Goal: Contribute content: Contribute content

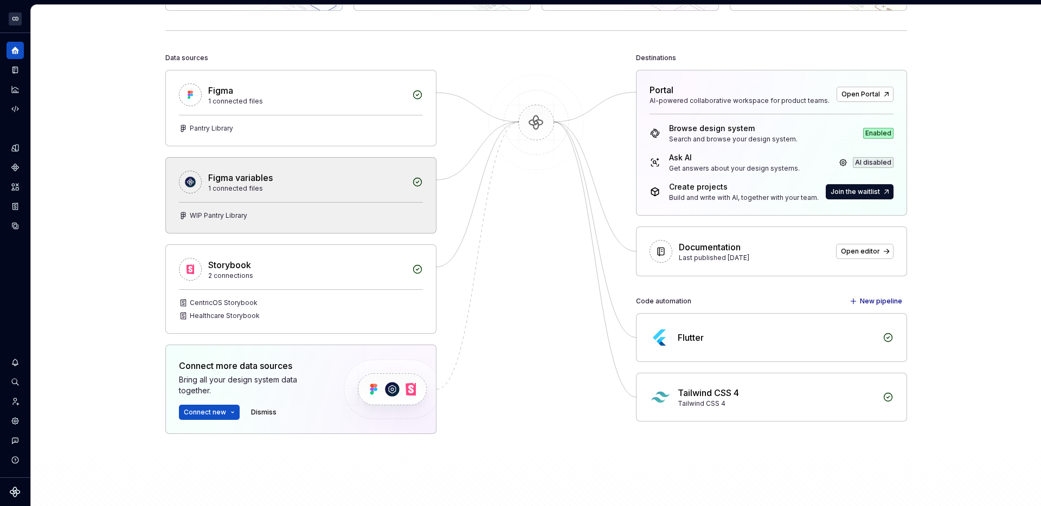
scroll to position [130, 0]
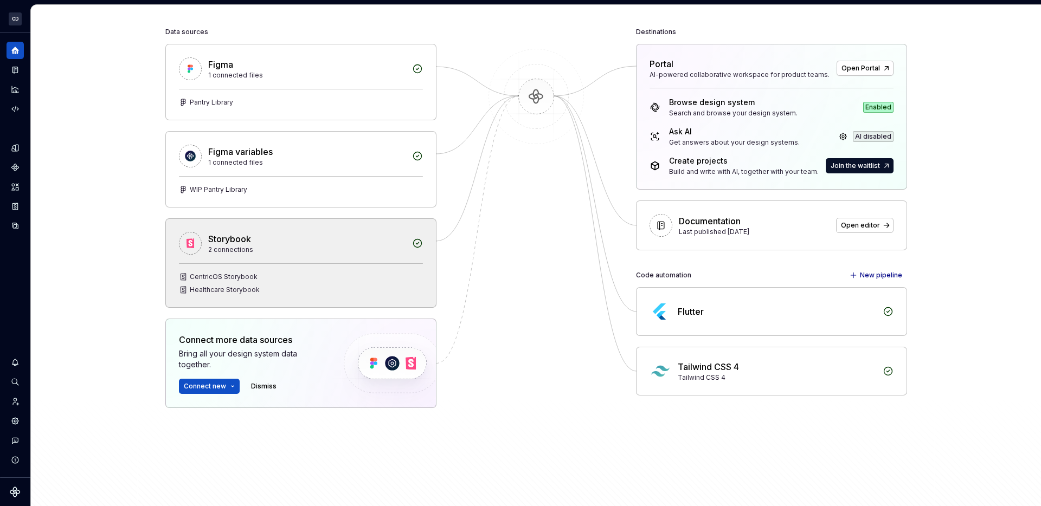
click at [406, 282] on div "CentricOS Storybook Healthcare Storybook" at bounding box center [301, 284] width 244 height 22
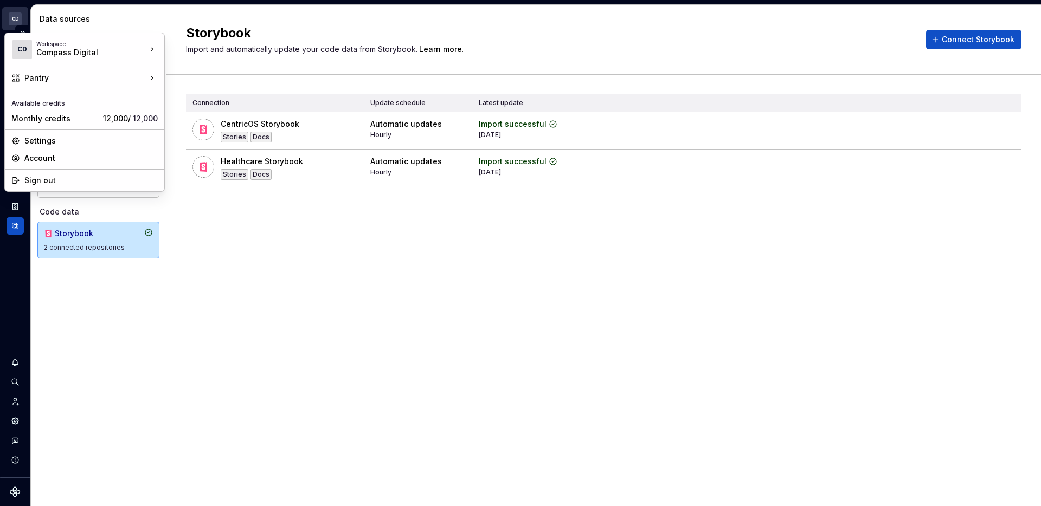
click at [15, 19] on html "CD Pantry BS Design system data Data sources Design data Figma 1 connected file…" at bounding box center [520, 253] width 1041 height 506
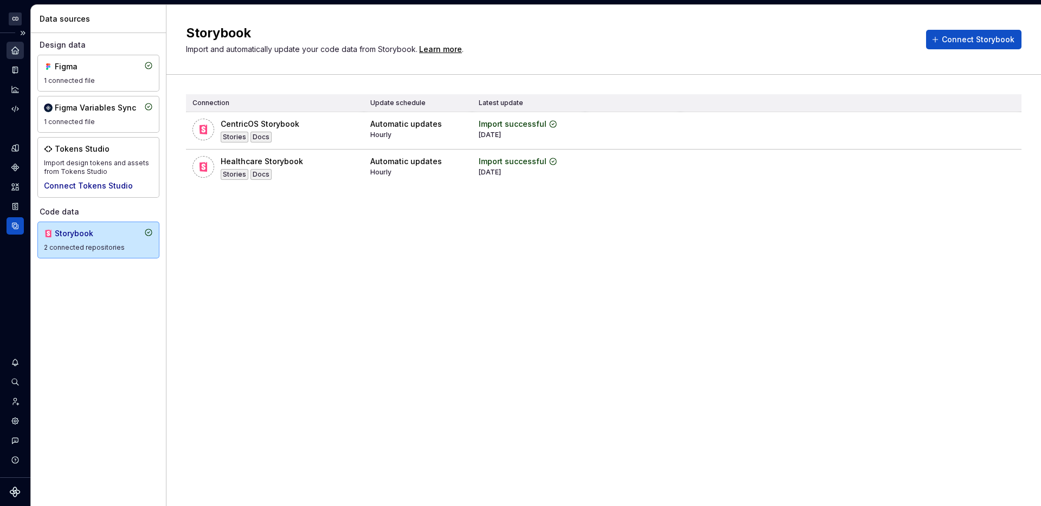
click at [20, 50] on div "Home" at bounding box center [15, 50] width 17 height 17
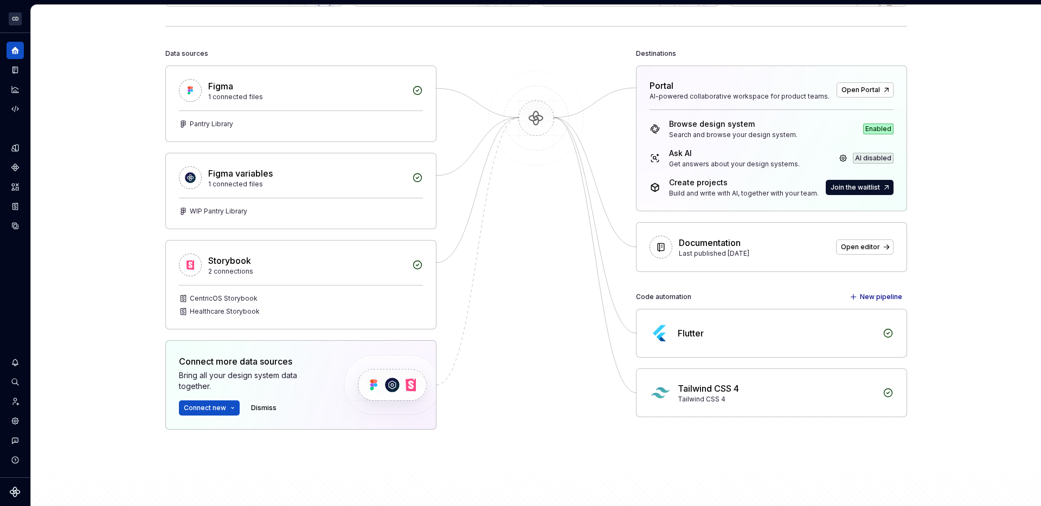
scroll to position [181, 0]
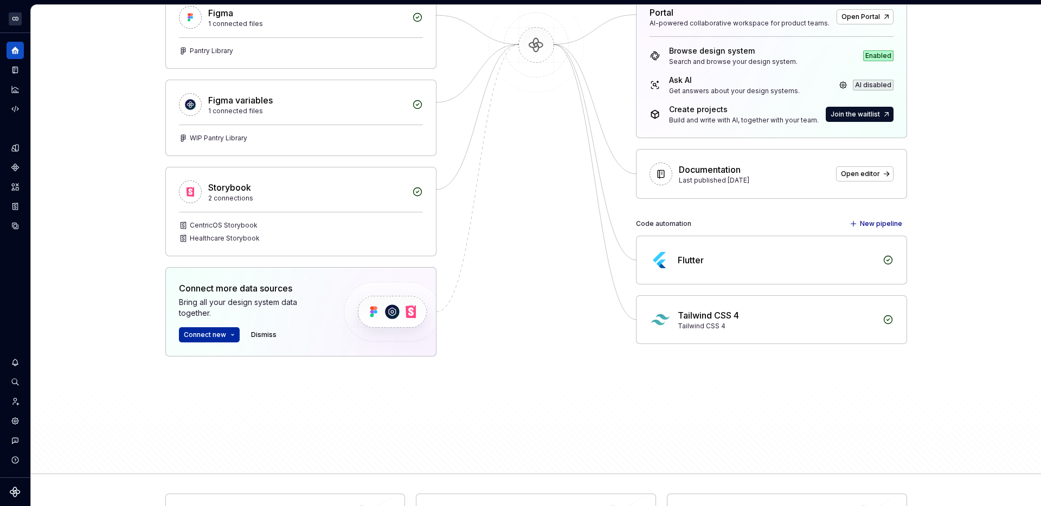
click at [209, 331] on span "Connect new" at bounding box center [205, 335] width 42 height 9
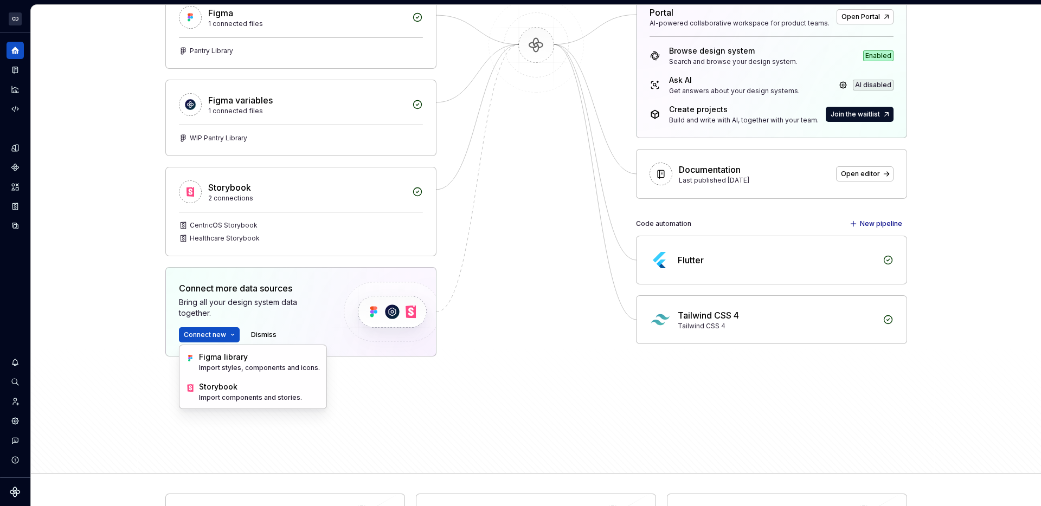
click at [495, 256] on div at bounding box center [536, 192] width 108 height 438
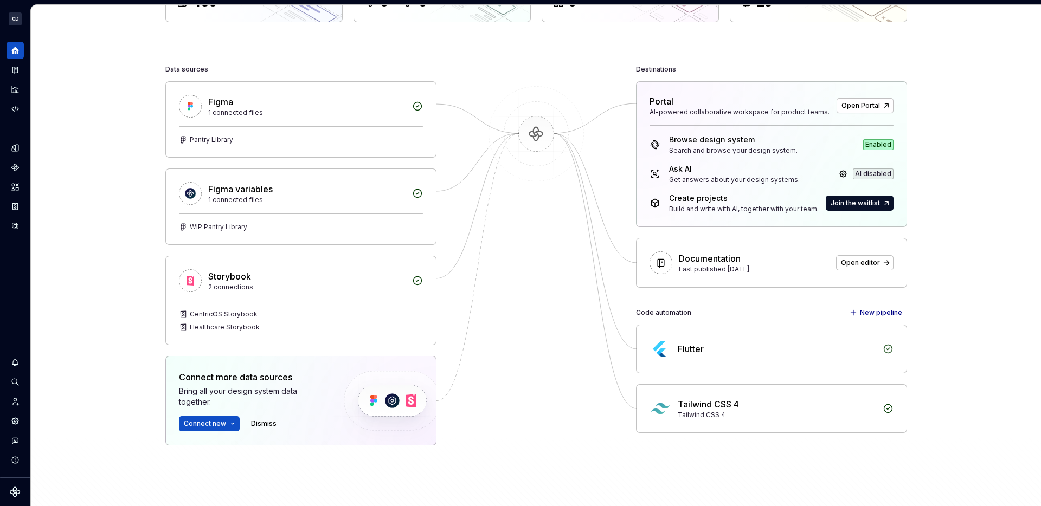
scroll to position [0, 0]
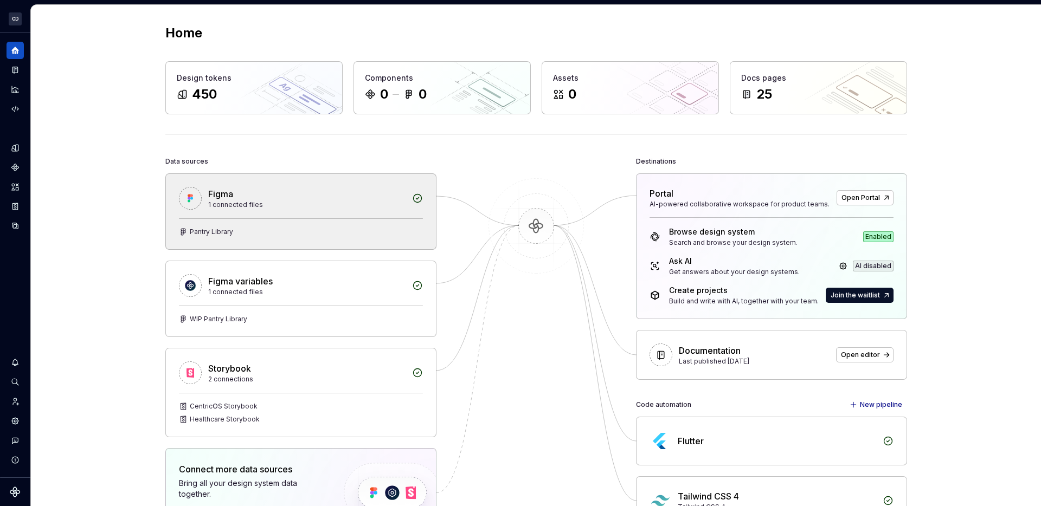
click at [356, 192] on div "Figma" at bounding box center [306, 194] width 197 height 13
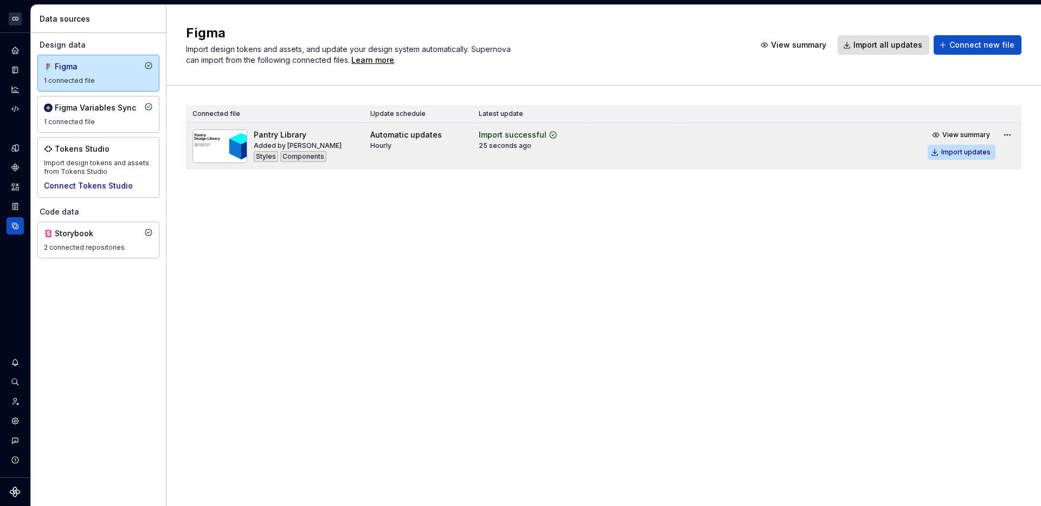
click at [973, 150] on div "Import updates" at bounding box center [965, 152] width 49 height 9
click at [1006, 137] on html "CD Pantry BS Design system data Data sources Design data Figma 1 connected file…" at bounding box center [520, 253] width 1041 height 506
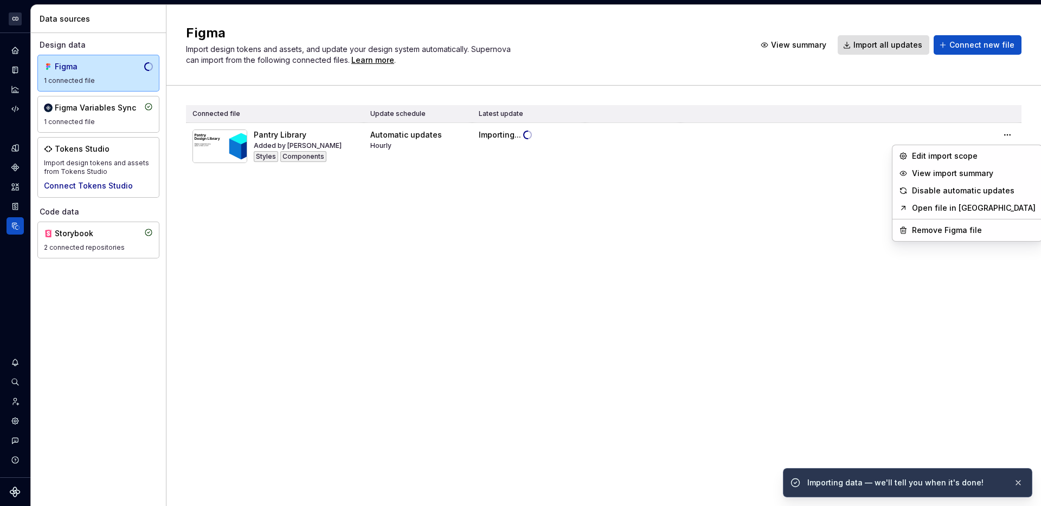
click at [1006, 134] on html "CD Pantry BS Design system data Data sources Design data Figma 1 connected file…" at bounding box center [520, 253] width 1041 height 506
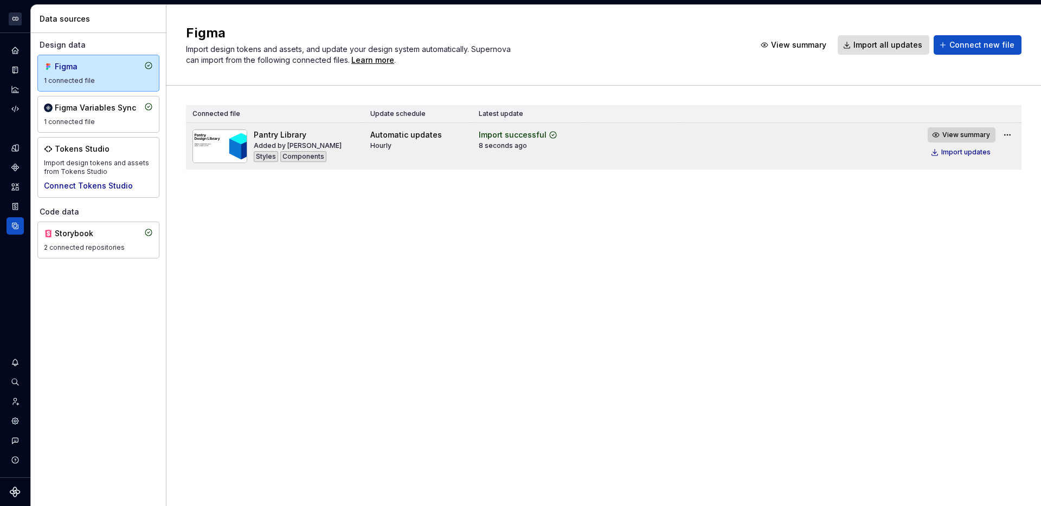
click at [956, 135] on span "View summary" at bounding box center [966, 135] width 48 height 9
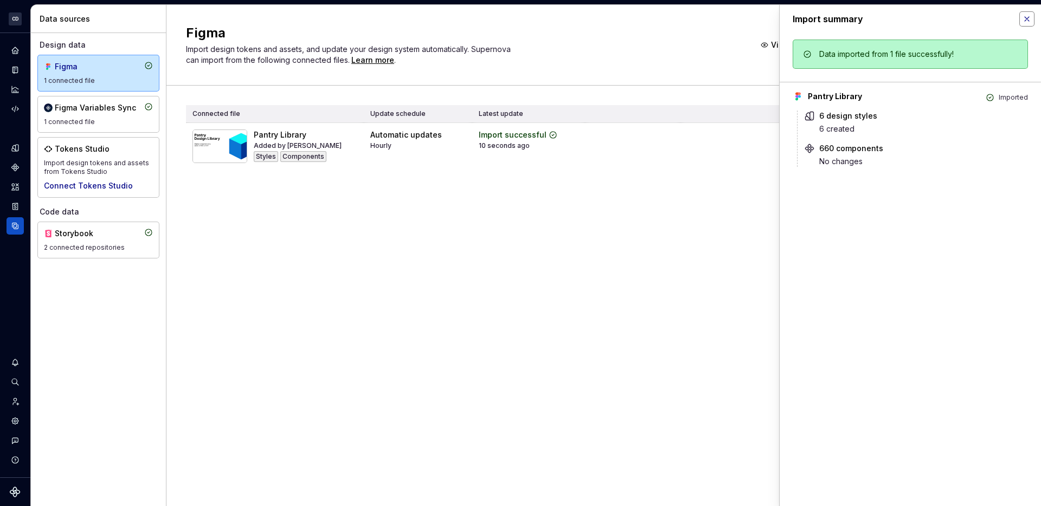
click at [1030, 15] on button "button" at bounding box center [1026, 18] width 15 height 15
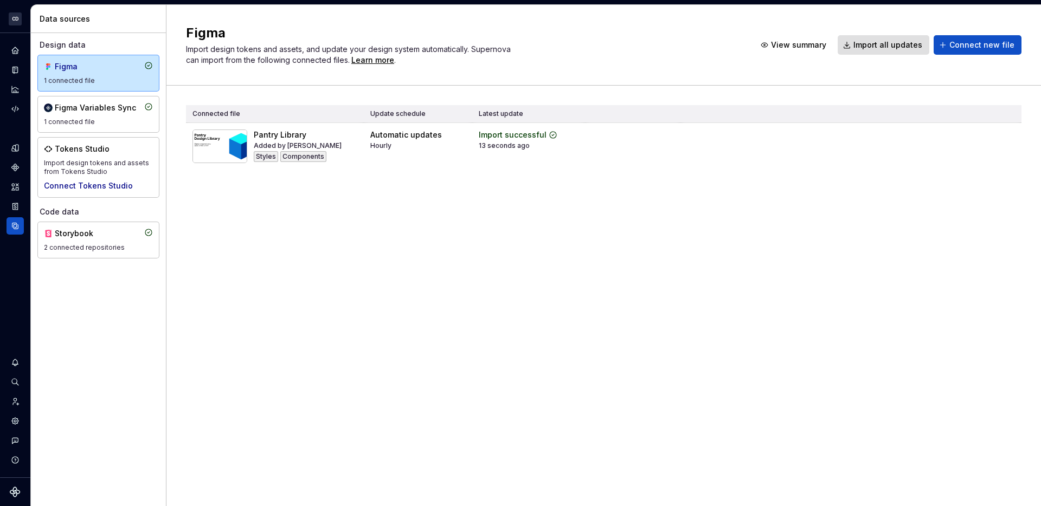
click at [303, 246] on div "Figma Import design tokens and assets, and update your design system automatica…" at bounding box center [603, 256] width 875 height 502
click at [14, 73] on icon "Documentation" at bounding box center [14, 70] width 5 height 7
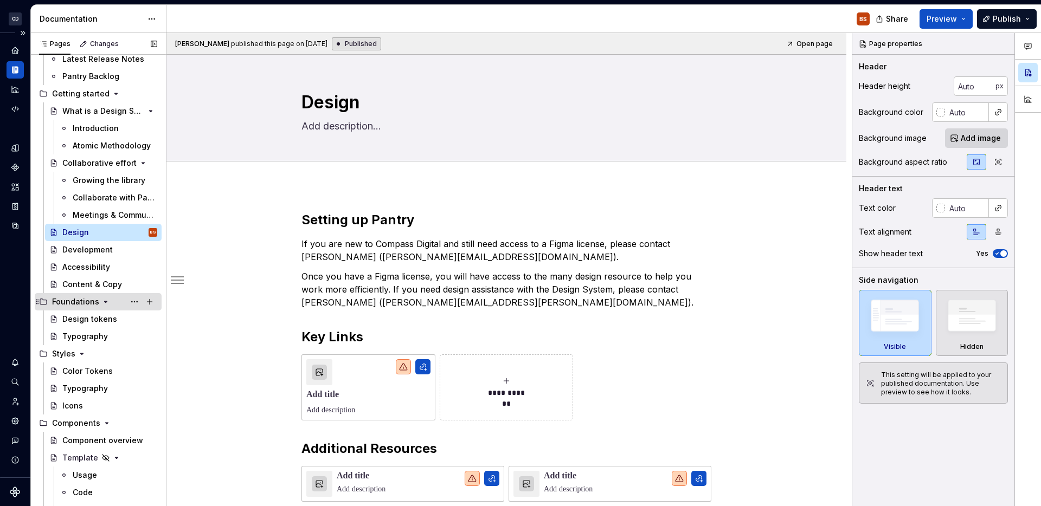
scroll to position [194, 0]
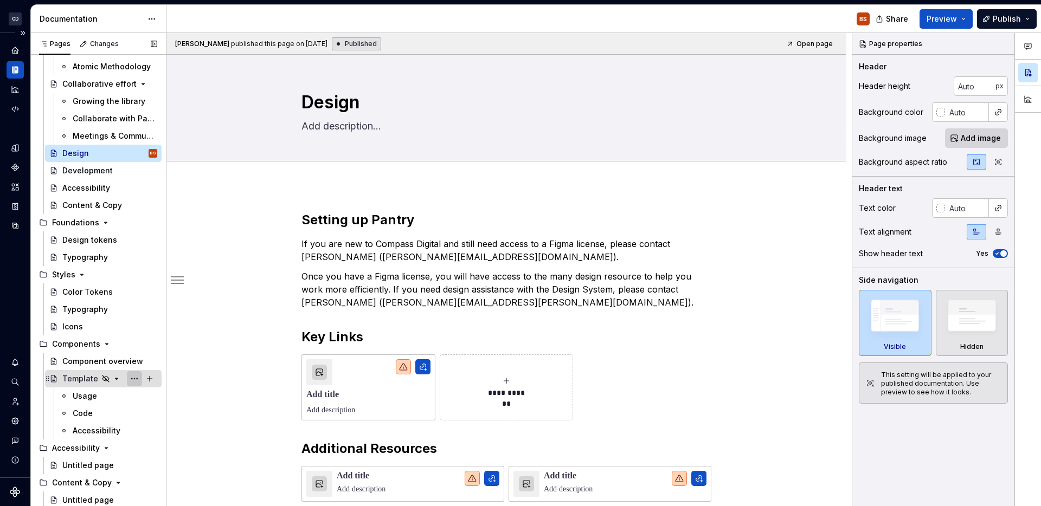
click at [138, 380] on button "Page tree" at bounding box center [134, 378] width 15 height 15
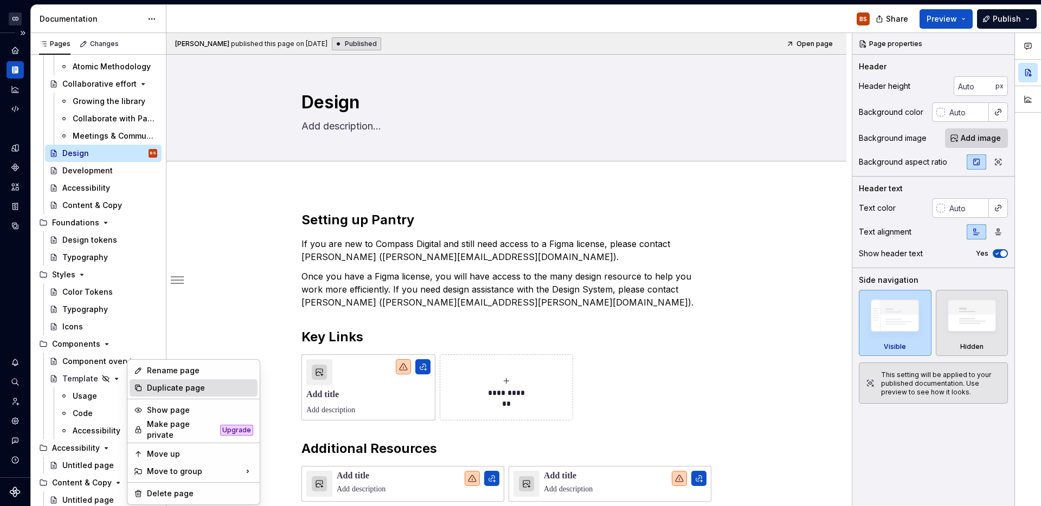
click at [156, 388] on div "Duplicate page" at bounding box center [200, 388] width 106 height 11
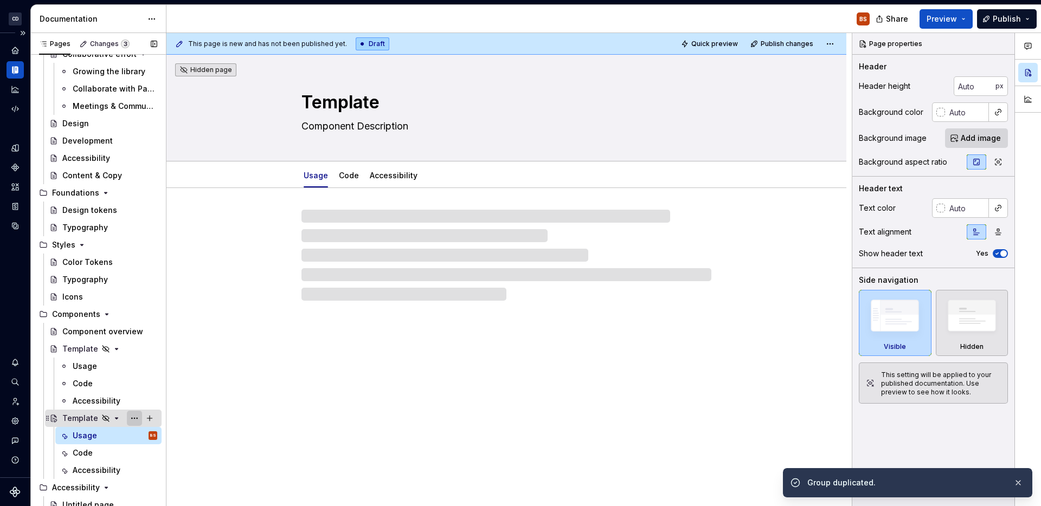
scroll to position [264, 0]
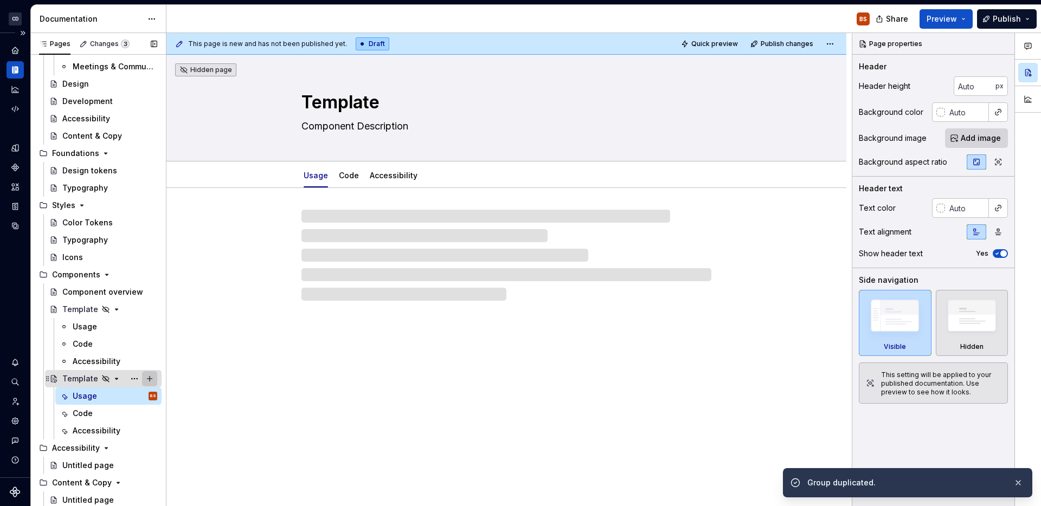
click at [142, 378] on button "Page tree" at bounding box center [149, 378] width 15 height 15
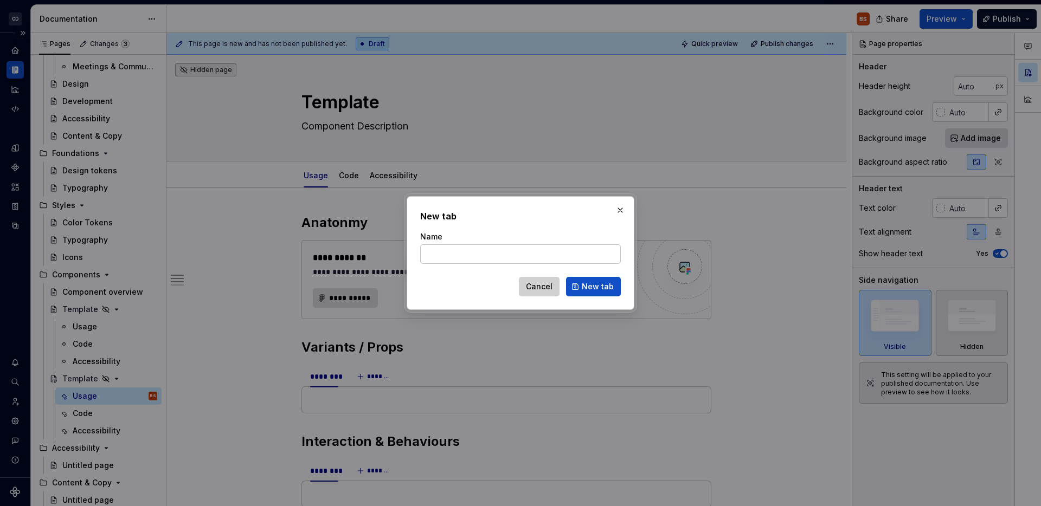
click at [548, 281] on span "Cancel" at bounding box center [539, 286] width 27 height 11
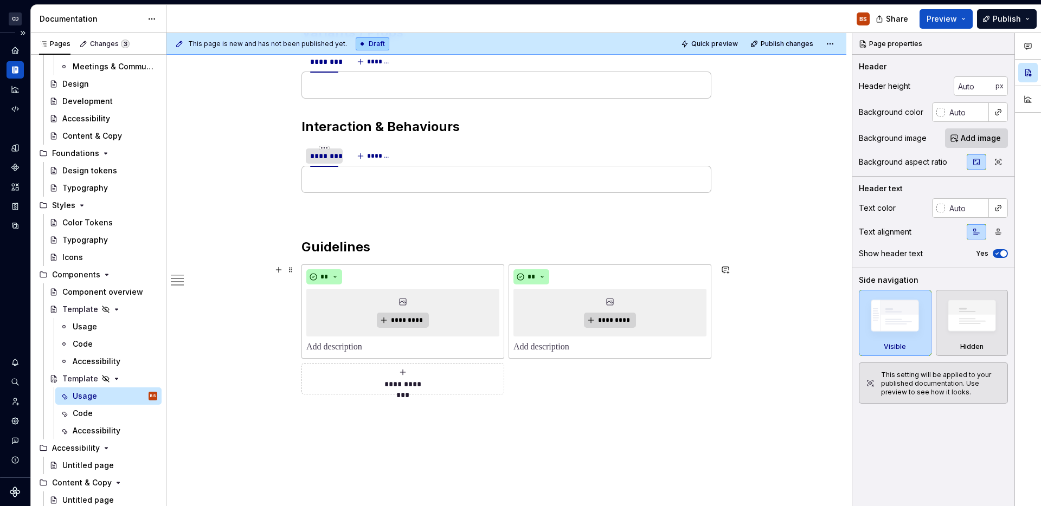
scroll to position [288, 0]
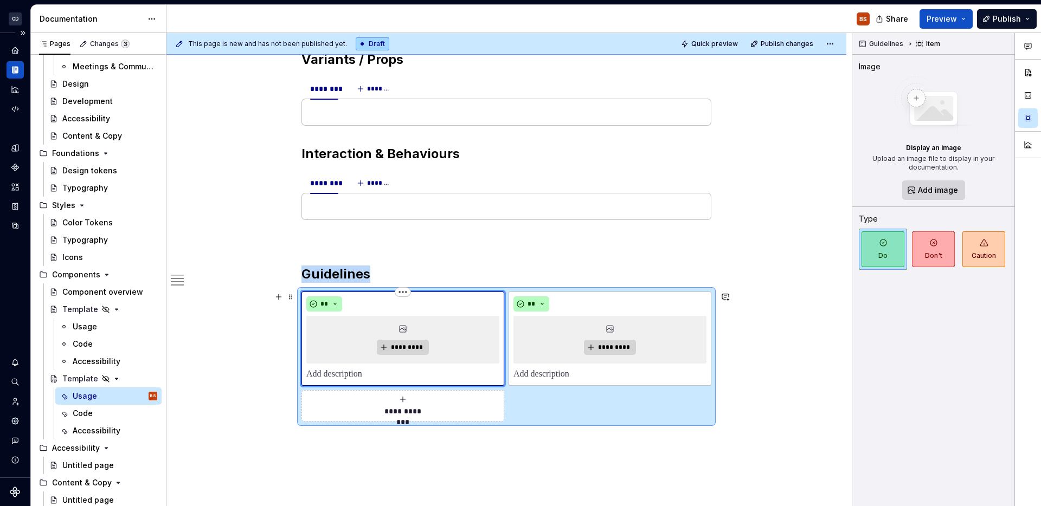
click at [438, 326] on div "*********" at bounding box center [402, 340] width 193 height 48
click at [415, 347] on span "*********" at bounding box center [406, 347] width 33 height 9
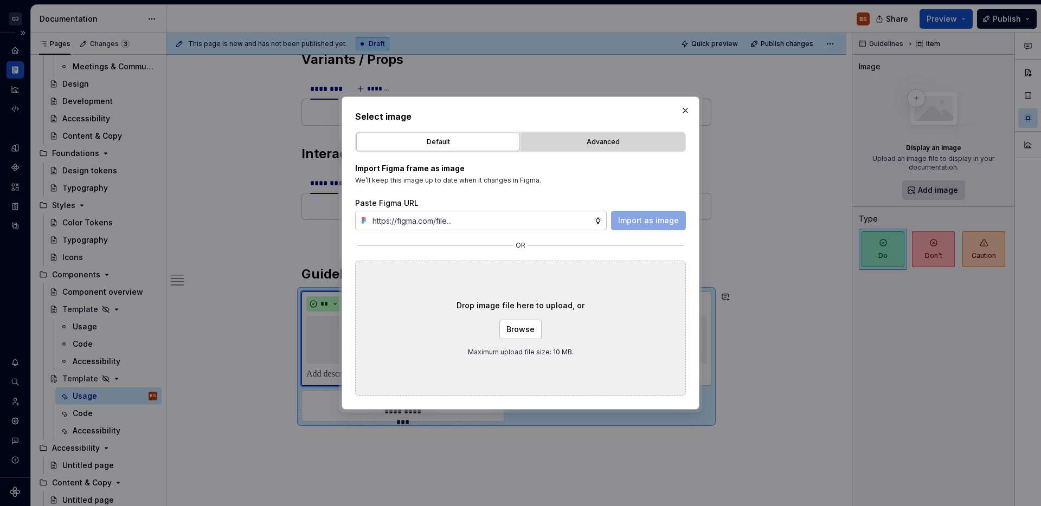
click at [596, 146] on div "Advanced" at bounding box center [603, 142] width 156 height 11
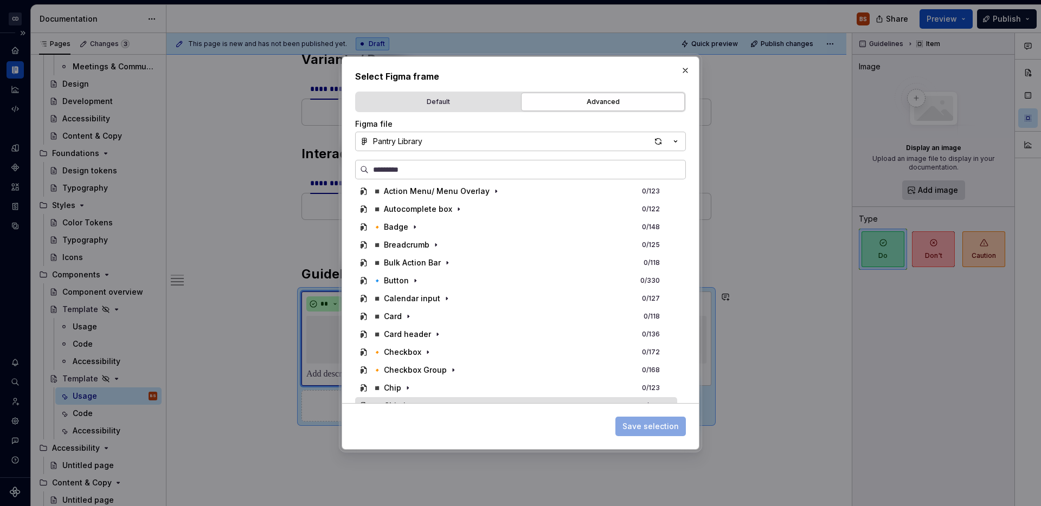
scroll to position [317, 0]
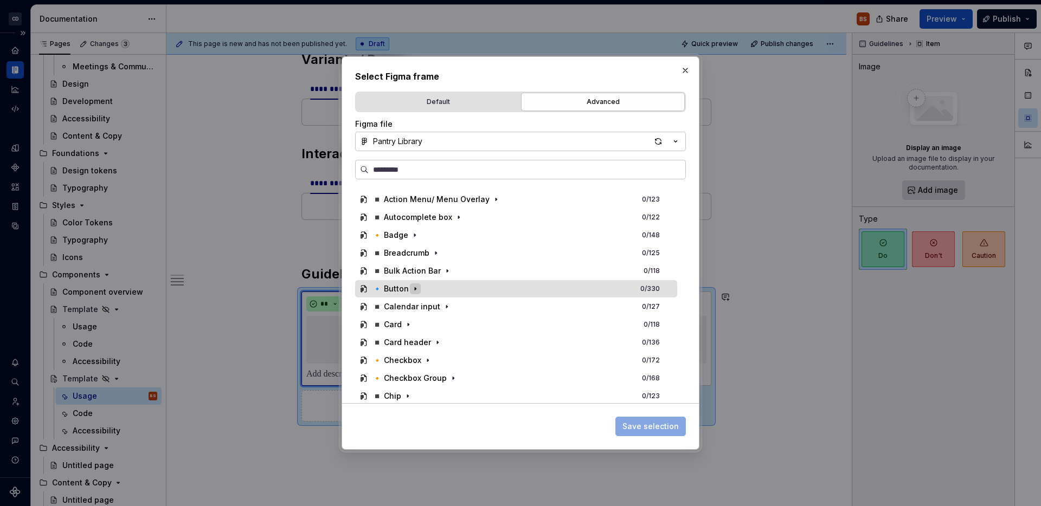
click at [413, 286] on icon "button" at bounding box center [415, 289] width 9 height 9
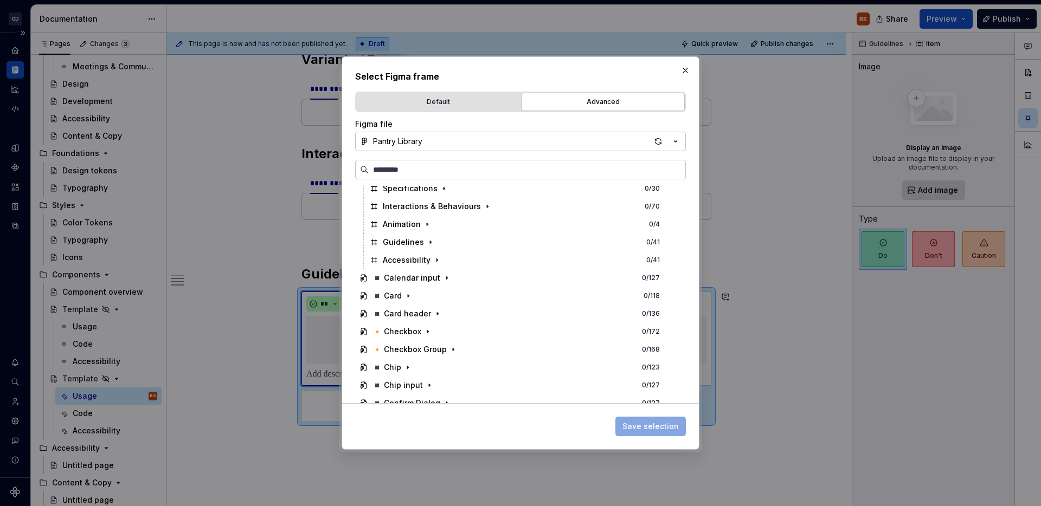
scroll to position [481, 0]
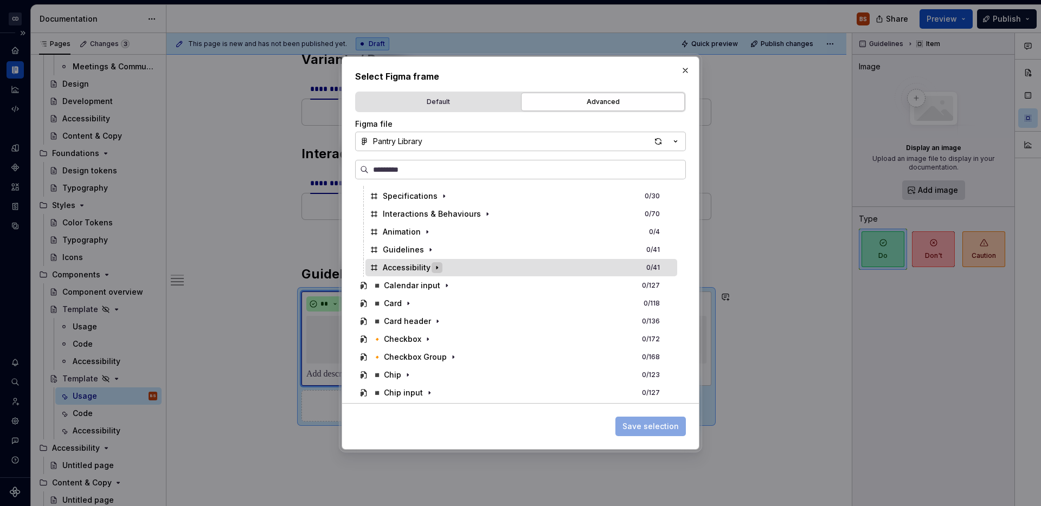
click at [436, 269] on icon "button" at bounding box center [437, 268] width 9 height 9
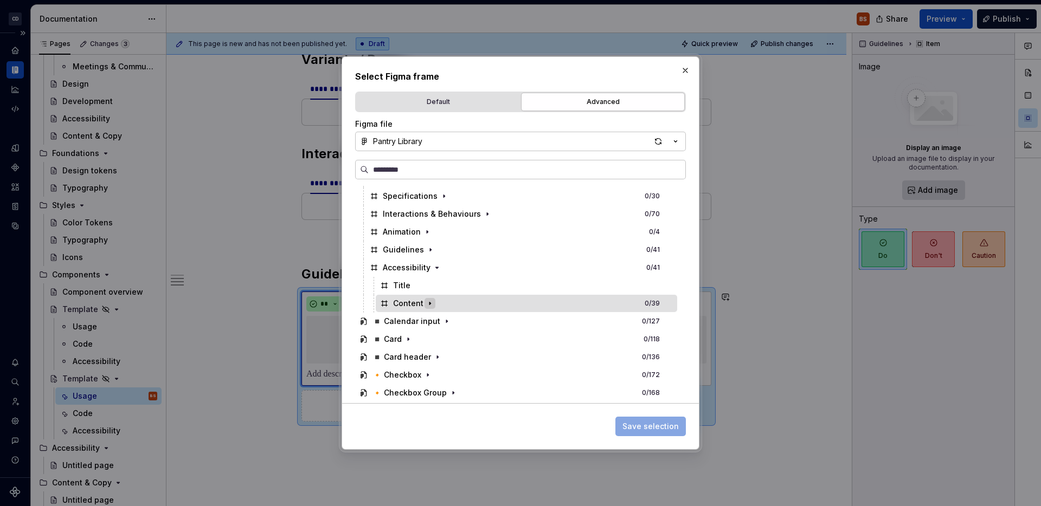
click at [429, 307] on icon "button" at bounding box center [430, 303] width 9 height 9
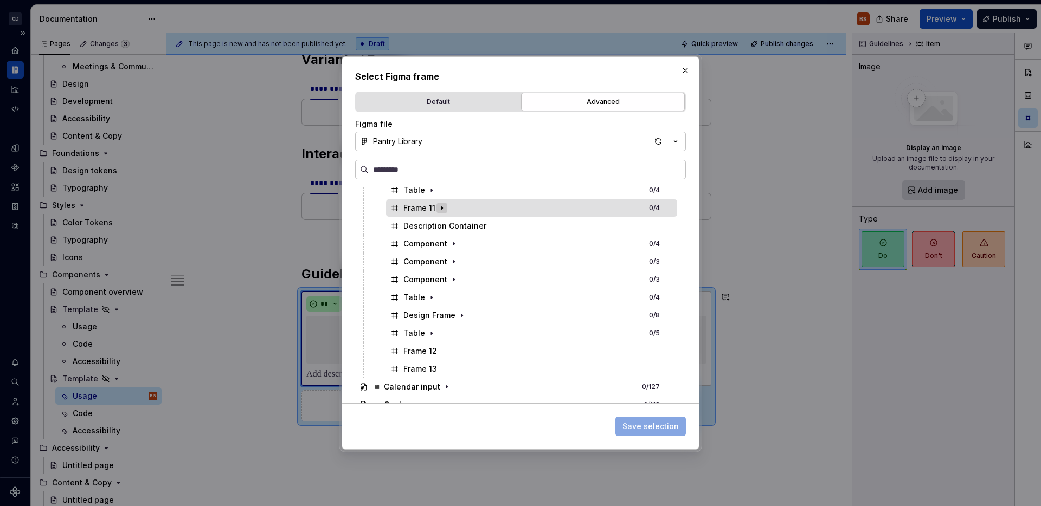
scroll to position [607, 0]
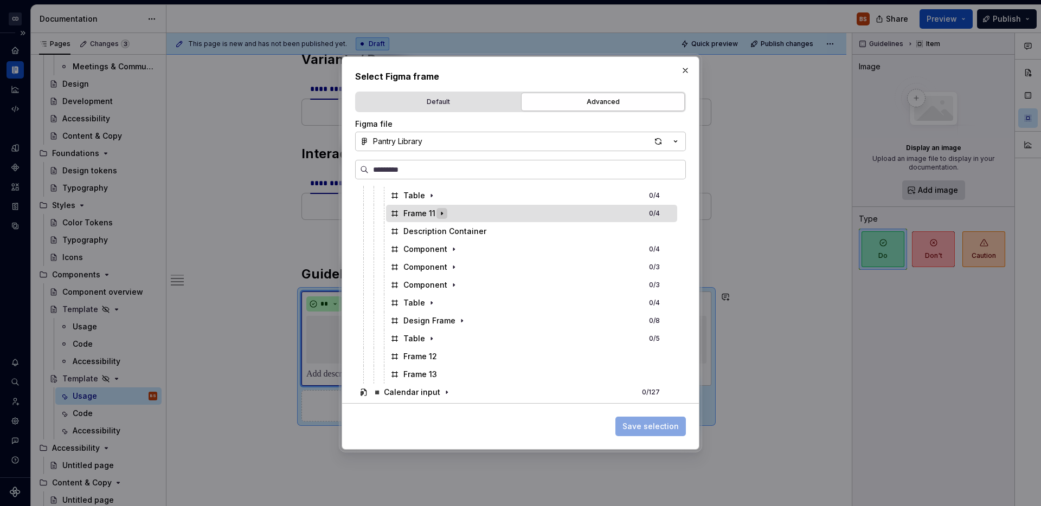
click at [443, 216] on icon "button" at bounding box center [442, 213] width 9 height 9
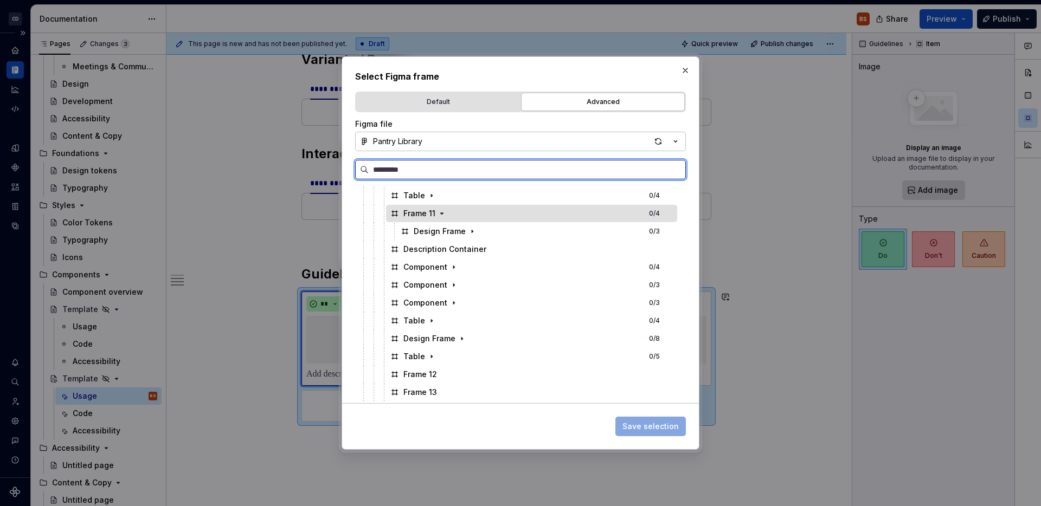
click at [416, 216] on div "Frame 11" at bounding box center [419, 213] width 32 height 11
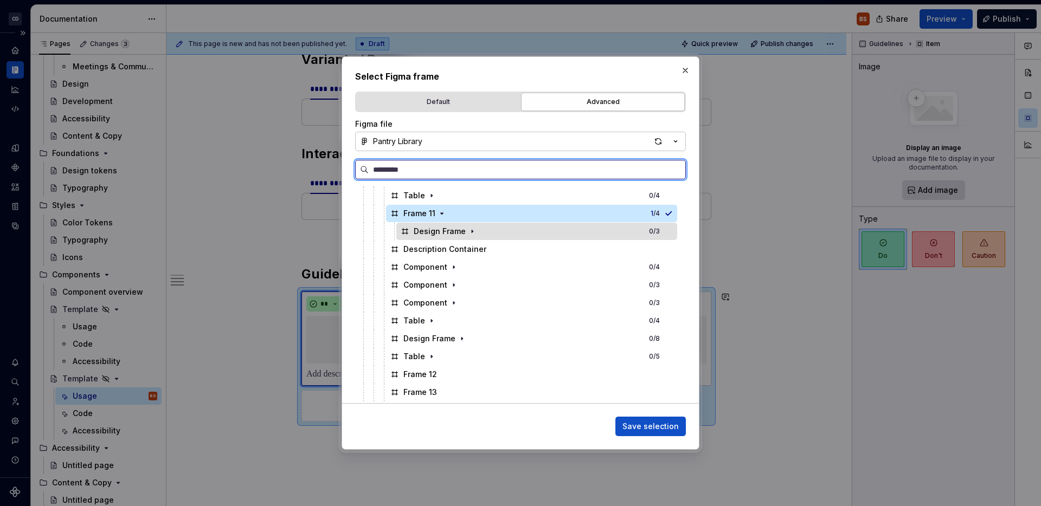
click at [441, 227] on div "Design Frame" at bounding box center [440, 231] width 52 height 11
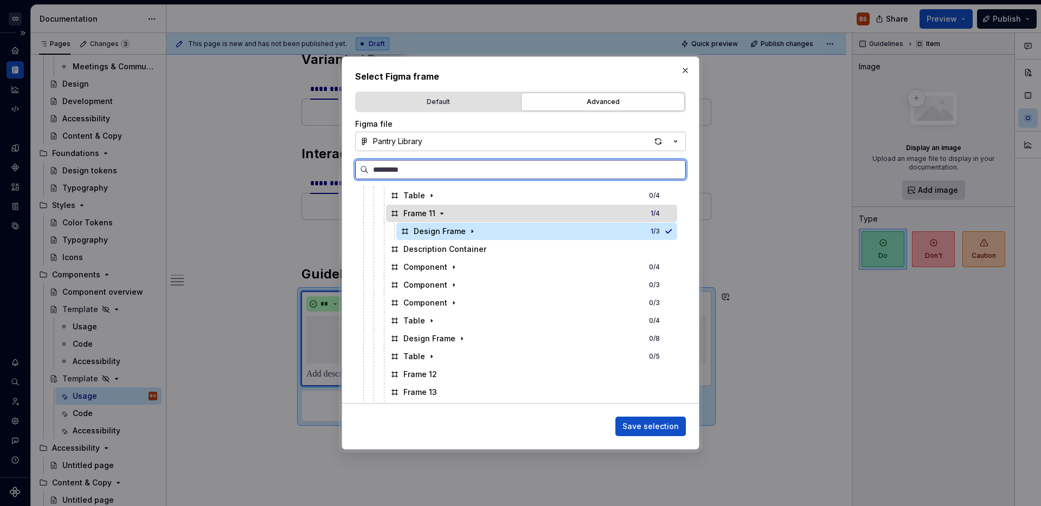
click at [453, 214] on div "Frame 11 1 / 4" at bounding box center [531, 213] width 291 height 17
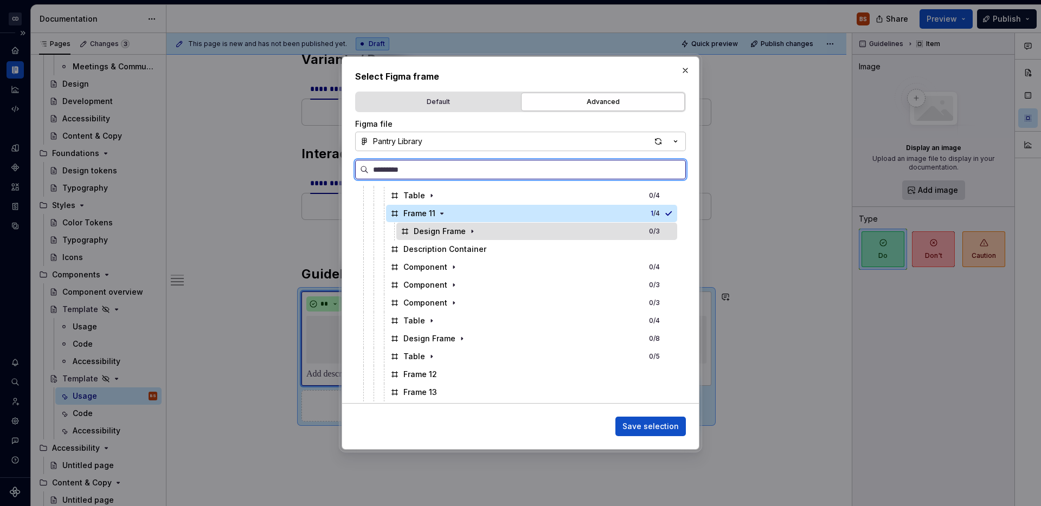
click at [477, 233] on div "Design Frame 0 / 3" at bounding box center [536, 231] width 281 height 17
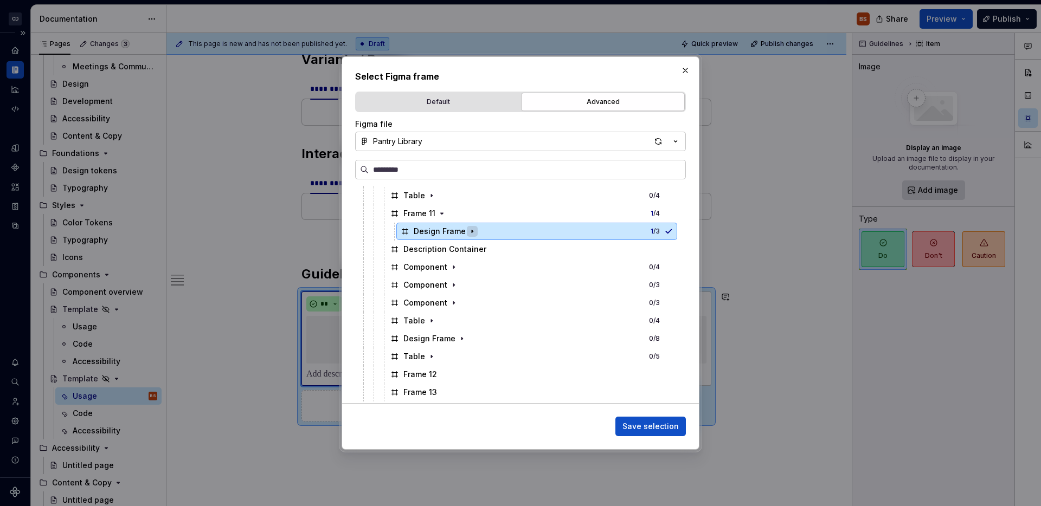
click at [472, 231] on icon "button" at bounding box center [472, 231] width 9 height 9
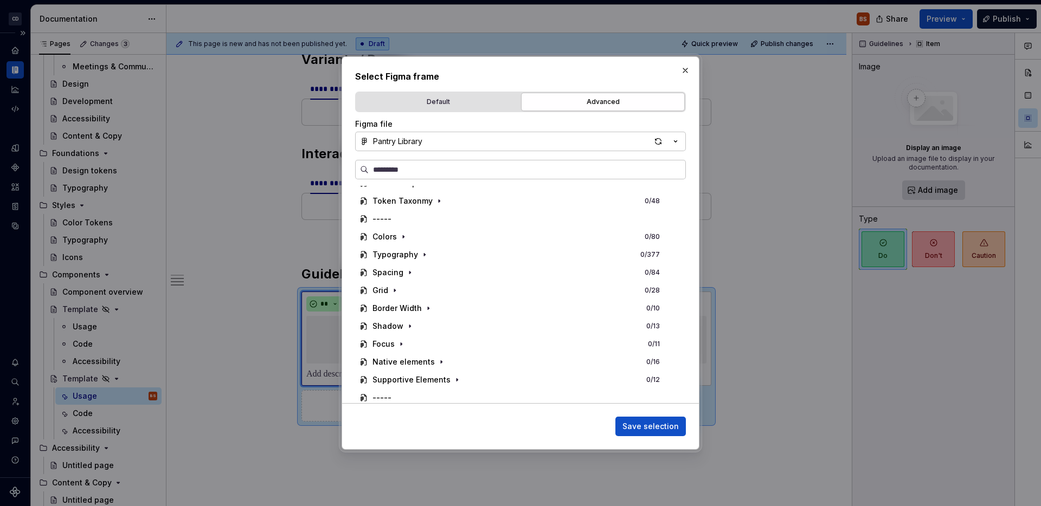
scroll to position [0, 0]
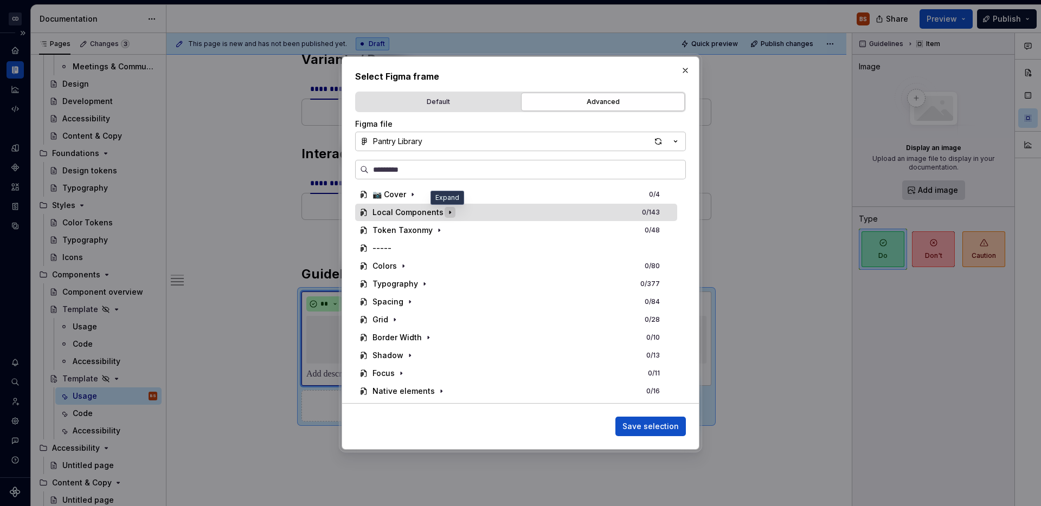
click at [450, 214] on icon "button" at bounding box center [450, 212] width 1 height 3
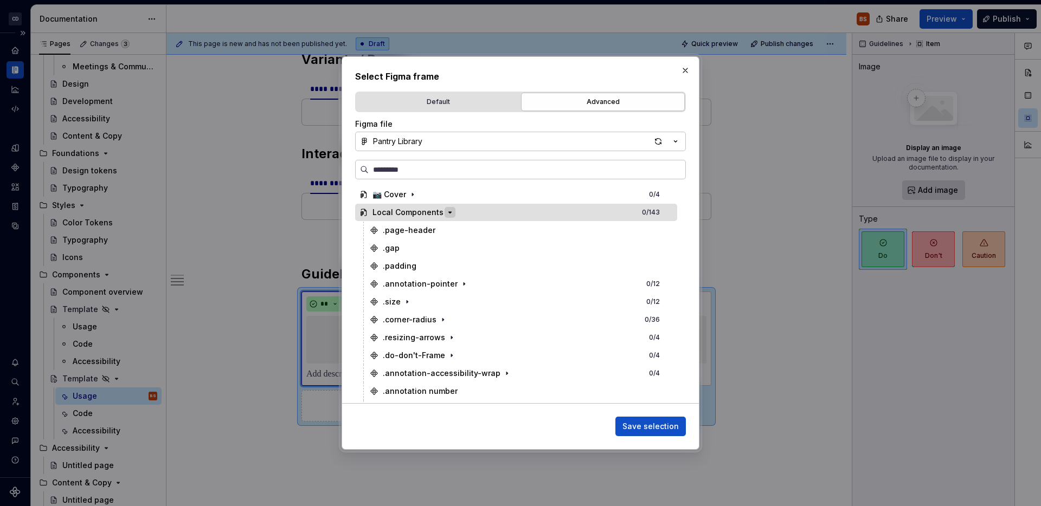
click at [449, 213] on icon "button" at bounding box center [450, 212] width 3 height 1
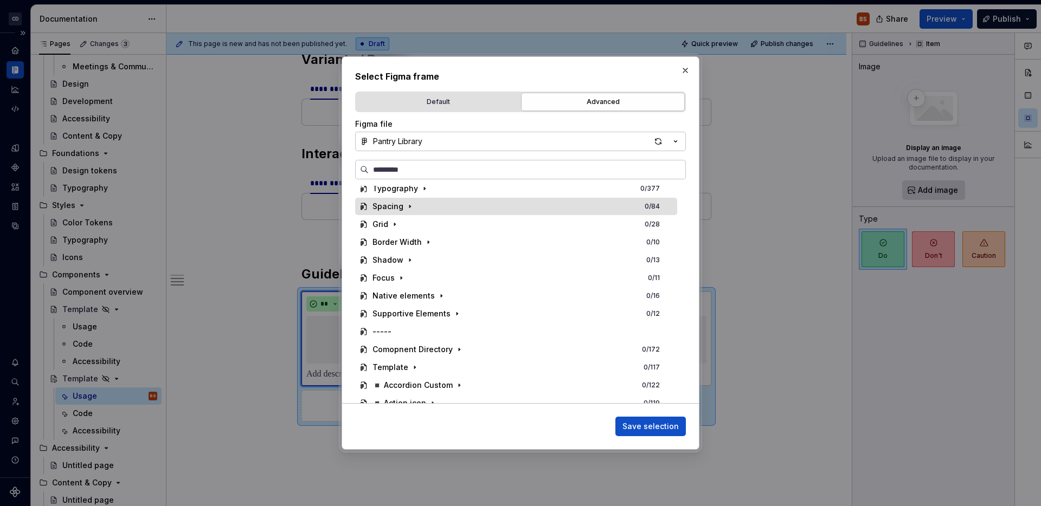
scroll to position [102, 0]
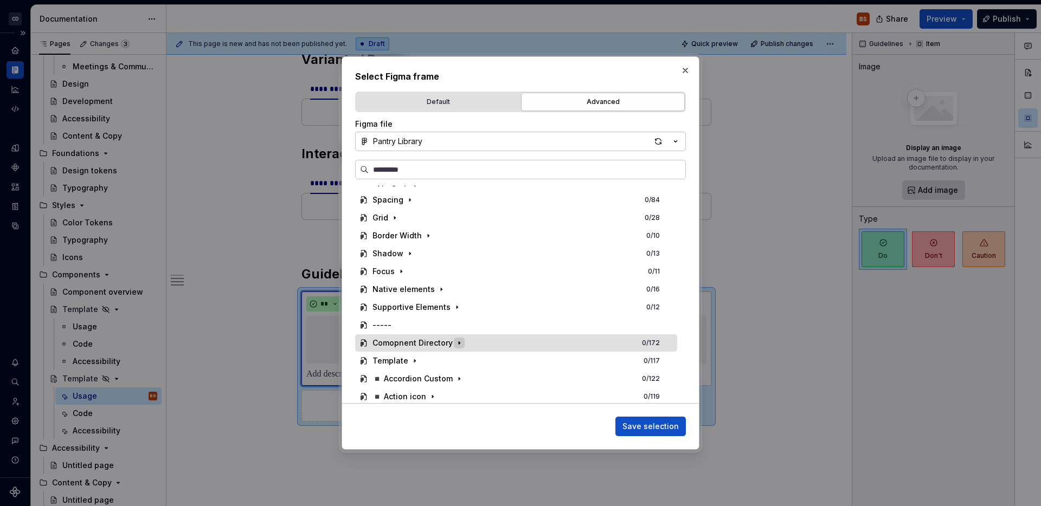
click at [459, 343] on icon "button" at bounding box center [459, 343] width 1 height 3
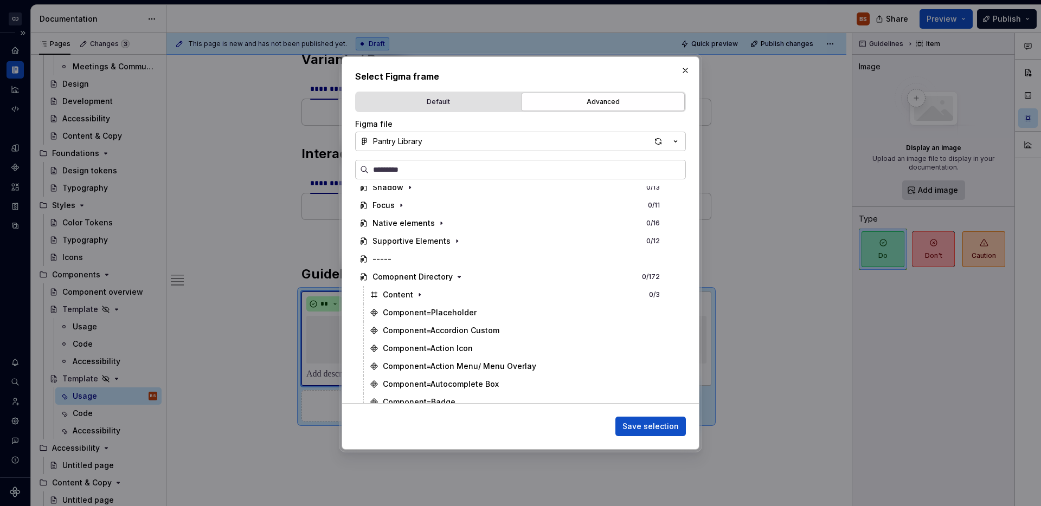
scroll to position [169, 0]
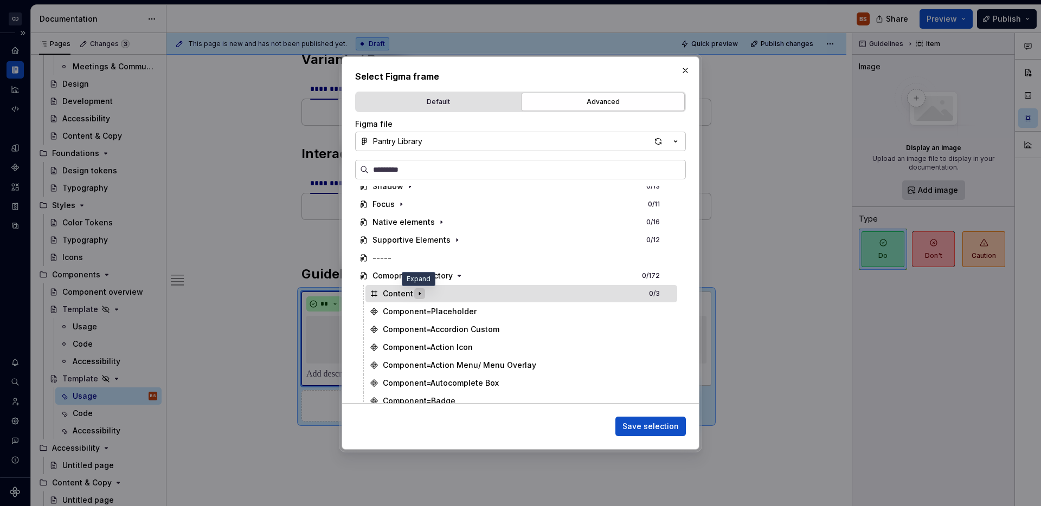
click at [422, 294] on button "button" at bounding box center [419, 293] width 11 height 11
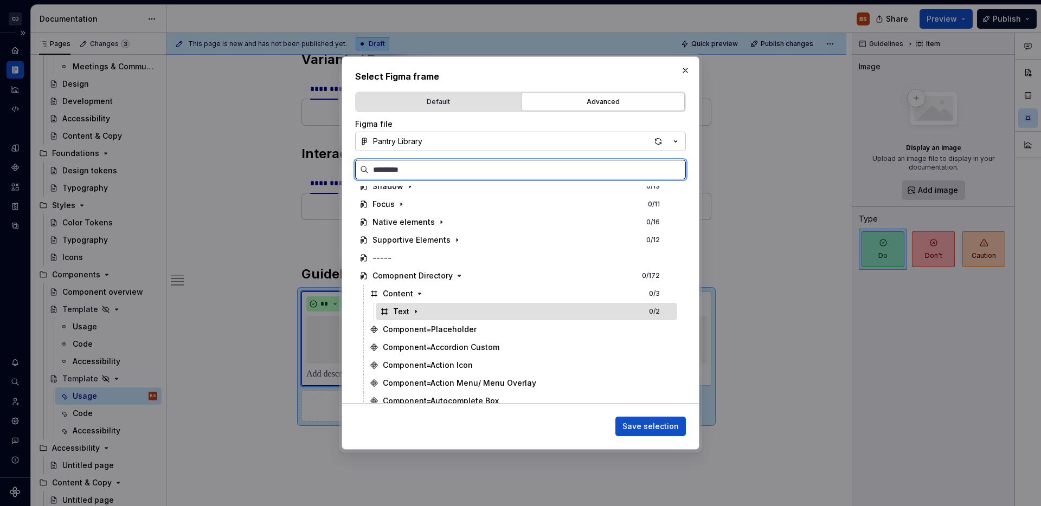
click at [421, 313] on div "Text 0 / 2" at bounding box center [526, 311] width 301 height 17
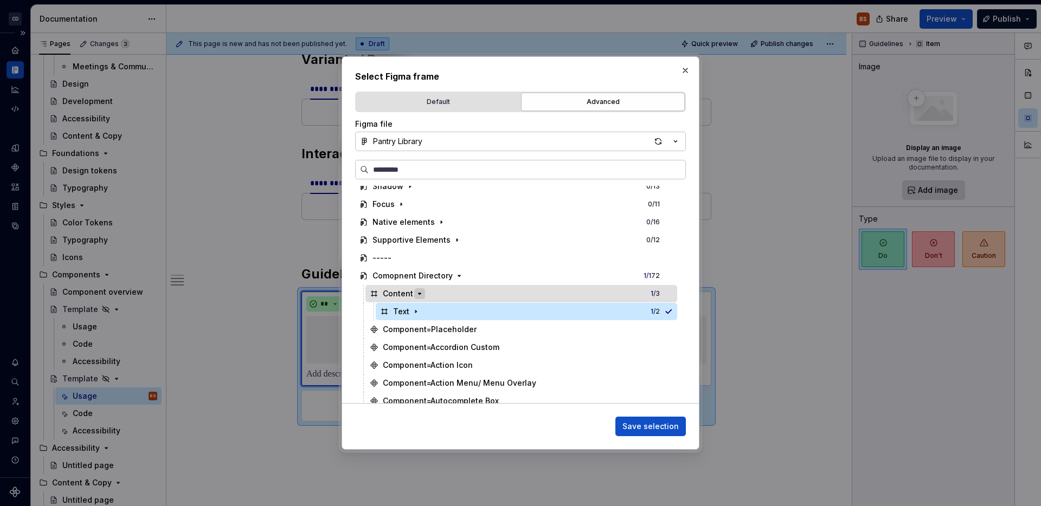
click at [423, 290] on button "button" at bounding box center [419, 293] width 11 height 11
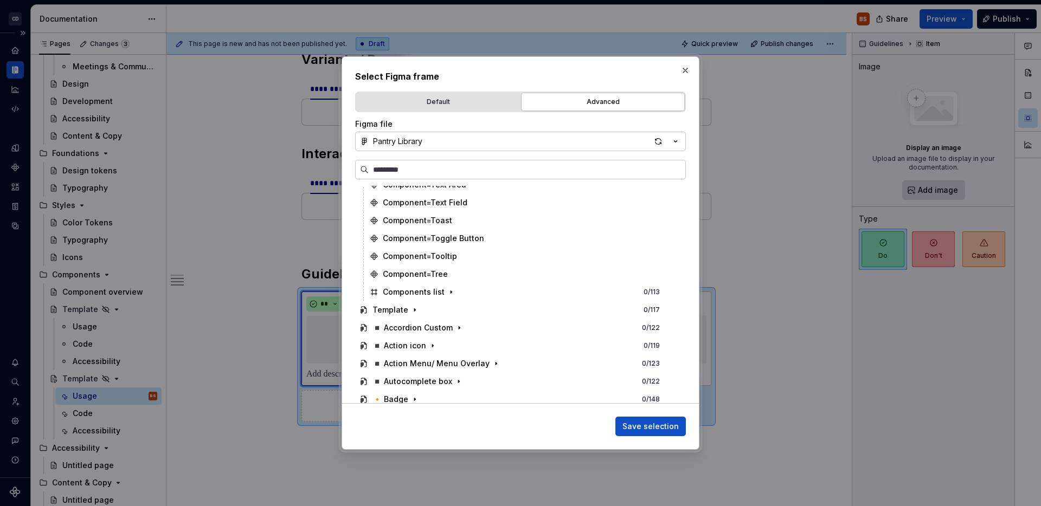
scroll to position [1183, 0]
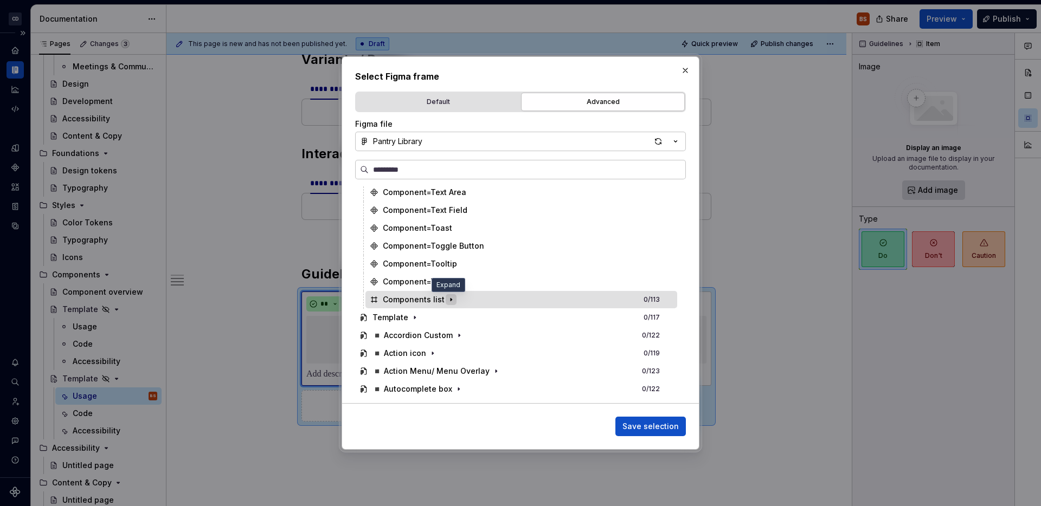
click at [450, 303] on icon "button" at bounding box center [451, 300] width 9 height 9
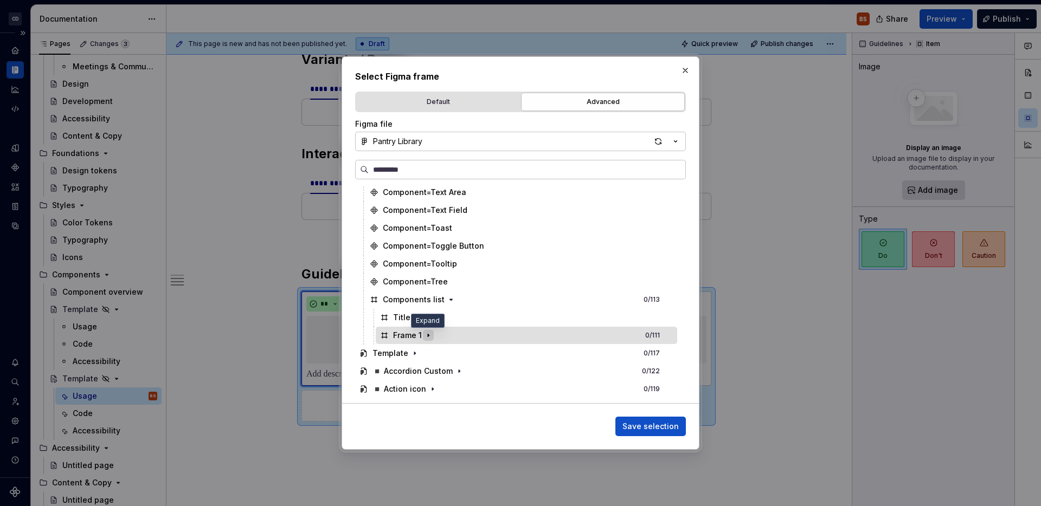
click at [429, 340] on button "button" at bounding box center [428, 335] width 11 height 11
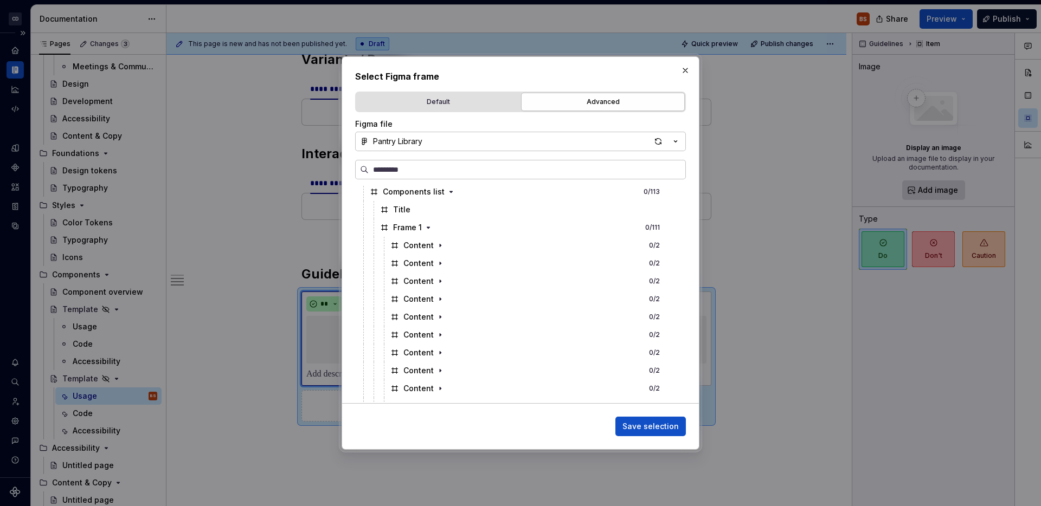
scroll to position [1243, 0]
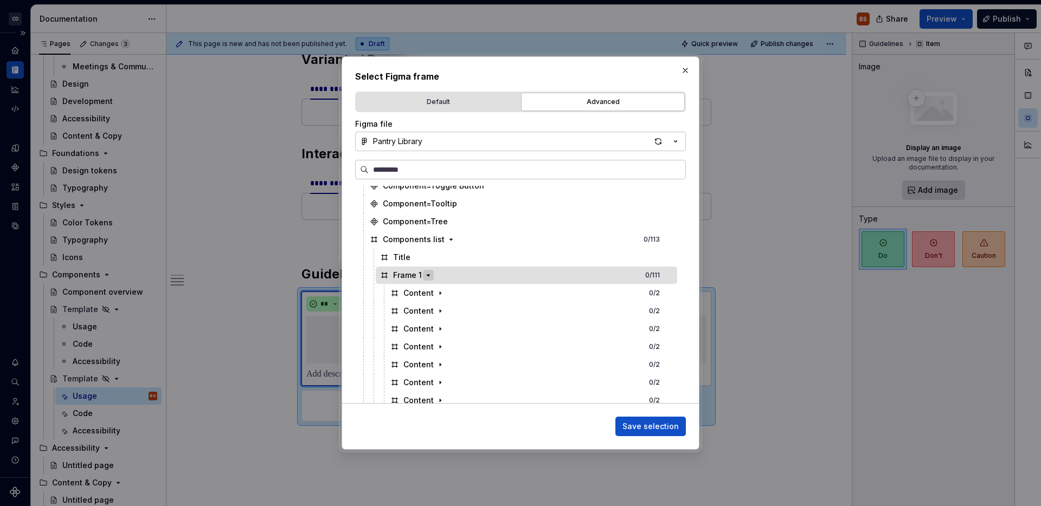
click at [429, 274] on icon "button" at bounding box center [428, 275] width 9 height 9
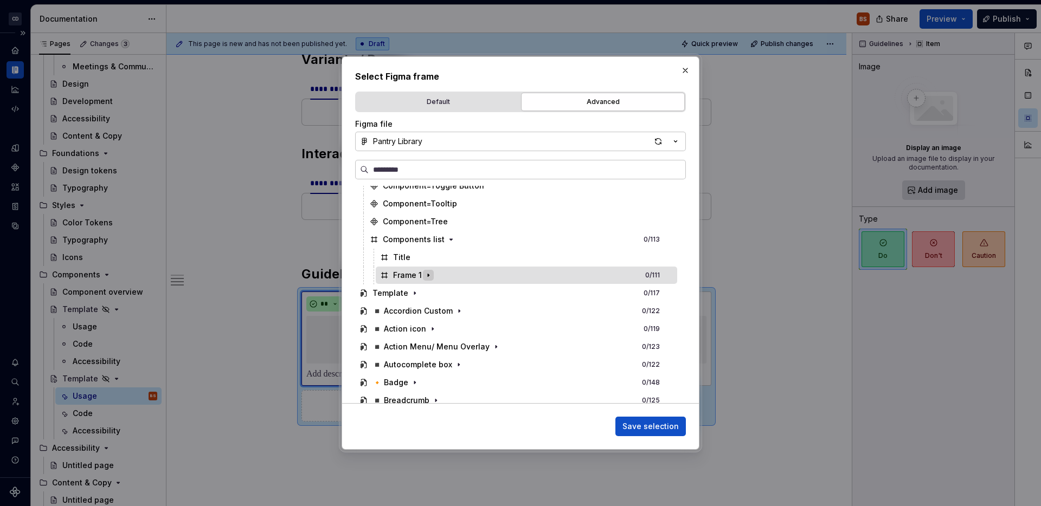
click at [429, 274] on icon "button" at bounding box center [428, 275] width 9 height 9
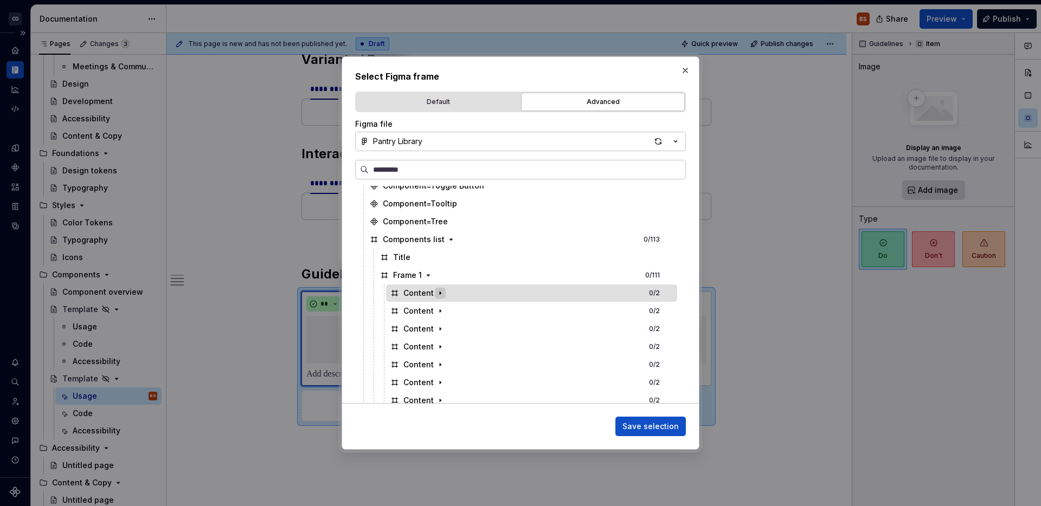
click at [440, 295] on icon "button" at bounding box center [440, 293] width 9 height 9
click at [439, 293] on icon "button" at bounding box center [440, 293] width 3 height 1
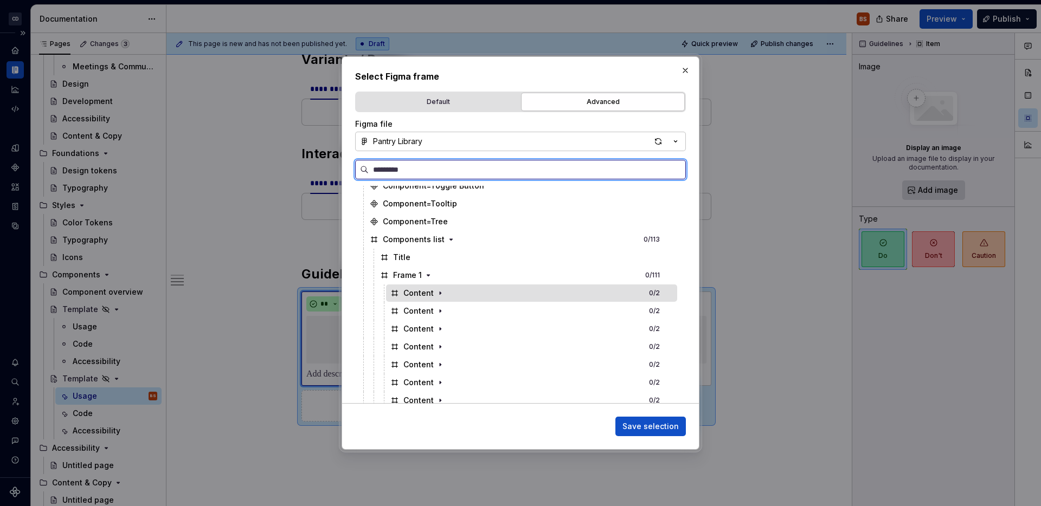
click at [422, 293] on div "Content" at bounding box center [418, 293] width 30 height 11
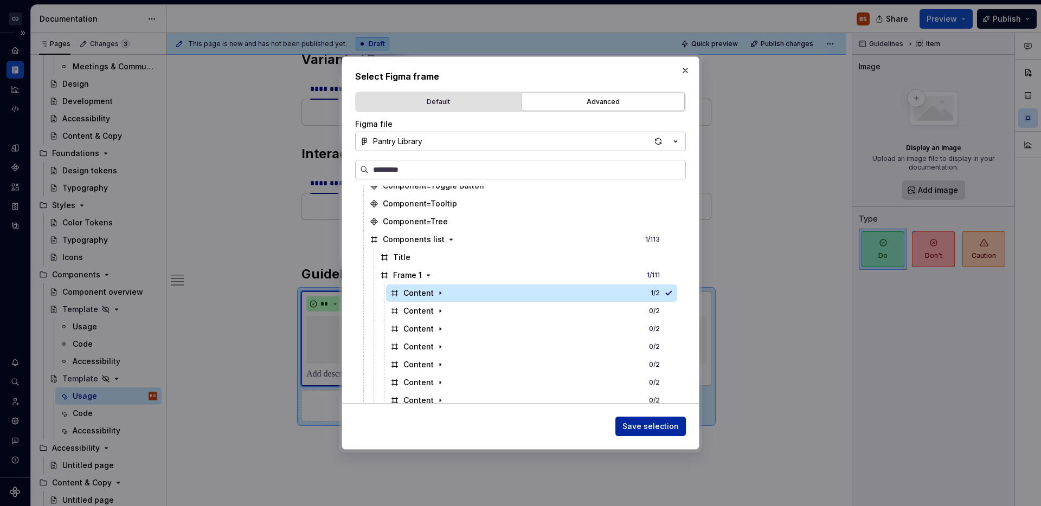
click at [645, 429] on span "Save selection" at bounding box center [650, 426] width 56 height 11
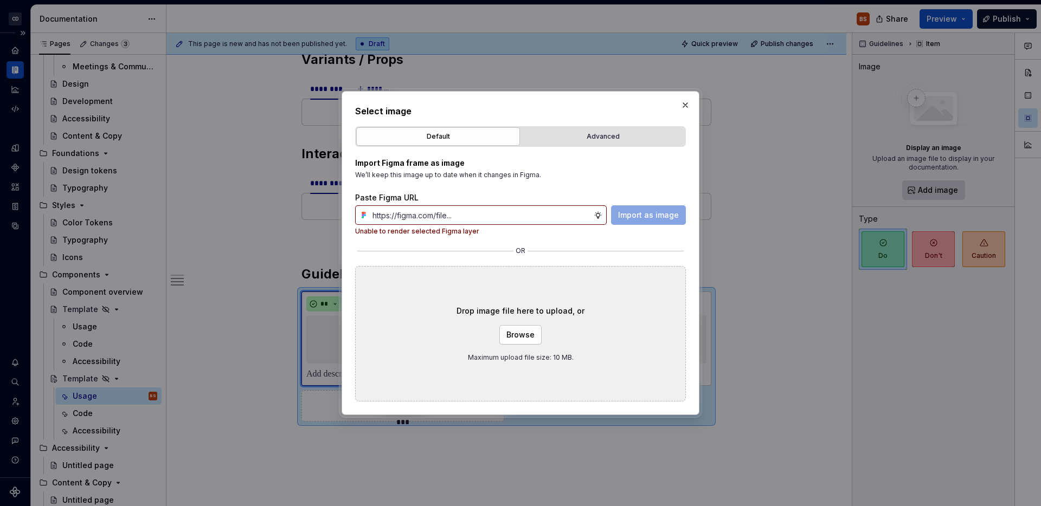
click at [639, 126] on div "Default Advanced" at bounding box center [520, 136] width 331 height 21
click at [637, 132] on div "Advanced" at bounding box center [603, 136] width 156 height 11
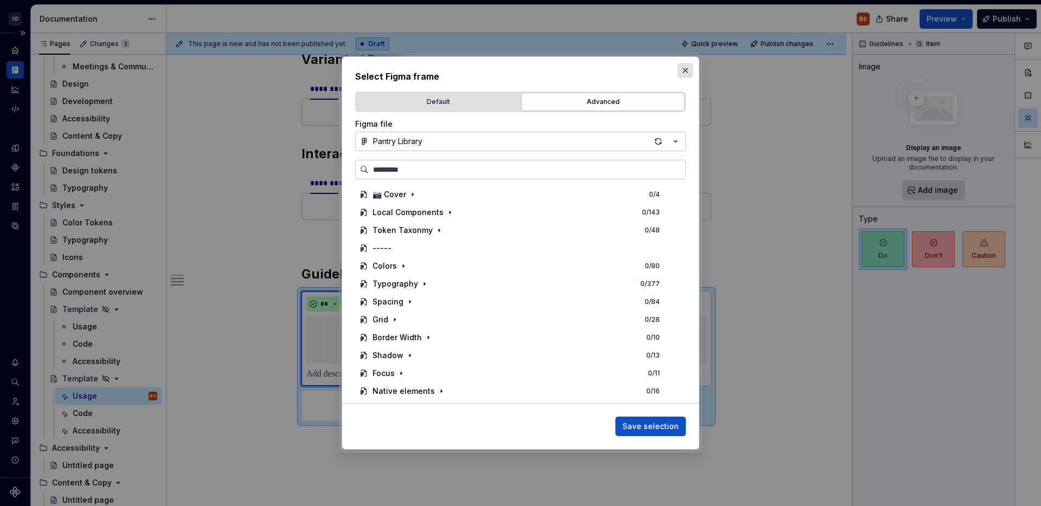
click at [684, 73] on button "button" at bounding box center [685, 70] width 15 height 15
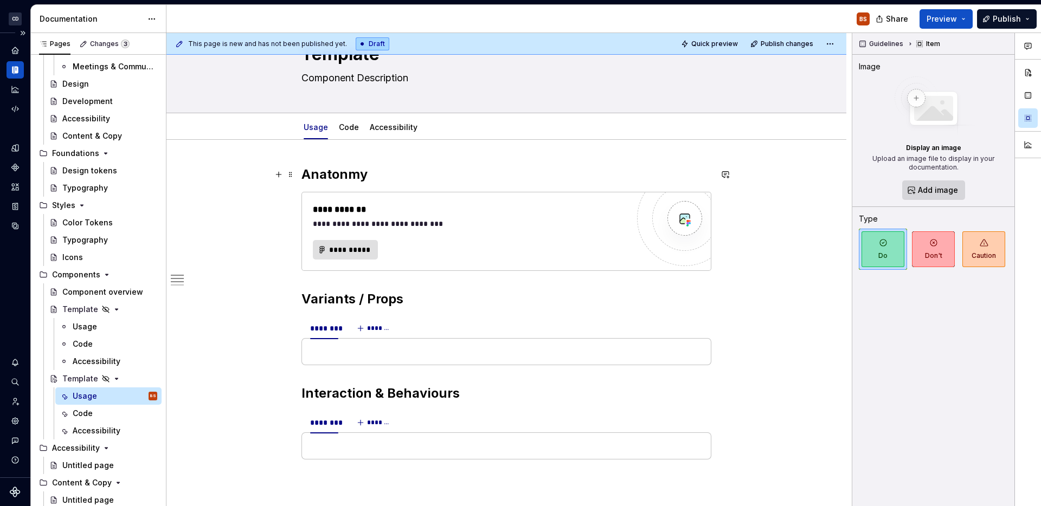
scroll to position [48, 0]
click at [367, 257] on button "**********" at bounding box center [345, 251] width 65 height 20
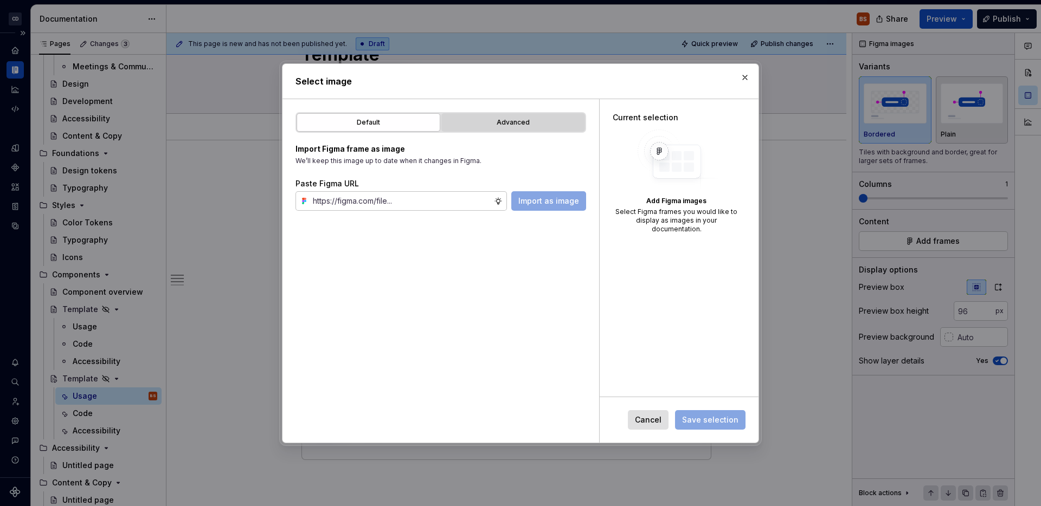
click at [511, 121] on div "Advanced" at bounding box center [513, 122] width 136 height 11
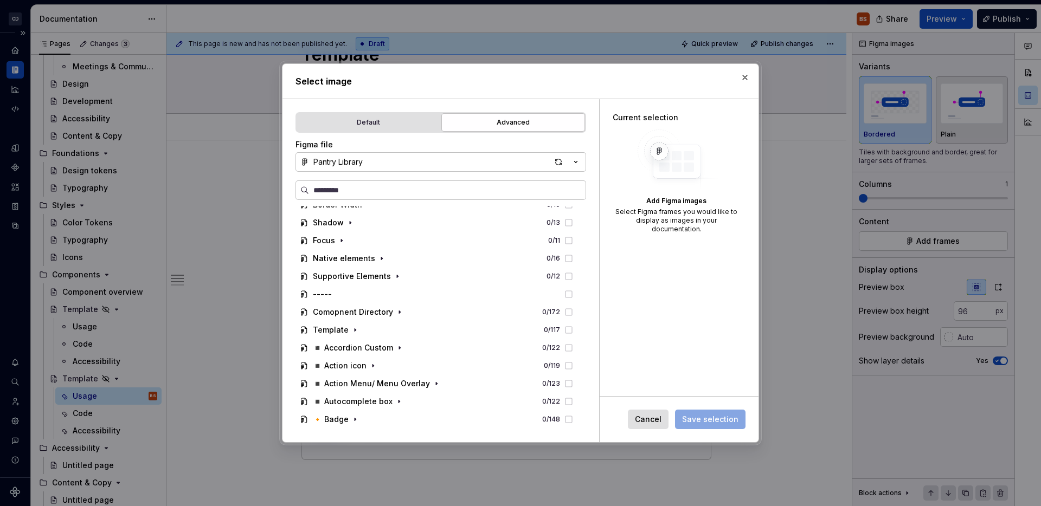
scroll to position [164, 0]
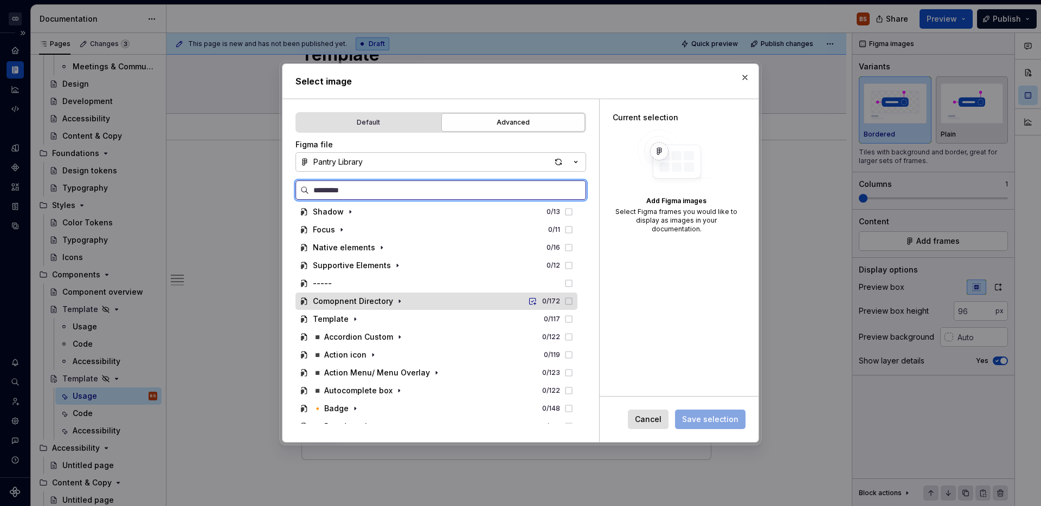
click at [364, 307] on div "Comopnent Directory 0 / 172" at bounding box center [437, 301] width 282 height 17
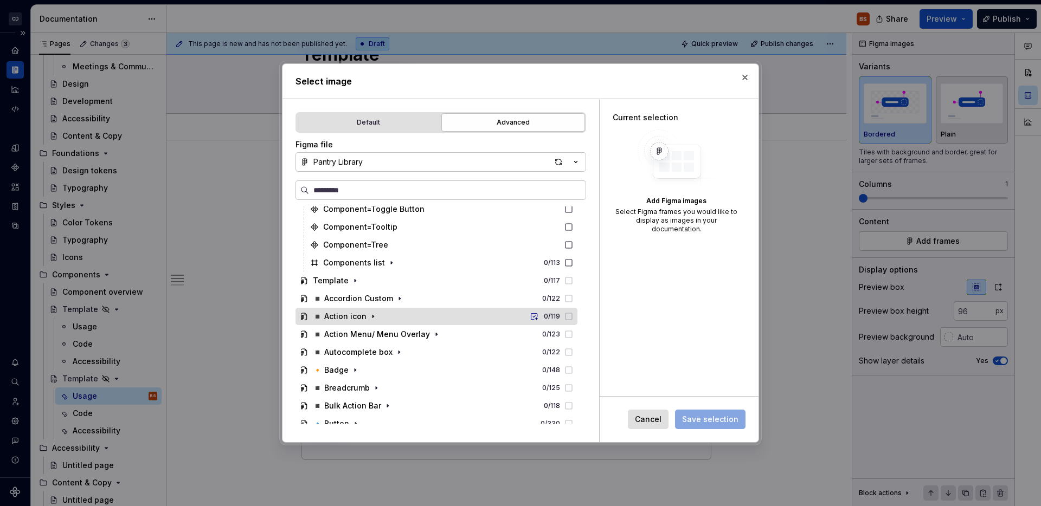
scroll to position [1225, 0]
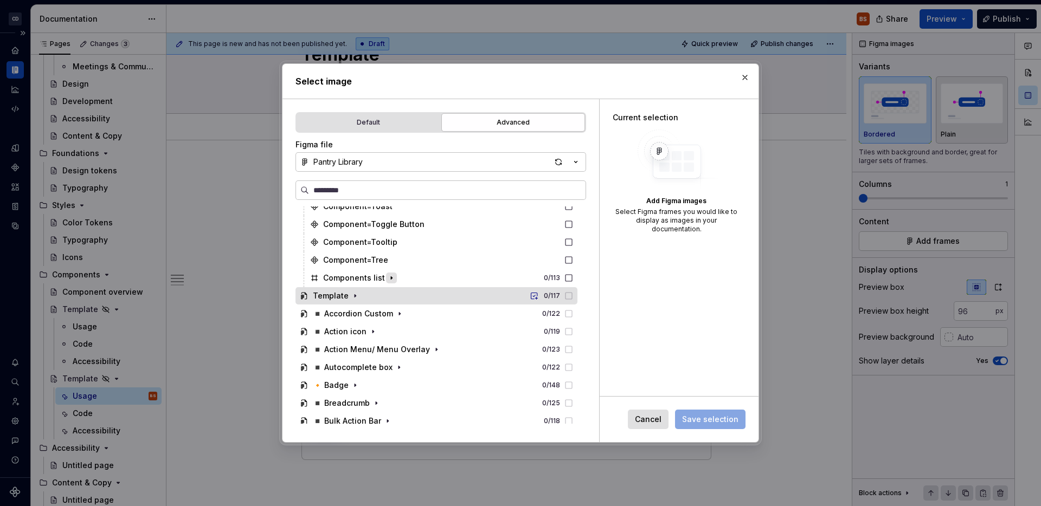
click at [386, 282] on button "button" at bounding box center [391, 278] width 11 height 11
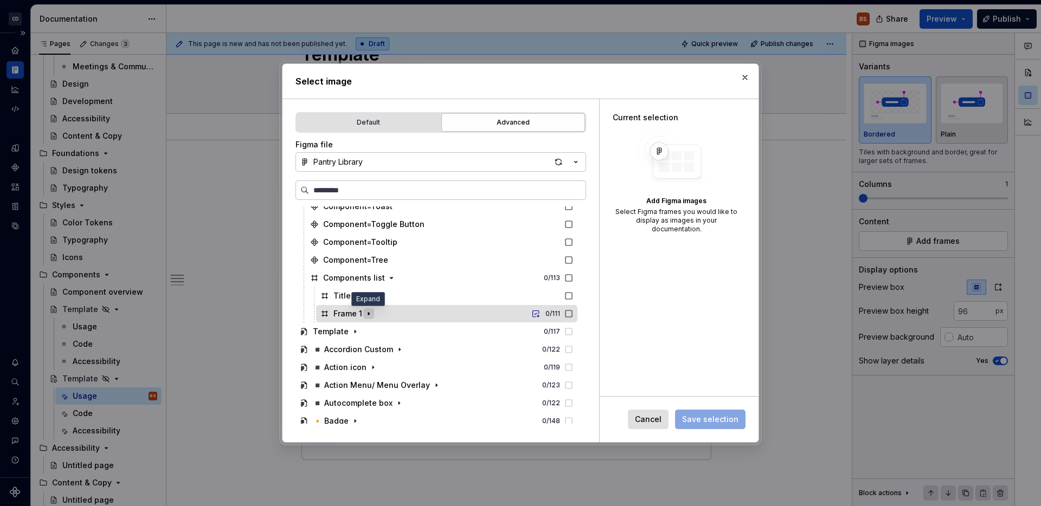
click at [370, 314] on icon "button" at bounding box center [368, 314] width 9 height 9
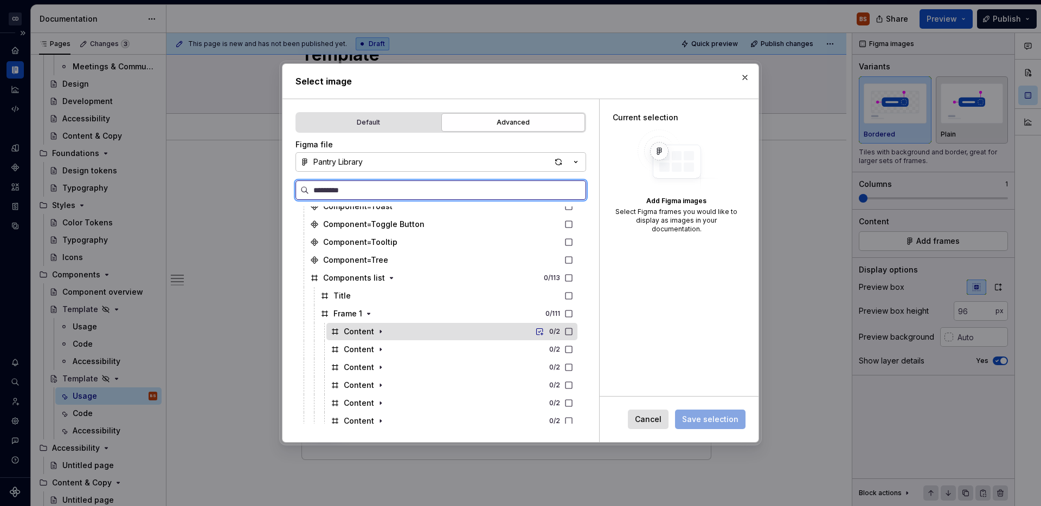
click at [361, 336] on div "Content" at bounding box center [359, 331] width 30 height 11
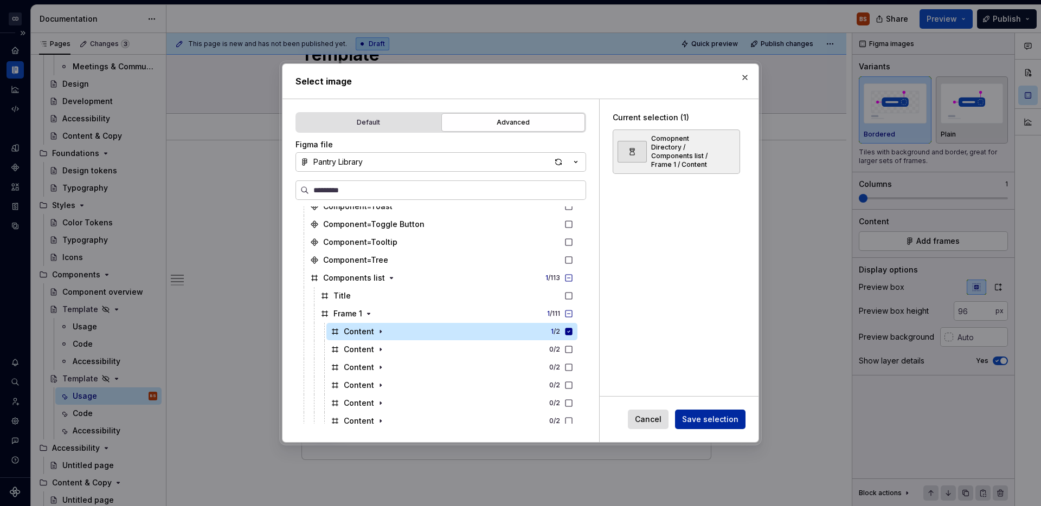
click at [697, 421] on span "Save selection" at bounding box center [710, 419] width 56 height 11
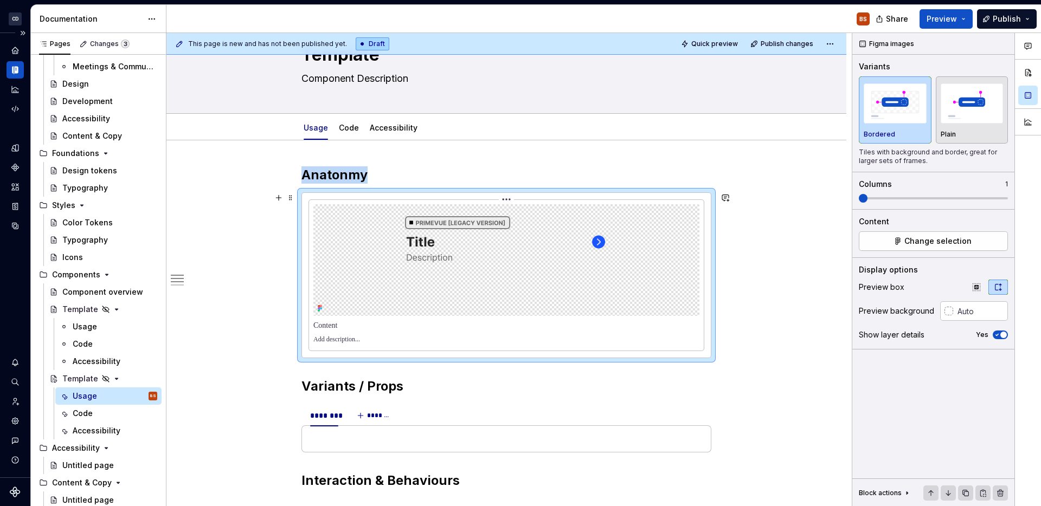
click at [669, 247] on div at bounding box center [506, 260] width 386 height 112
click at [620, 264] on img at bounding box center [506, 260] width 227 height 112
click at [593, 253] on img at bounding box center [506, 260] width 227 height 112
click at [456, 269] on img at bounding box center [506, 260] width 227 height 112
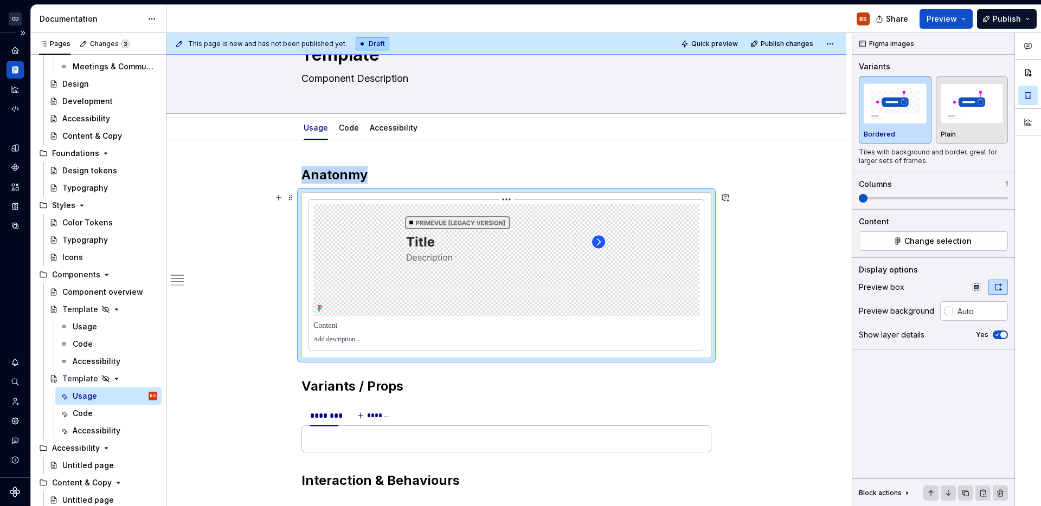
click at [489, 233] on img at bounding box center [506, 260] width 227 height 112
click at [560, 235] on img at bounding box center [506, 260] width 227 height 112
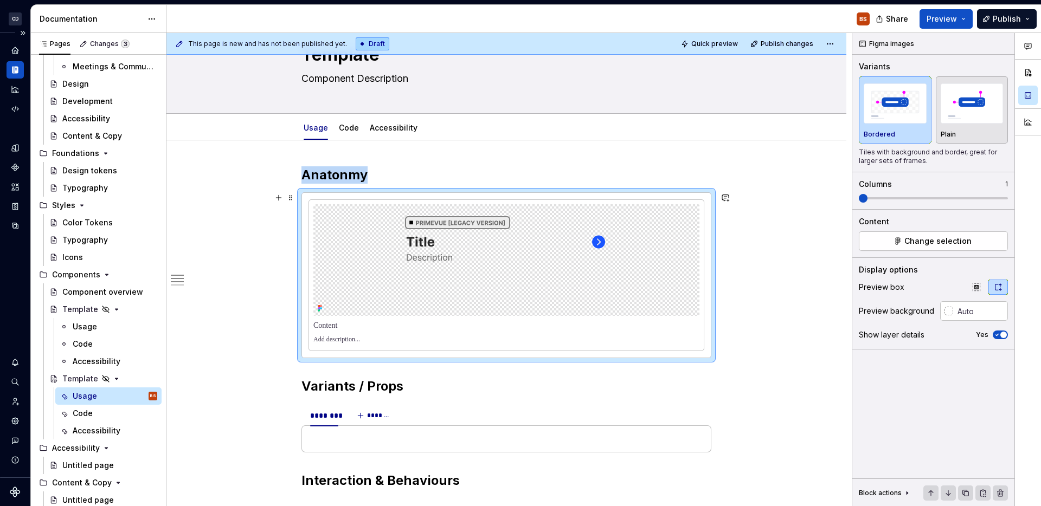
click at [499, 196] on div at bounding box center [506, 275] width 409 height 165
click at [508, 198] on div at bounding box center [506, 275] width 409 height 165
click at [508, 201] on html "CD Pantry BS Design system data Documentation BS Share Preview Publish Pages Ch…" at bounding box center [520, 253] width 1041 height 506
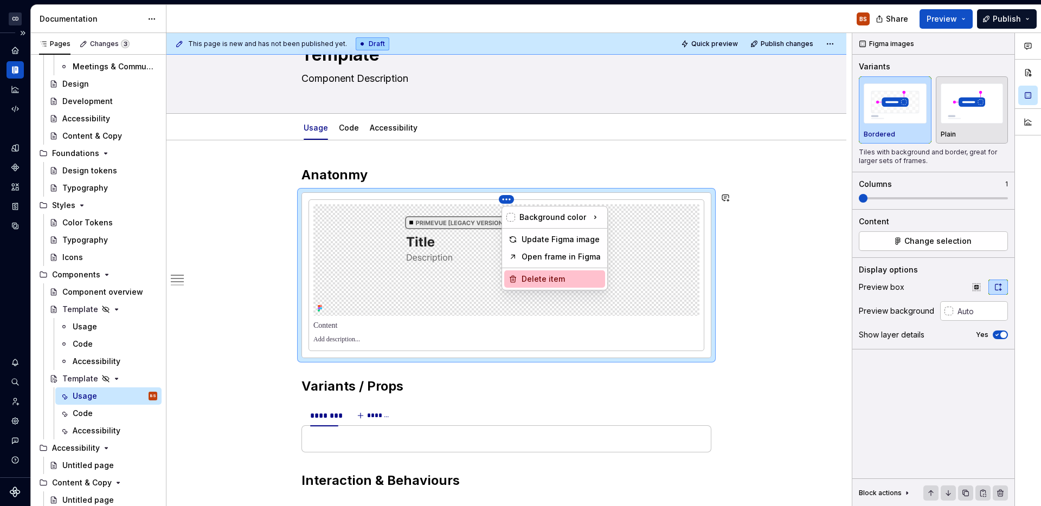
click at [543, 271] on div "Delete item" at bounding box center [554, 279] width 101 height 17
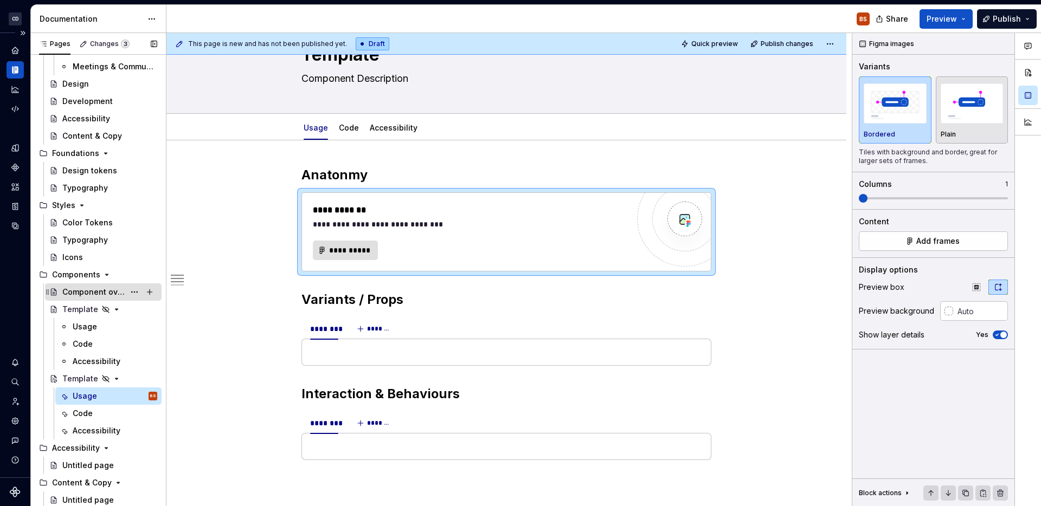
click at [114, 289] on div "Component overview" at bounding box center [93, 292] width 62 height 11
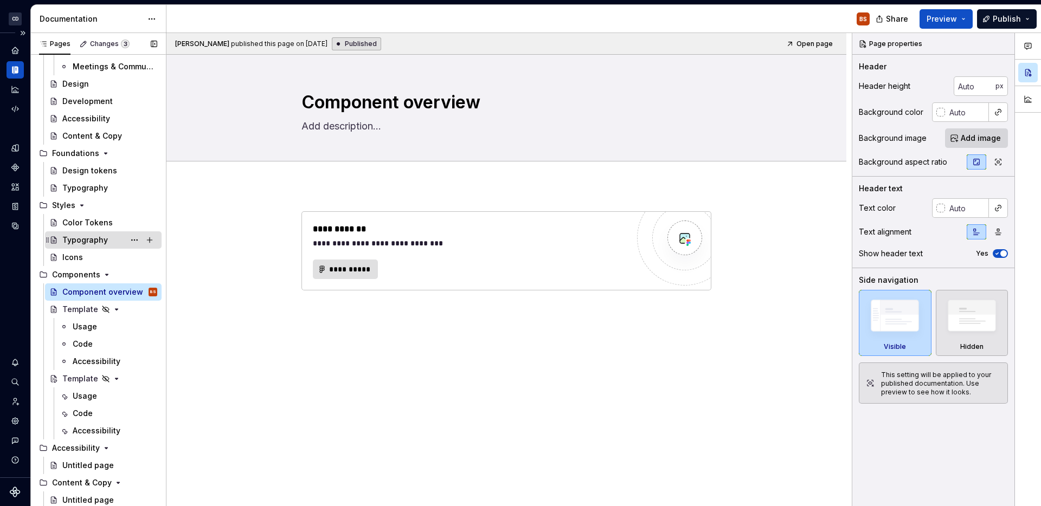
click at [107, 244] on div "Typography" at bounding box center [109, 240] width 95 height 15
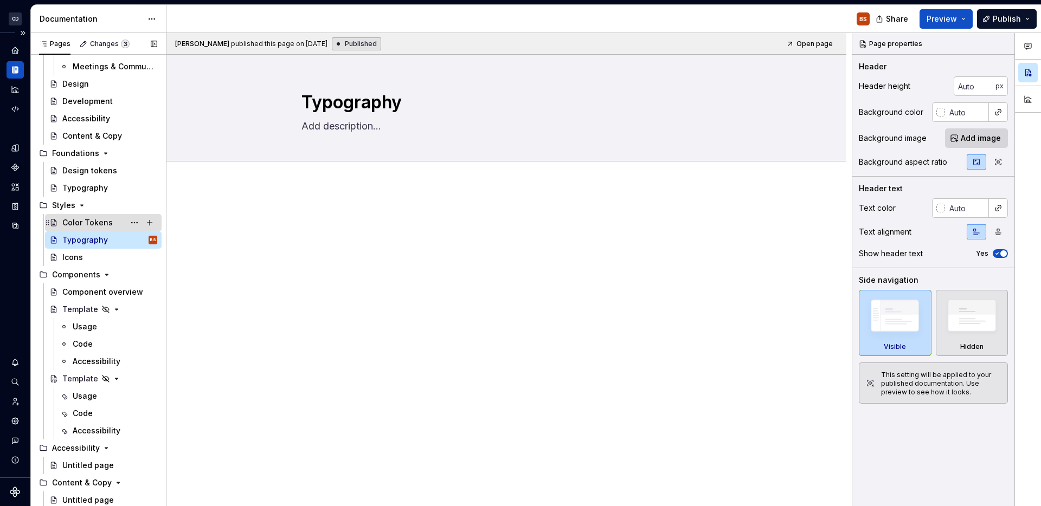
click at [123, 223] on div "Color Tokens" at bounding box center [109, 222] width 95 height 15
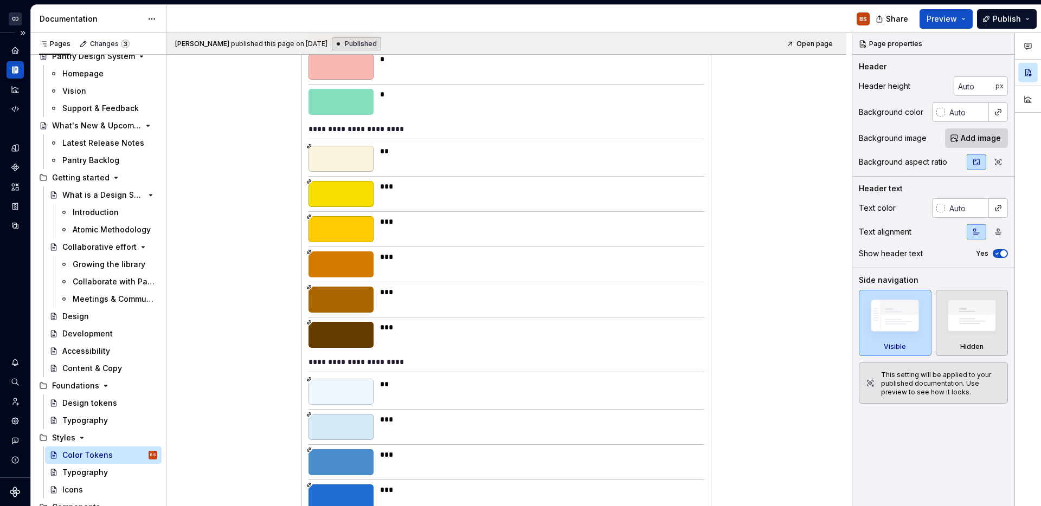
scroll to position [18, 0]
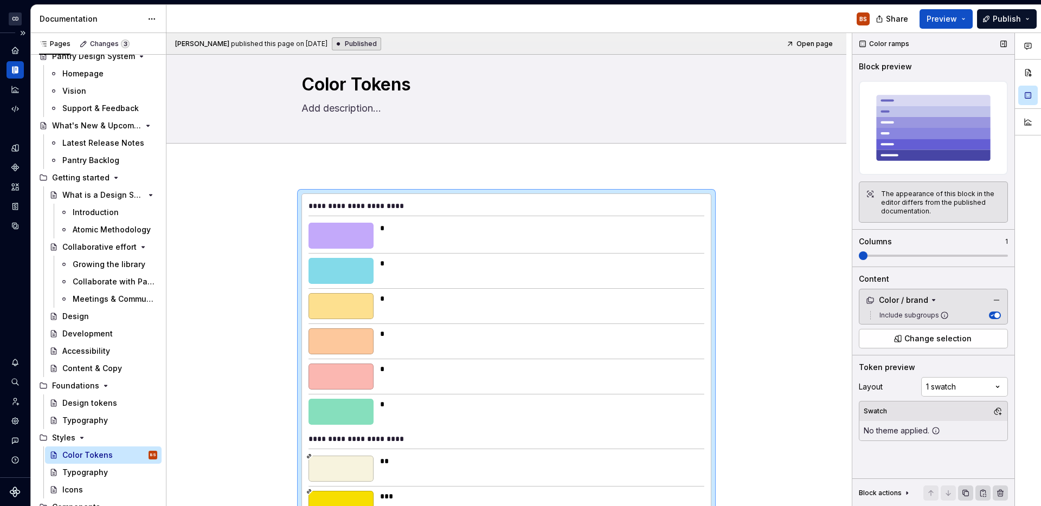
click at [890, 253] on span at bounding box center [933, 256] width 149 height 9
click at [887, 256] on span at bounding box center [933, 256] width 149 height 2
click at [868, 256] on span at bounding box center [863, 256] width 9 height 9
click at [900, 256] on span at bounding box center [933, 256] width 149 height 2
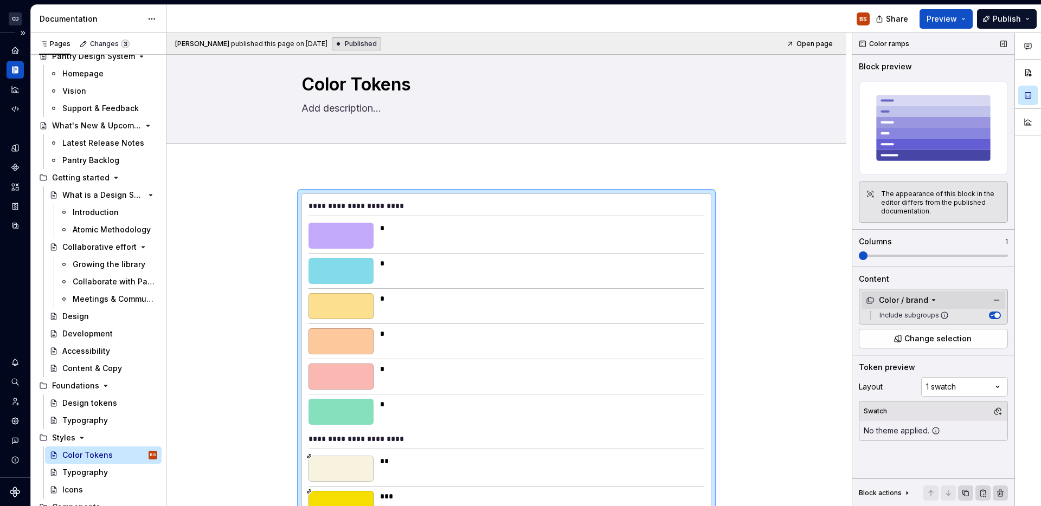
click at [934, 300] on icon at bounding box center [933, 300] width 9 height 9
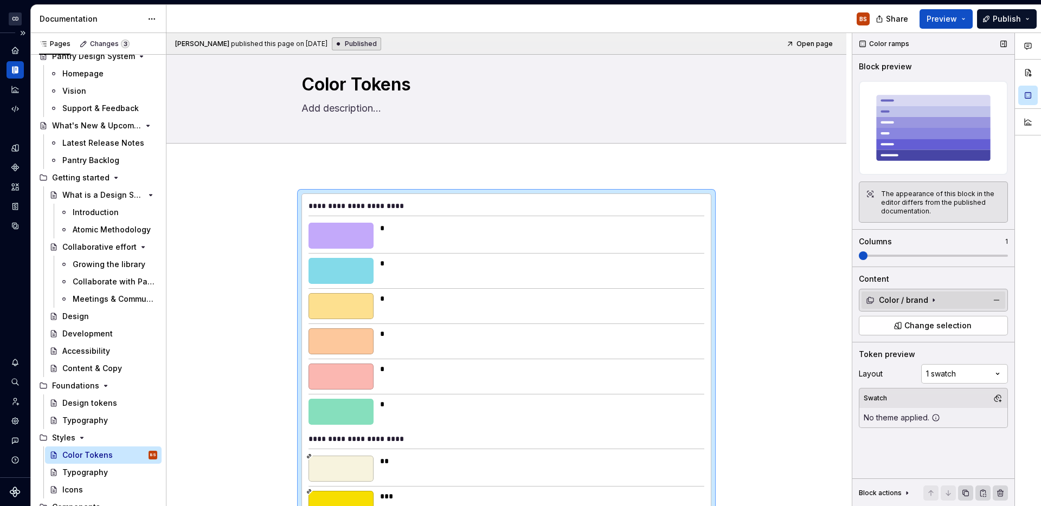
click at [934, 300] on icon at bounding box center [933, 300] width 9 height 9
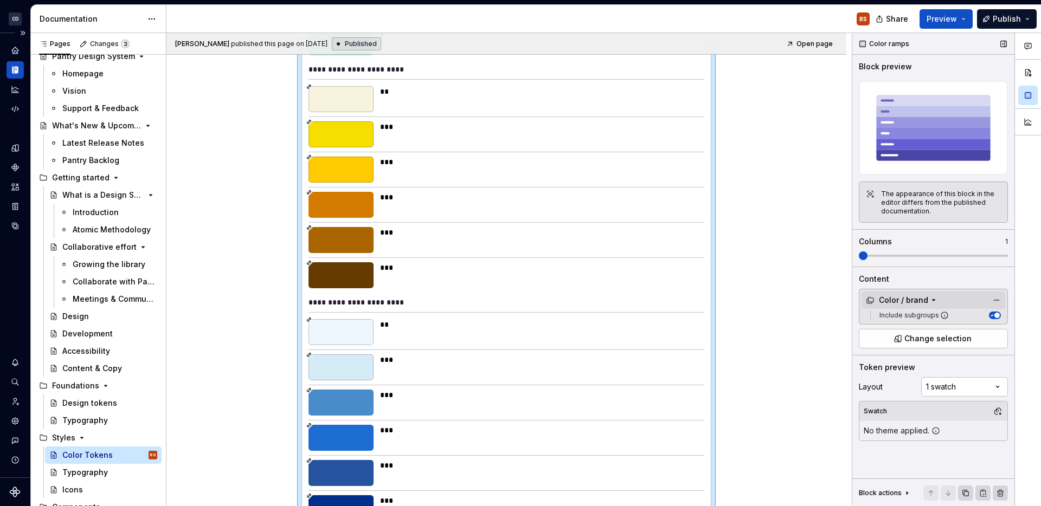
scroll to position [0, 0]
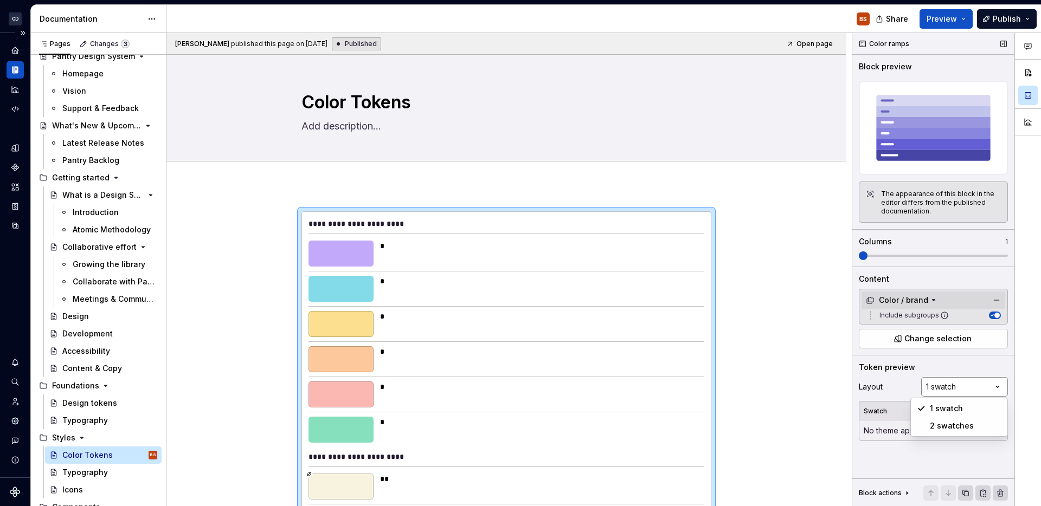
click at [971, 377] on div "Comments Open comments No comments yet Select ‘Comment’ from the block context …" at bounding box center [946, 270] width 189 height 474
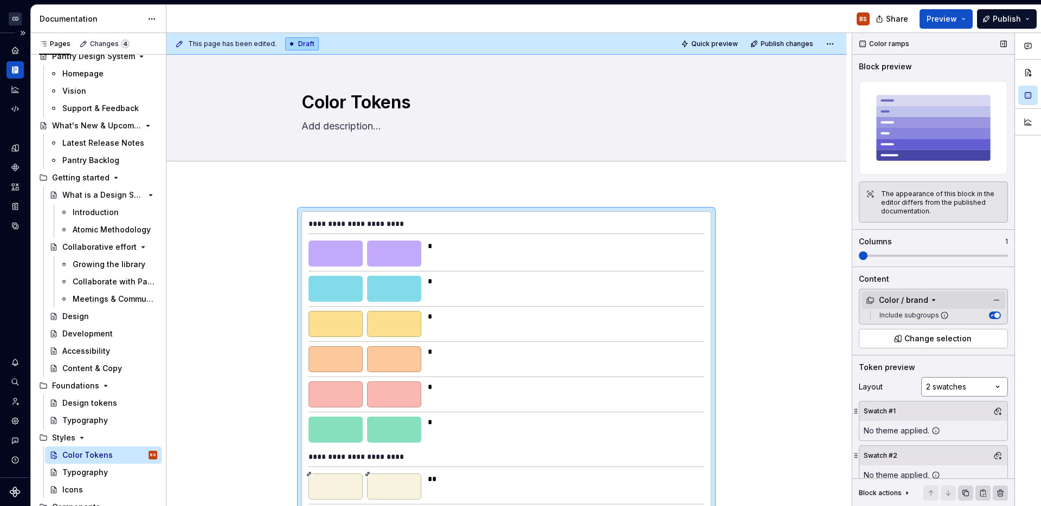
click at [962, 391] on div "Comments Open comments No comments yet Select ‘Comment’ from the block context …" at bounding box center [946, 270] width 189 height 474
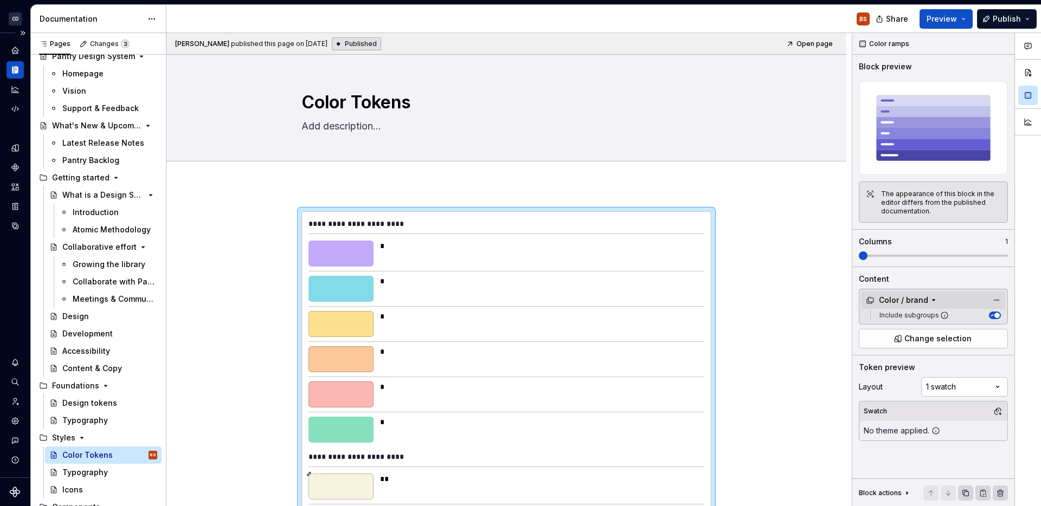
click at [998, 314] on span "button" at bounding box center [996, 315] width 5 height 5
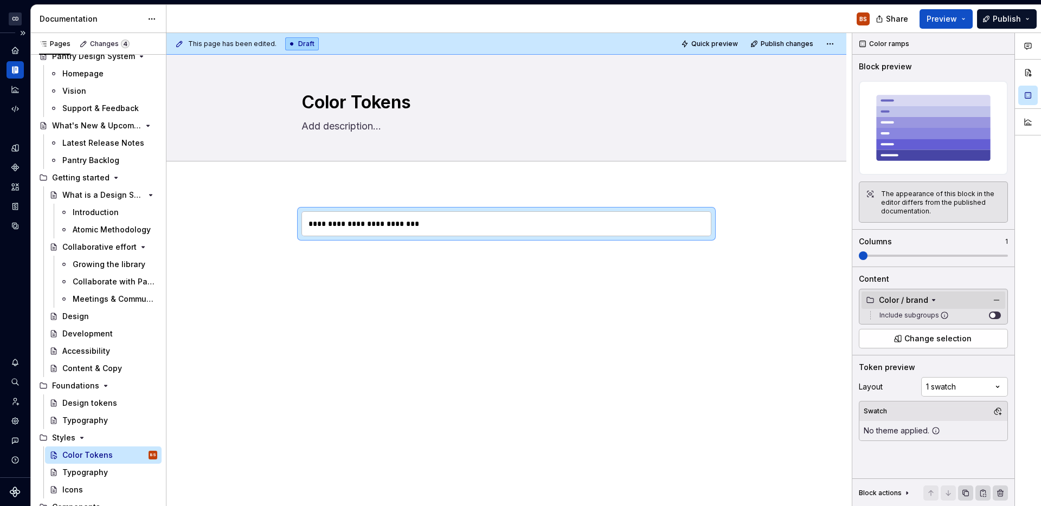
click at [998, 314] on button "Include subgroups" at bounding box center [995, 316] width 12 height 8
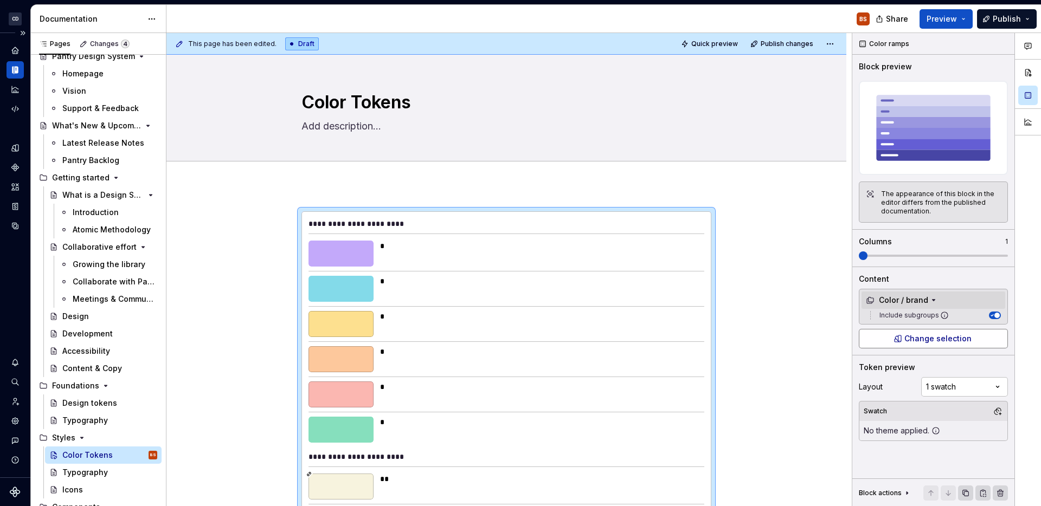
click at [982, 337] on button "Change selection" at bounding box center [933, 339] width 149 height 20
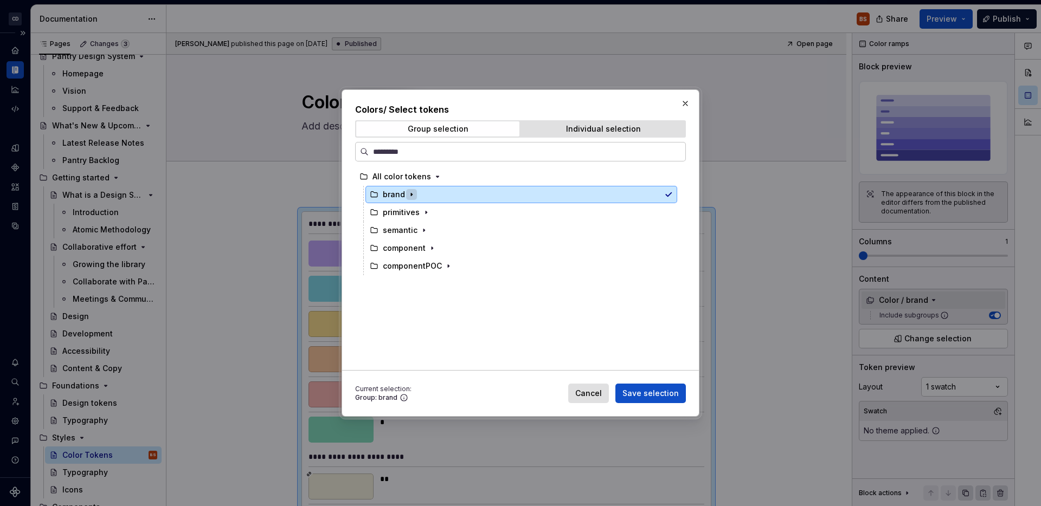
click at [414, 195] on icon "button" at bounding box center [411, 194] width 9 height 9
click at [602, 397] on span "Cancel" at bounding box center [588, 393] width 27 height 11
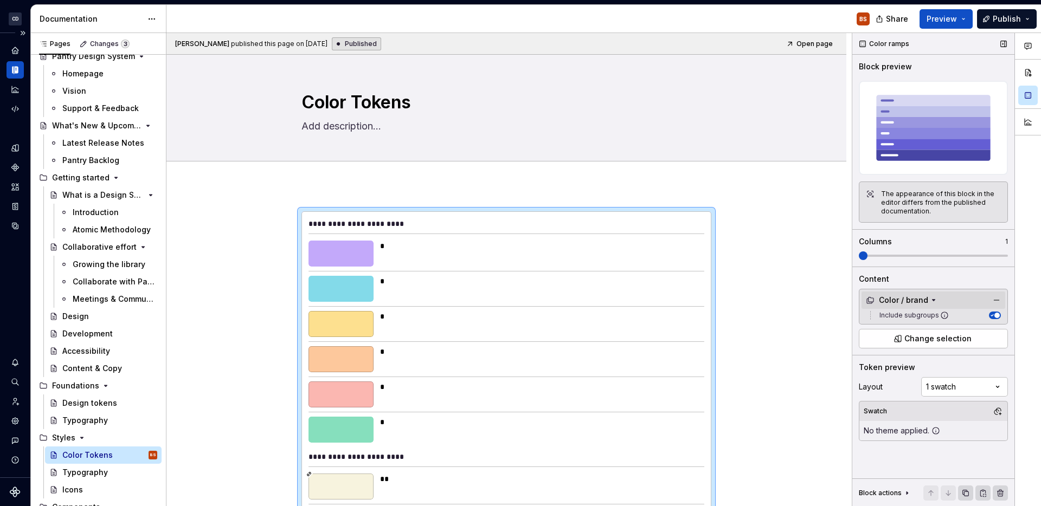
click at [882, 252] on span at bounding box center [933, 256] width 149 height 9
click at [898, 255] on span at bounding box center [933, 256] width 149 height 9
click at [899, 255] on span at bounding box center [933, 256] width 149 height 2
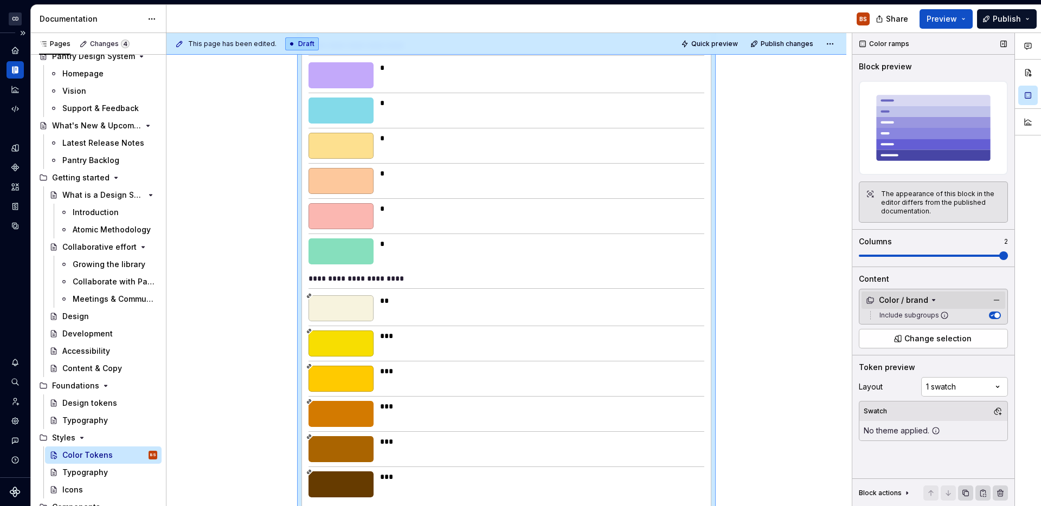
click at [985, 255] on span at bounding box center [933, 256] width 149 height 2
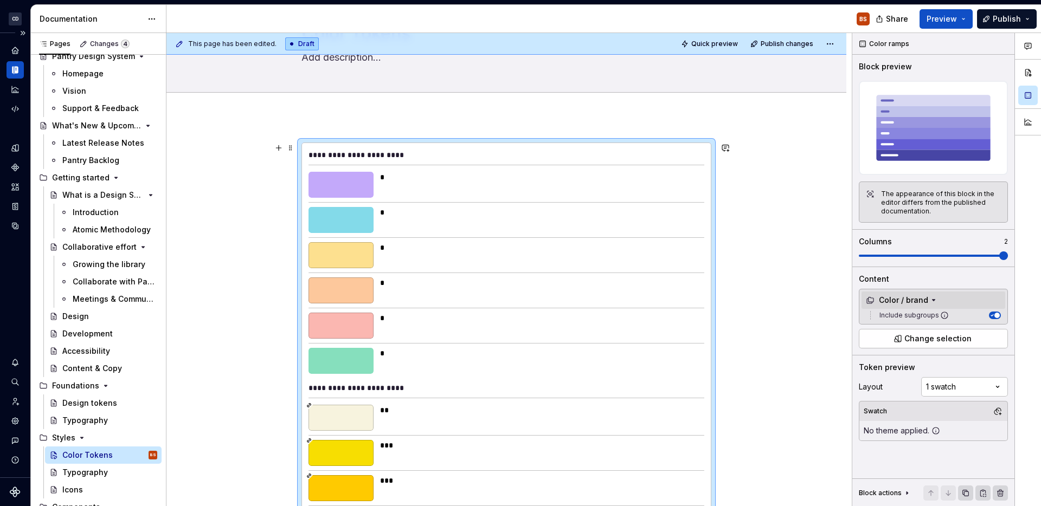
scroll to position [0, 0]
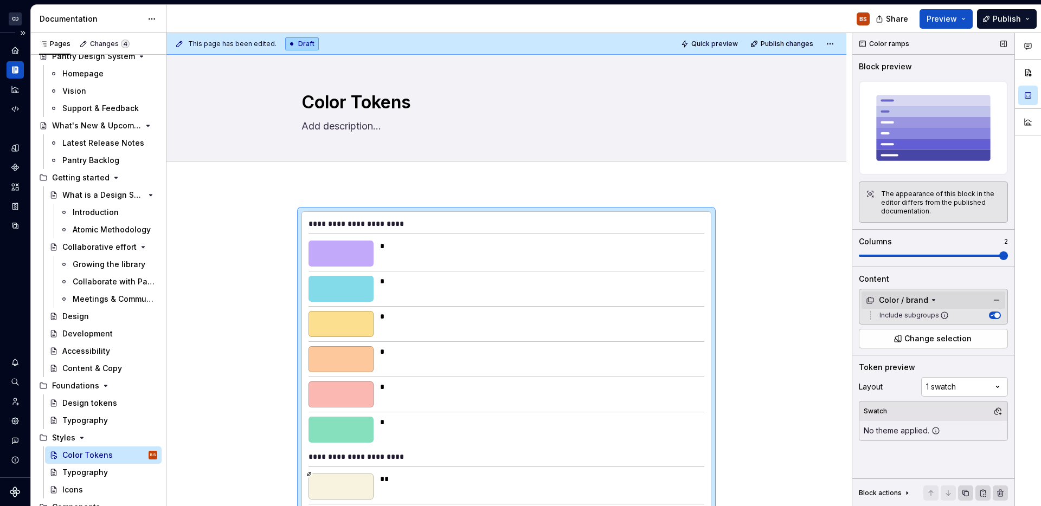
click at [865, 249] on div "Columns 2" at bounding box center [933, 248] width 149 height 24
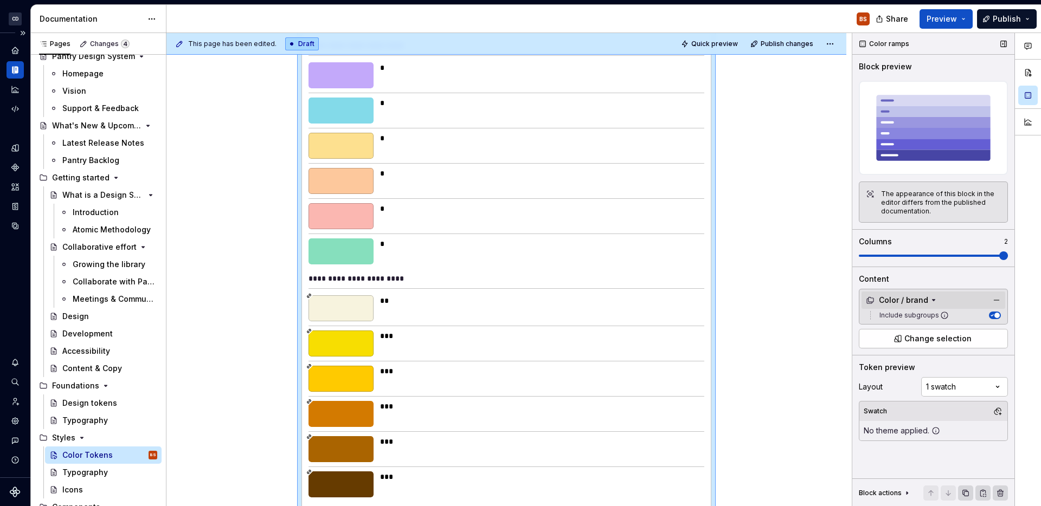
click at [872, 252] on span at bounding box center [933, 256] width 149 height 9
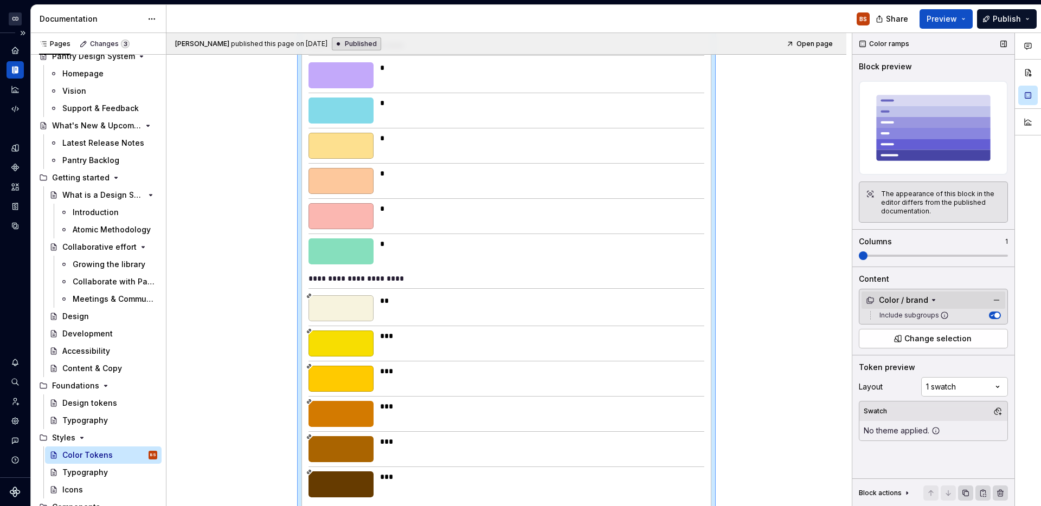
click at [998, 255] on span at bounding box center [933, 256] width 149 height 2
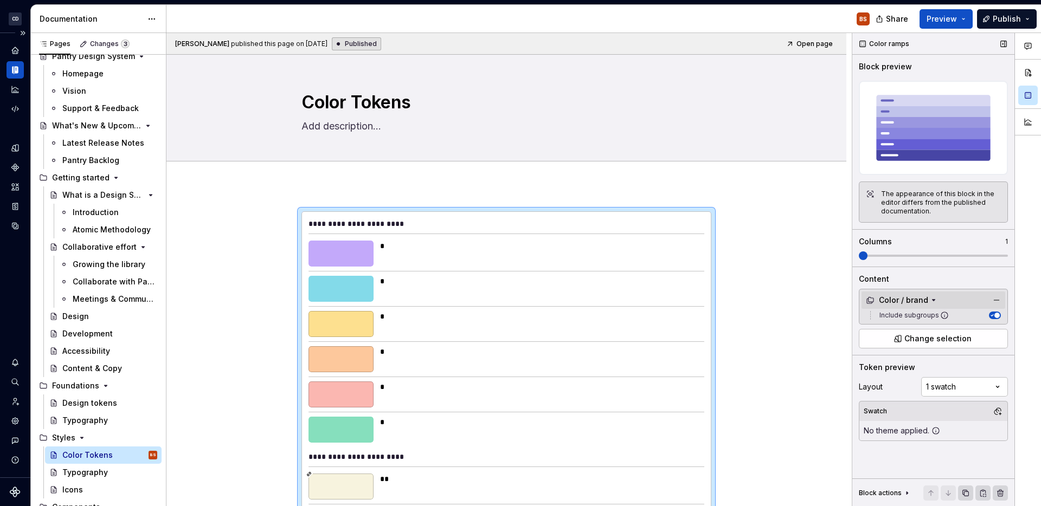
click at [859, 256] on span at bounding box center [859, 256] width 0 height 2
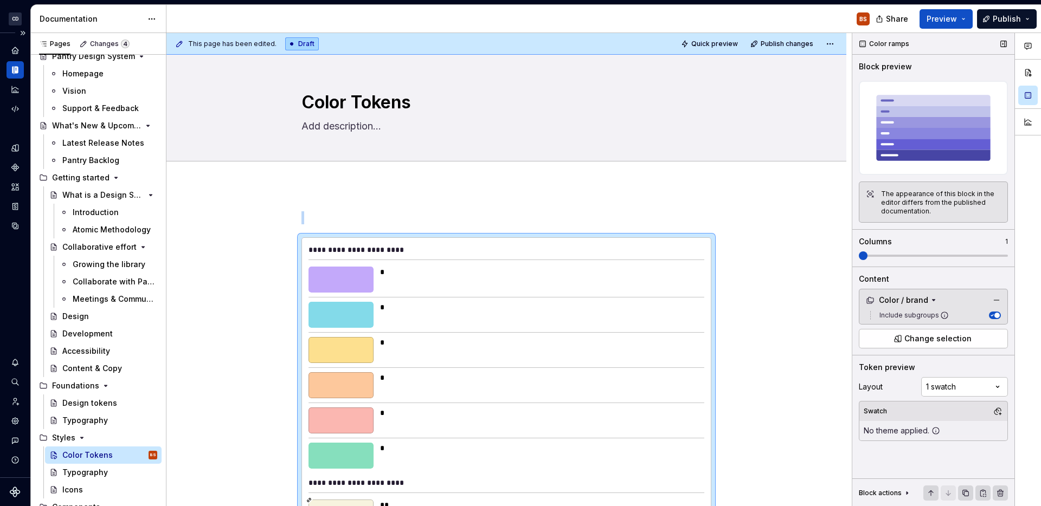
click at [1000, 255] on span at bounding box center [933, 256] width 149 height 2
click at [859, 255] on span at bounding box center [859, 256] width 0 height 2
click at [337, 212] on p at bounding box center [506, 217] width 410 height 13
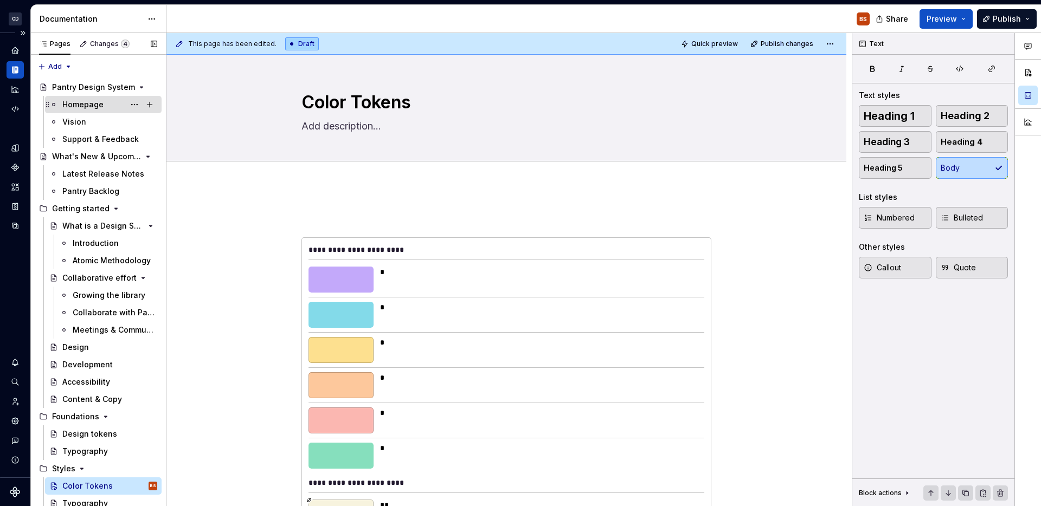
click at [115, 98] on div "Homepage" at bounding box center [109, 104] width 95 height 15
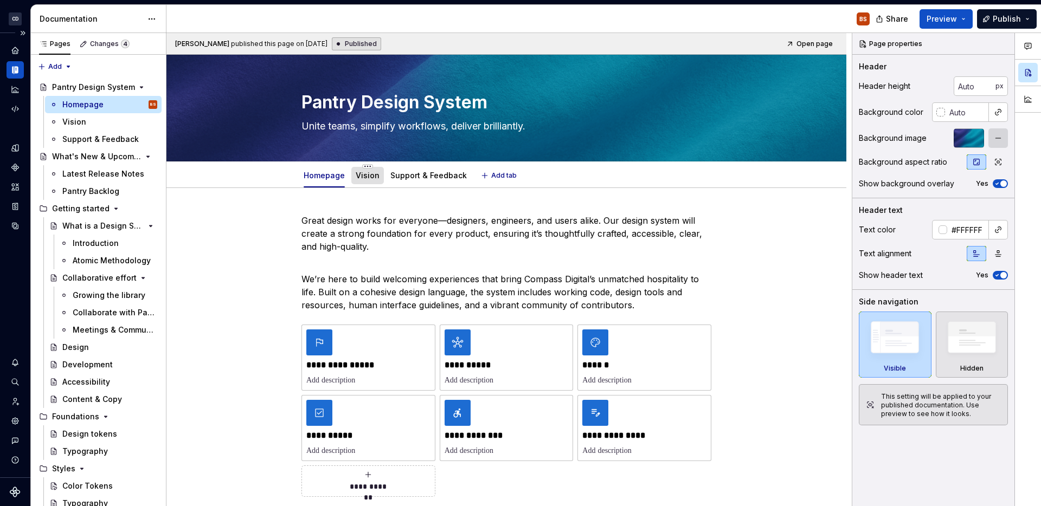
click at [371, 182] on div "Vision" at bounding box center [367, 175] width 33 height 17
click at [374, 176] on link "Vision" at bounding box center [368, 175] width 24 height 9
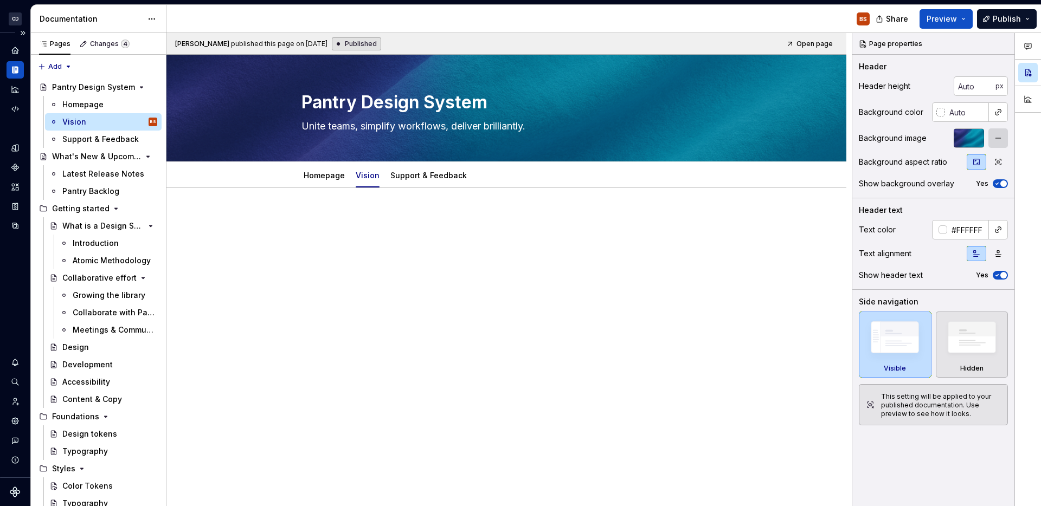
click at [439, 251] on div at bounding box center [506, 234] width 410 height 41
click at [109, 103] on div "Homepage" at bounding box center [109, 104] width 95 height 15
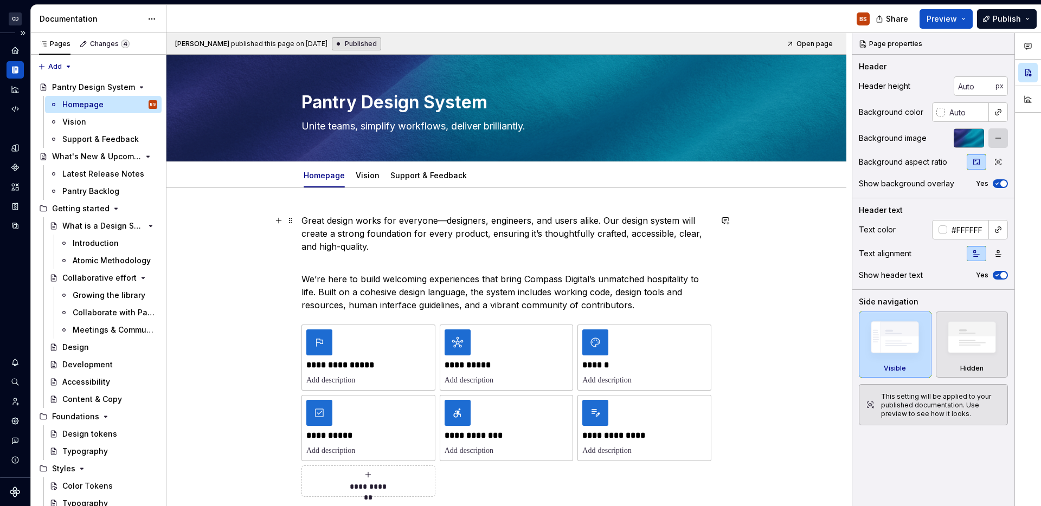
click at [400, 227] on p "Great design works for everyone—designers, engineers, and users alike. Our desi…" at bounding box center [506, 233] width 410 height 39
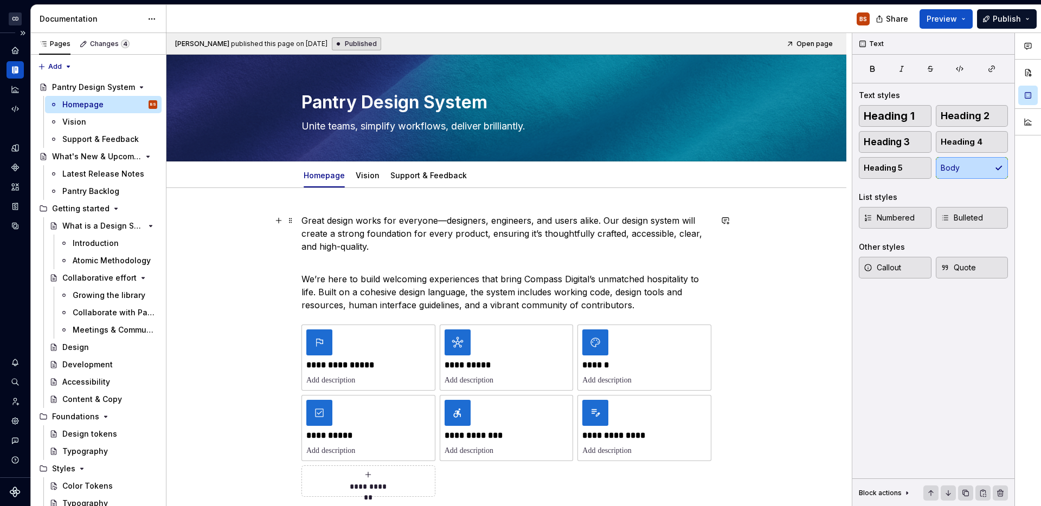
click at [432, 249] on p "Great design works for everyone—designers, engineers, and users alike. Our desi…" at bounding box center [506, 233] width 410 height 39
click at [644, 304] on p "We’re here to build welcoming experiences that bring Compass Digital’s unmatche…" at bounding box center [506, 286] width 410 height 52
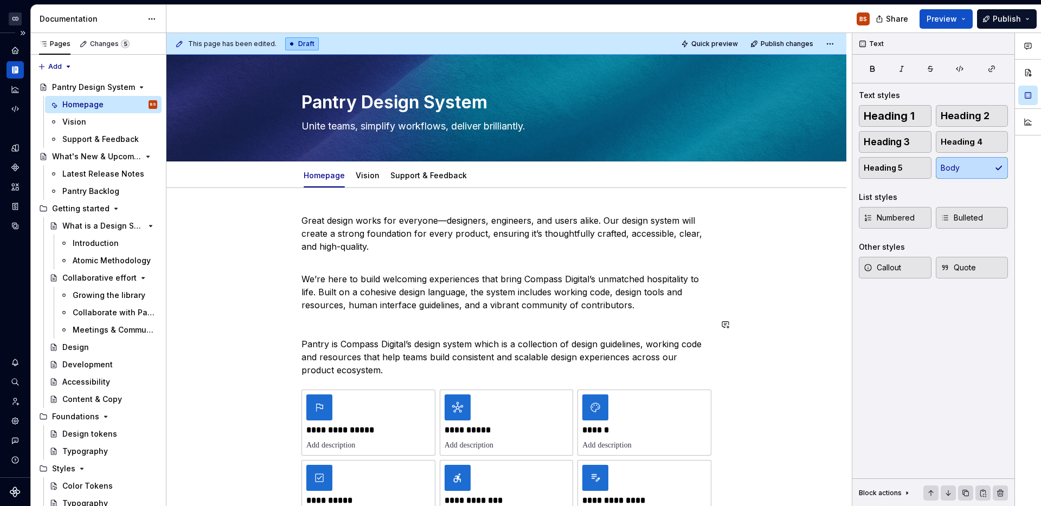
scroll to position [9, 0]
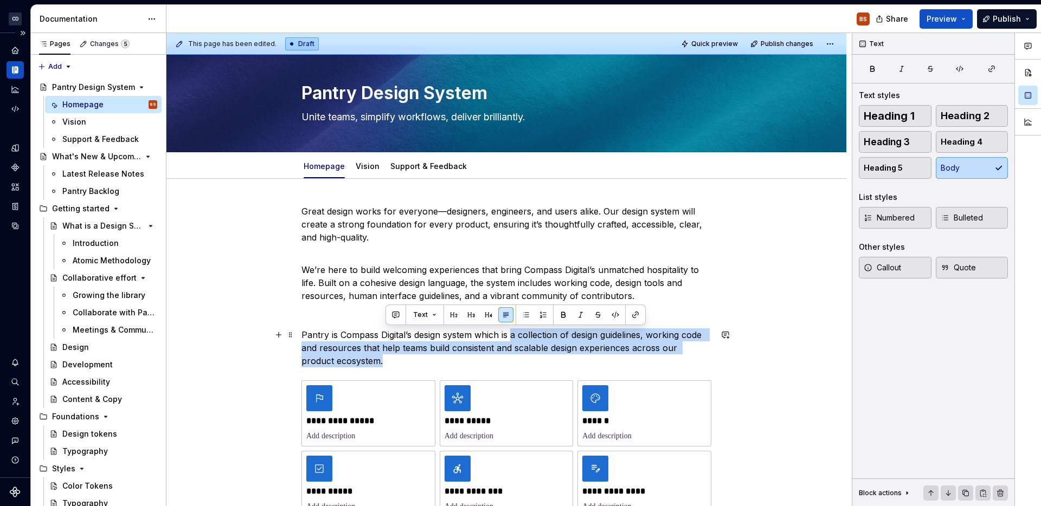
drag, startPoint x: 517, startPoint y: 336, endPoint x: 529, endPoint y: 361, distance: 27.6
click at [529, 361] on p "Pantry is Compass Digital’s design system which is a collection of design guide…" at bounding box center [506, 348] width 410 height 39
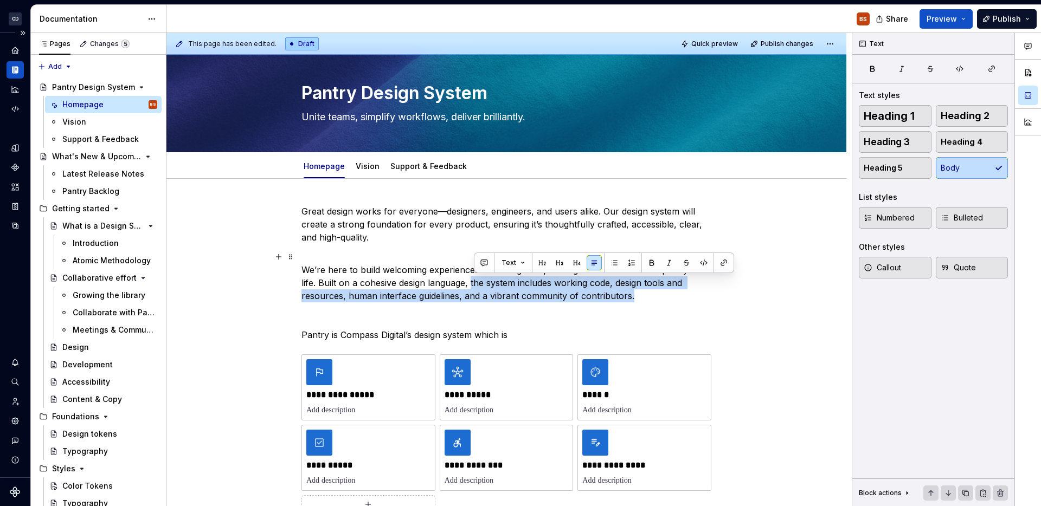
drag, startPoint x: 645, startPoint y: 299, endPoint x: 474, endPoint y: 287, distance: 171.8
click at [474, 287] on p "We’re here to build welcoming experiences that bring Compass Digital’s unmatche…" at bounding box center [506, 277] width 410 height 52
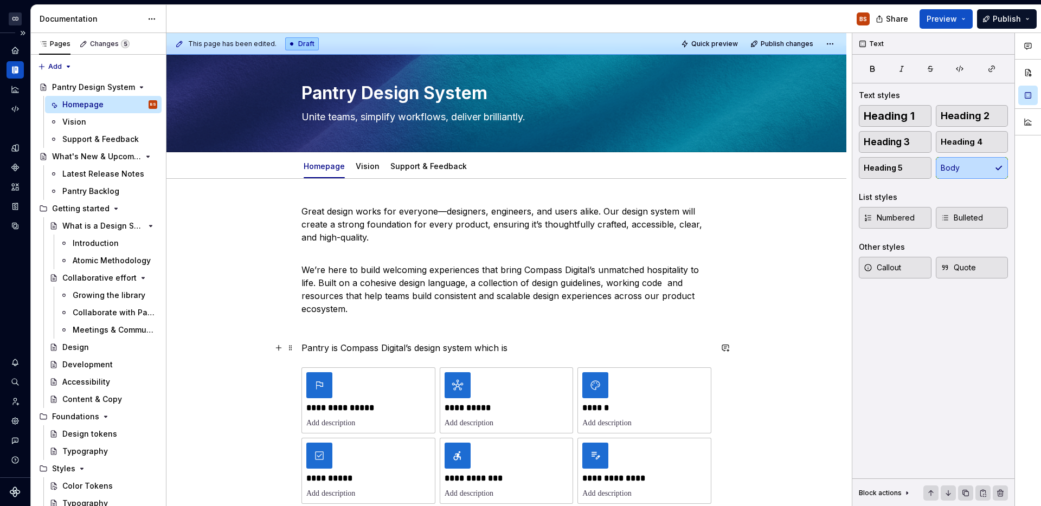
click at [545, 343] on p "Pantry is Compass Digital’s design system which is" at bounding box center [506, 348] width 410 height 13
drag, startPoint x: 547, startPoint y: 348, endPoint x: 283, endPoint y: 349, distance: 264.1
click at [301, 349] on div "**********" at bounding box center [506, 444] width 410 height 479
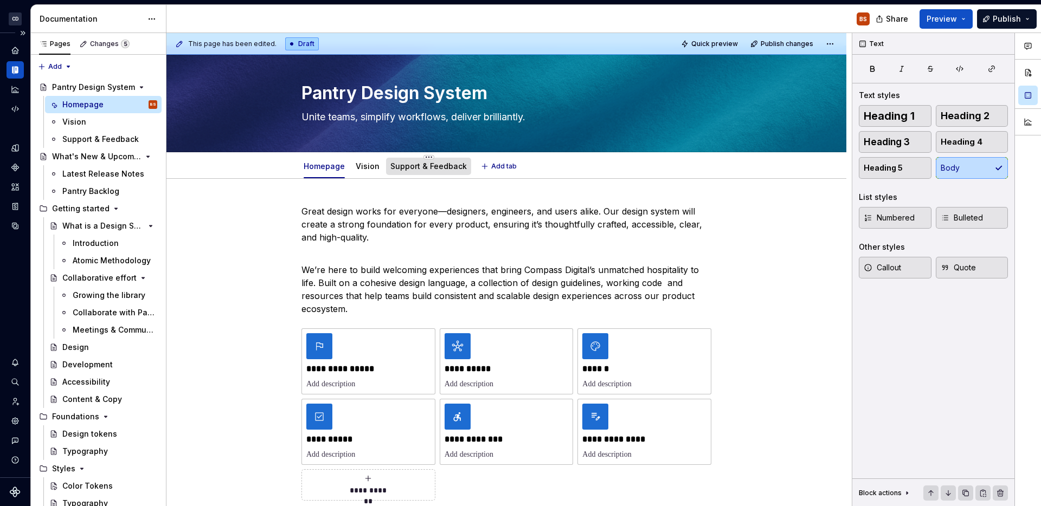
click at [420, 163] on link "Support & Feedback" at bounding box center [428, 166] width 76 height 9
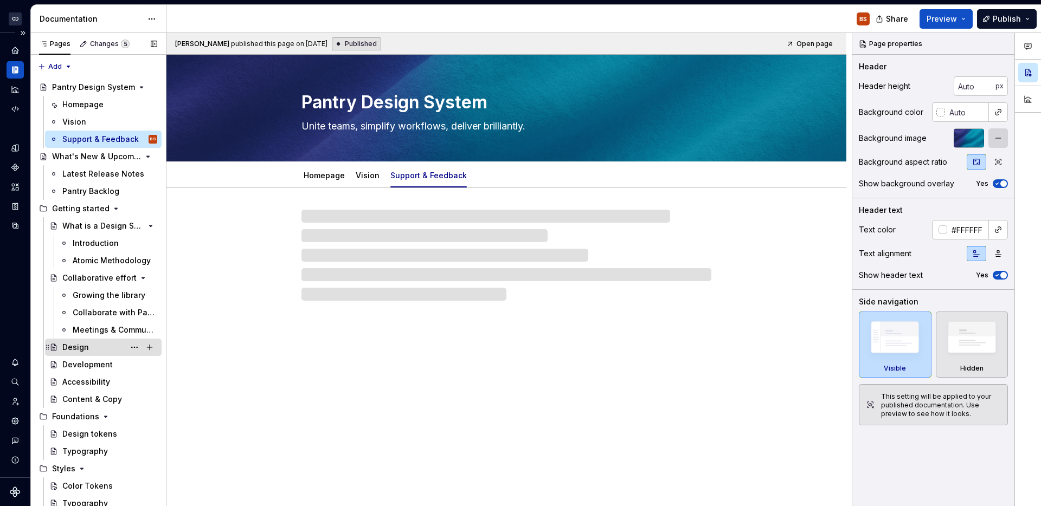
click at [95, 340] on div "Design" at bounding box center [109, 347] width 95 height 15
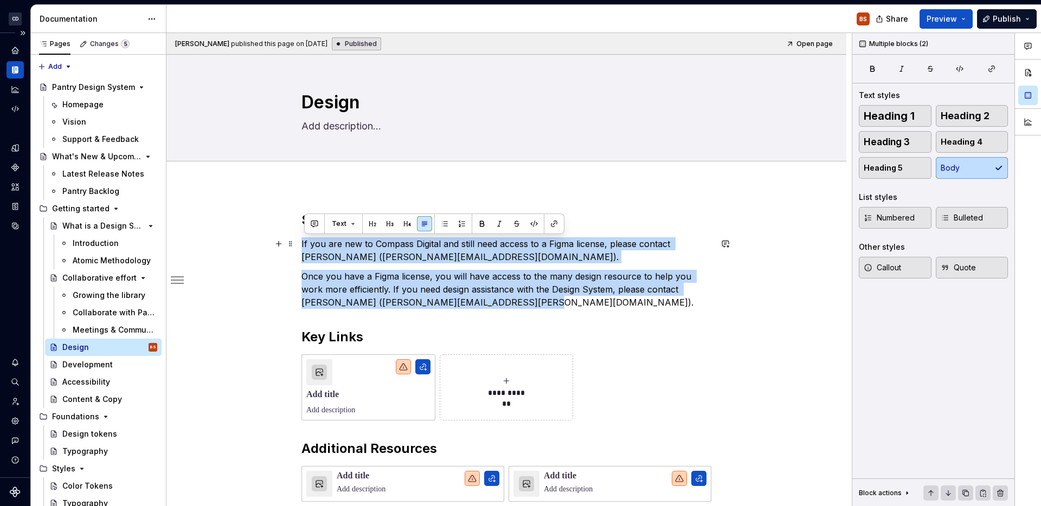
drag, startPoint x: 505, startPoint y: 301, endPoint x: 303, endPoint y: 241, distance: 210.7
click at [303, 241] on div "**********" at bounding box center [506, 456] width 680 height 543
copy div "If you are new to Compass Digital and still need access to a Figma license, ple…"
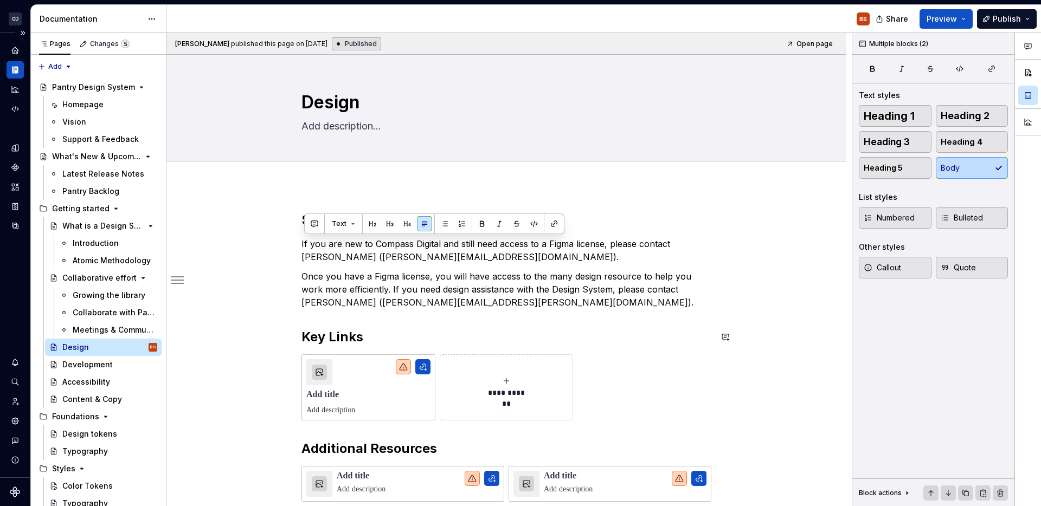
click at [626, 305] on p "Once you have a Figma license, you will have access to the many design resource…" at bounding box center [506, 289] width 410 height 39
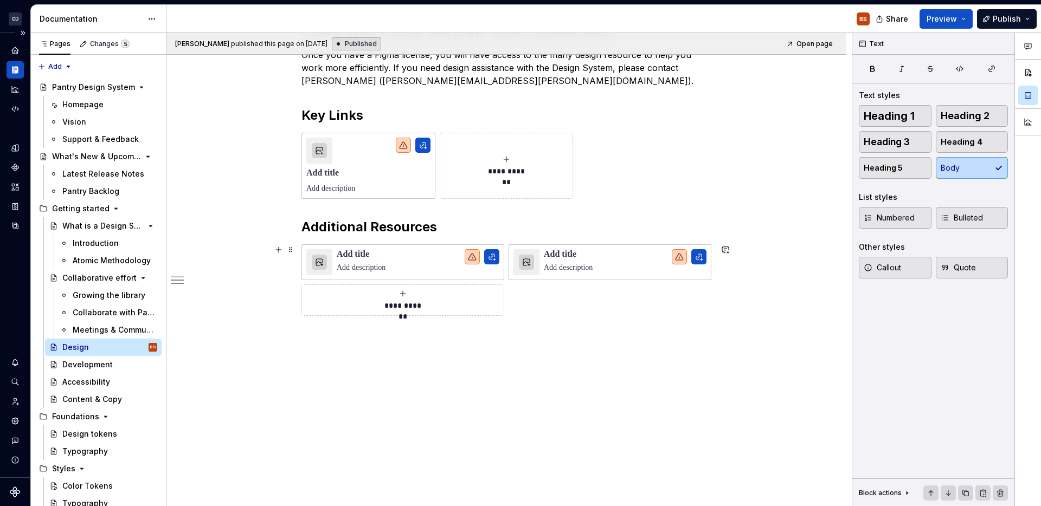
scroll to position [44, 0]
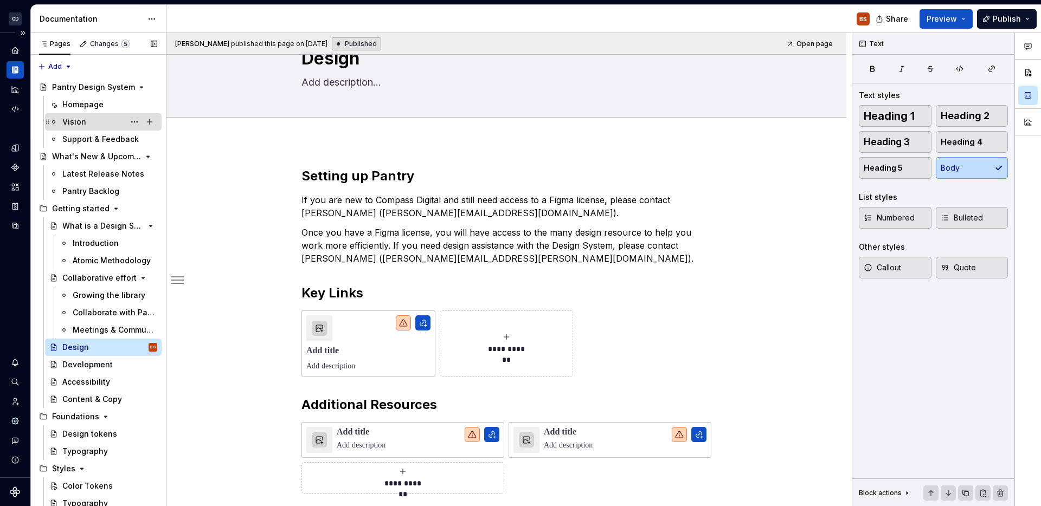
click at [90, 126] on div "Vision" at bounding box center [109, 121] width 95 height 15
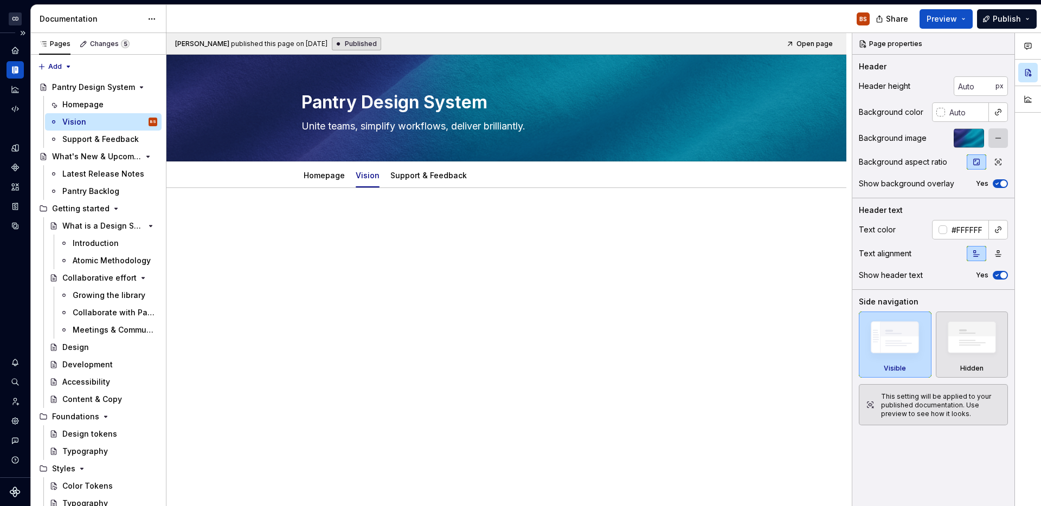
type textarea "*"
click at [442, 237] on div at bounding box center [506, 234] width 410 height 41
paste div
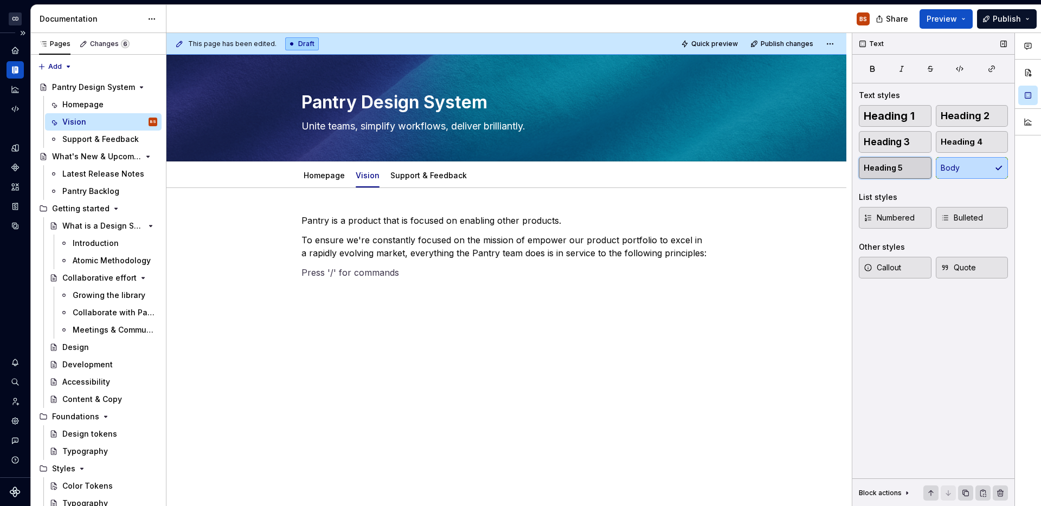
click at [911, 160] on button "Heading 5" at bounding box center [895, 168] width 73 height 22
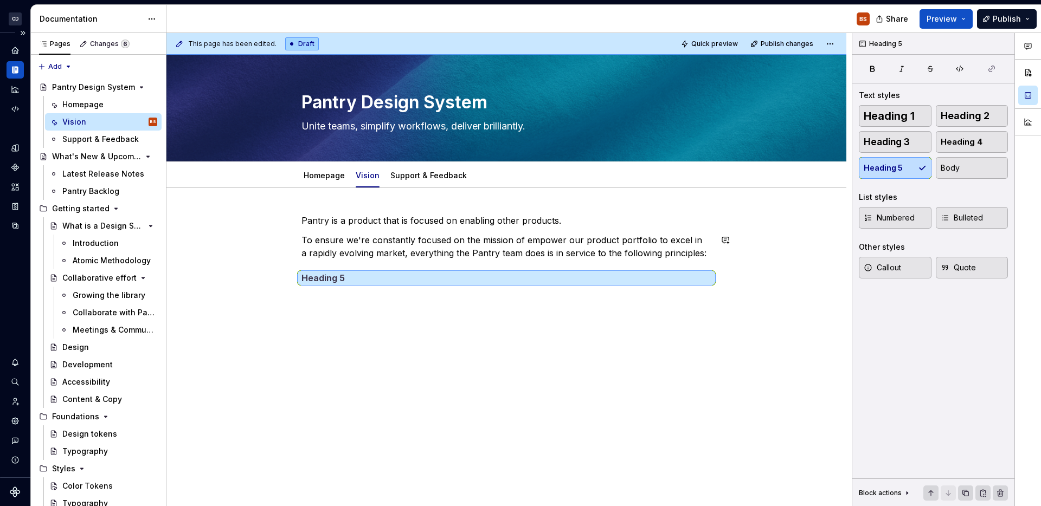
click at [673, 335] on div "Pantry is a product that is focused on enabling other products. To ensure we're…" at bounding box center [506, 318] width 680 height 260
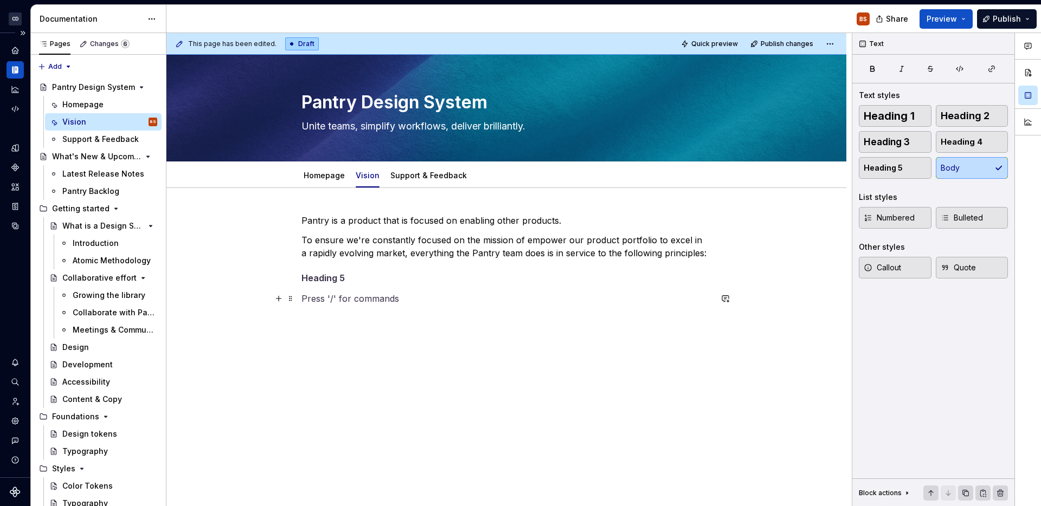
click at [638, 294] on p at bounding box center [506, 298] width 410 height 13
click at [630, 288] on div "Pantry is a product that is focused on enabling other products. To ensure we're…" at bounding box center [506, 259] width 410 height 91
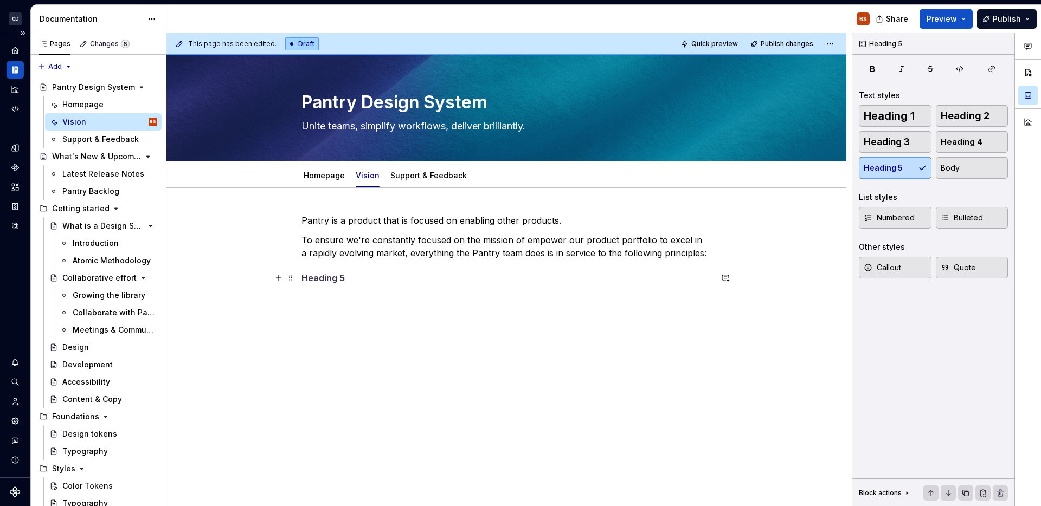
click at [614, 282] on h5 at bounding box center [506, 278] width 410 height 11
click at [949, 139] on span "Heading 4" at bounding box center [962, 142] width 42 height 11
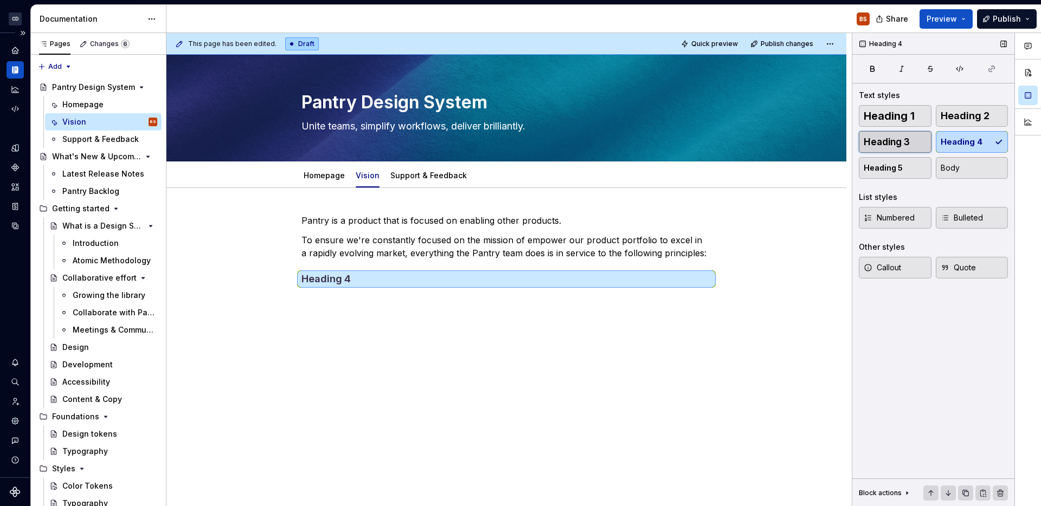
click at [913, 149] on button "Heading 3" at bounding box center [895, 142] width 73 height 22
click at [971, 111] on span "Heading 2" at bounding box center [965, 116] width 49 height 11
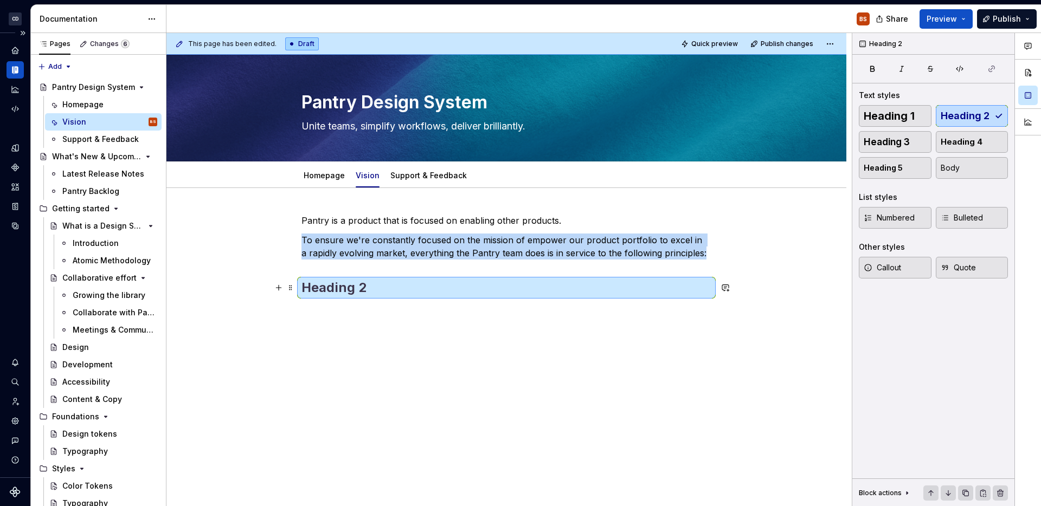
click at [557, 294] on h2 at bounding box center [506, 287] width 410 height 17
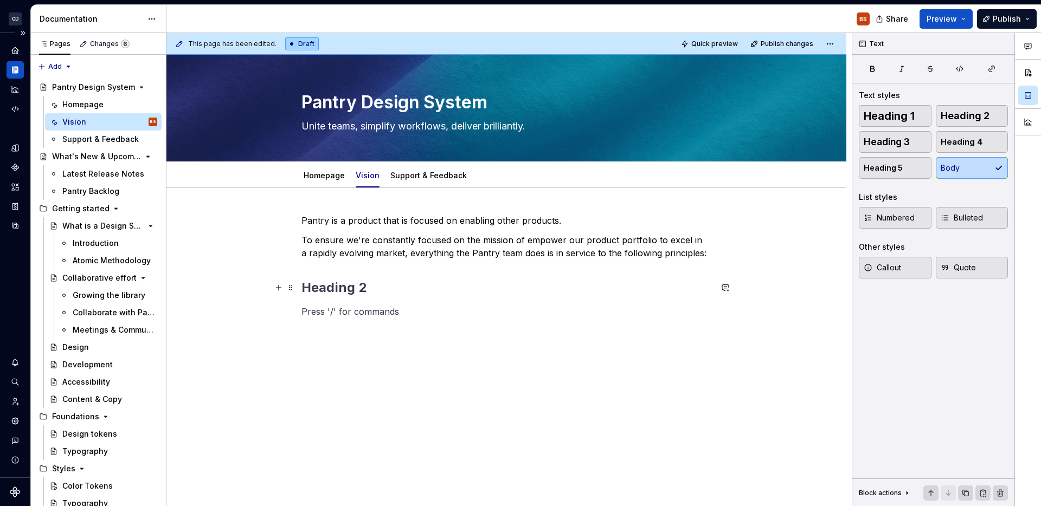
click at [557, 292] on h2 at bounding box center [506, 287] width 410 height 17
click at [513, 298] on div "Pantry is a product that is focused on enabling other products. To ensure we're…" at bounding box center [506, 266] width 410 height 104
click at [568, 218] on p "Pantry is a product that is focused on enabling other products." at bounding box center [506, 220] width 410 height 13
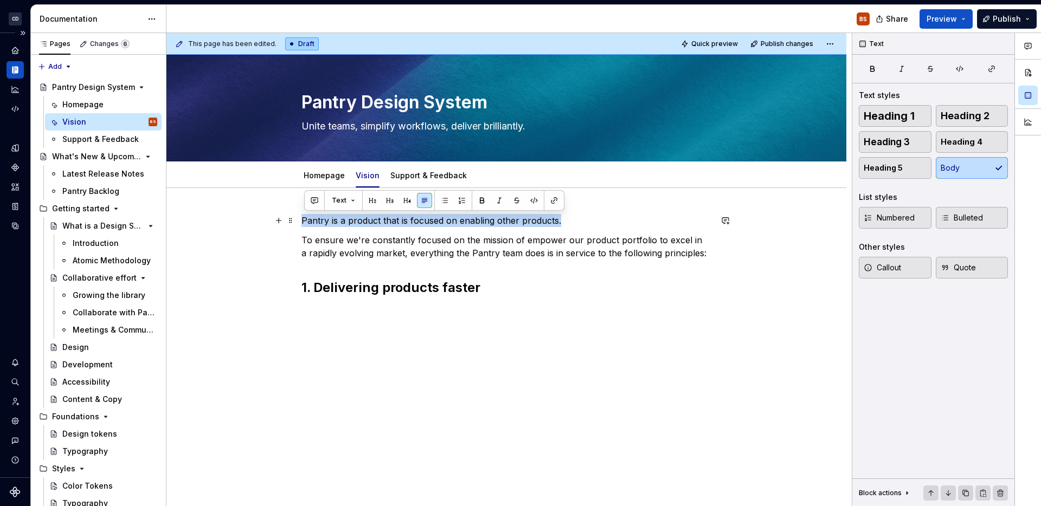
click at [582, 226] on p "Pantry is a product that is focused on enabling other products." at bounding box center [506, 220] width 410 height 13
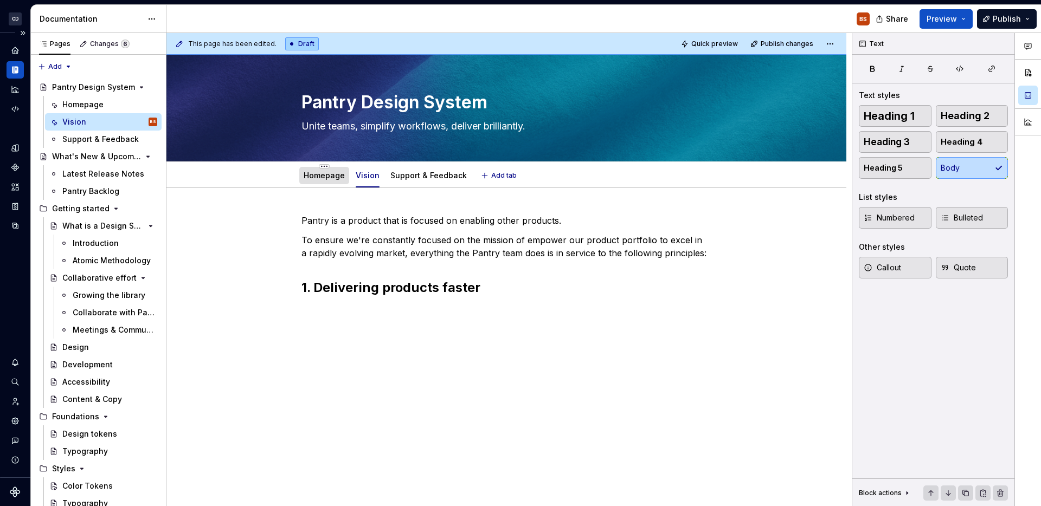
click at [319, 182] on div "Homepage" at bounding box center [324, 175] width 41 height 13
click at [326, 179] on link "Homepage" at bounding box center [324, 175] width 41 height 9
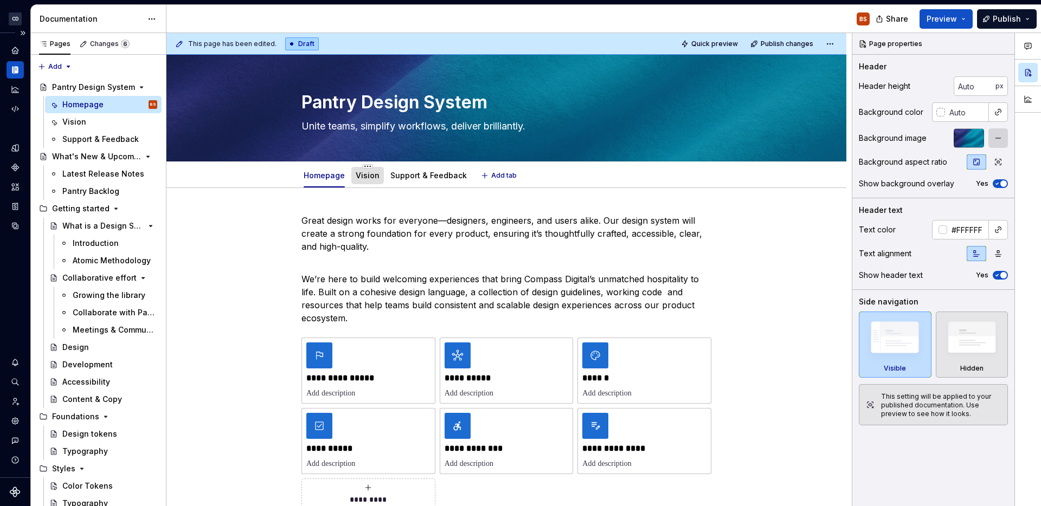
click at [372, 181] on div "Vision" at bounding box center [368, 175] width 24 height 13
click at [367, 176] on link "Vision" at bounding box center [368, 175] width 24 height 9
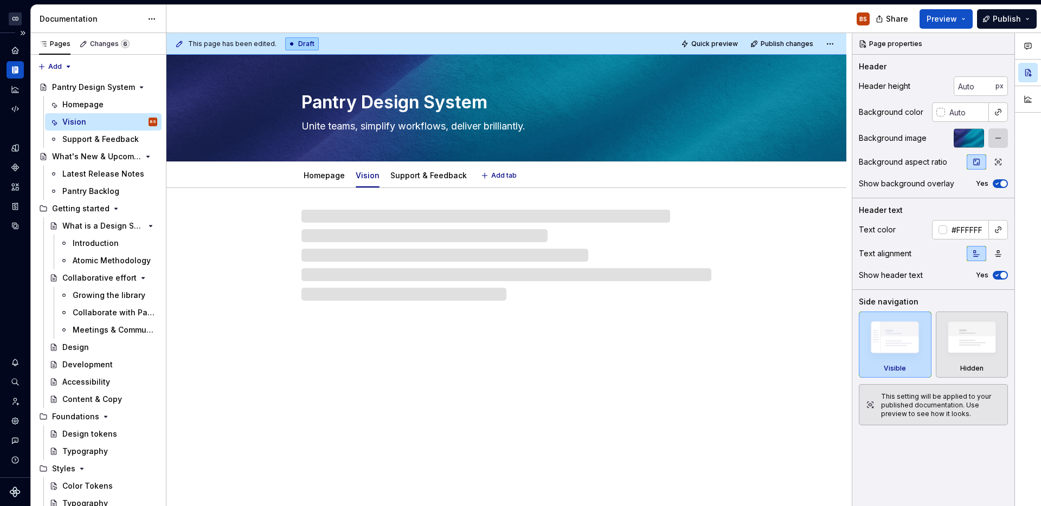
type textarea "*"
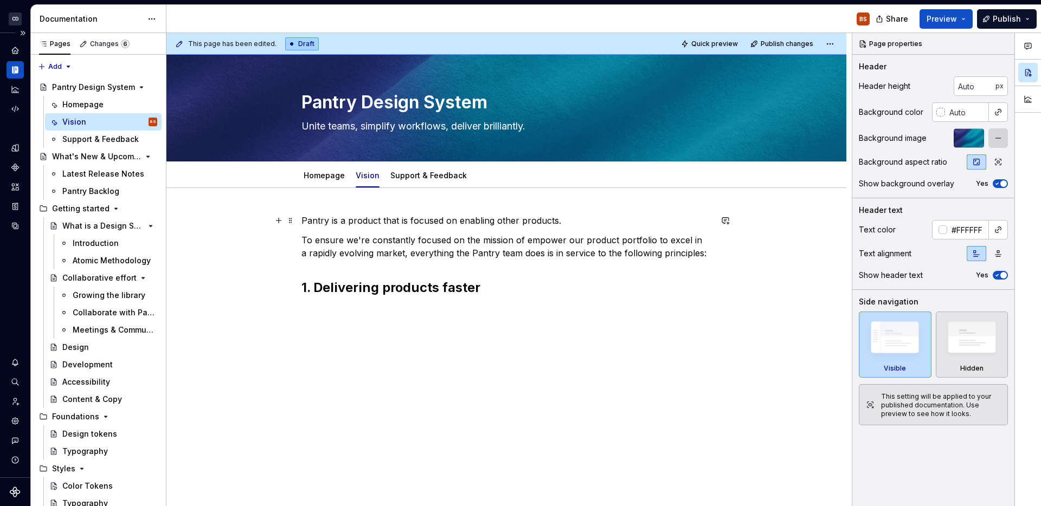
click at [374, 224] on p "Pantry is a product that is focused on enabling other products." at bounding box center [506, 220] width 410 height 13
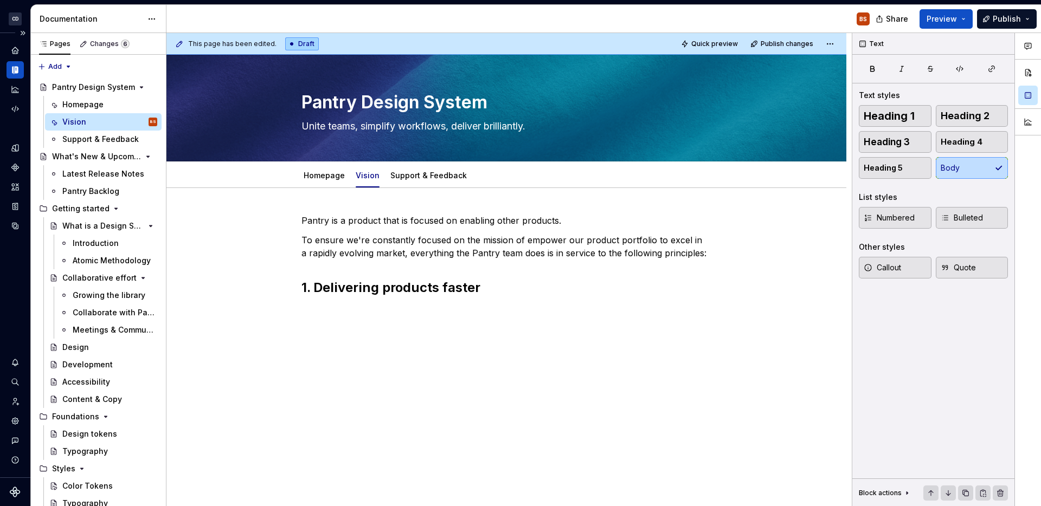
click at [653, 299] on div "Pantry is a product that is focused on enabling other products. To ensure we're…" at bounding box center [506, 266] width 410 height 104
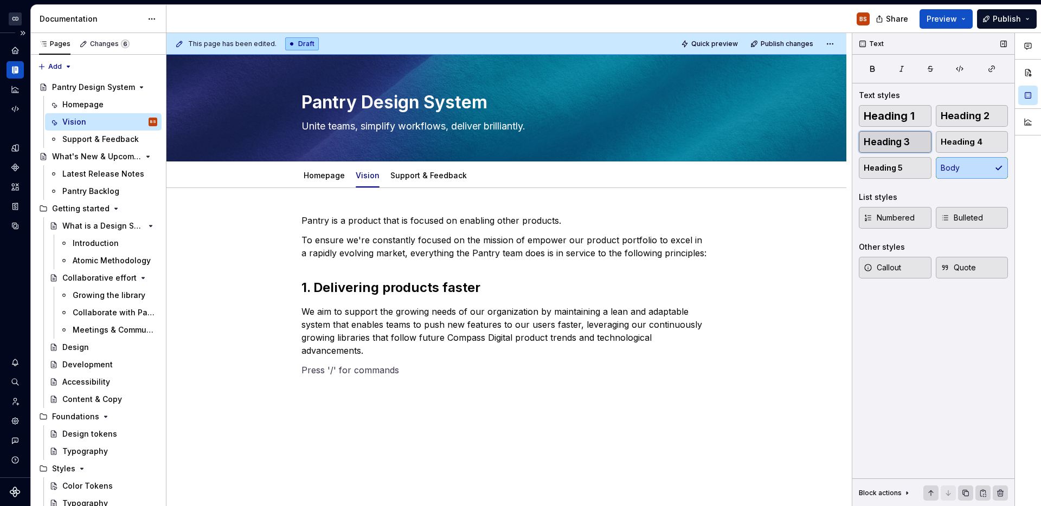
click at [912, 144] on button "Heading 3" at bounding box center [895, 142] width 73 height 22
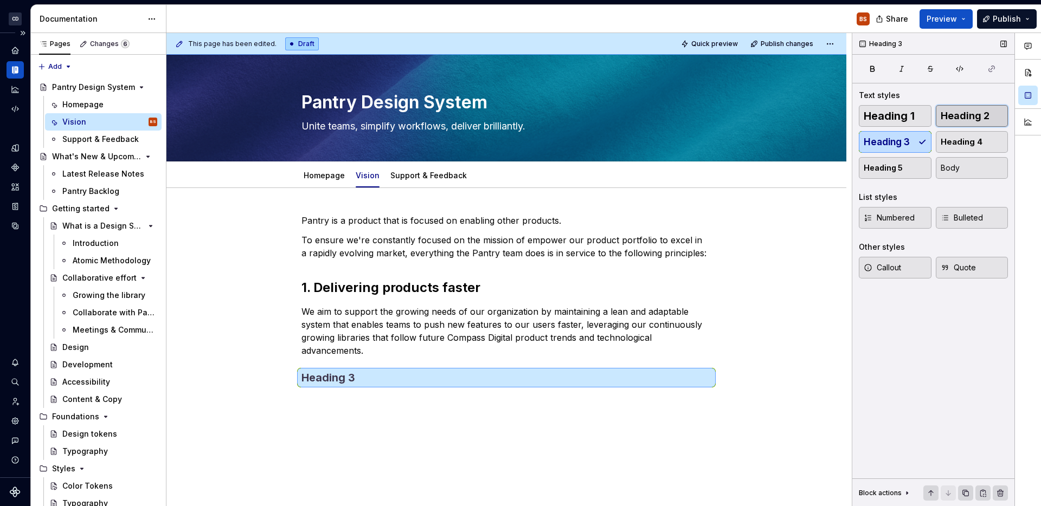
click at [946, 111] on span "Heading 2" at bounding box center [965, 116] width 49 height 11
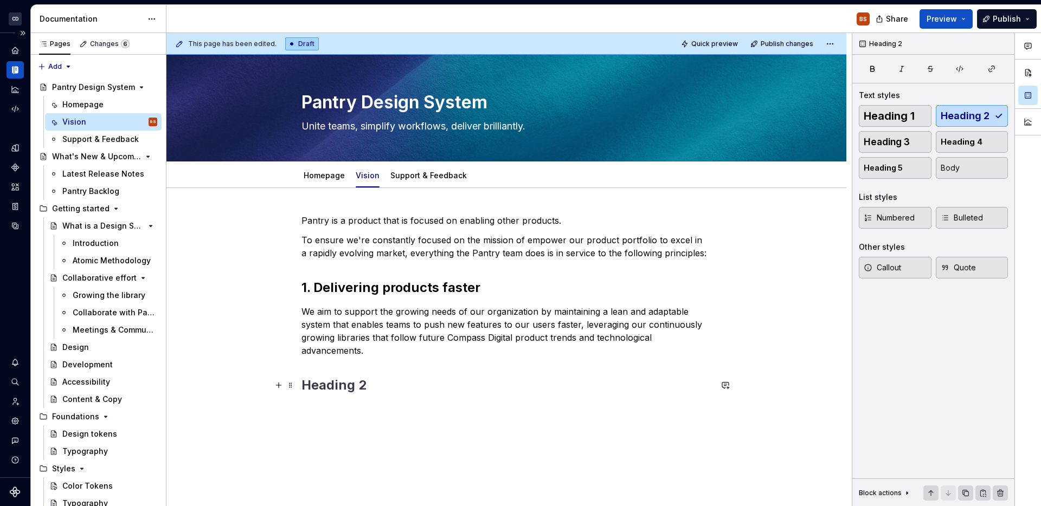
click at [511, 389] on h2 at bounding box center [506, 385] width 410 height 17
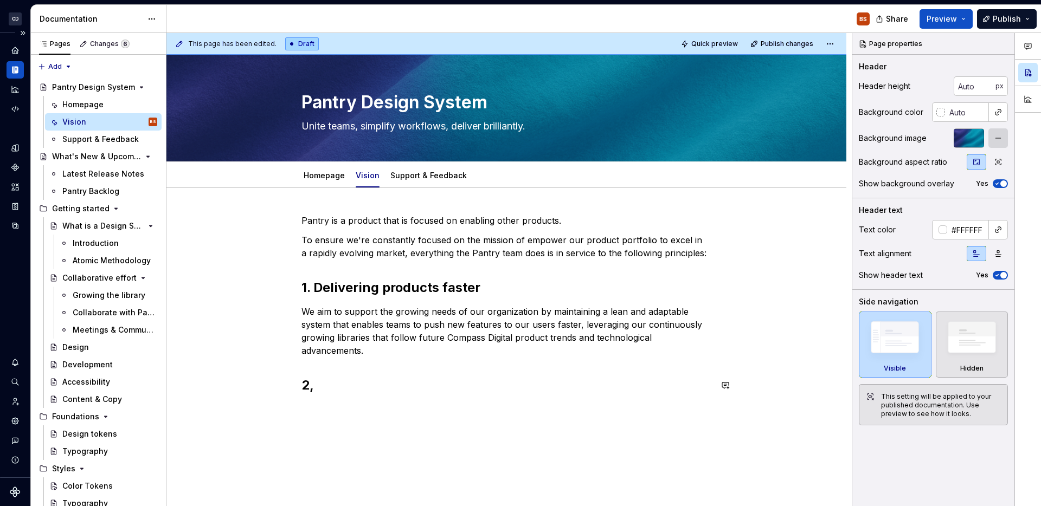
click at [511, 389] on h2 "2," at bounding box center [506, 385] width 410 height 17
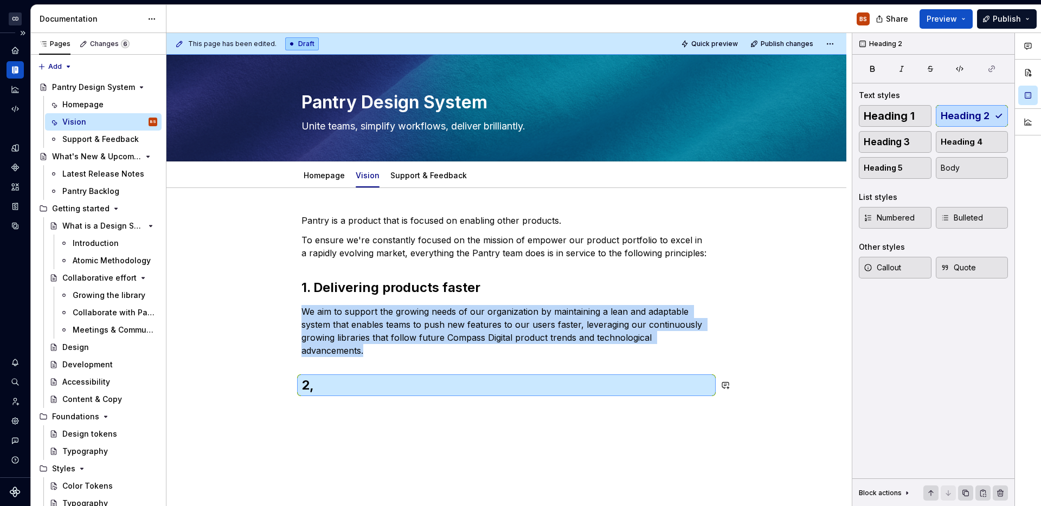
click at [511, 389] on h2 "2," at bounding box center [506, 385] width 410 height 17
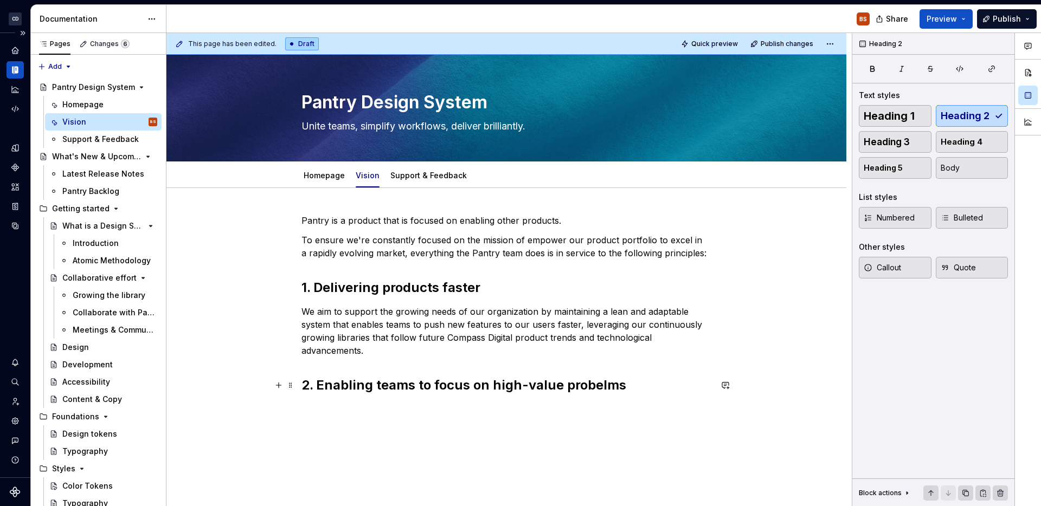
click at [612, 388] on h2 "2. Enabling teams to focus on high-value probelms" at bounding box center [506, 385] width 410 height 17
click at [601, 429] on div "Pantry is a product that is focused on enabling other products. To ensure we're…" at bounding box center [506, 373] width 680 height 371
click at [960, 119] on span "Heading 2" at bounding box center [965, 116] width 49 height 11
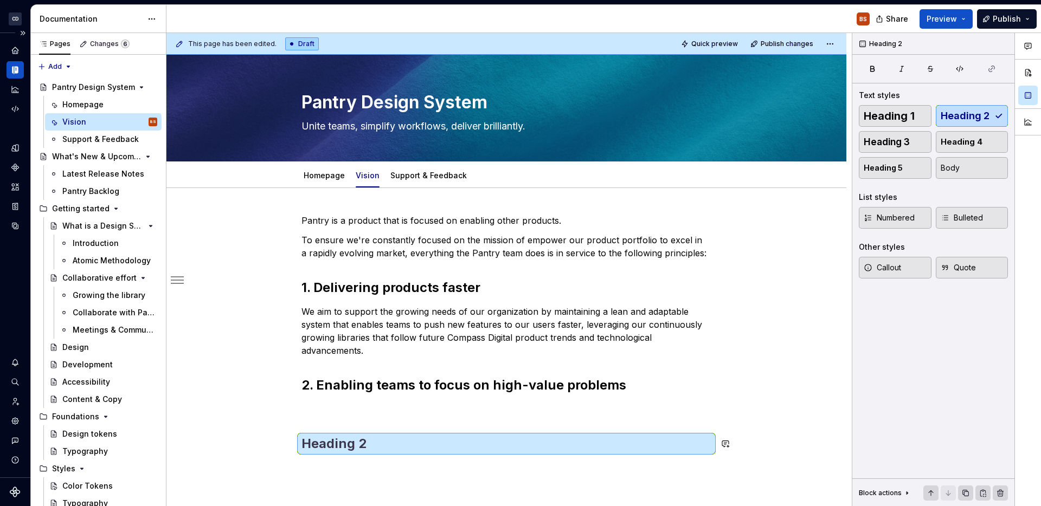
click at [368, 446] on h2 at bounding box center [506, 443] width 410 height 17
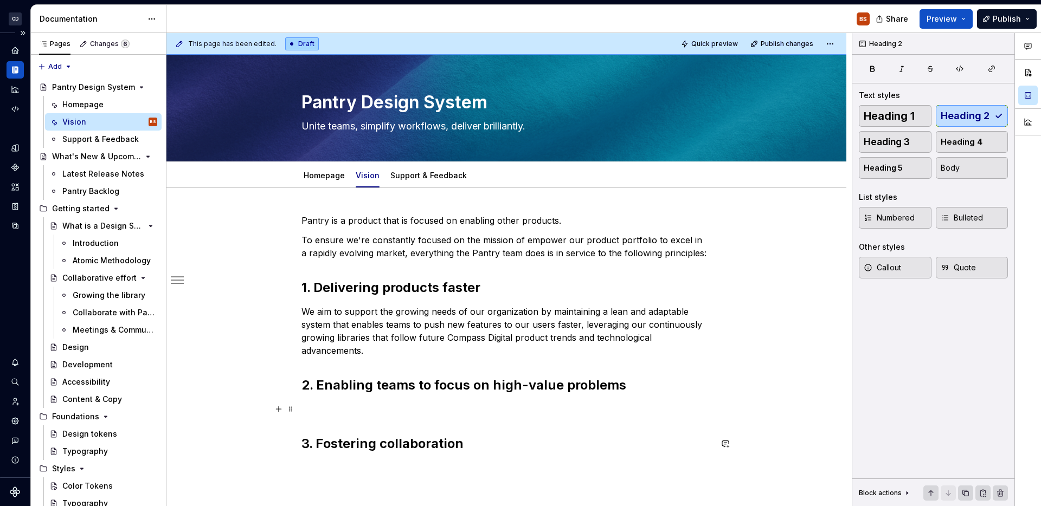
click at [450, 412] on p at bounding box center [506, 409] width 410 height 13
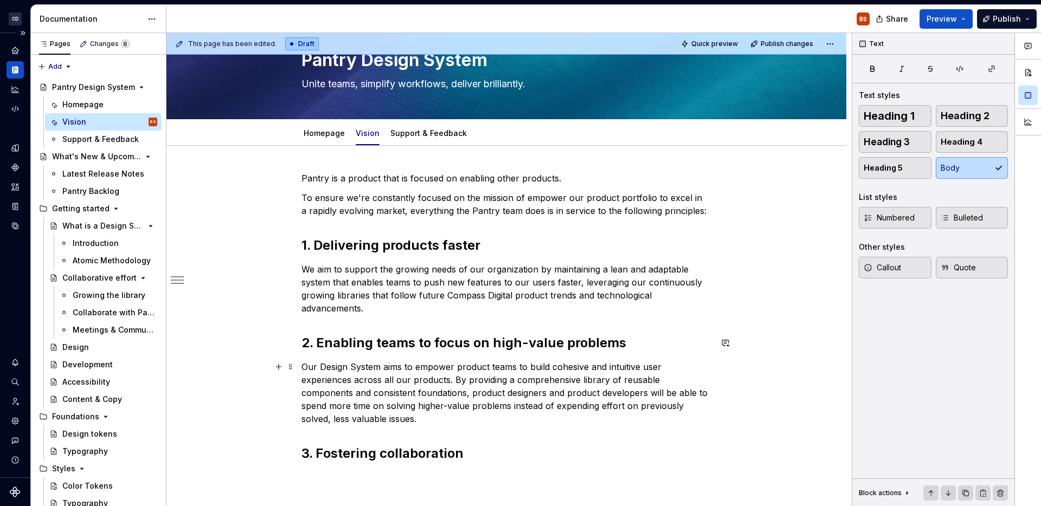
scroll to position [68, 0]
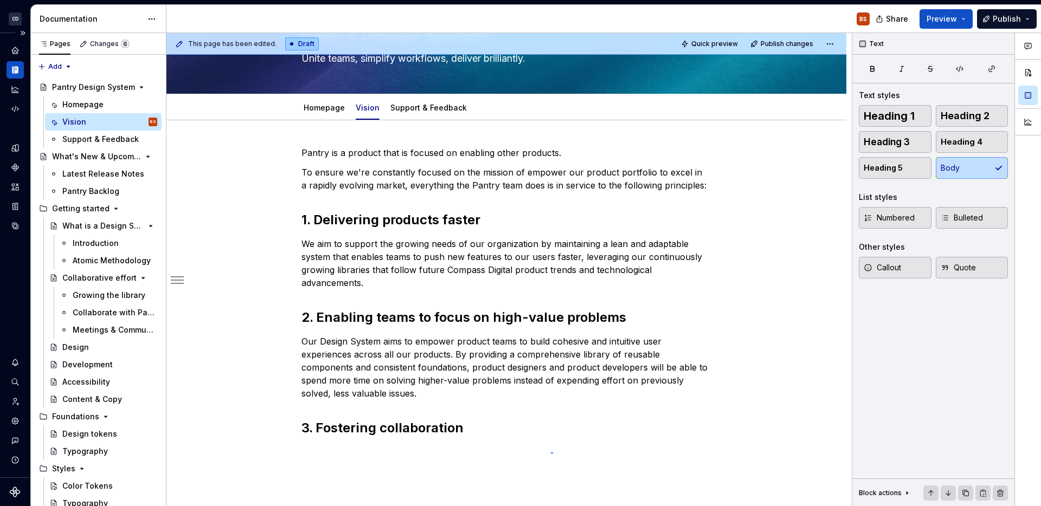
click at [551, 452] on div "This page has been edited. Draft Quick preview Publish changes Pantry Design Sy…" at bounding box center [508, 270] width 685 height 474
click at [550, 439] on div "Pantry is a product that is focused on enabling other products. To ensure we're…" at bounding box center [506, 298] width 410 height 304
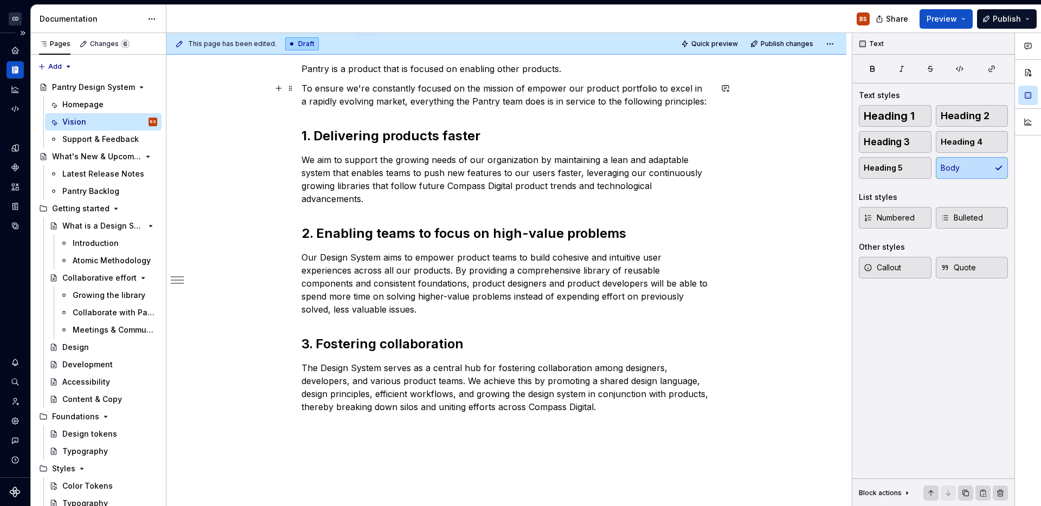
scroll to position [142, 0]
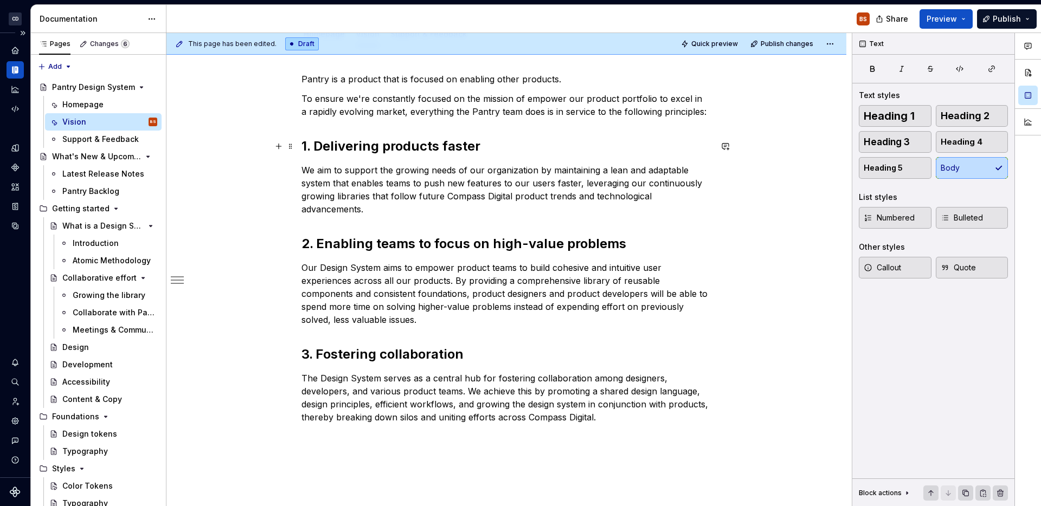
click at [395, 144] on h2 "1. Delivering products faster" at bounding box center [506, 146] width 410 height 17
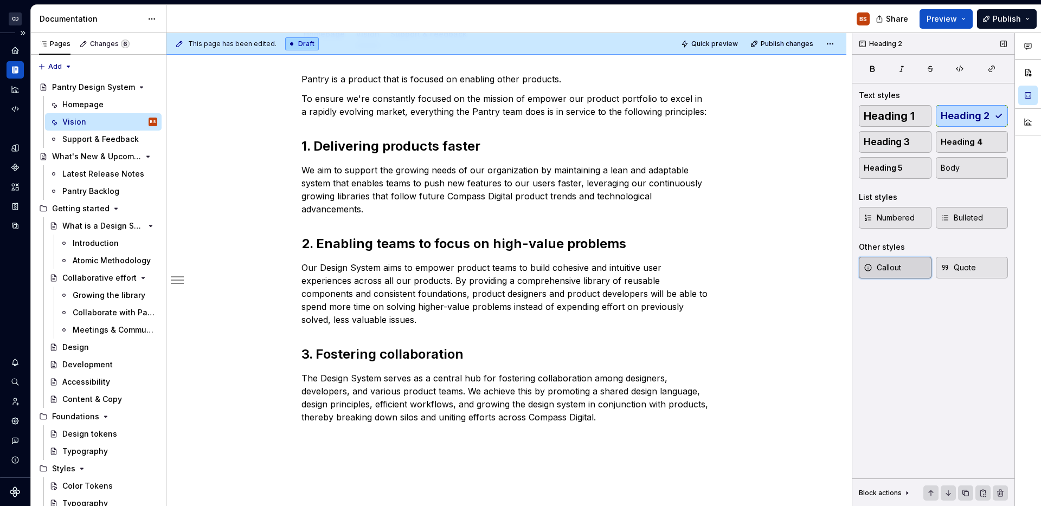
click at [880, 272] on span "Callout" at bounding box center [882, 267] width 37 height 11
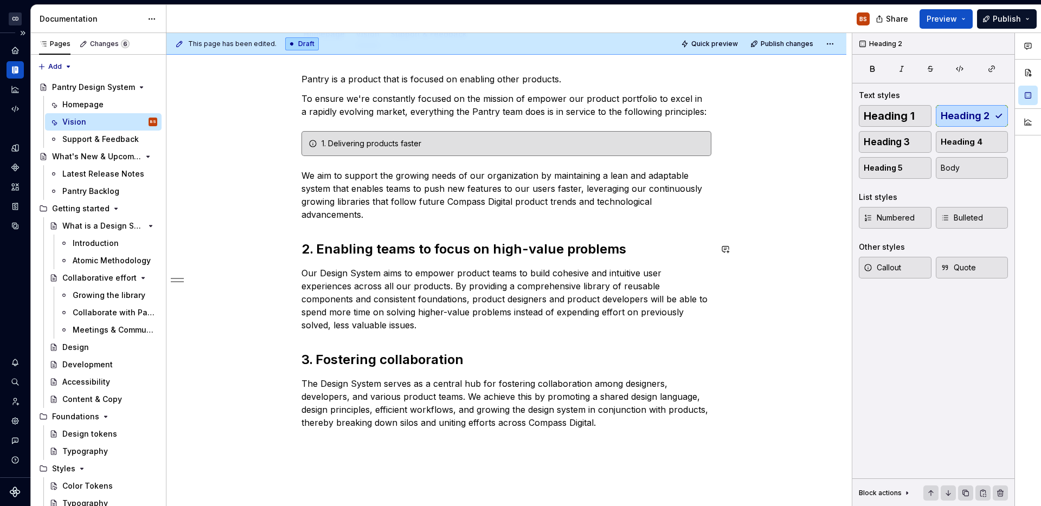
click at [711, 240] on div "Pantry is a product that is focused on enabling other products. To ensure we're…" at bounding box center [506, 251] width 410 height 357
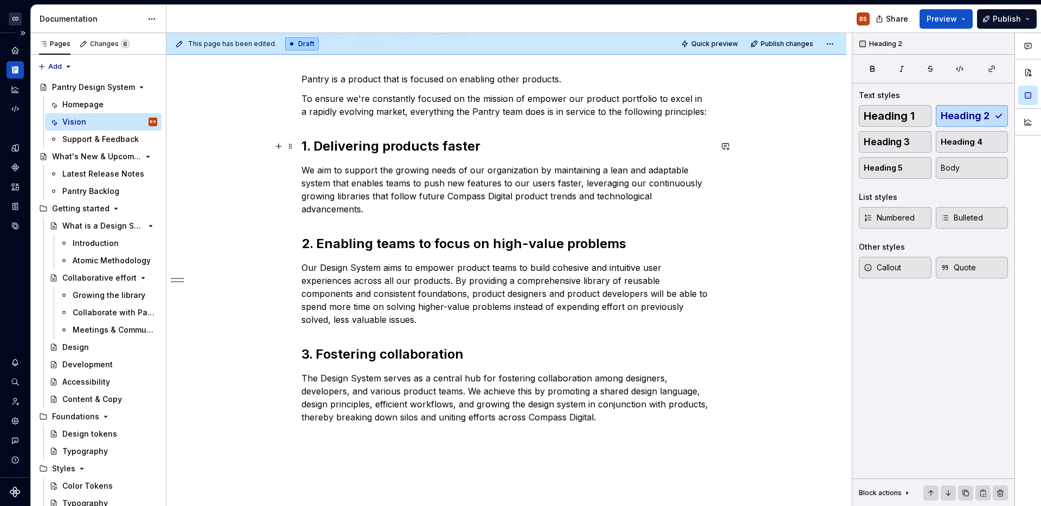
click at [733, 146] on span at bounding box center [725, 146] width 15 height 15
click at [667, 145] on h2 "1. Delivering products faster" at bounding box center [506, 146] width 410 height 17
click at [984, 266] on button "Quote" at bounding box center [972, 268] width 73 height 22
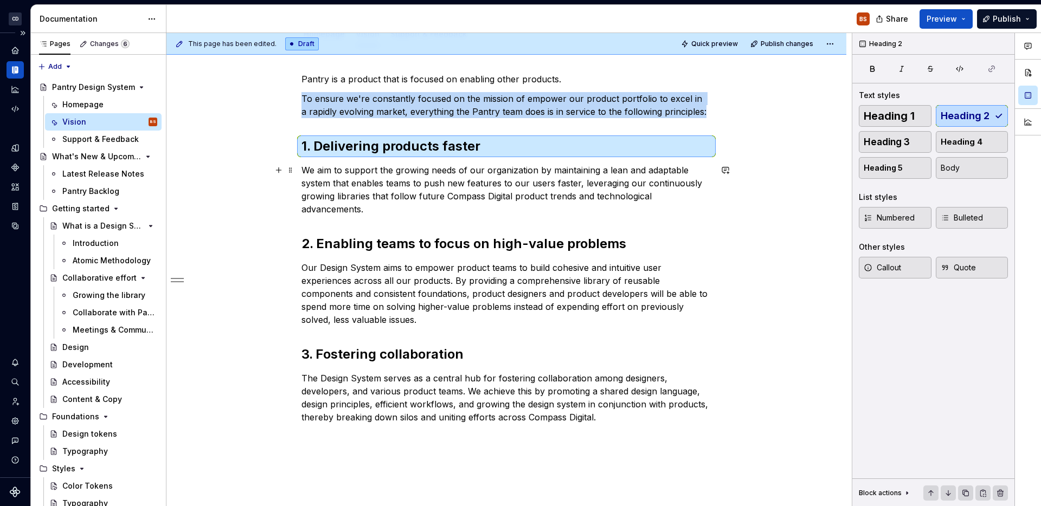
click at [541, 207] on p "We aim to support the growing needs of our organization by maintaining a lean a…" at bounding box center [506, 190] width 410 height 52
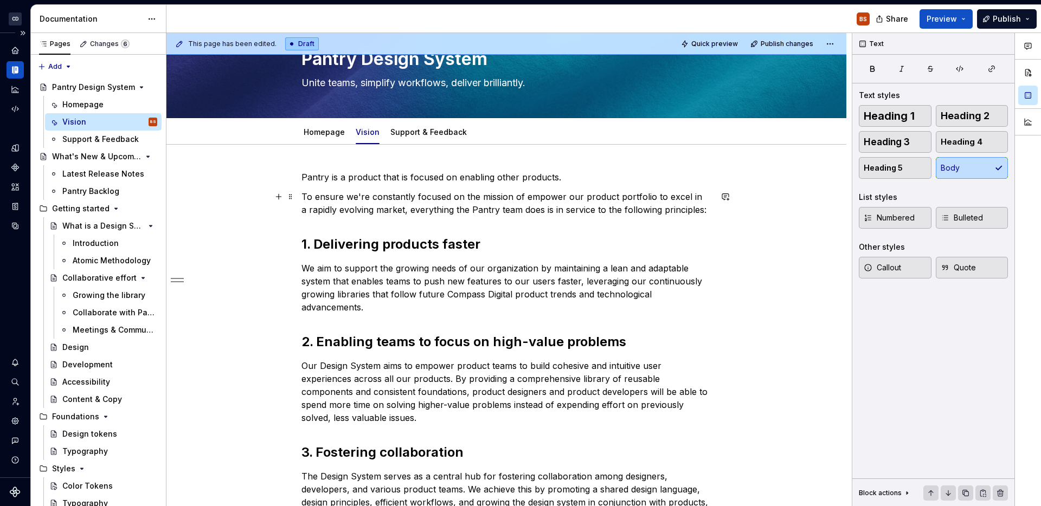
scroll to position [29, 0]
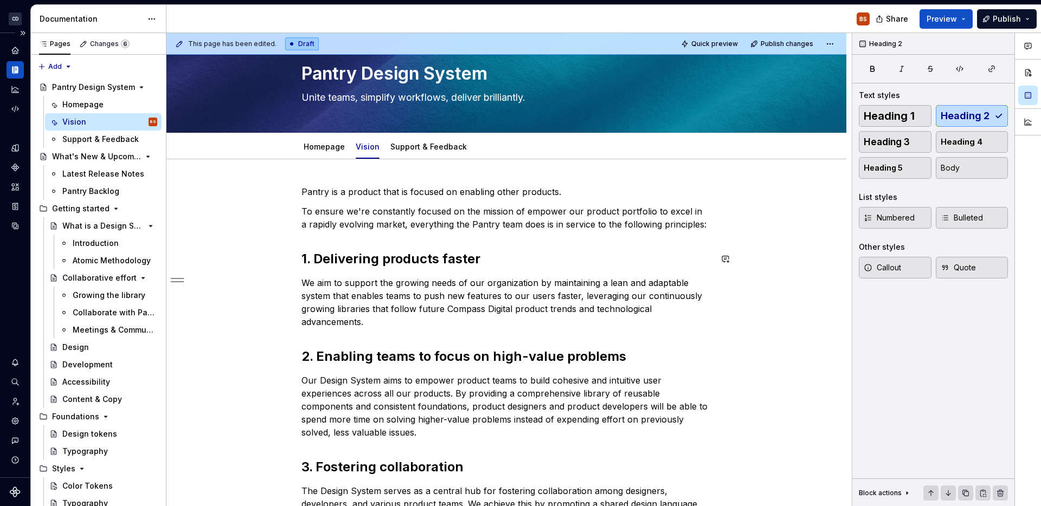
click at [336, 244] on div "Pantry is a product that is focused on enabling other products. To ensure we're…" at bounding box center [506, 360] width 410 height 351
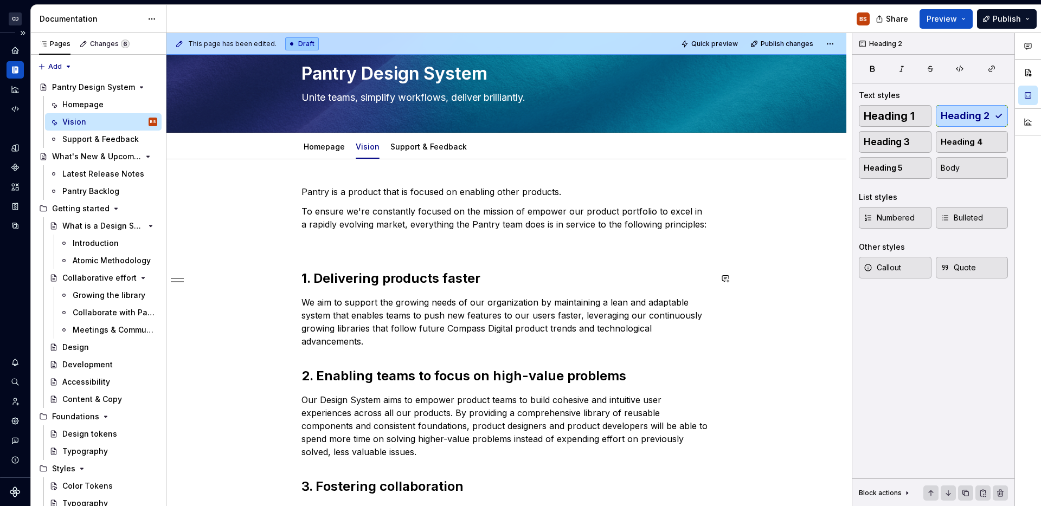
click at [333, 246] on p at bounding box center [506, 243] width 410 height 13
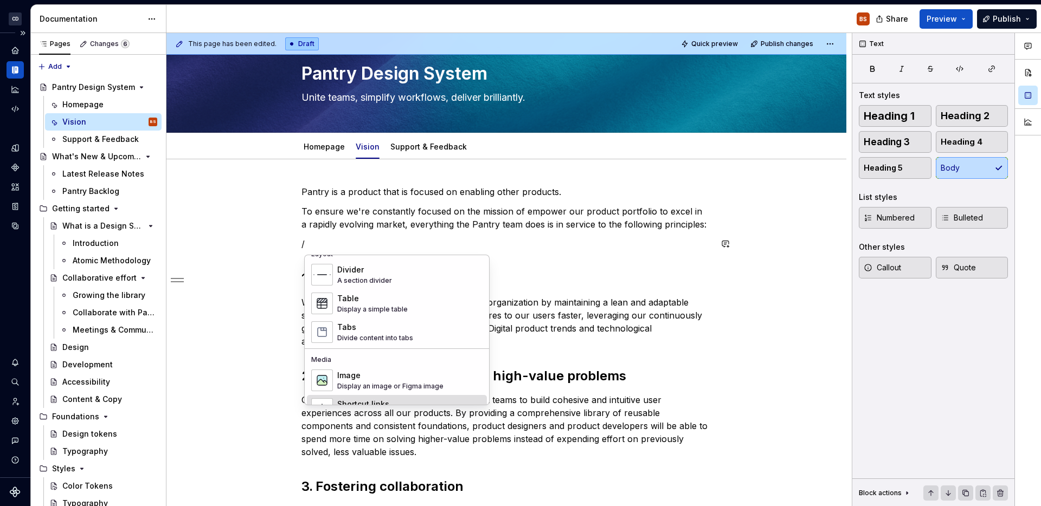
scroll to position [351, 0]
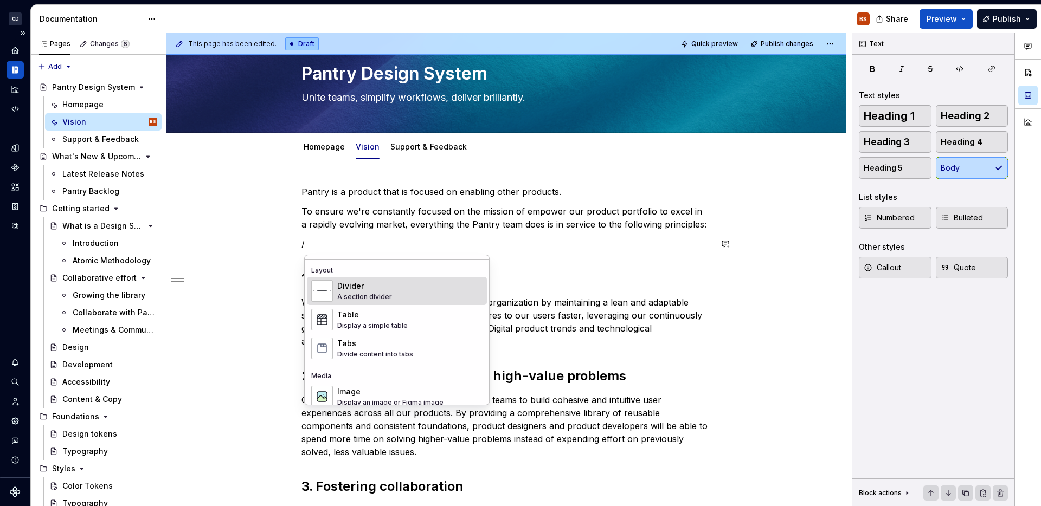
click at [371, 290] on div "Divider" at bounding box center [364, 286] width 55 height 11
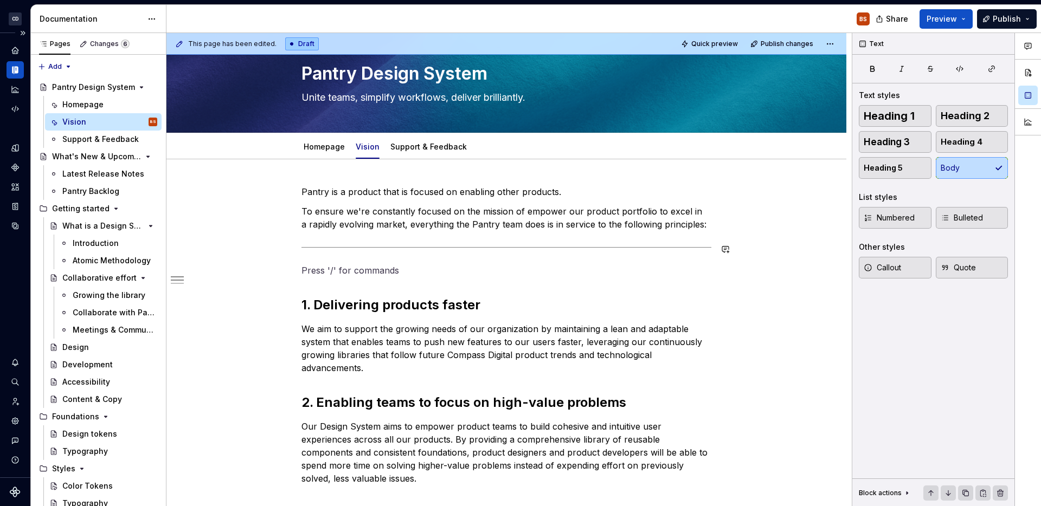
click at [404, 244] on div at bounding box center [506, 247] width 410 height 7
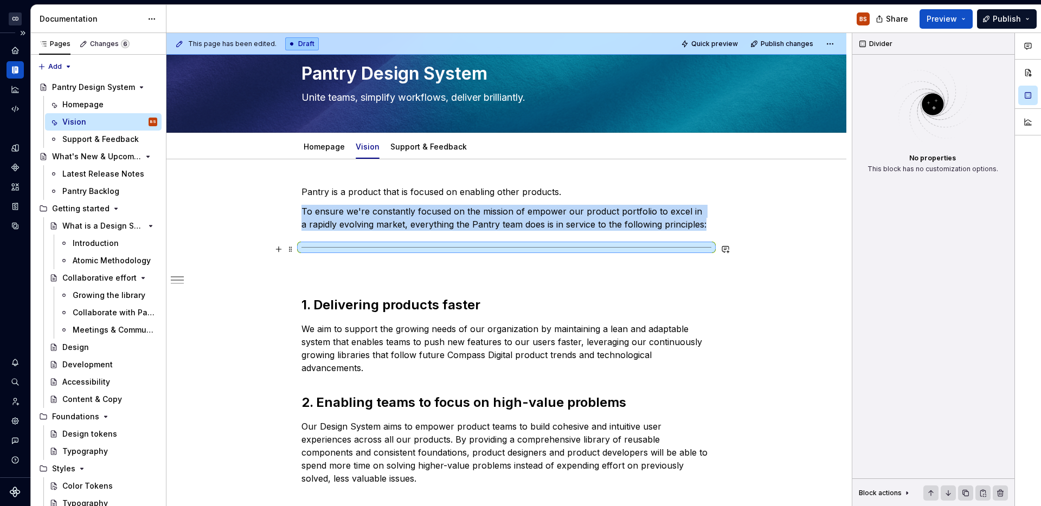
click at [403, 246] on div at bounding box center [506, 247] width 410 height 7
click at [403, 273] on p at bounding box center [506, 270] width 410 height 13
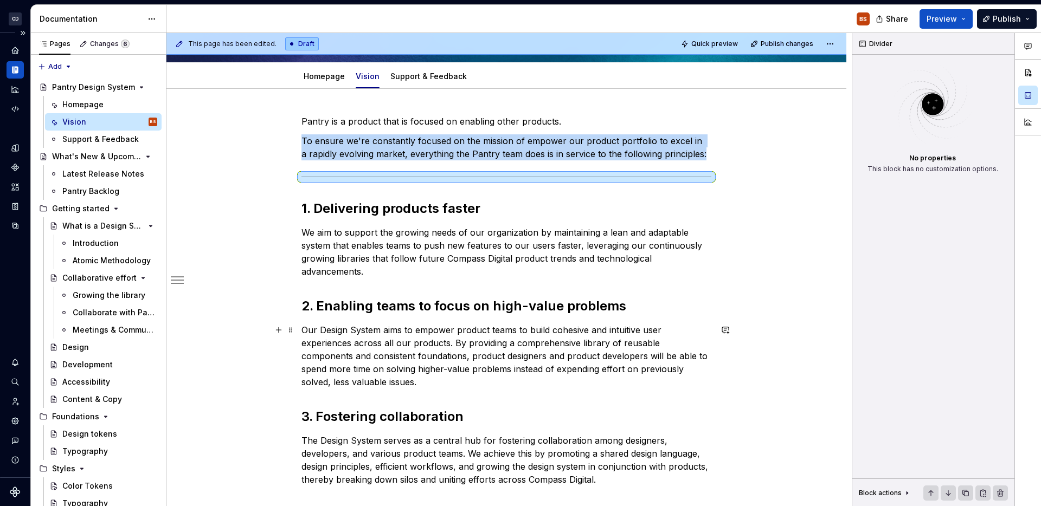
scroll to position [163, 0]
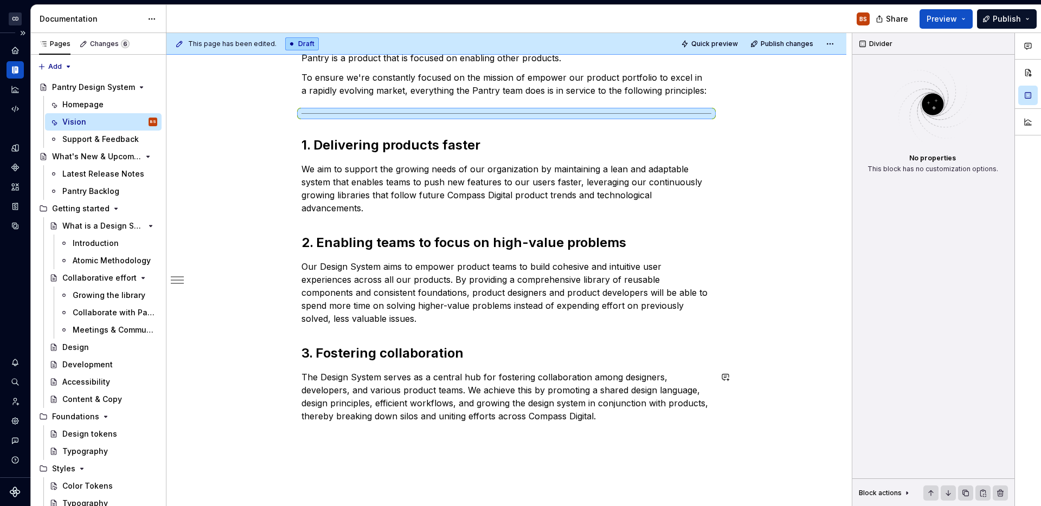
click at [402, 435] on div "Pantry is a product that is focused on enabling other products. To ensure we're…" at bounding box center [506, 244] width 410 height 384
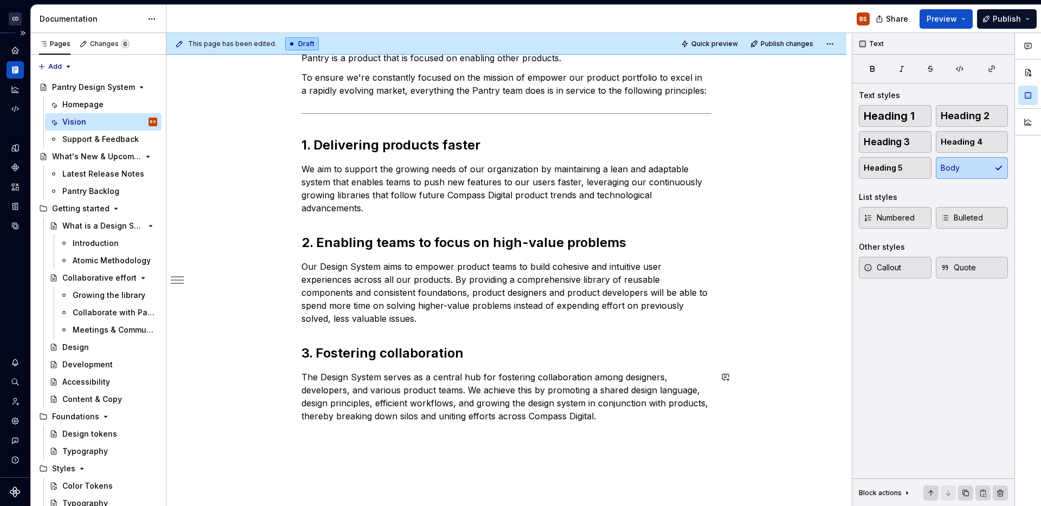
click at [408, 450] on div "Pantry is a product that is focused on enabling other products. To ensure we're…" at bounding box center [506, 306] width 680 height 562
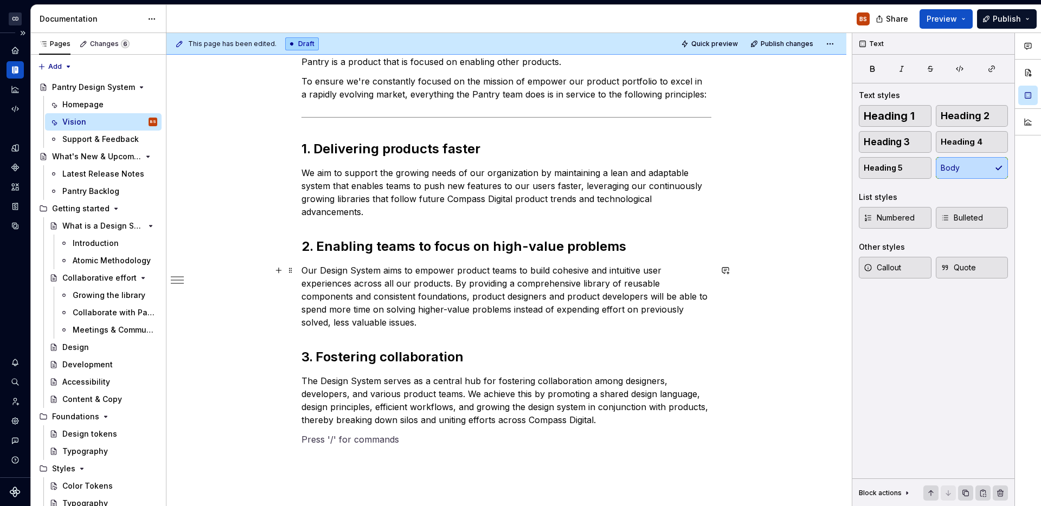
scroll to position [0, 0]
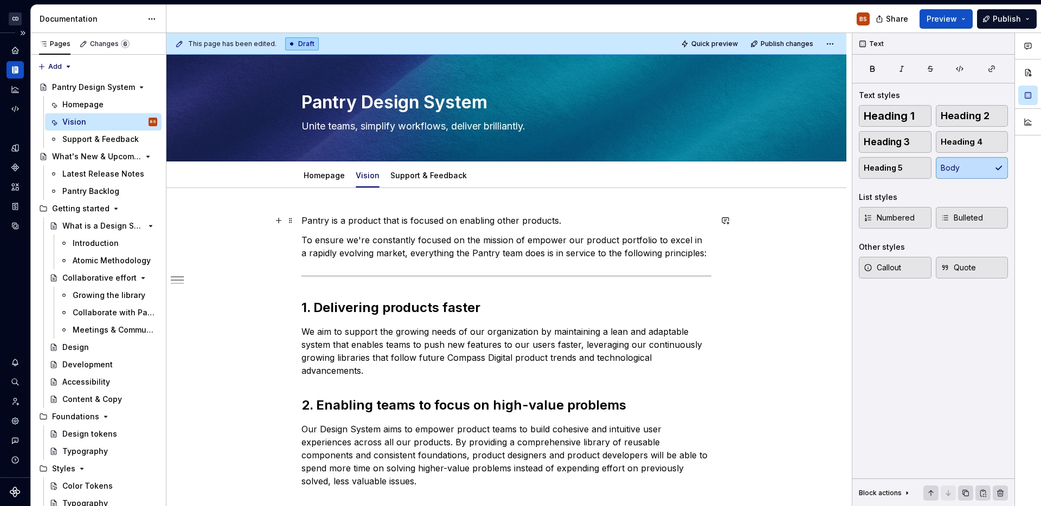
click at [356, 224] on p "Pantry is a product that is focused on enabling other products." at bounding box center [506, 220] width 410 height 13
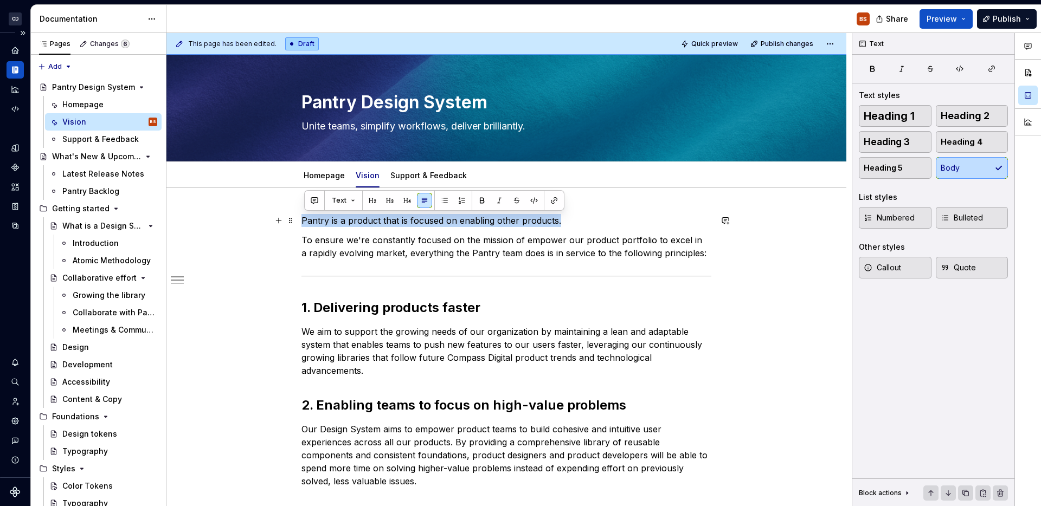
drag, startPoint x: 304, startPoint y: 221, endPoint x: 574, endPoint y: 219, distance: 270.0
click at [574, 219] on p "Pantry is a product that is focused on enabling other products." at bounding box center [506, 220] width 410 height 13
click at [496, 201] on button "button" at bounding box center [499, 200] width 15 height 15
click at [486, 203] on button "button" at bounding box center [481, 200] width 15 height 15
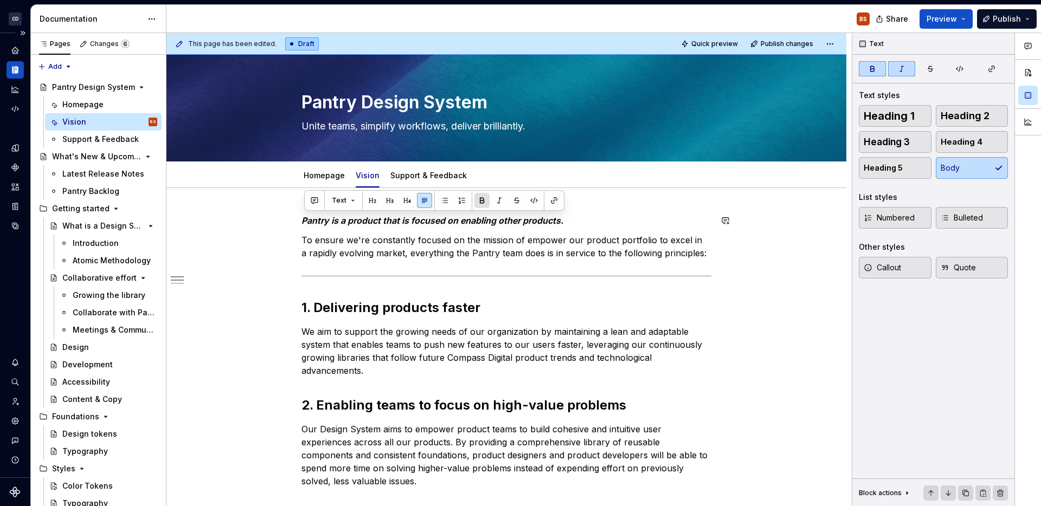
click at [486, 203] on button "button" at bounding box center [481, 200] width 15 height 15
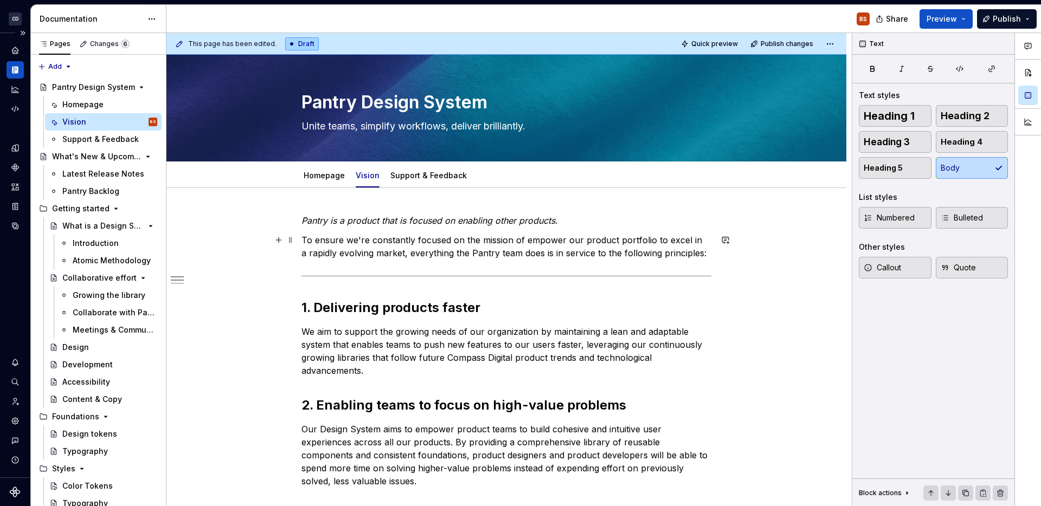
click at [486, 239] on p "To ensure we're constantly focused on the mission of empower our product portfo…" at bounding box center [506, 247] width 410 height 26
click at [316, 183] on div "Homepage" at bounding box center [324, 175] width 50 height 17
click at [323, 175] on link "Homepage" at bounding box center [324, 175] width 41 height 9
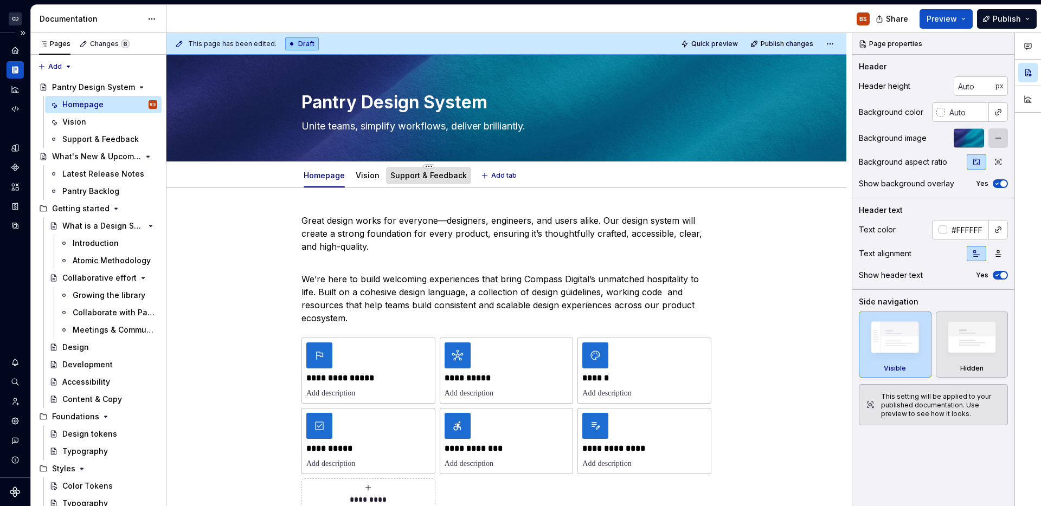
click at [428, 178] on link "Support & Feedback" at bounding box center [428, 175] width 76 height 9
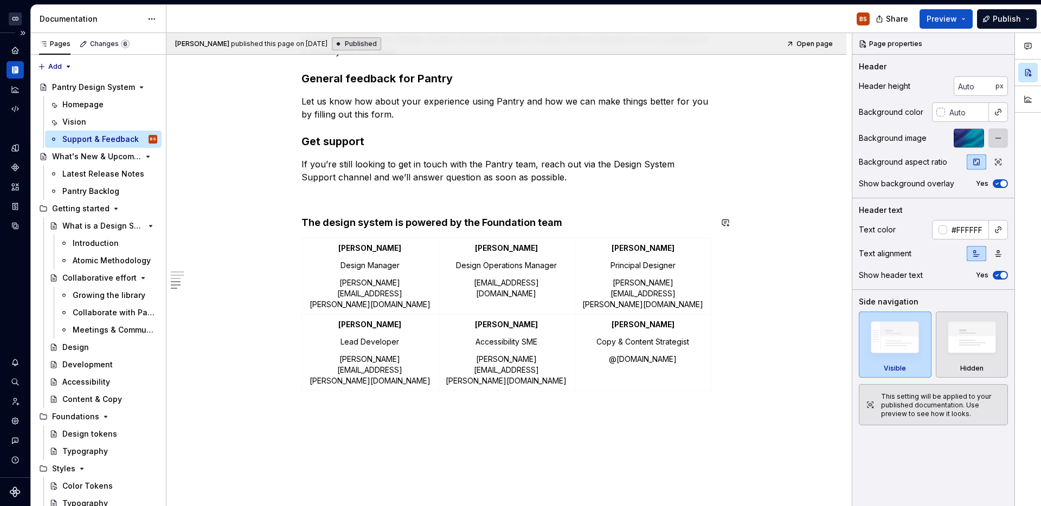
scroll to position [412, 0]
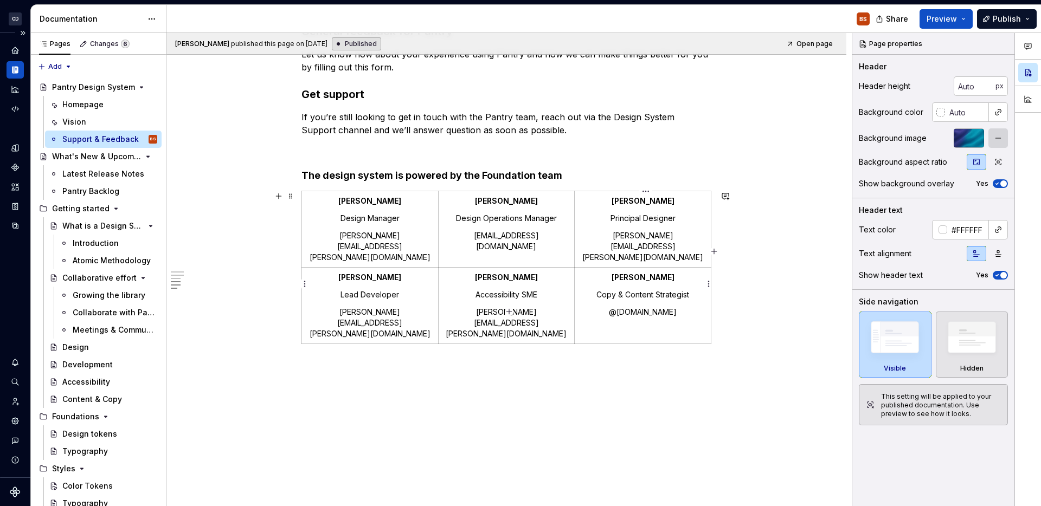
click at [622, 307] on p "@[DOMAIN_NAME]" at bounding box center [642, 312] width 123 height 11
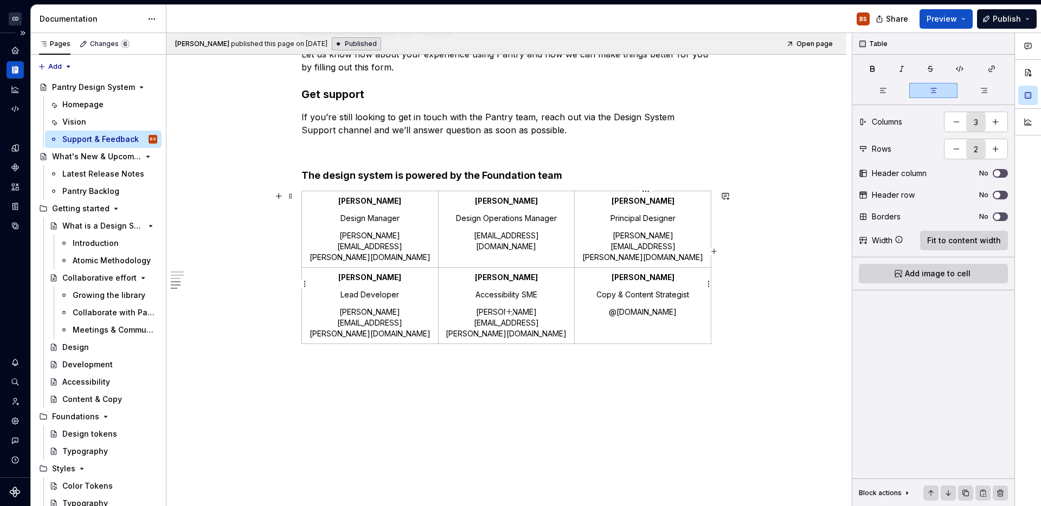
click at [613, 307] on p "@[DOMAIN_NAME]" at bounding box center [642, 312] width 123 height 11
drag, startPoint x: 691, startPoint y: 301, endPoint x: 580, endPoint y: 301, distance: 111.2
click at [580, 301] on td "[PERSON_NAME] Copy & Content Strategist @[DOMAIN_NAME]" at bounding box center [643, 306] width 137 height 76
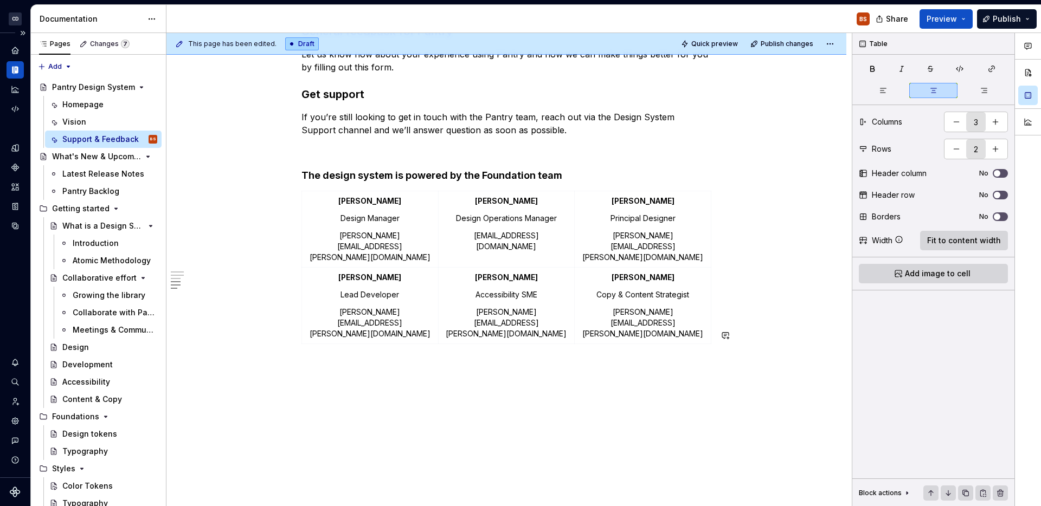
click at [698, 382] on div "Useful Resources Make sure to take a look at our resources before reaching out:…" at bounding box center [506, 158] width 680 height 763
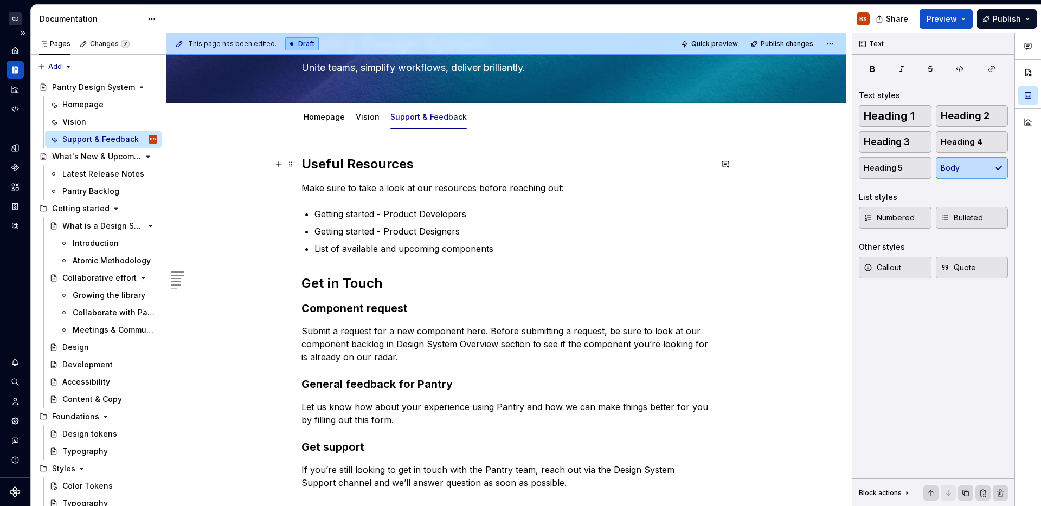
scroll to position [0, 0]
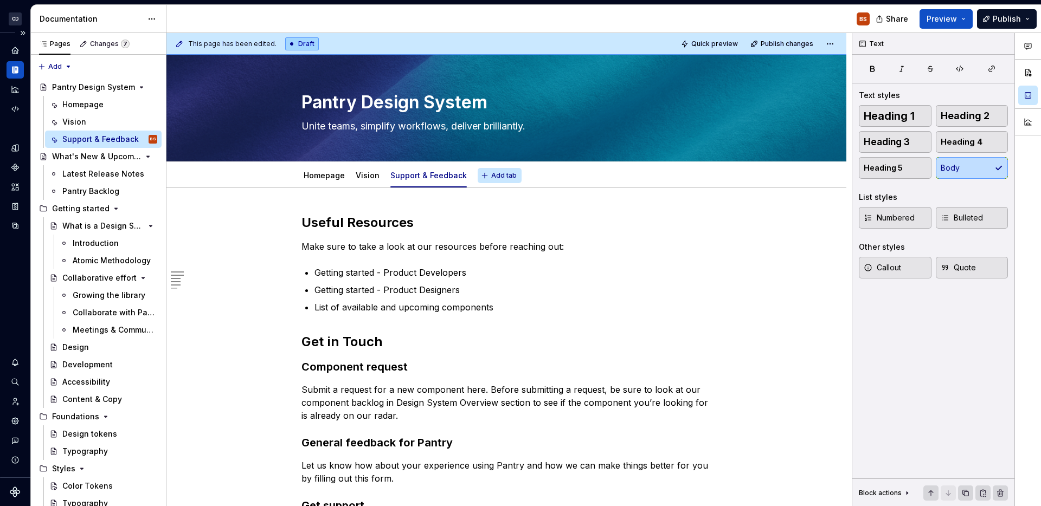
click at [503, 170] on button "Add tab" at bounding box center [500, 175] width 44 height 15
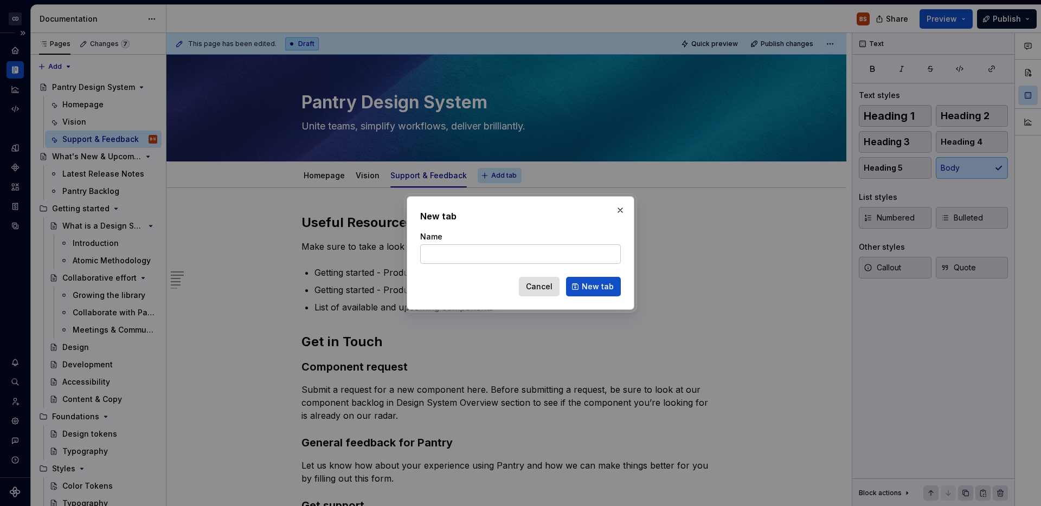
type textarea "*"
type input "Measuring Success"
click at [593, 291] on span "New tab" at bounding box center [598, 286] width 32 height 11
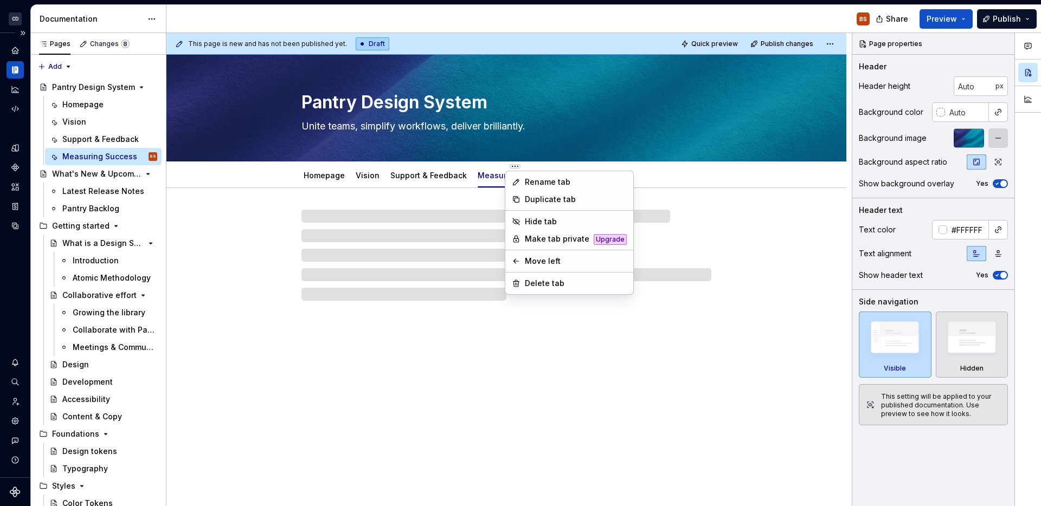
click at [426, 167] on html "CD Pantry BS Design system data Documentation BS Share Preview Publish Pages Ch…" at bounding box center [520, 253] width 1041 height 506
click at [491, 163] on html "CD Pantry BS Design system data Documentation BS Share Preview Publish Pages Ch…" at bounding box center [520, 253] width 1041 height 506
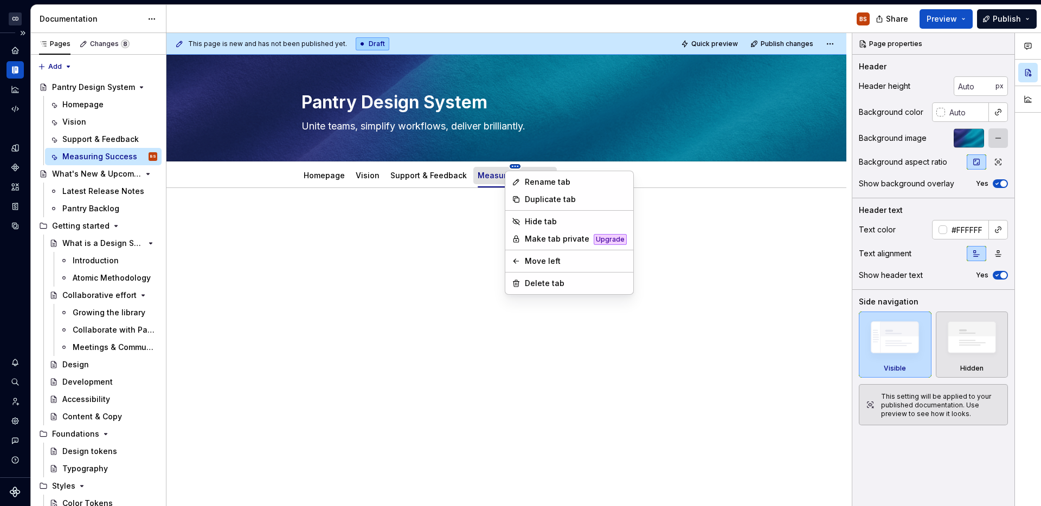
click at [490, 166] on html "CD Pantry BS Design system data Documentation BS Share Preview Publish Pages Ch…" at bounding box center [520, 253] width 1041 height 506
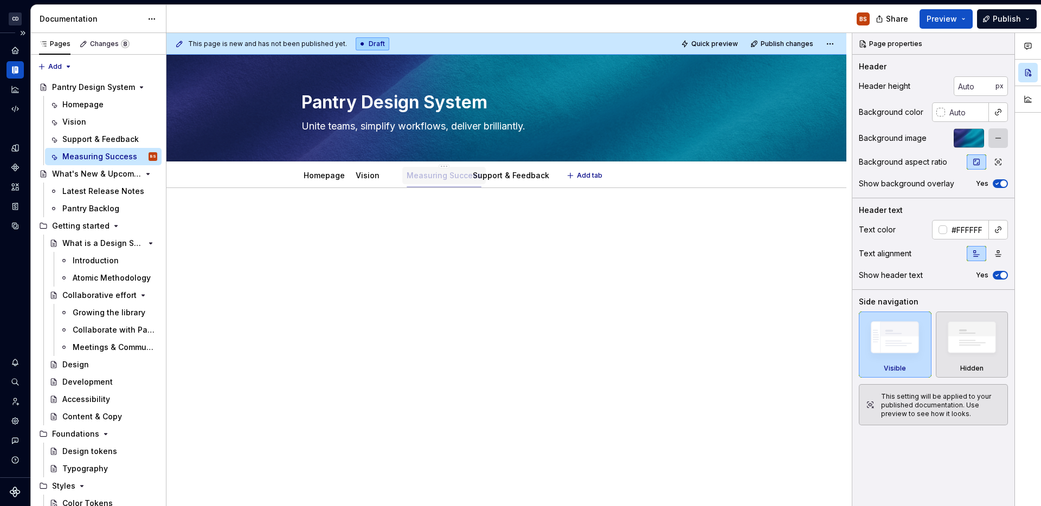
drag, startPoint x: 500, startPoint y: 175, endPoint x: 429, endPoint y: 176, distance: 71.1
click at [429, 176] on link "Measuring Success" at bounding box center [427, 175] width 75 height 9
click at [445, 223] on p at bounding box center [506, 220] width 410 height 13
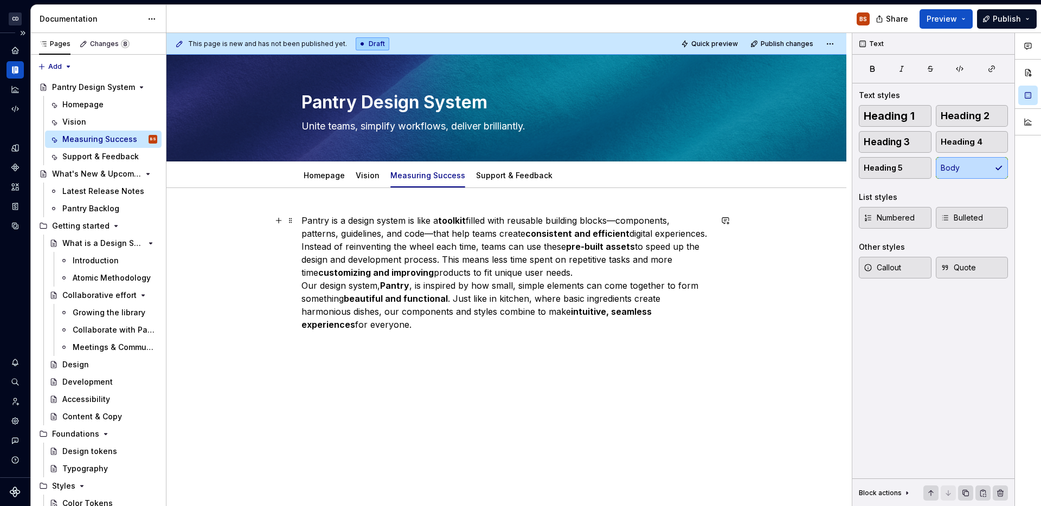
click at [611, 269] on p "Pantry is a design system is like a toolkit filled with reusable building block…" at bounding box center [506, 272] width 410 height 117
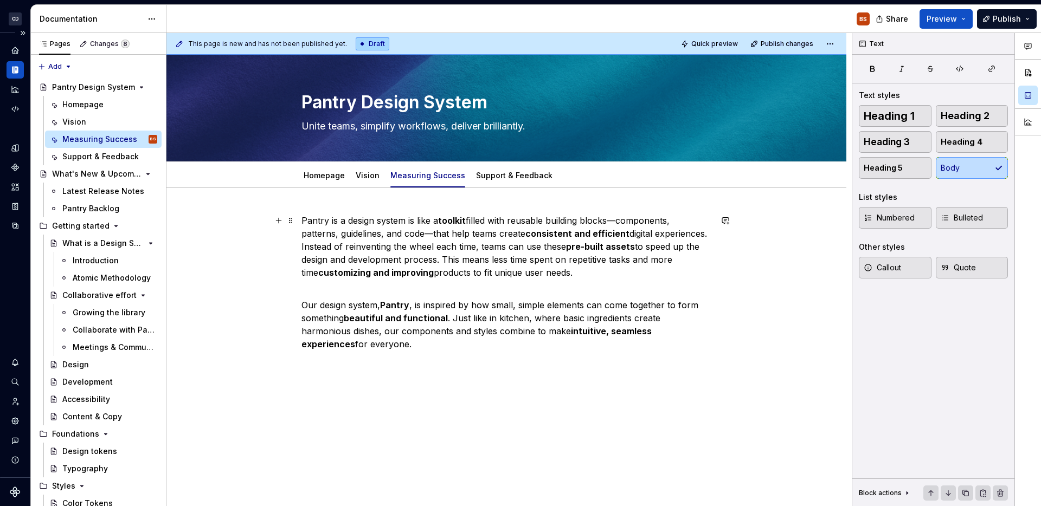
click at [352, 233] on p "Pantry is a design system is like a toolkit filled with reusable building block…" at bounding box center [506, 246] width 410 height 65
click at [440, 345] on p "Our design system, Pantry , is inspired by how small, simple elements can come …" at bounding box center [506, 318] width 410 height 65
click at [338, 174] on link "Homepage" at bounding box center [324, 175] width 41 height 9
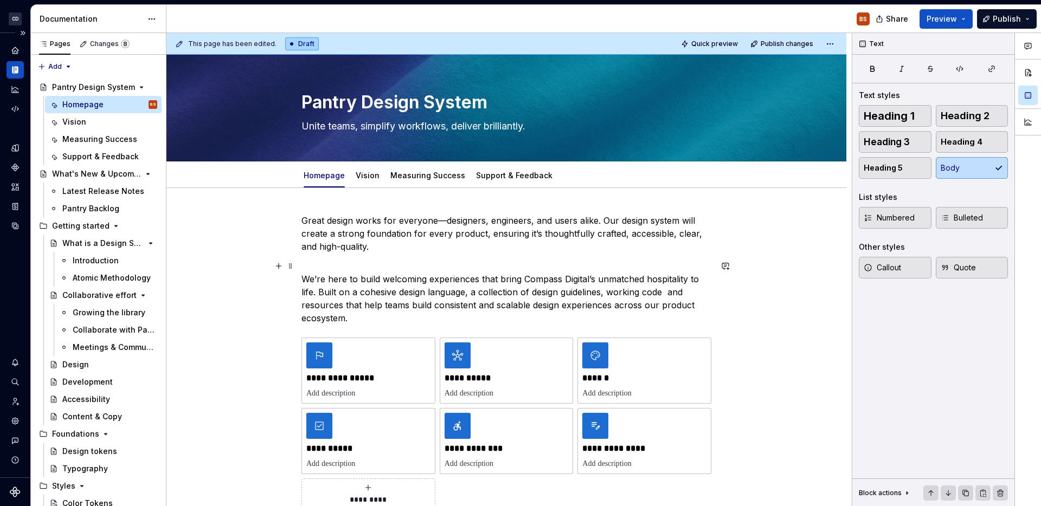
click at [394, 260] on p "We’re here to build welcoming experiences that bring Compass Digital’s unmatche…" at bounding box center [506, 292] width 410 height 65
type textarea "*"
click at [672, 299] on p "We’re here to build welcoming experiences that bring Compass Digital’s unmatche…" at bounding box center [506, 292] width 410 height 65
click at [670, 292] on p "We’re here to build welcoming experiences that bring Compass Digital’s unmatche…" at bounding box center [506, 292] width 410 height 65
click at [409, 171] on link "Measuring Success" at bounding box center [427, 175] width 75 height 9
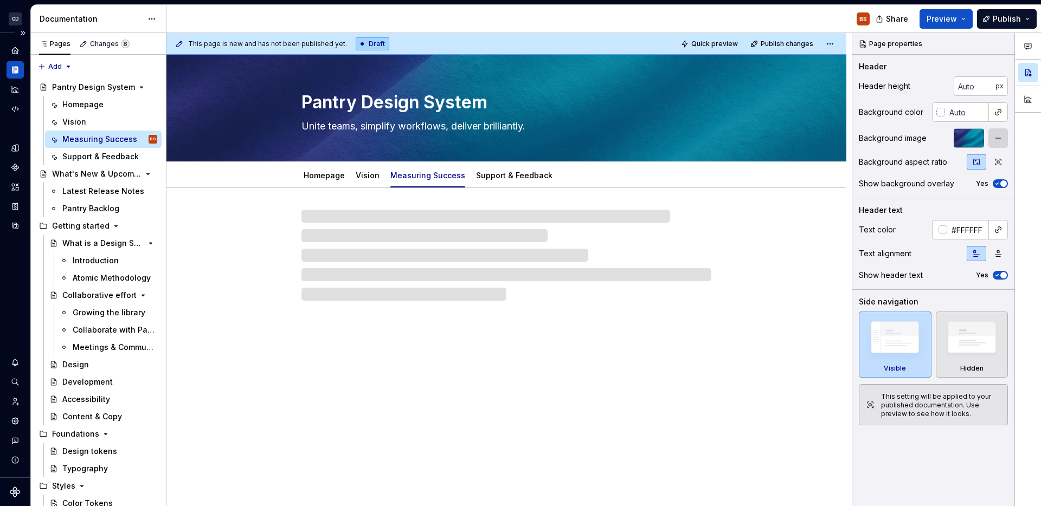
type textarea "*"
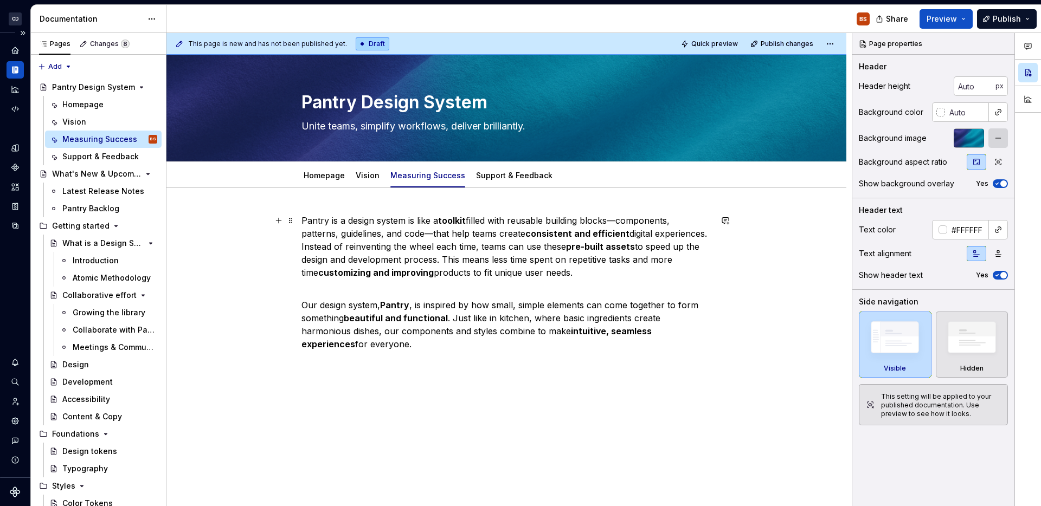
click at [389, 249] on p "Pantry is a design system is like a toolkit filled with reusable building block…" at bounding box center [506, 246] width 410 height 65
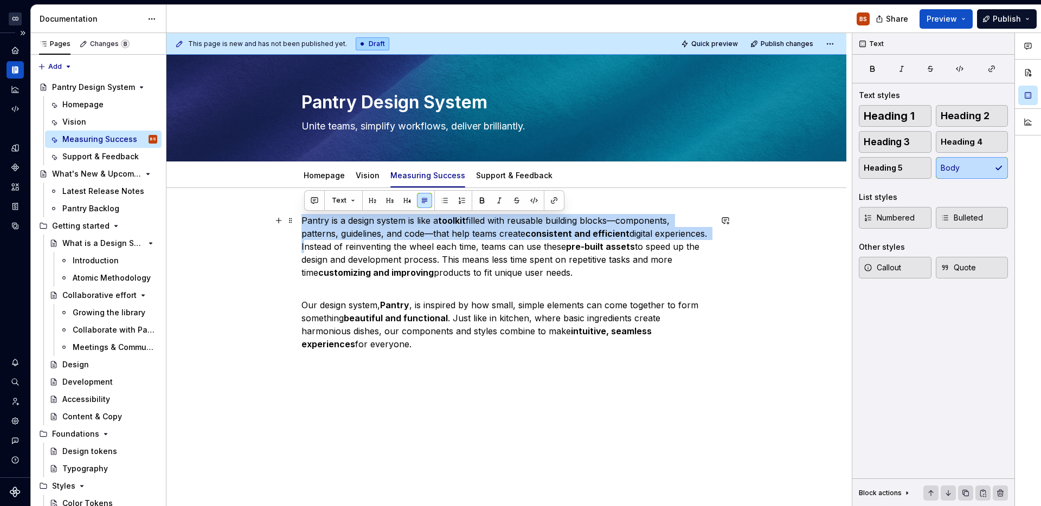
drag, startPoint x: 358, startPoint y: 248, endPoint x: 302, endPoint y: 222, distance: 62.1
click at [302, 222] on div "Pantry is a design system is like a toolkit filled with reusable building block…" at bounding box center [506, 352] width 680 height 328
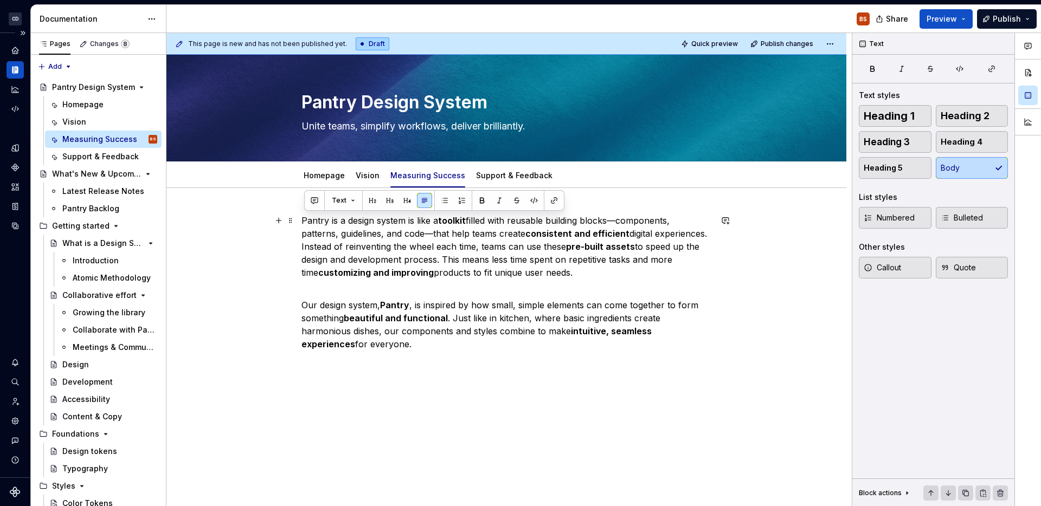
click at [498, 224] on p "Pantry is a design system is like a toolkit filled with reusable building block…" at bounding box center [506, 246] width 410 height 65
drag, startPoint x: 529, startPoint y: 234, endPoint x: 306, endPoint y: 220, distance: 223.3
click at [306, 220] on p "Pantry is a design system is like a toolkit filled with reusable building block…" at bounding box center [506, 246] width 410 height 65
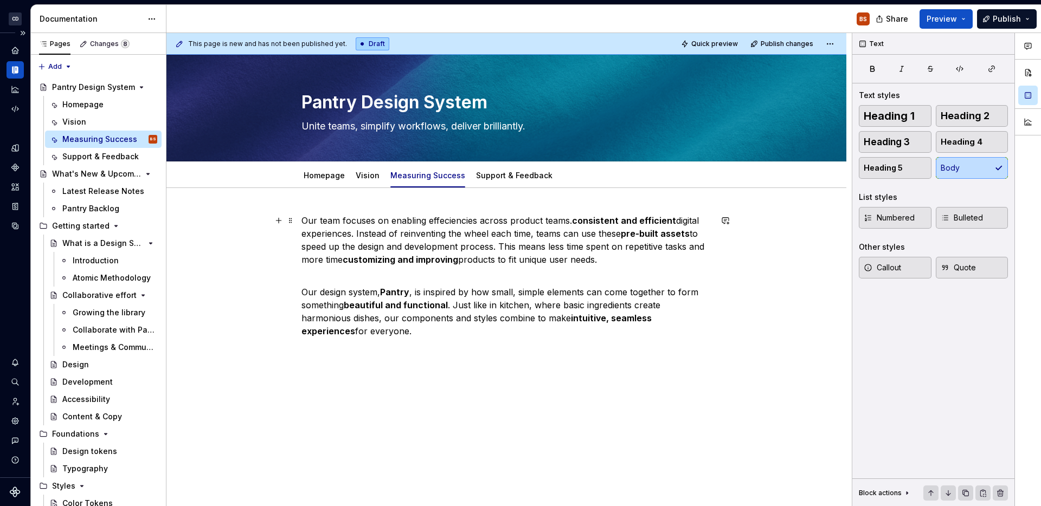
click at [463, 220] on p "Our team focuses on enabling effeciencies across product teams. consistent and …" at bounding box center [506, 240] width 410 height 52
click at [556, 226] on p "Our team focuses on enabling efficiencies across product teams. consistent and …" at bounding box center [506, 240] width 410 height 52
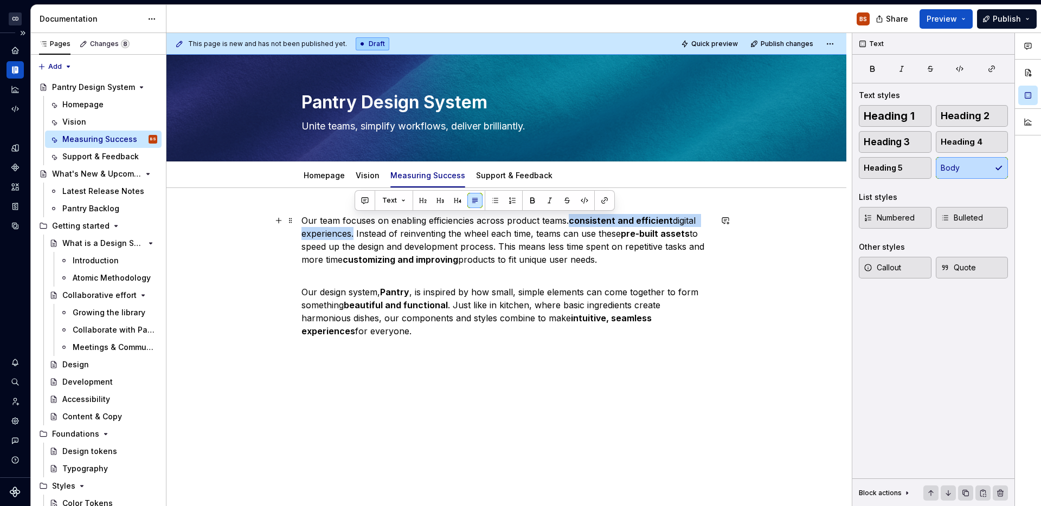
drag, startPoint x: 574, startPoint y: 221, endPoint x: 354, endPoint y: 234, distance: 220.0
click at [354, 234] on p "Our team focuses on enabling efficiencies across product teams. consistent and …" at bounding box center [506, 240] width 410 height 52
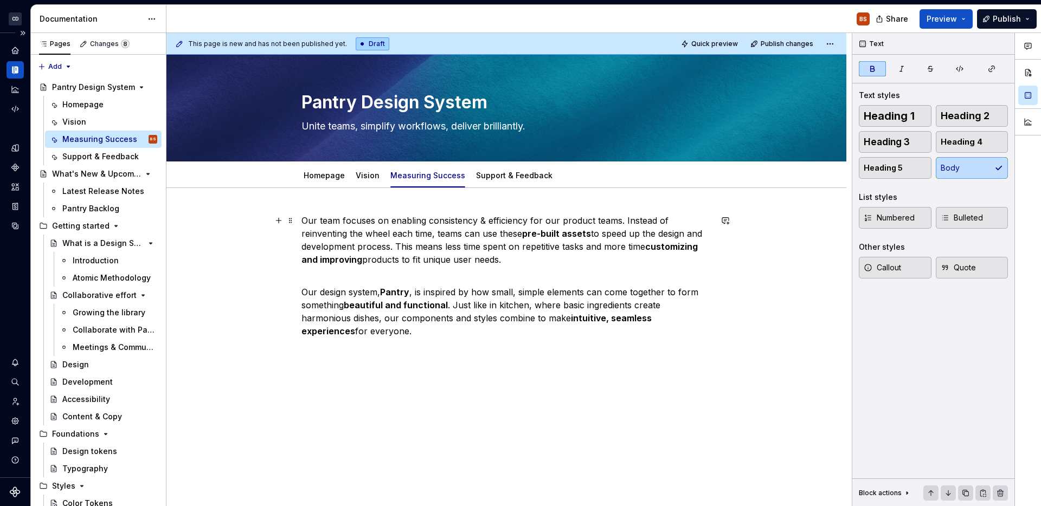
click at [342, 258] on strong "customizing and improving" at bounding box center [500, 253] width 399 height 24
click at [441, 230] on p "Our team focuses on enabling consistency & efficiency for our product teams. In…" at bounding box center [506, 240] width 410 height 52
click at [509, 236] on p "Our team focuses on enabling consistency & efficiency for our product teams. In…" at bounding box center [506, 240] width 410 height 52
click at [483, 273] on p "Our design system, Pantry , is inspired by how small, simple elements can come …" at bounding box center [506, 305] width 410 height 65
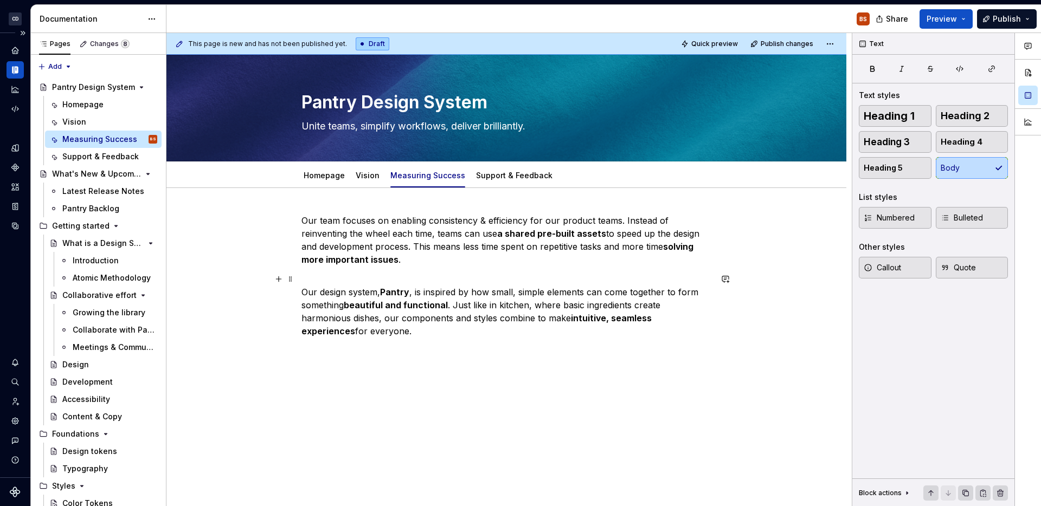
click at [399, 295] on strong "Pantry" at bounding box center [394, 292] width 29 height 11
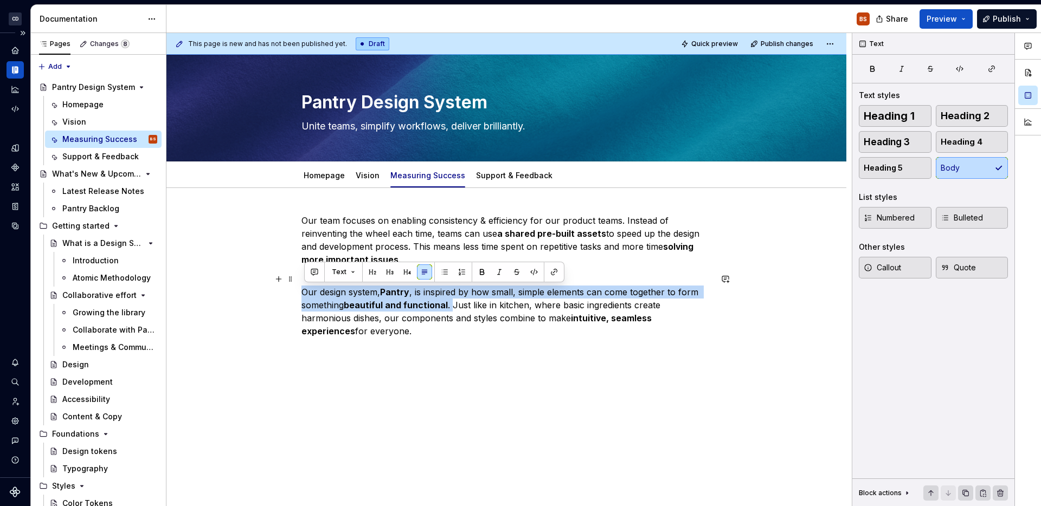
drag, startPoint x: 454, startPoint y: 306, endPoint x: 247, endPoint y: 295, distance: 208.0
click at [247, 295] on div "Our team focuses on enabling consistency & efficiency for our product teams. In…" at bounding box center [506, 345] width 680 height 314
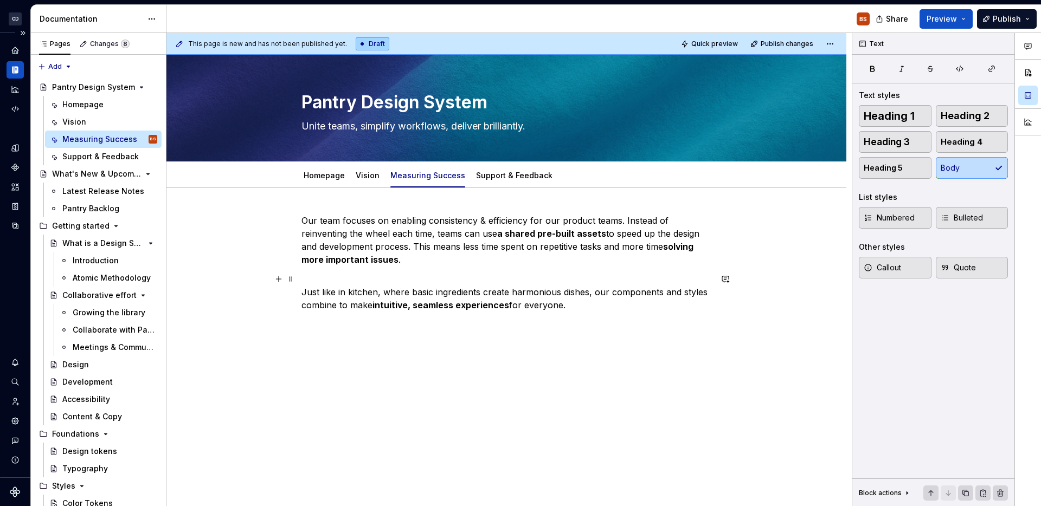
click at [699, 297] on p "Just like in kitchen, where basic ingredients create harmonious dishes, our com…" at bounding box center [506, 292] width 410 height 39
click at [380, 307] on p "Just like in kitchen, where basic ingredients create harmonious dishes, our fou…" at bounding box center [506, 292] width 410 height 39
click at [431, 299] on p "Just like in kitchen, where basic ingredients create harmonious dishes, our fou…" at bounding box center [506, 292] width 410 height 39
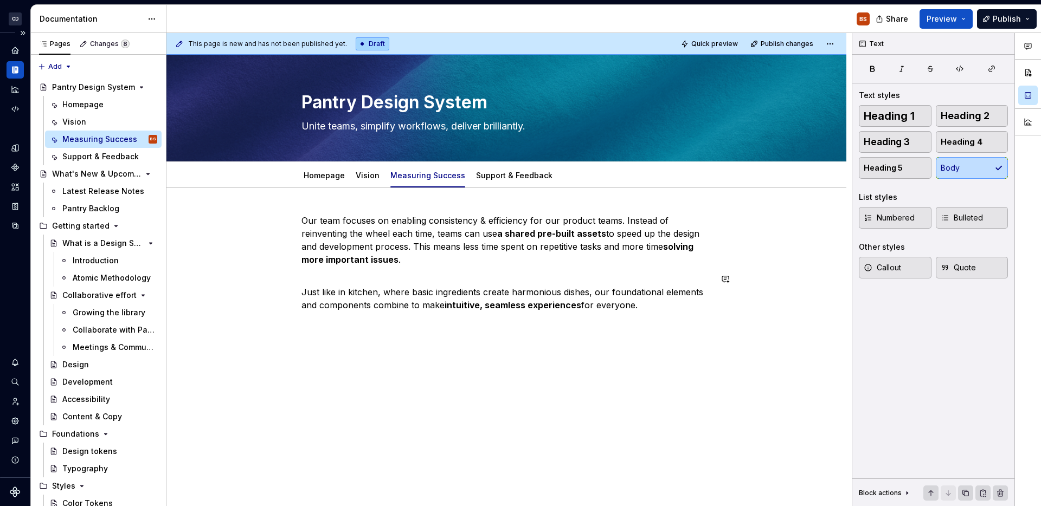
click at [477, 322] on div "Our team focuses on enabling consistency & efficiency for our product teams. In…" at bounding box center [506, 269] width 410 height 111
click at [492, 331] on div "Our team focuses on enabling consistency & efficiency for our product teams. In…" at bounding box center [506, 332] width 680 height 288
click at [504, 343] on div "Our team focuses on enabling consistency & efficiency for our product teams. In…" at bounding box center [506, 279] width 410 height 130
click at [504, 335] on div "Our team focuses on enabling consistency & efficiency for our product teams. In…" at bounding box center [506, 279] width 410 height 130
click at [503, 328] on p at bounding box center [506, 324] width 410 height 13
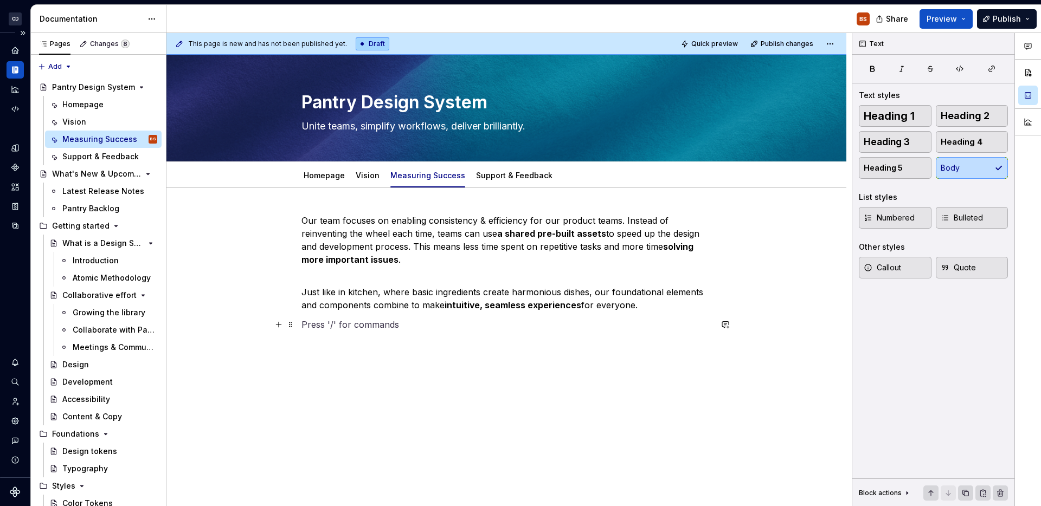
click at [503, 328] on p at bounding box center [506, 324] width 410 height 13
click at [337, 223] on p "Our team focuses on enabling consistency & efficiency for our product teams. In…" at bounding box center [506, 240] width 410 height 52
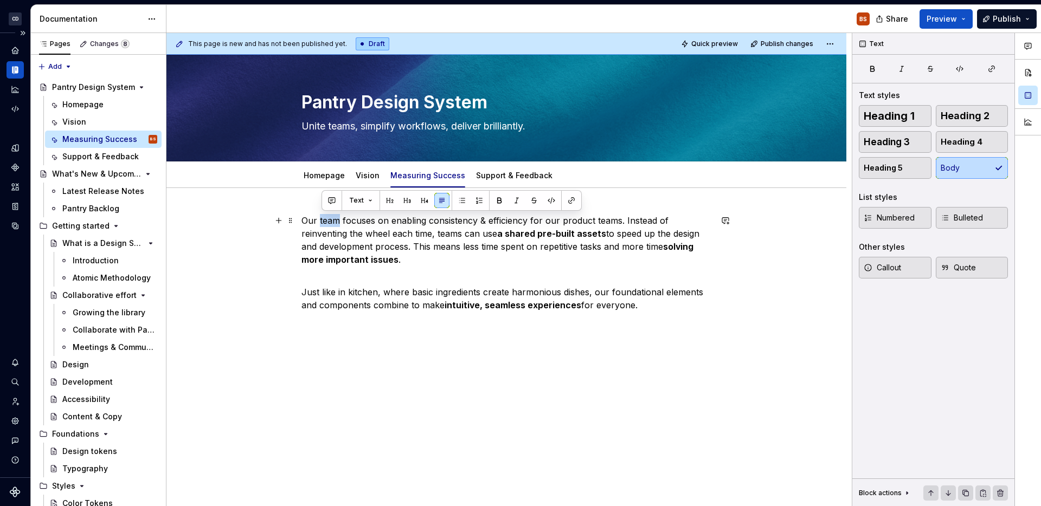
click at [337, 223] on p "Our team focuses on enabling consistency & efficiency for our product teams. In…" at bounding box center [506, 240] width 410 height 52
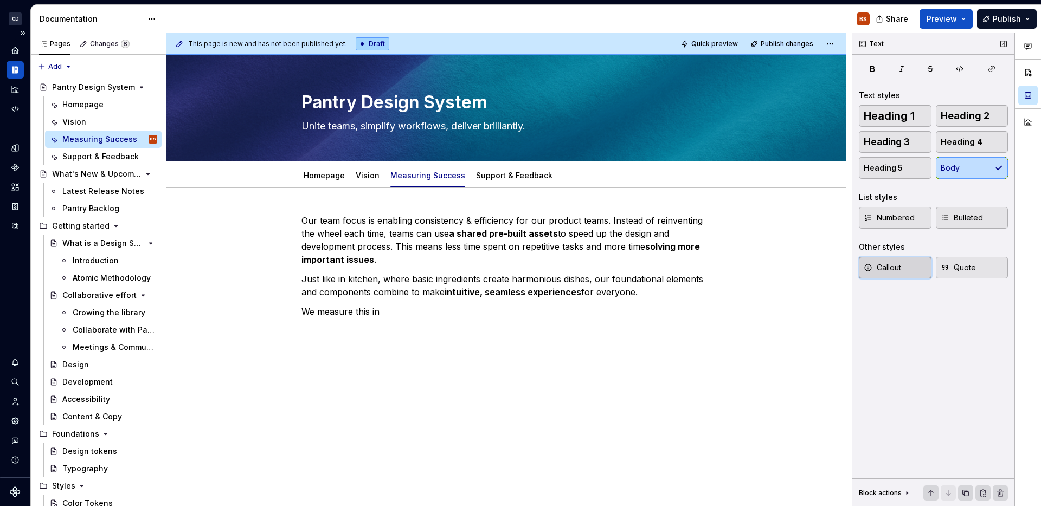
click at [910, 267] on button "Callout" at bounding box center [895, 268] width 73 height 22
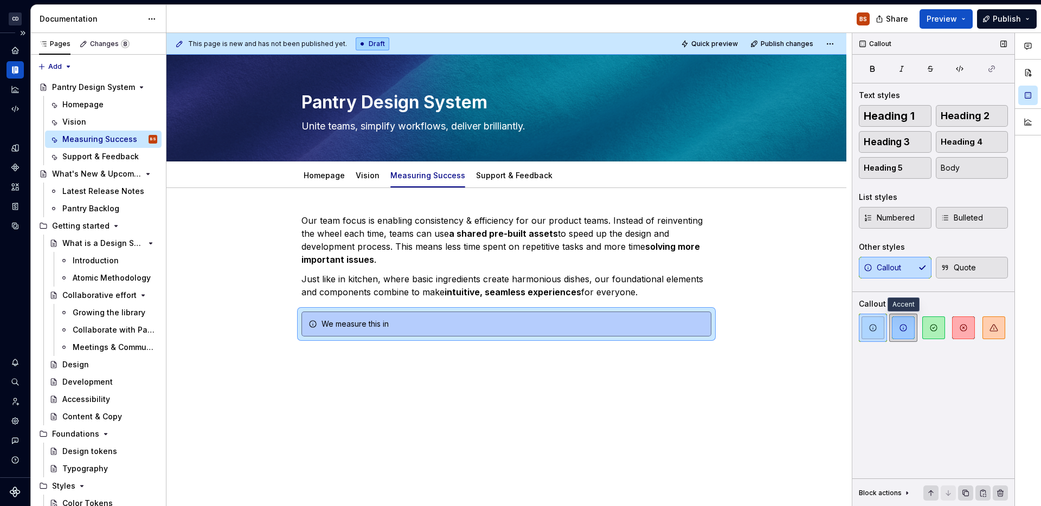
click at [912, 330] on span "button" at bounding box center [903, 328] width 23 height 23
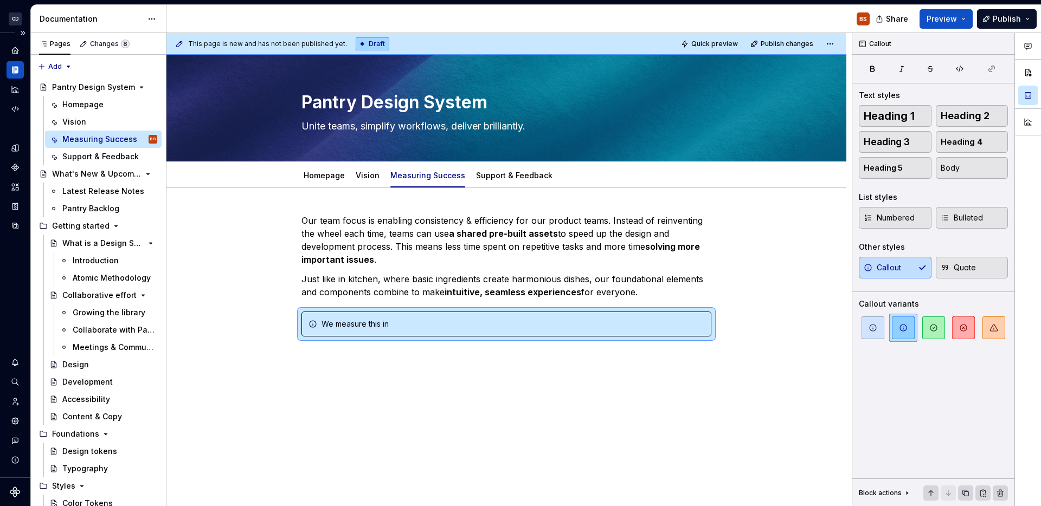
click at [724, 358] on div "Our team focus is enabling consistency & efficiency for our product teams. Inst…" at bounding box center [506, 344] width 680 height 313
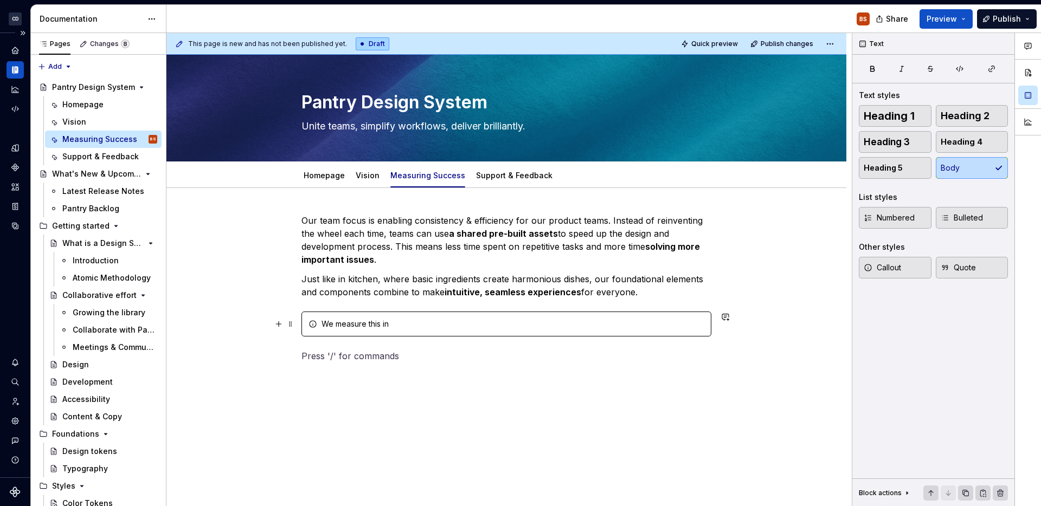
click at [729, 325] on div "Our team focus is enabling consistency & efficiency for our product teams. Inst…" at bounding box center [506, 357] width 680 height 339
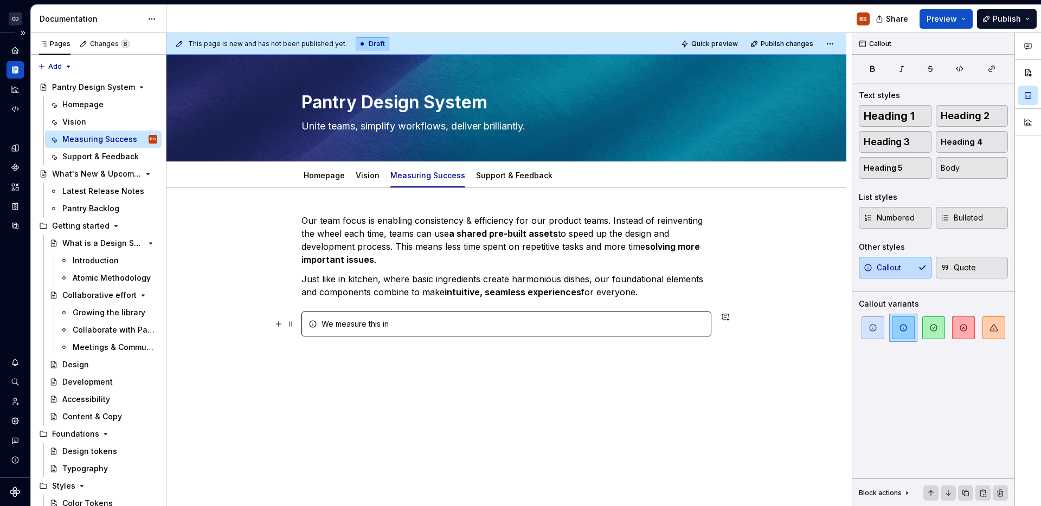
click at [686, 328] on div "We measure this in" at bounding box center [513, 324] width 383 height 11
click at [875, 322] on span "button" at bounding box center [873, 328] width 23 height 23
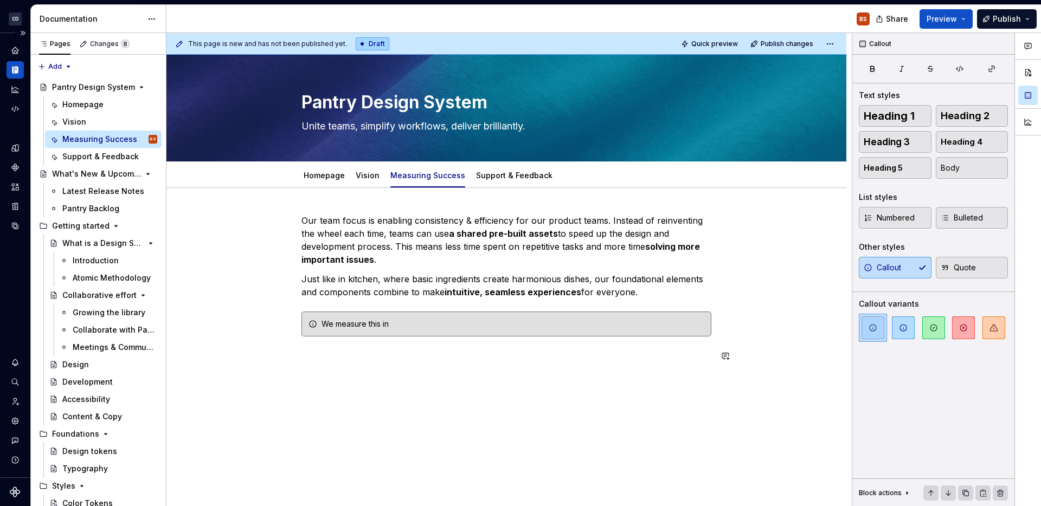
click at [654, 416] on div "Our team focus is enabling consistency & efficiency for our product teams. Inst…" at bounding box center [506, 357] width 680 height 339
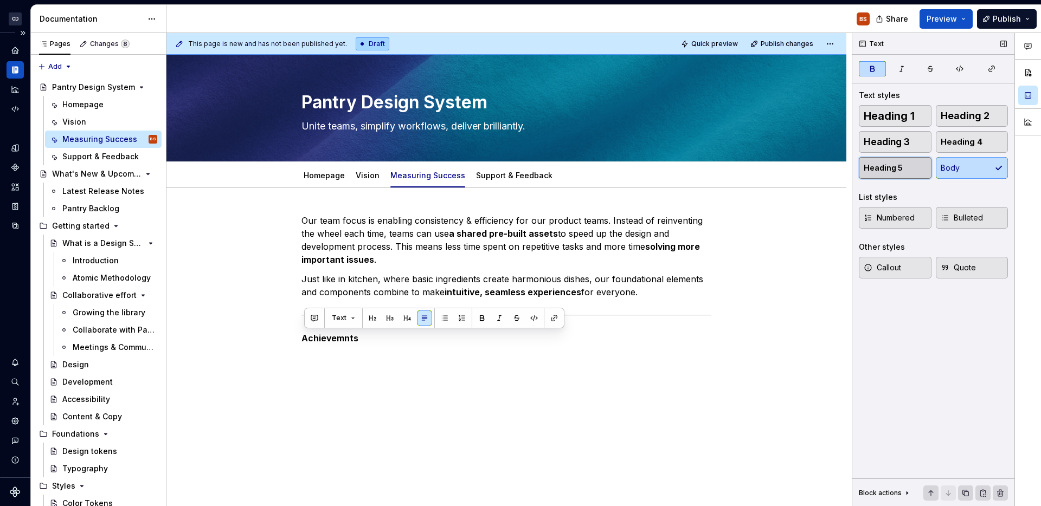
click at [921, 164] on button "Heading 5" at bounding box center [895, 168] width 73 height 22
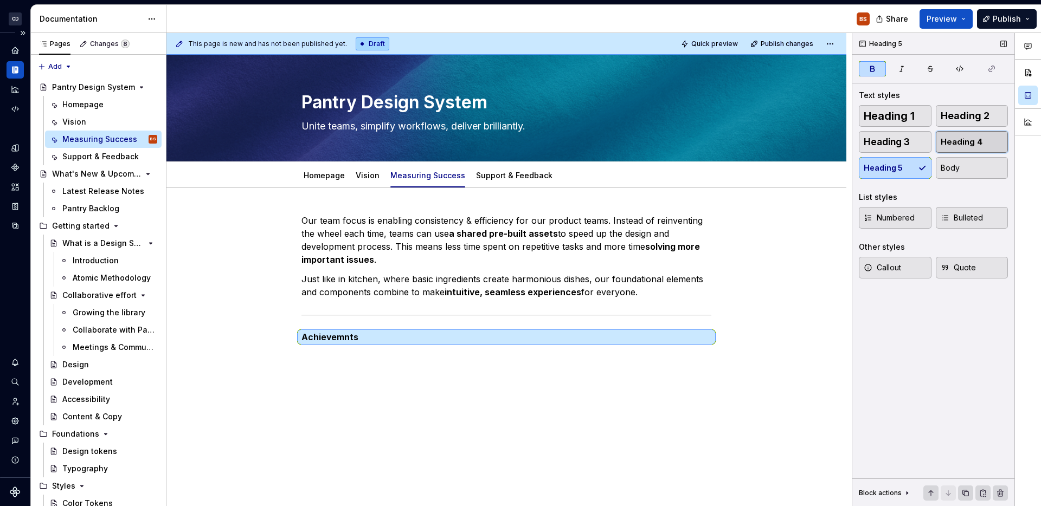
click at [951, 143] on span "Heading 4" at bounding box center [962, 142] width 42 height 11
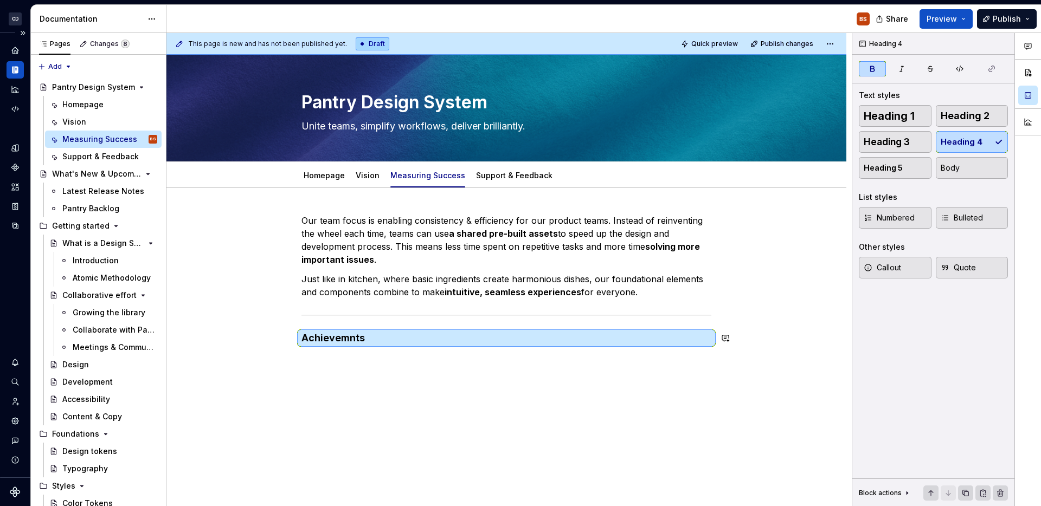
click at [397, 356] on div "Our team focus is enabling consistency & efficiency for our product teams. Inst…" at bounding box center [506, 286] width 410 height 144
click at [404, 346] on div "Our team focus is enabling consistency & efficiency for our product teams. Inst…" at bounding box center [506, 286] width 410 height 144
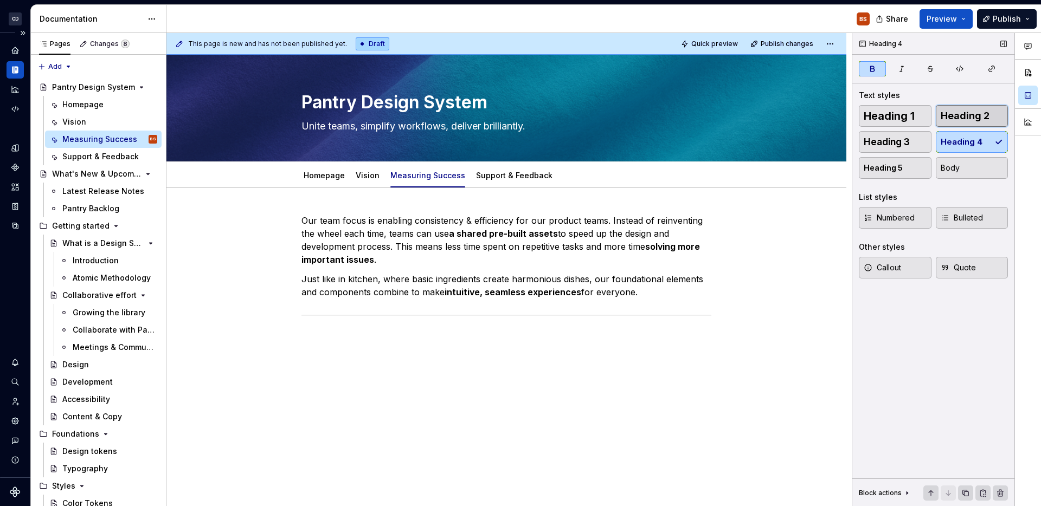
click at [946, 114] on span "Heading 2" at bounding box center [965, 116] width 49 height 11
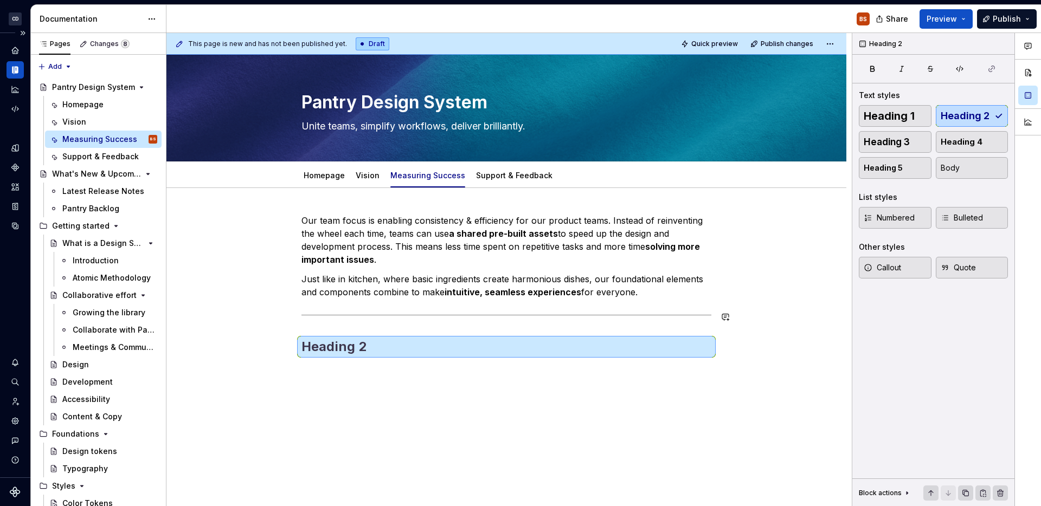
click at [551, 345] on h2 at bounding box center [506, 346] width 410 height 17
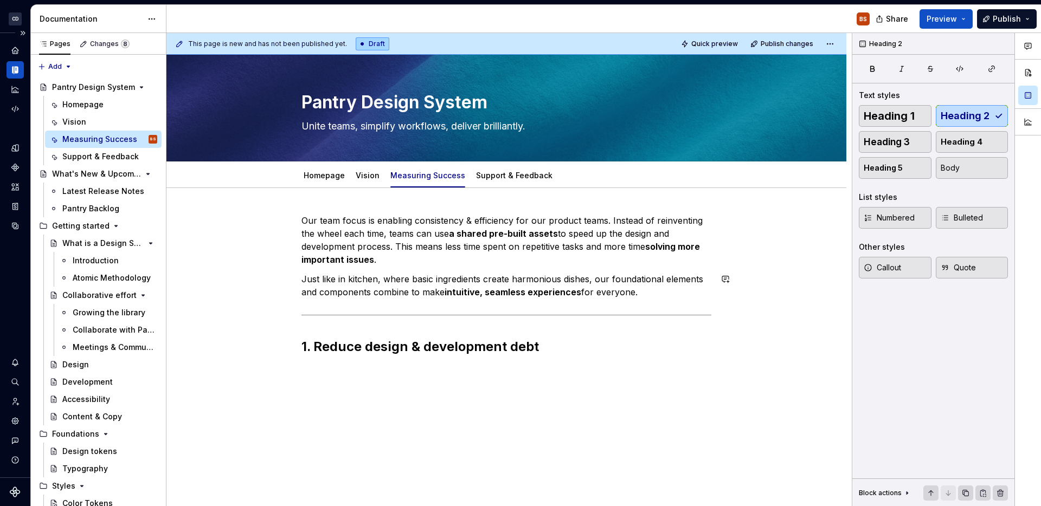
click at [688, 298] on p "Just like in kitchen, where basic ingredients create harmonious dishes, our fou…" at bounding box center [506, 286] width 410 height 26
click at [652, 358] on div "Our team focus is enabling consistency & efficiency for our product teams. Inst…" at bounding box center [506, 291] width 410 height 155
click at [972, 122] on button "Heading 2" at bounding box center [972, 116] width 73 height 22
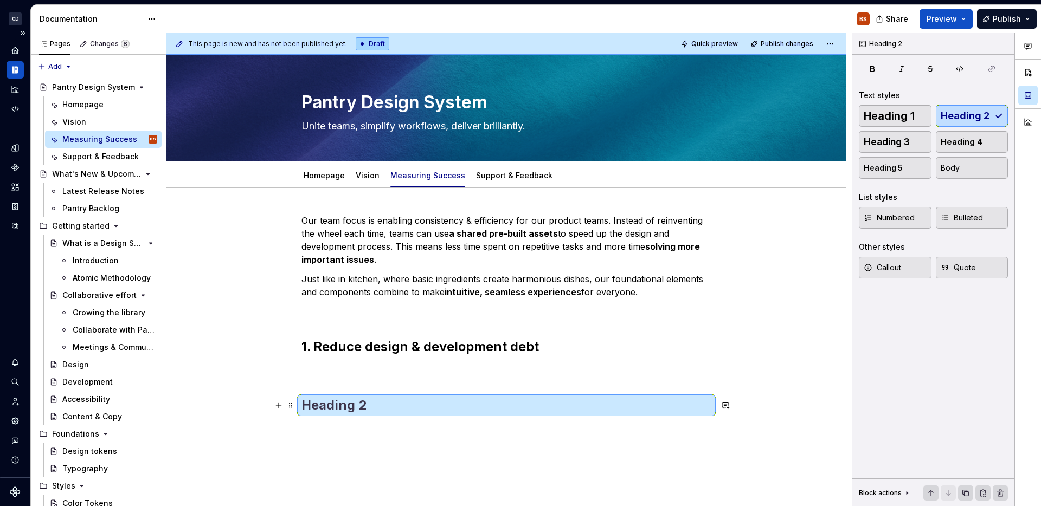
click at [591, 406] on h2 at bounding box center [506, 405] width 410 height 17
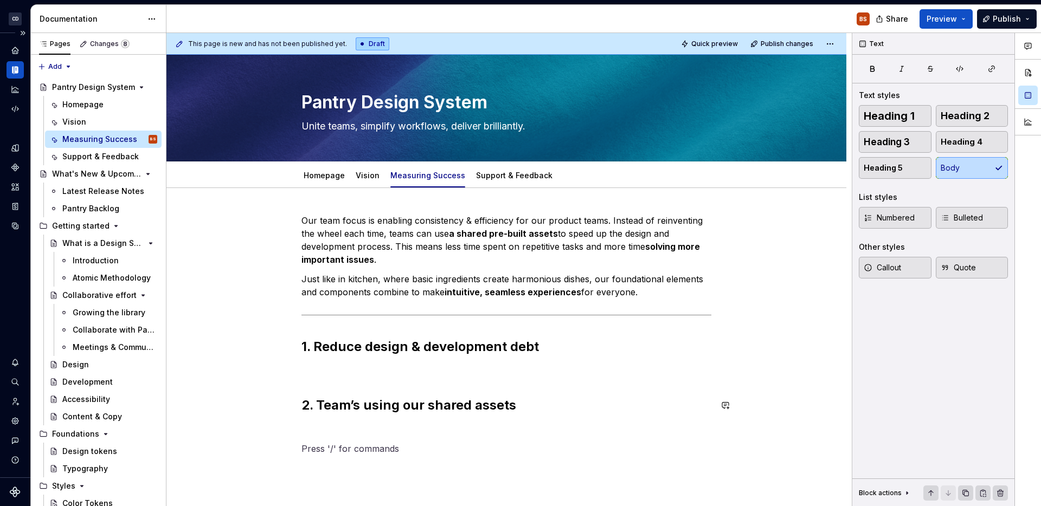
scroll to position [2, 0]
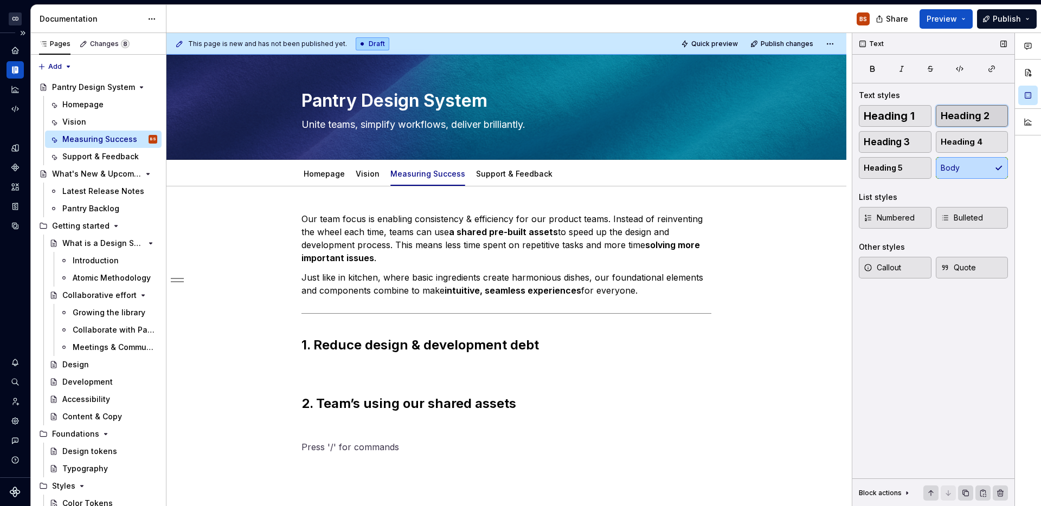
click at [978, 111] on span "Heading 2" at bounding box center [965, 116] width 49 height 11
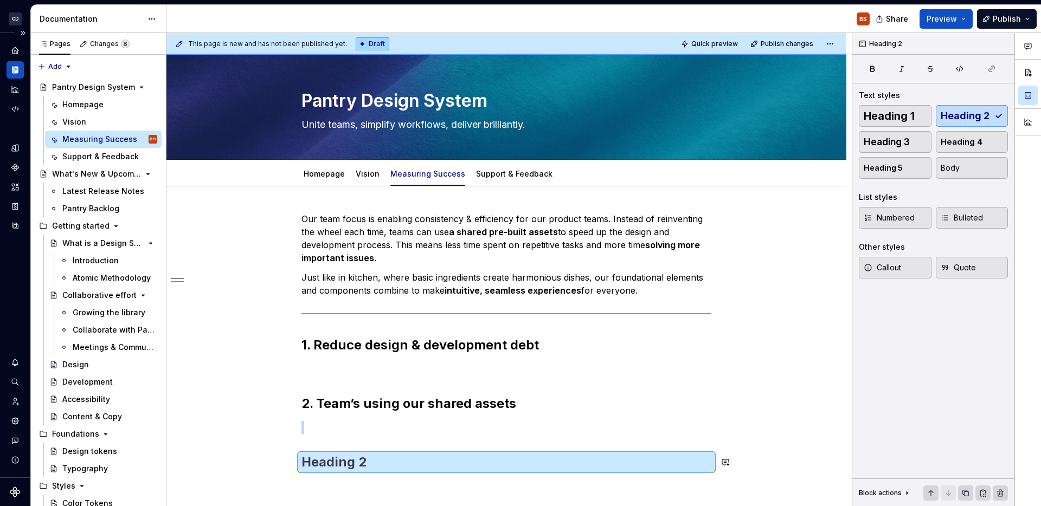
click at [489, 472] on div "Our team focus is enabling consistency & efficiency for our product teams. Inst…" at bounding box center [506, 349] width 410 height 272
click at [477, 465] on h2 at bounding box center [506, 462] width 410 height 17
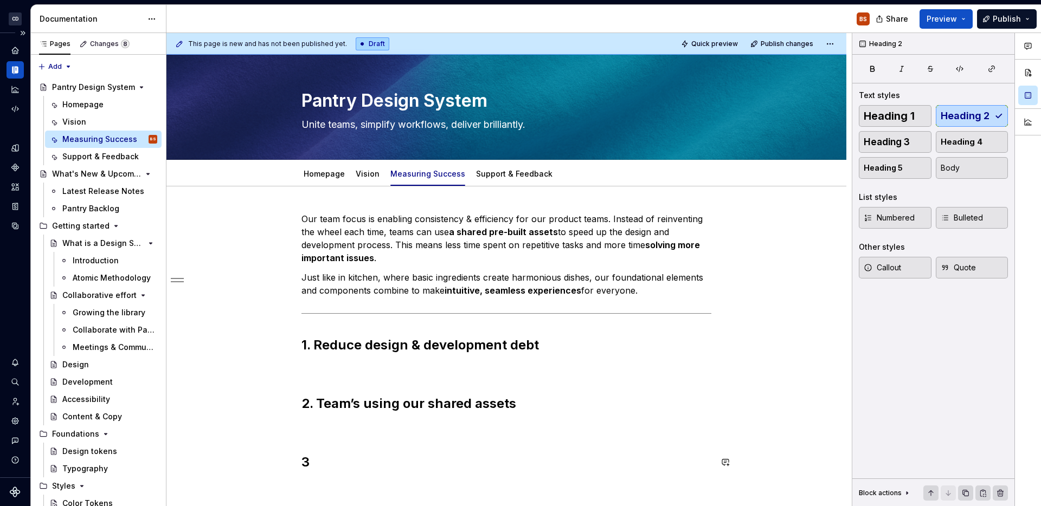
scroll to position [19, 0]
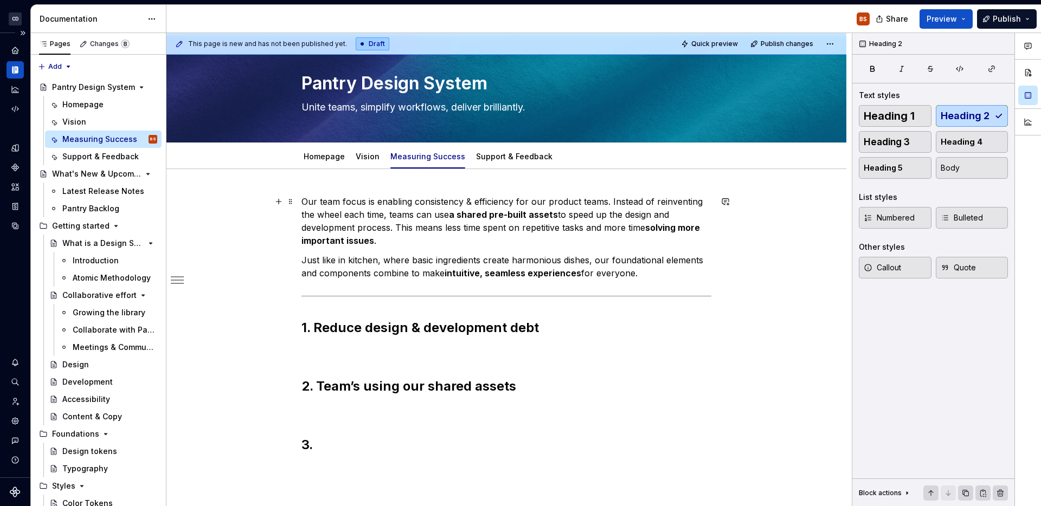
click at [458, 217] on strong "a shared pre-built assets" at bounding box center [503, 214] width 109 height 11
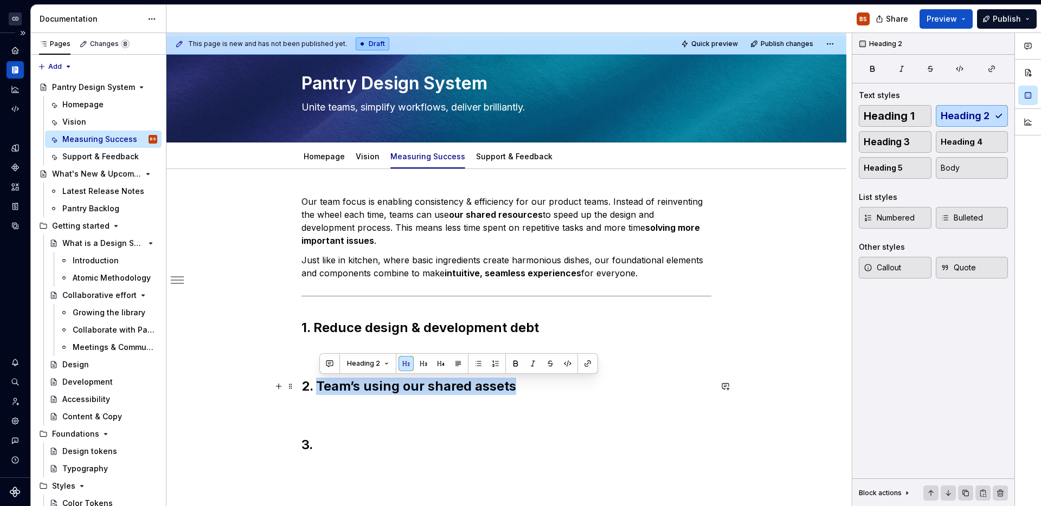
drag, startPoint x: 516, startPoint y: 388, endPoint x: 323, endPoint y: 387, distance: 193.0
click at [323, 387] on h2 "2. Team’s using our shared assets" at bounding box center [506, 386] width 410 height 17
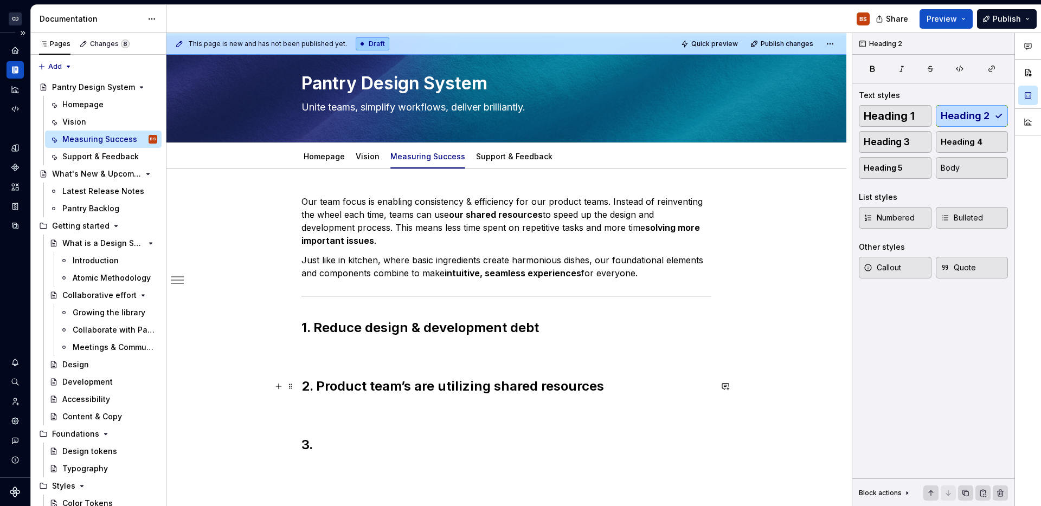
click at [486, 395] on h2 "2. Product team’s are utilizing shared resources" at bounding box center [506, 386] width 410 height 17
click at [496, 391] on h2 "2. Product team’s are utilizing shared resources" at bounding box center [506, 386] width 410 height 17
click at [493, 434] on div "Our team focus is enabling consistency & efficiency for our product teams. Inst…" at bounding box center [506, 324] width 410 height 259
click at [507, 387] on h2 "2. Product team’s are utilizing our shared resources" at bounding box center [506, 386] width 410 height 17
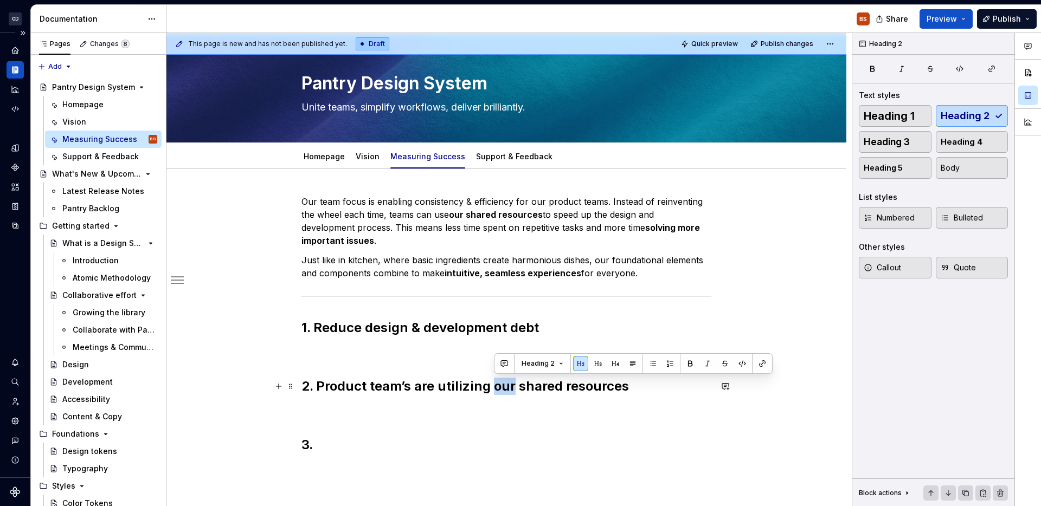
click at [507, 387] on h2 "2. Product team’s are utilizing our shared resources" at bounding box center [506, 386] width 410 height 17
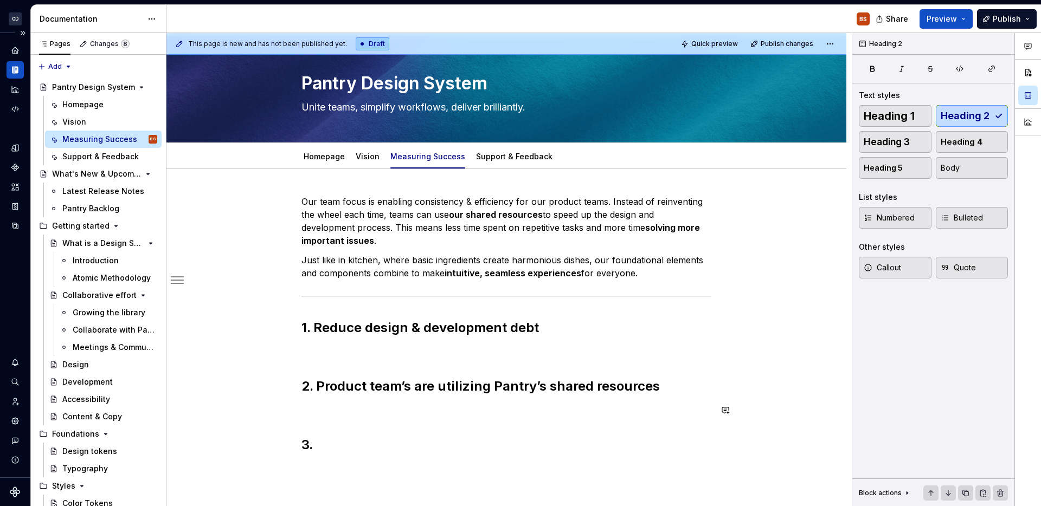
click at [520, 428] on div "Our team focus is enabling consistency & efficiency for our product teams. Inst…" at bounding box center [506, 324] width 410 height 259
click at [525, 429] on div "Our team focus is enabling consistency & efficiency for our product teams. Inst…" at bounding box center [506, 324] width 410 height 259
click at [524, 439] on h2 "3." at bounding box center [506, 444] width 410 height 17
click at [412, 386] on h2 "2. Product team’s are utilizing Pantry’s shared resources" at bounding box center [506, 386] width 410 height 17
click at [430, 438] on h2 "3." at bounding box center [506, 444] width 410 height 17
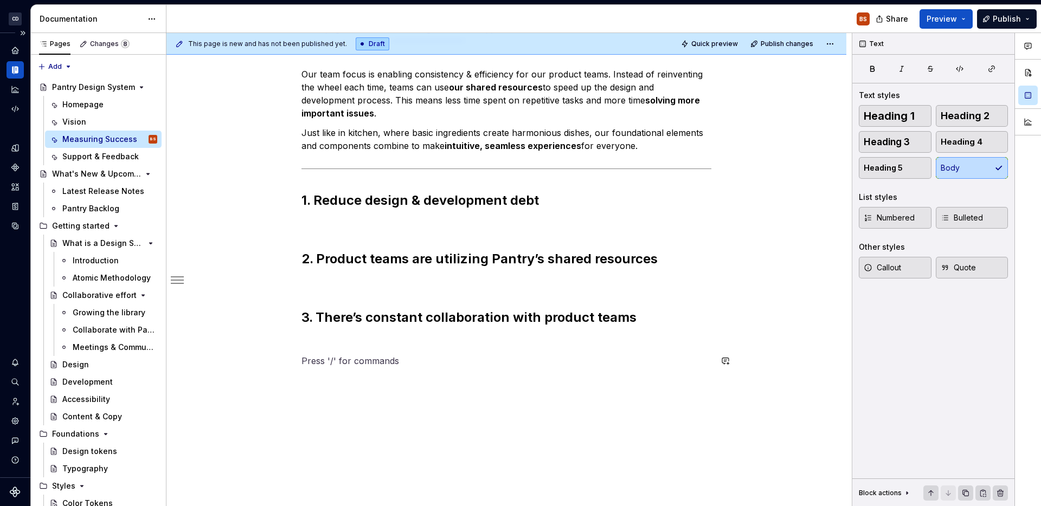
scroll to position [172, 0]
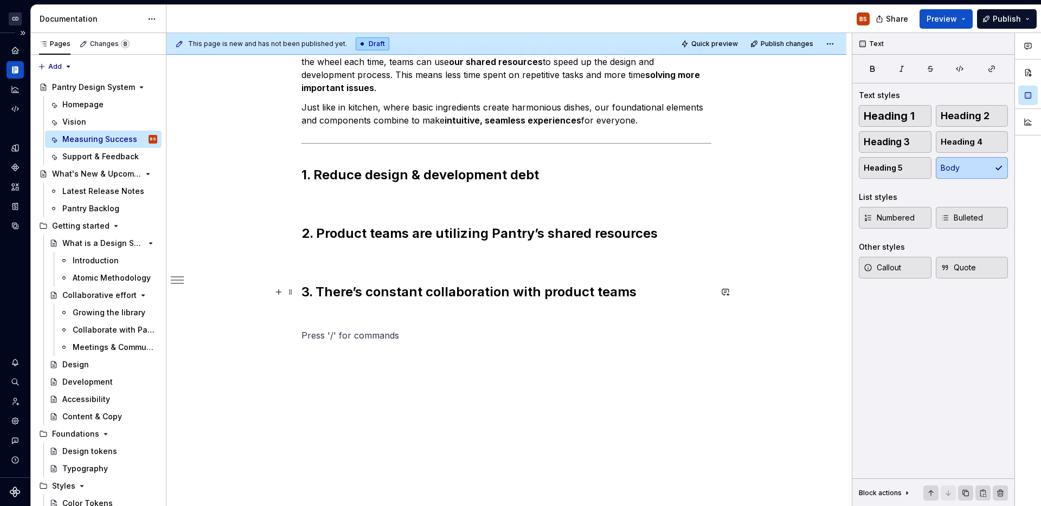
click at [439, 284] on h2 "3. There’s constant collaboration with product teams" at bounding box center [506, 292] width 410 height 17
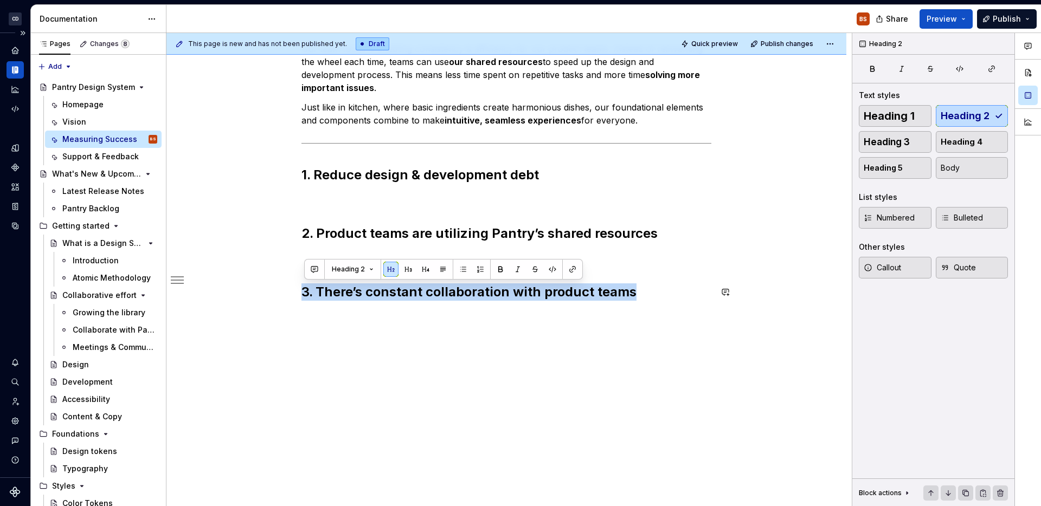
copy h2 "3. There’s constant collaboration with product teams"
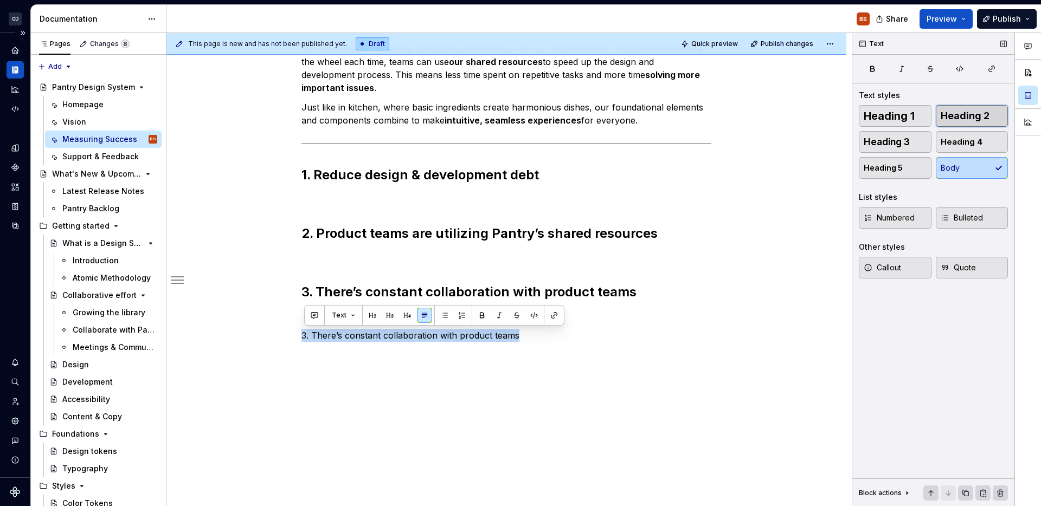
click at [977, 120] on span "Heading 2" at bounding box center [965, 116] width 49 height 11
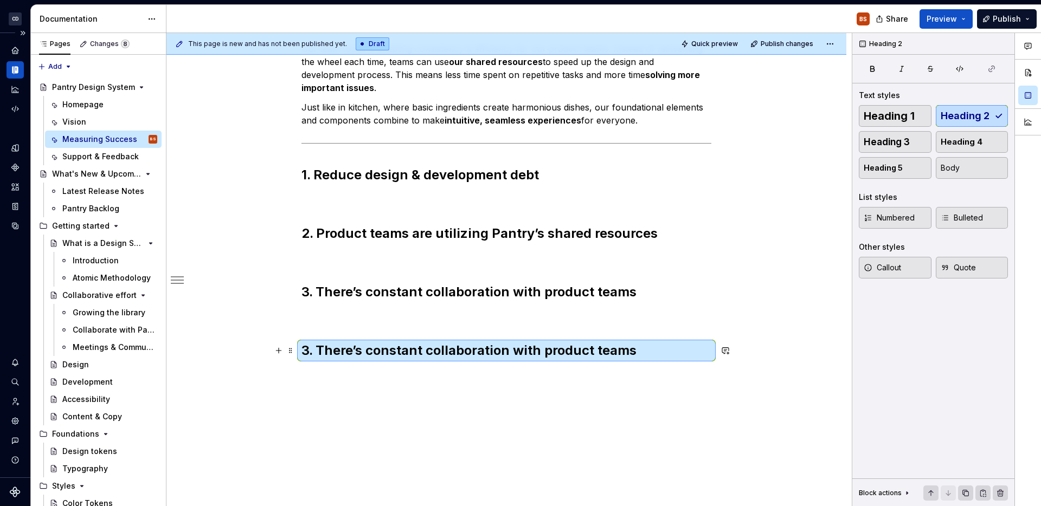
click at [314, 356] on h2 "3. There’s constant collaboration with product teams" at bounding box center [506, 350] width 410 height 17
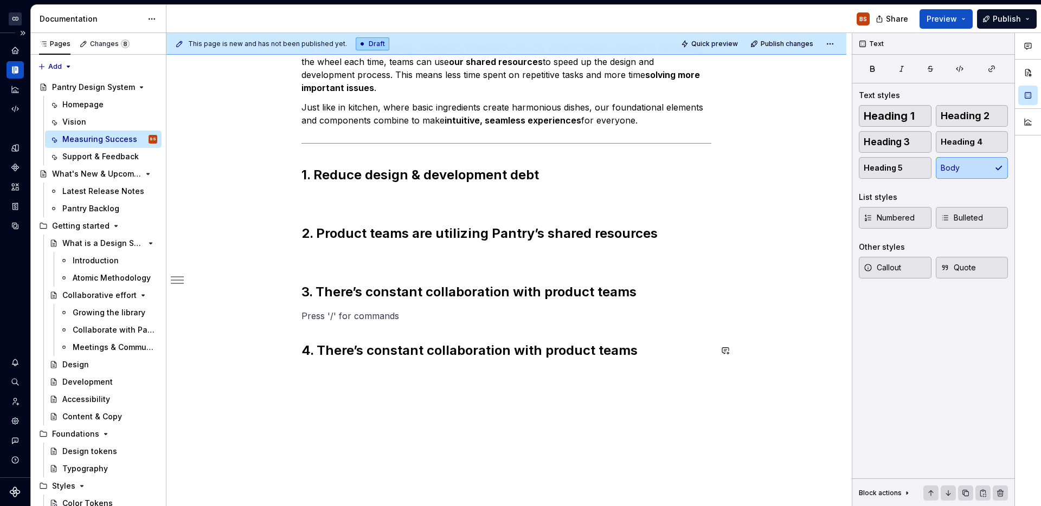
click at [352, 304] on div "Our team focus is enabling consistency & efficiency for our product teams. Inst…" at bounding box center [506, 200] width 410 height 317
click at [374, 245] on div "Our team focus is enabling consistency & efficiency for our product teams. Inst…" at bounding box center [506, 200] width 410 height 317
click at [394, 181] on h2 "1. Reduce design & development debt" at bounding box center [506, 174] width 410 height 17
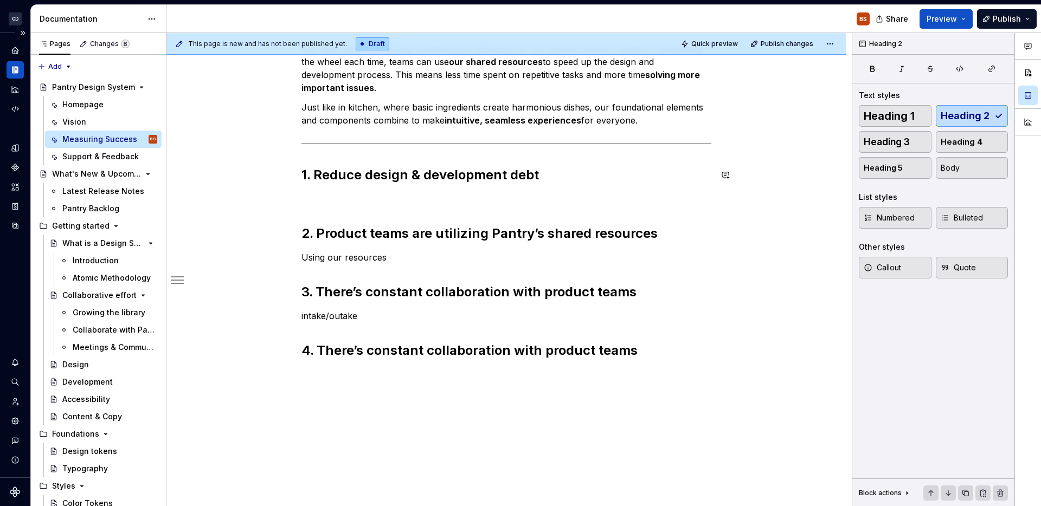
click at [392, 189] on div "Our team focus is enabling consistency & efficiency for our product teams. Inst…" at bounding box center [506, 200] width 410 height 317
click at [361, 367] on div "Our team focus is enabling consistency & efficiency for our product teams. Inst…" at bounding box center [506, 207] width 410 height 330
click at [621, 350] on h2 "4. There’s constant collaboration with product teams" at bounding box center [506, 350] width 410 height 17
click at [647, 355] on h2 "4. There’s constant collaboration with product teams" at bounding box center [506, 350] width 410 height 17
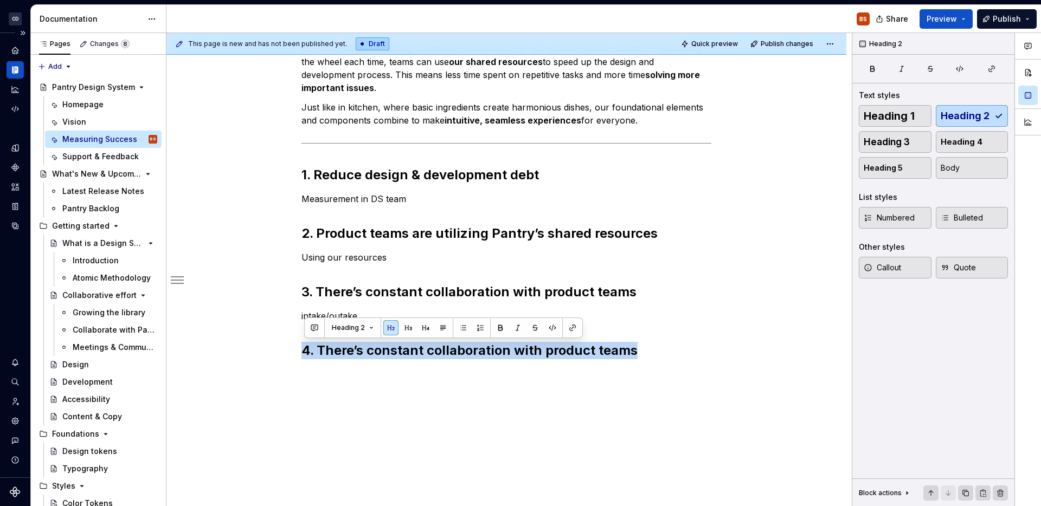
click at [700, 361] on div "Our team focus is enabling consistency & efficiency for our product teams. Inst…" at bounding box center [506, 207] width 410 height 330
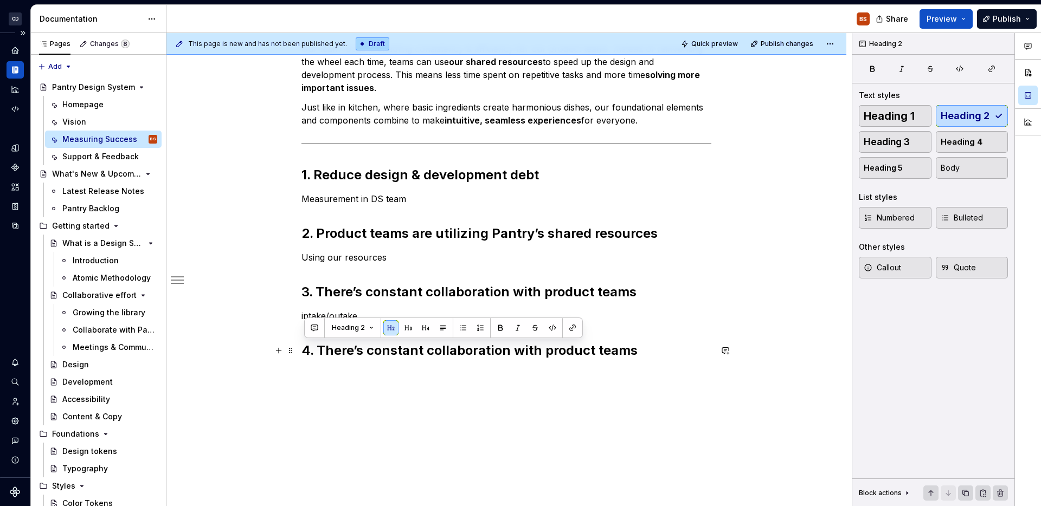
click at [696, 354] on h2 "4. There’s constant collaboration with product teams" at bounding box center [506, 350] width 410 height 17
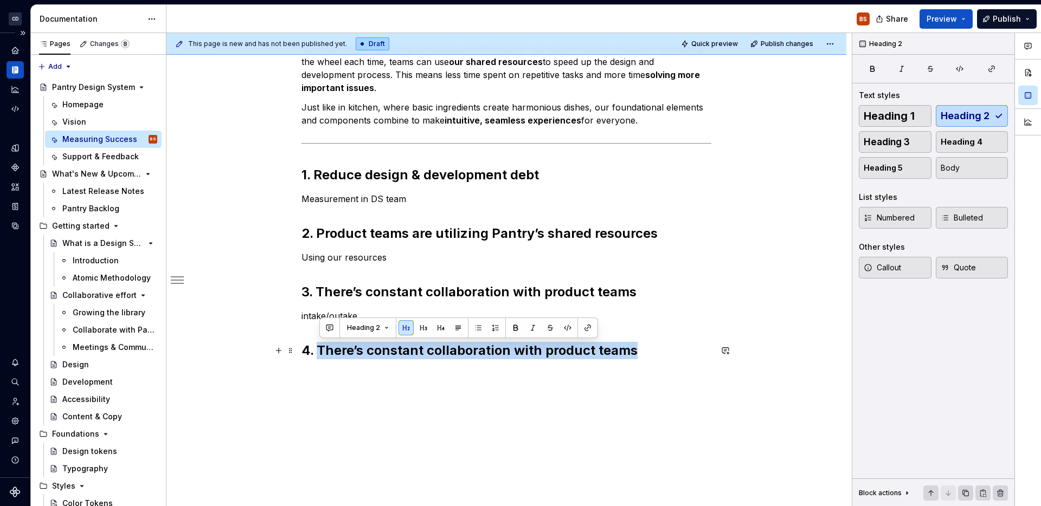
drag, startPoint x: 696, startPoint y: 354, endPoint x: 322, endPoint y: 357, distance: 374.1
click at [322, 357] on h2 "4. There’s constant collaboration with product teams" at bounding box center [506, 350] width 410 height 17
copy h2 "4. Individuals are trained and up-skilled"
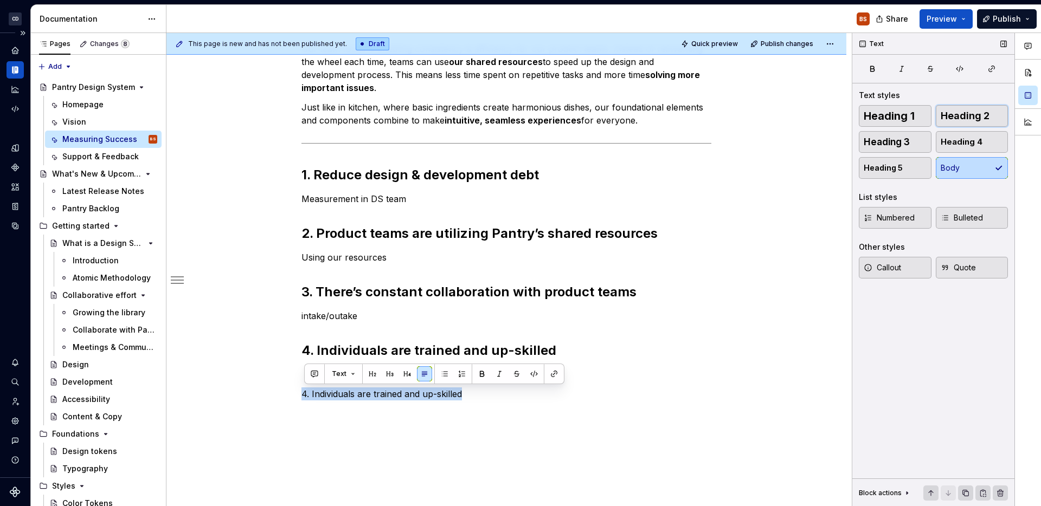
click at [983, 120] on span "Heading 2" at bounding box center [965, 116] width 49 height 11
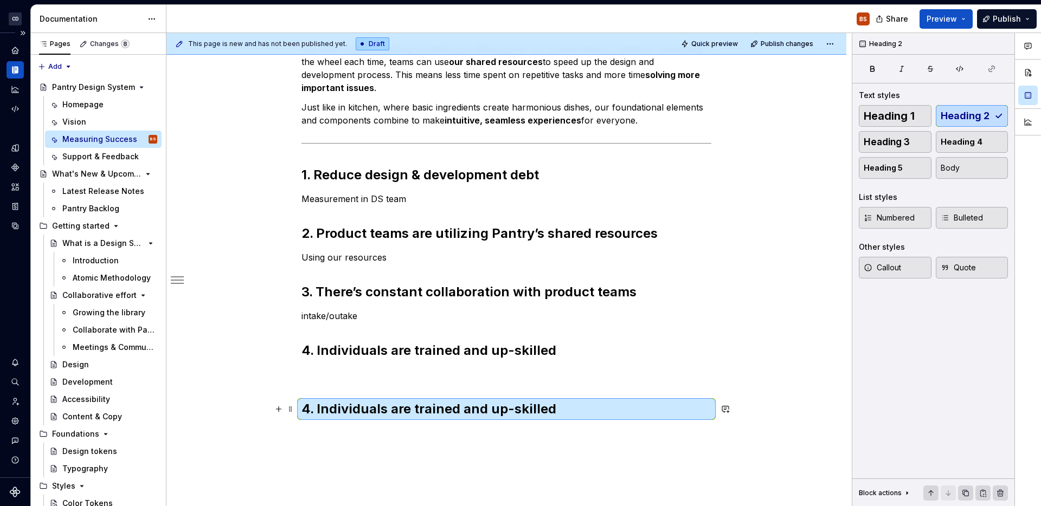
click at [621, 412] on h2 "4. Individuals are trained and up-skilled" at bounding box center [506, 409] width 410 height 17
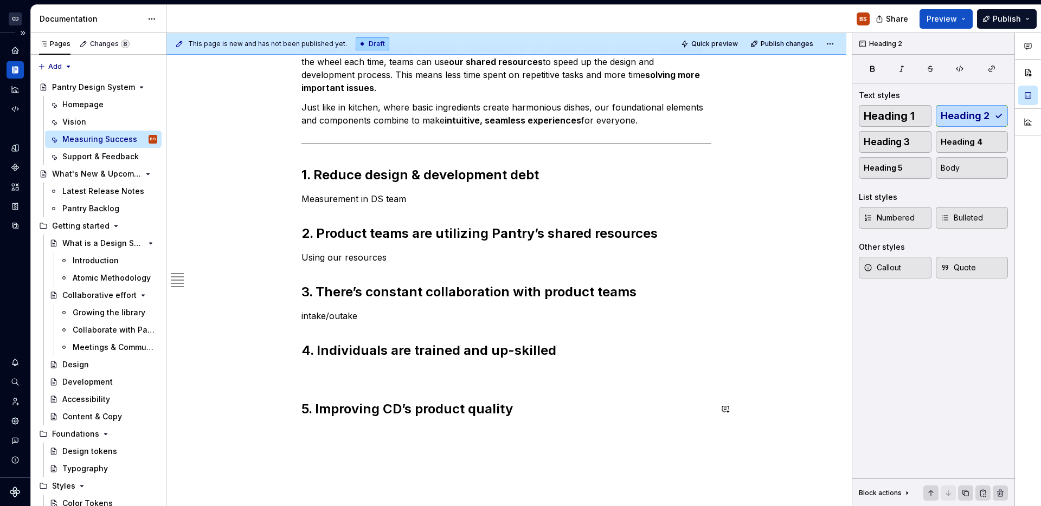
click at [613, 385] on div "Our team focus is enabling consistency & efficiency for our product teams. Inst…" at bounding box center [506, 230] width 410 height 376
click at [622, 365] on div "Our team focus is enabling consistency & efficiency for our product teams. Inst…" at bounding box center [506, 230] width 410 height 376
click at [613, 353] on h2 "4. Individuals are trained and up-skilled" at bounding box center [506, 350] width 410 height 17
click at [627, 318] on p "intake/outake" at bounding box center [506, 316] width 410 height 13
click at [605, 375] on p at bounding box center [506, 374] width 410 height 13
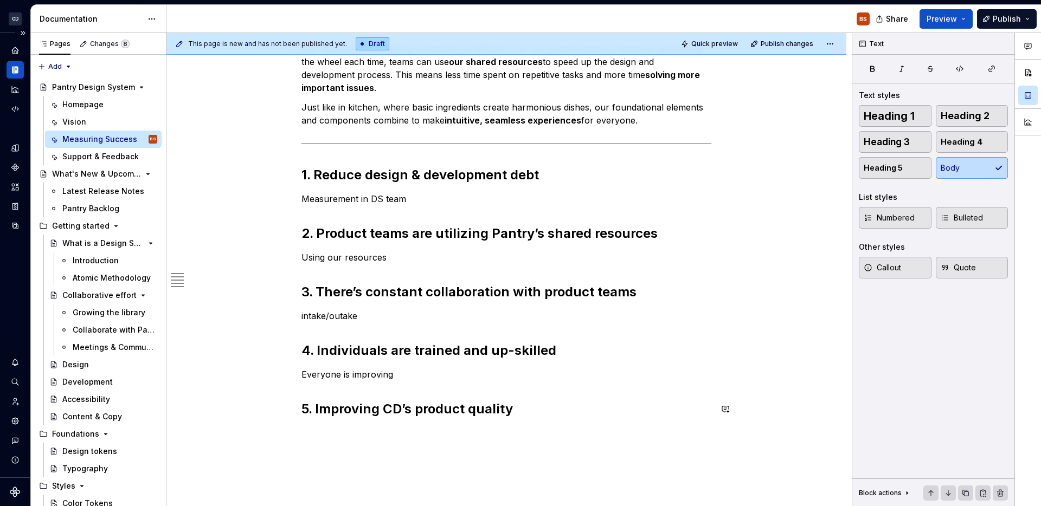
click at [589, 439] on div "Our team focus is enabling consistency & efficiency for our product teams. Inst…" at bounding box center [506, 299] width 680 height 567
click at [613, 407] on h2 "5. Improving CD’s product quality" at bounding box center [506, 409] width 410 height 17
click at [605, 444] on div "Our team focus is enabling consistency & efficiency for our product teams. Inst…" at bounding box center [506, 247] width 410 height 410
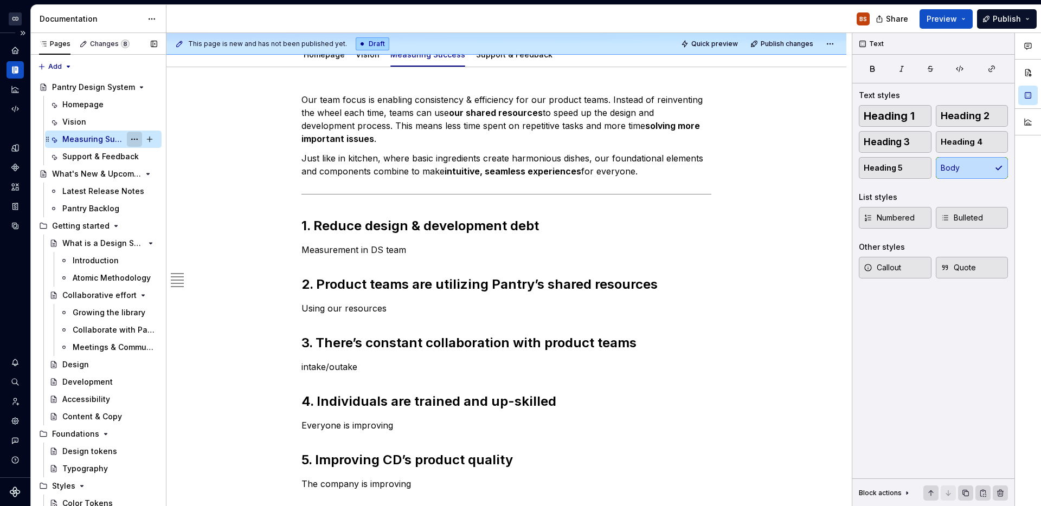
click at [138, 136] on button "Page tree" at bounding box center [134, 139] width 15 height 15
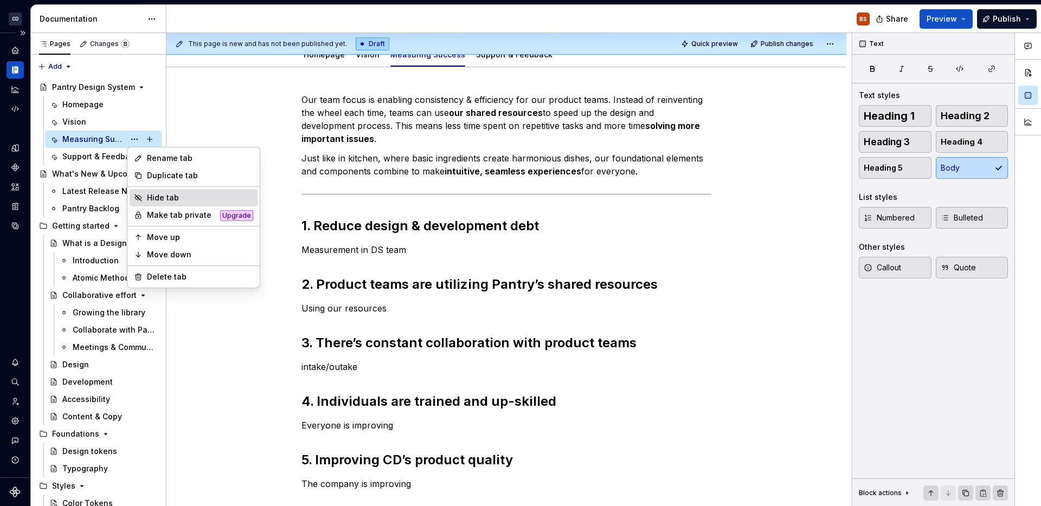
click at [175, 197] on div "Hide tab" at bounding box center [200, 197] width 106 height 11
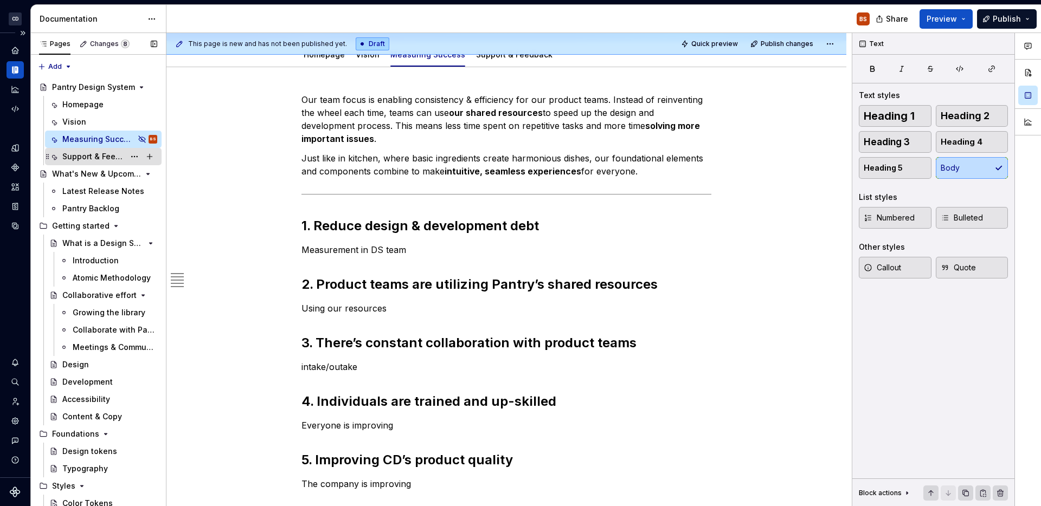
click at [104, 154] on div "Support & Feedback" at bounding box center [93, 156] width 62 height 11
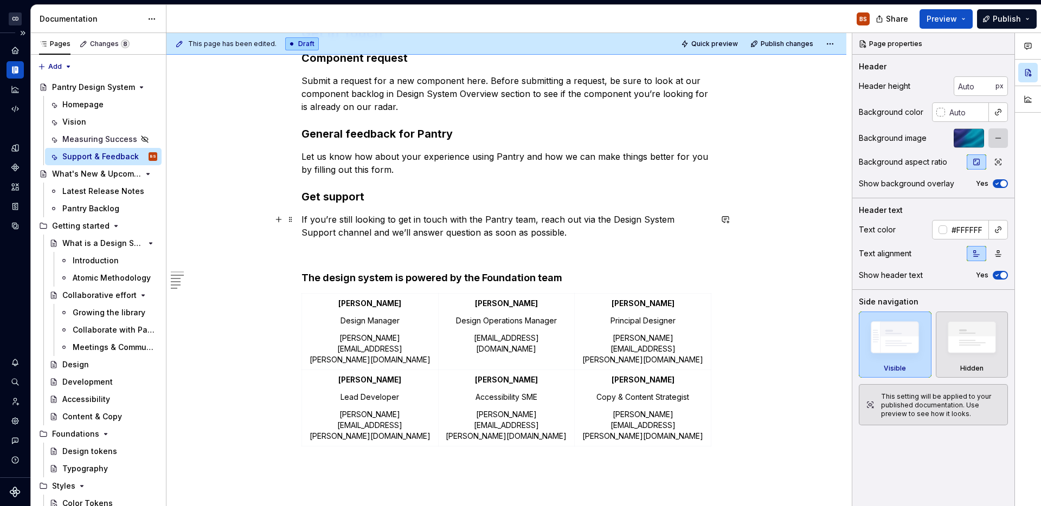
scroll to position [314, 0]
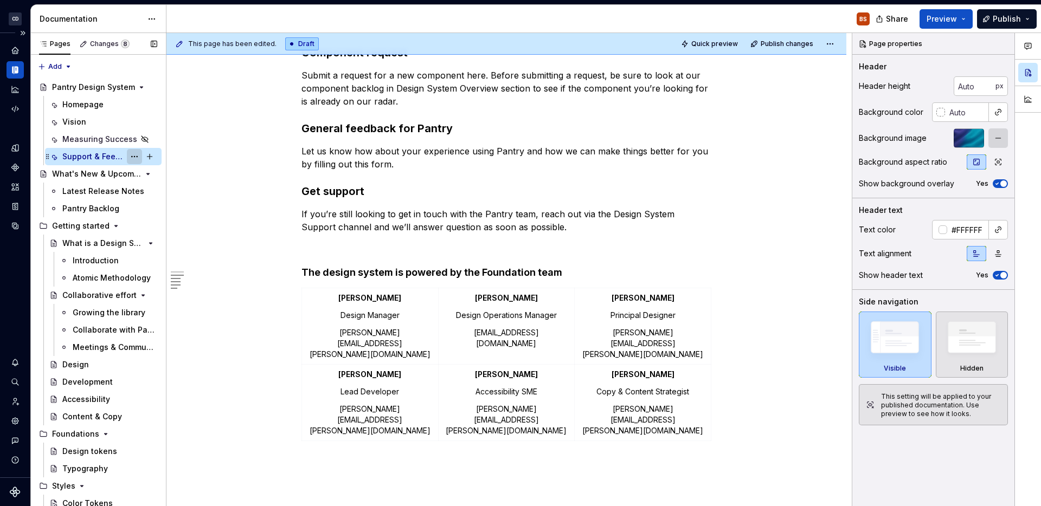
click at [140, 154] on button "Page tree" at bounding box center [134, 156] width 15 height 15
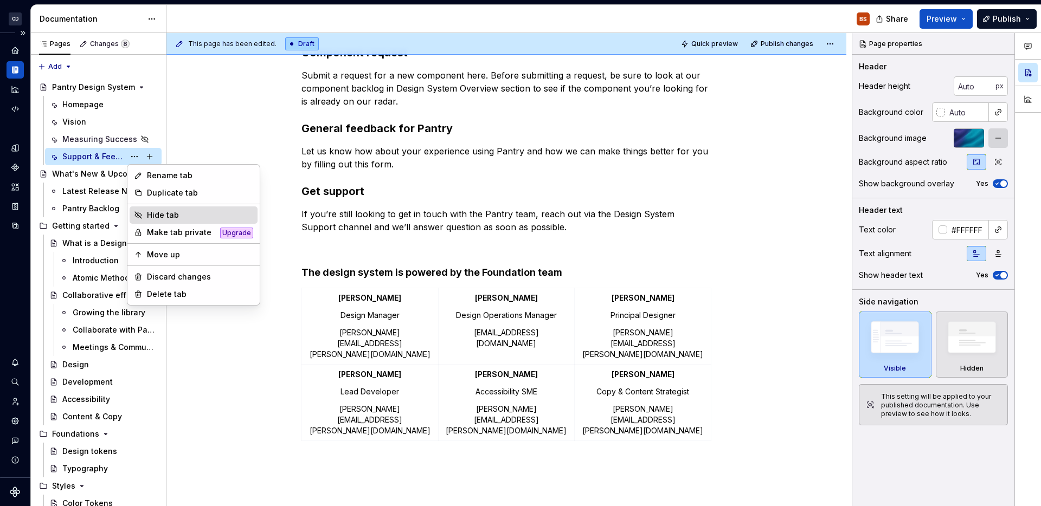
click at [168, 216] on div "Hide tab" at bounding box center [200, 215] width 106 height 11
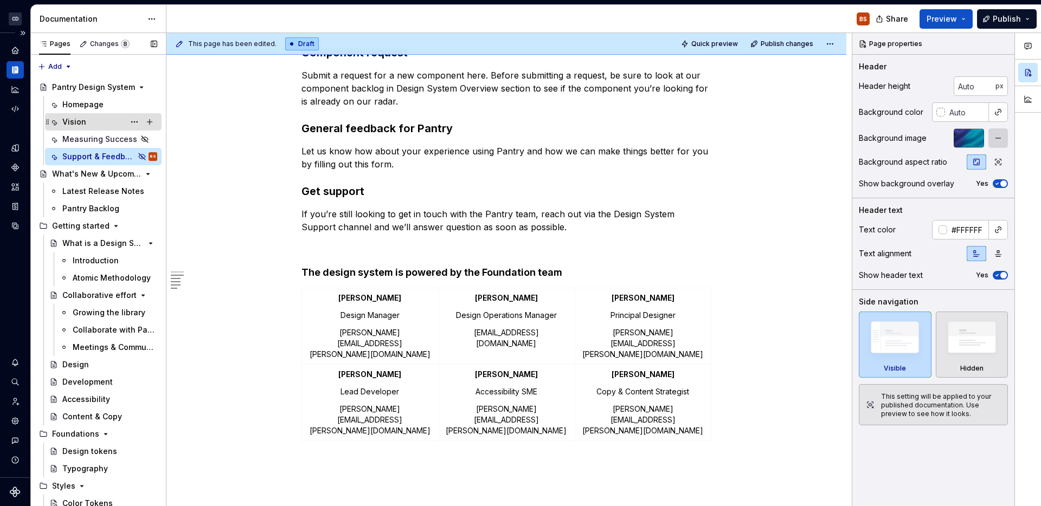
click at [104, 118] on div "Vision" at bounding box center [109, 121] width 95 height 15
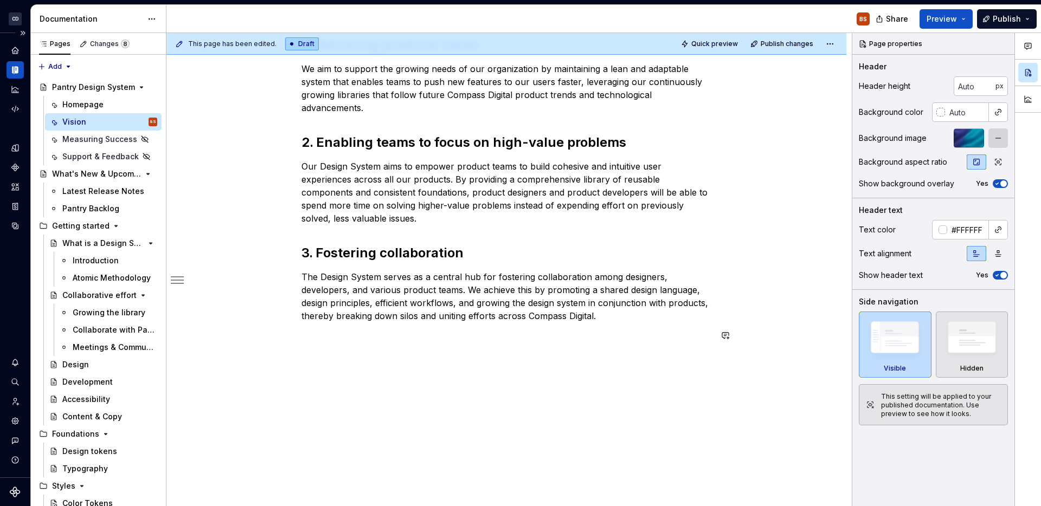
scroll to position [132, 0]
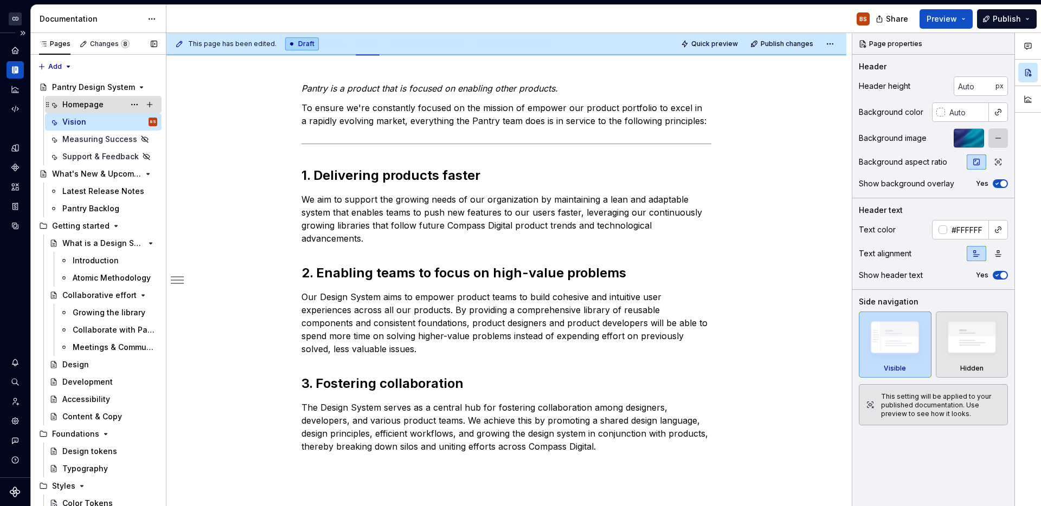
click at [100, 108] on div "Homepage" at bounding box center [82, 104] width 41 height 11
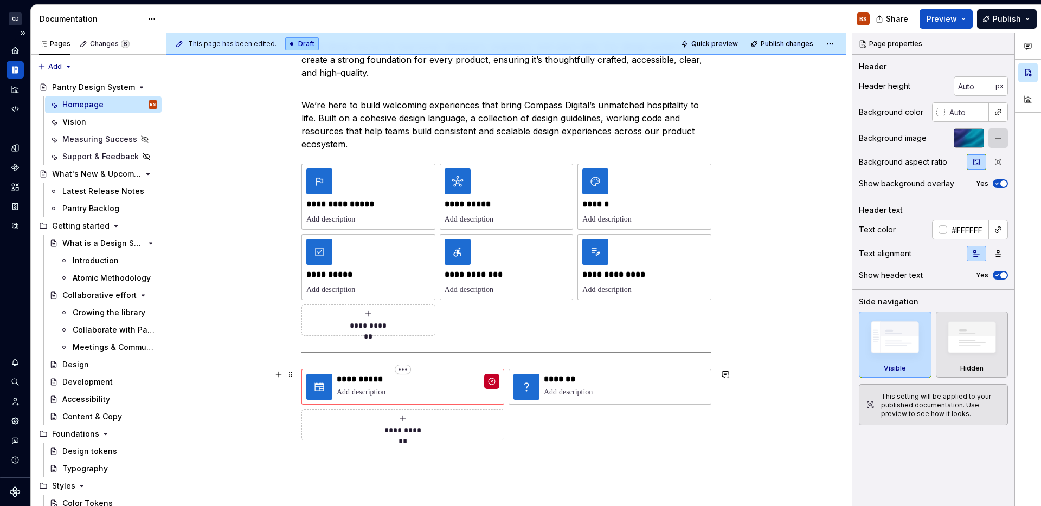
scroll to position [179, 0]
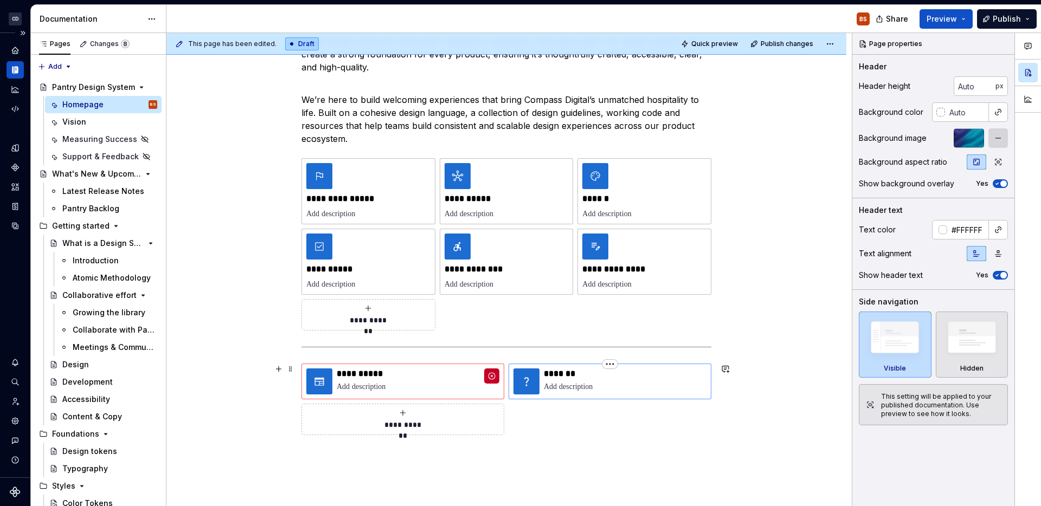
click at [653, 374] on p "*******" at bounding box center [625, 374] width 163 height 11
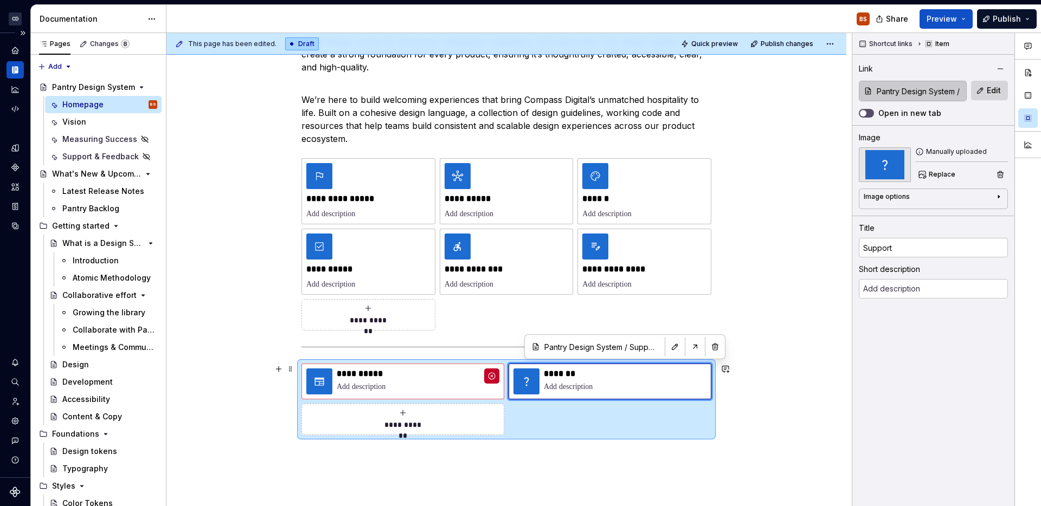
click at [760, 361] on div "**********" at bounding box center [508, 270] width 685 height 474
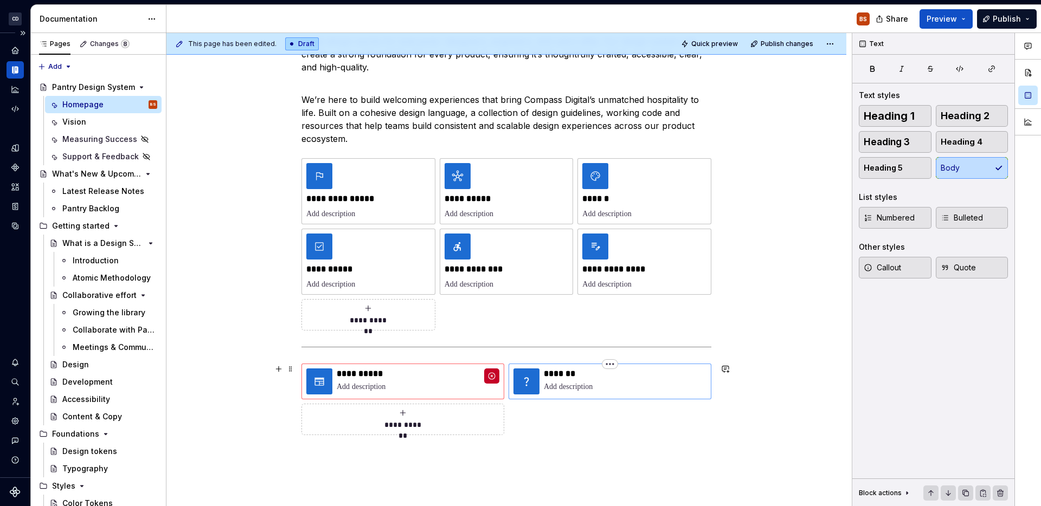
click at [686, 382] on p at bounding box center [625, 387] width 163 height 11
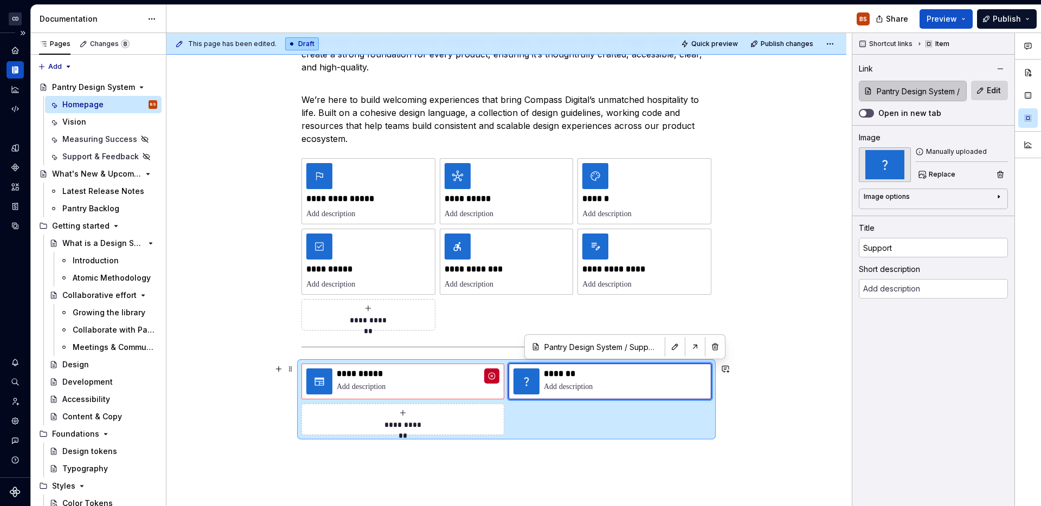
click at [658, 407] on div "**********" at bounding box center [506, 400] width 410 height 72
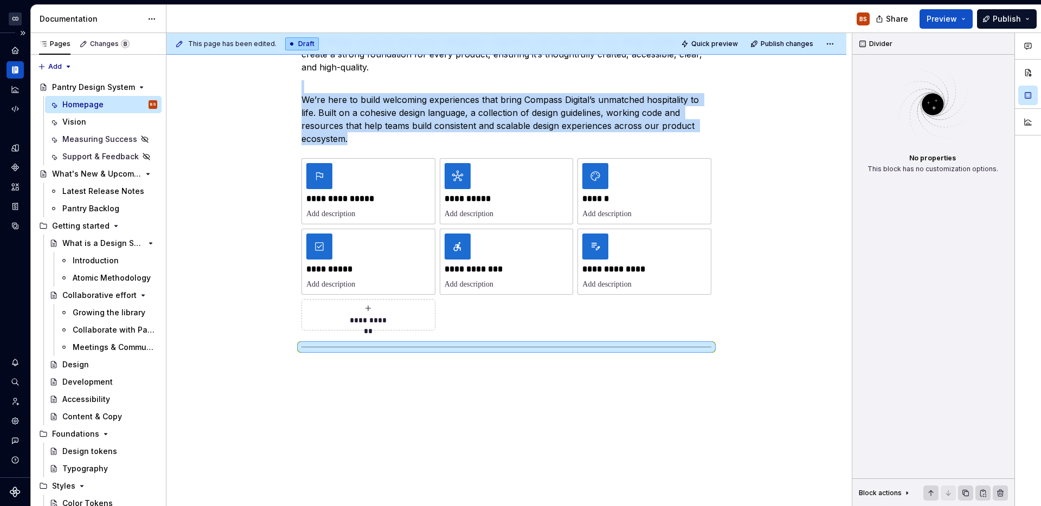
scroll to position [168, 0]
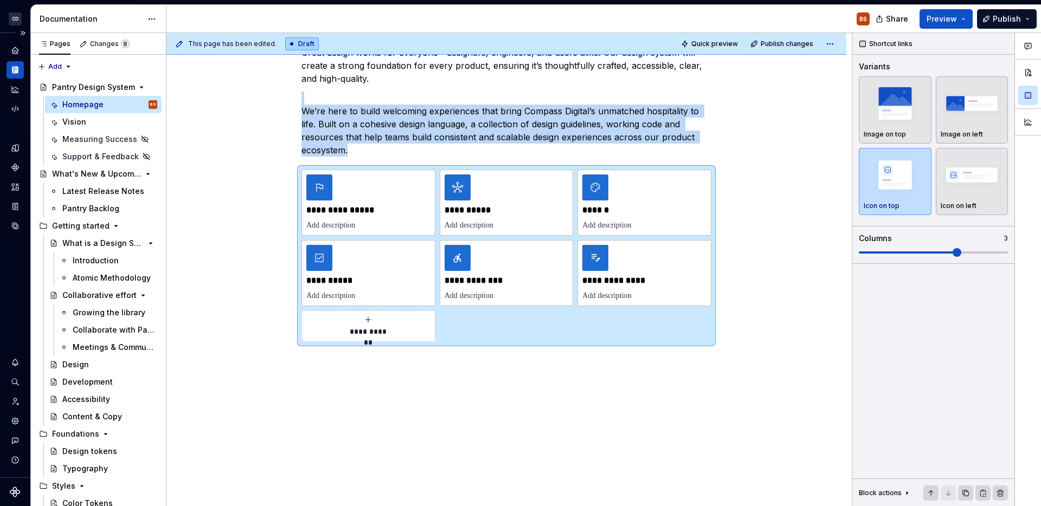
click at [551, 412] on div "**********" at bounding box center [506, 263] width 680 height 487
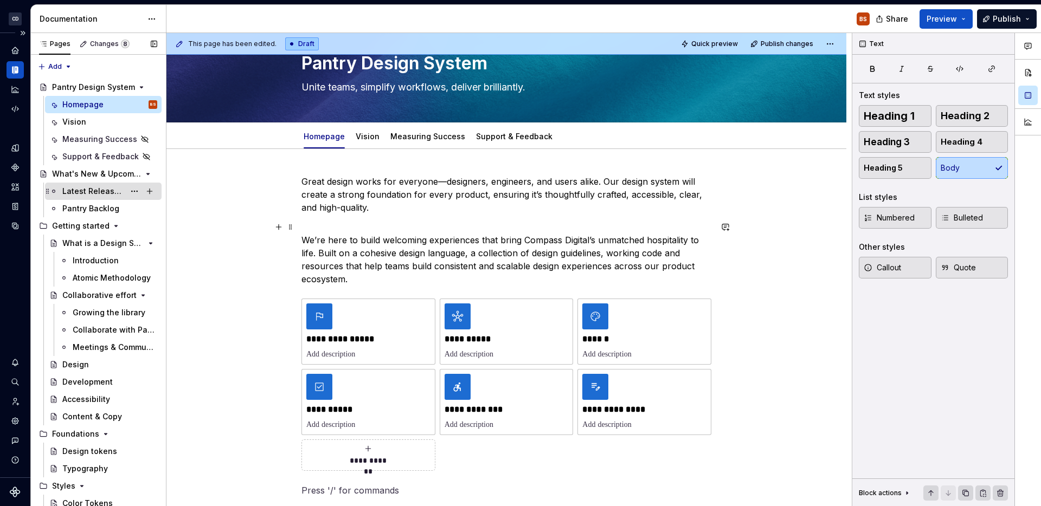
scroll to position [36, 0]
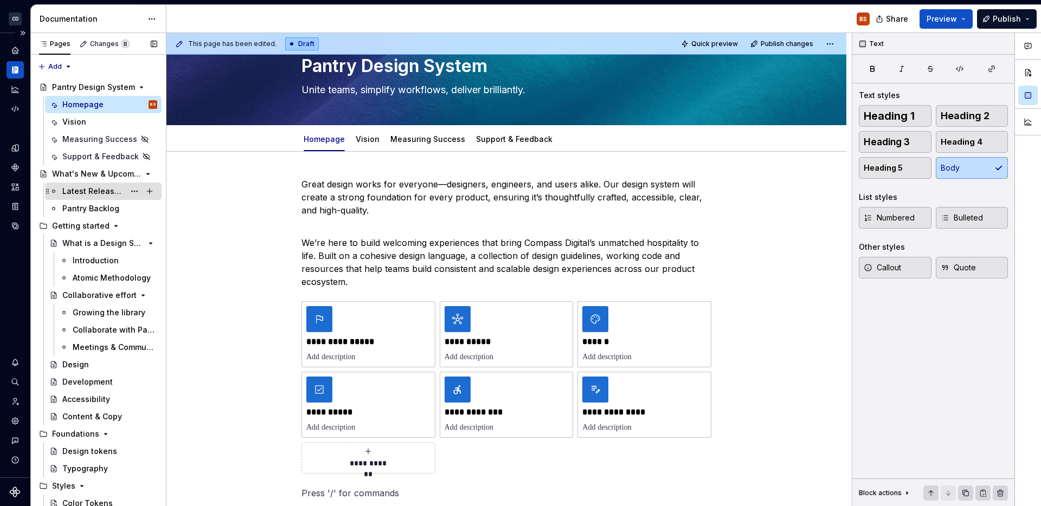
click at [89, 186] on div "Latest Release Notes" at bounding box center [93, 191] width 62 height 11
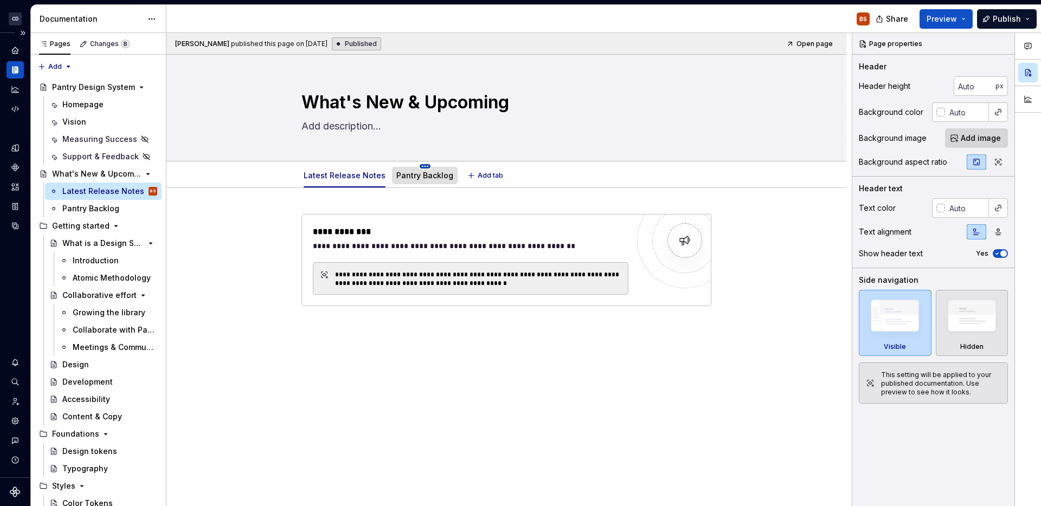
click at [419, 168] on html "CD Pantry BS Design system data Documentation BS Share Preview Publish Pages Ch…" at bounding box center [520, 253] width 1041 height 506
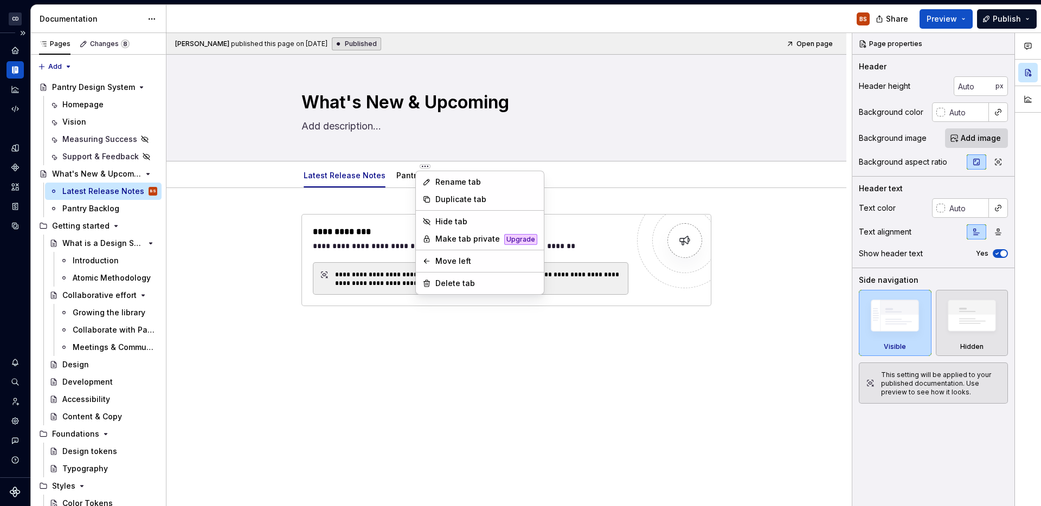
click at [402, 178] on html "CD Pantry BS Design system data Documentation BS Share Preview Publish Pages Ch…" at bounding box center [520, 253] width 1041 height 506
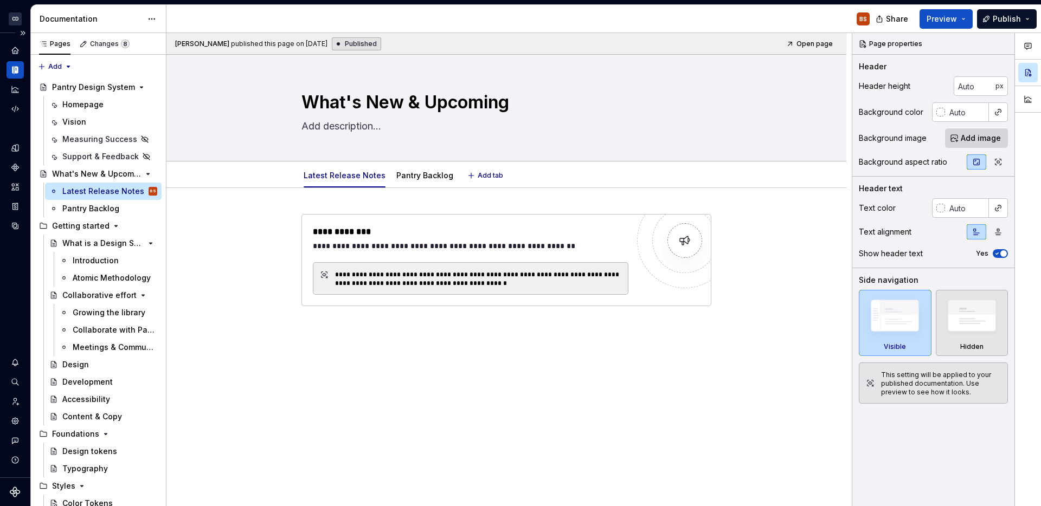
click at [402, 178] on link "Pantry Backlog" at bounding box center [424, 175] width 57 height 9
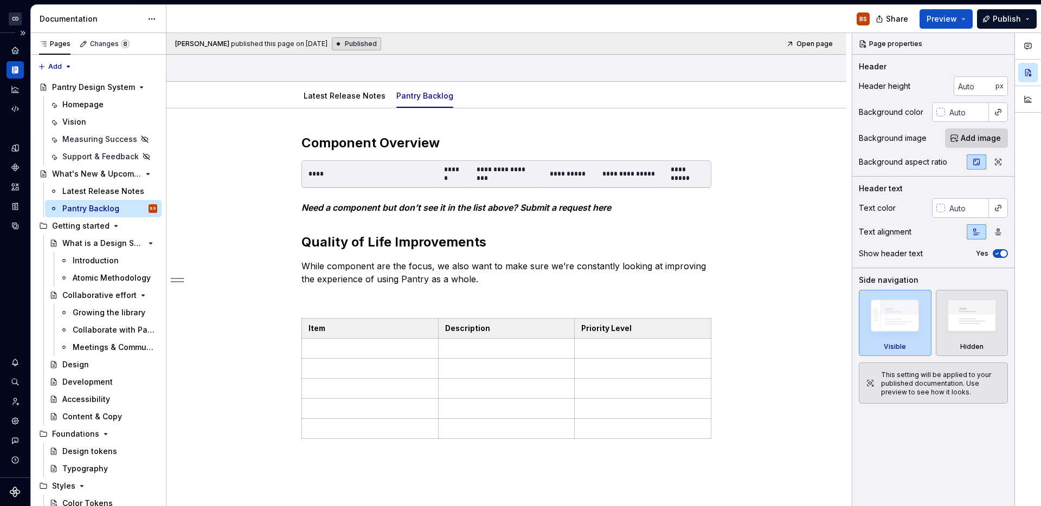
scroll to position [65, 0]
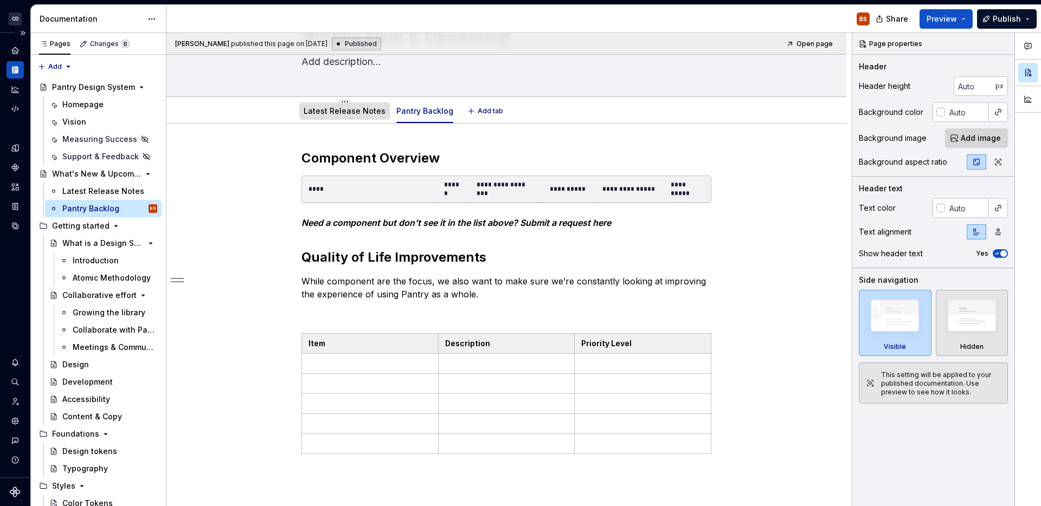
click at [328, 118] on div "Latest Release Notes" at bounding box center [344, 110] width 91 height 17
click at [352, 113] on link "Latest Release Notes" at bounding box center [345, 110] width 82 height 9
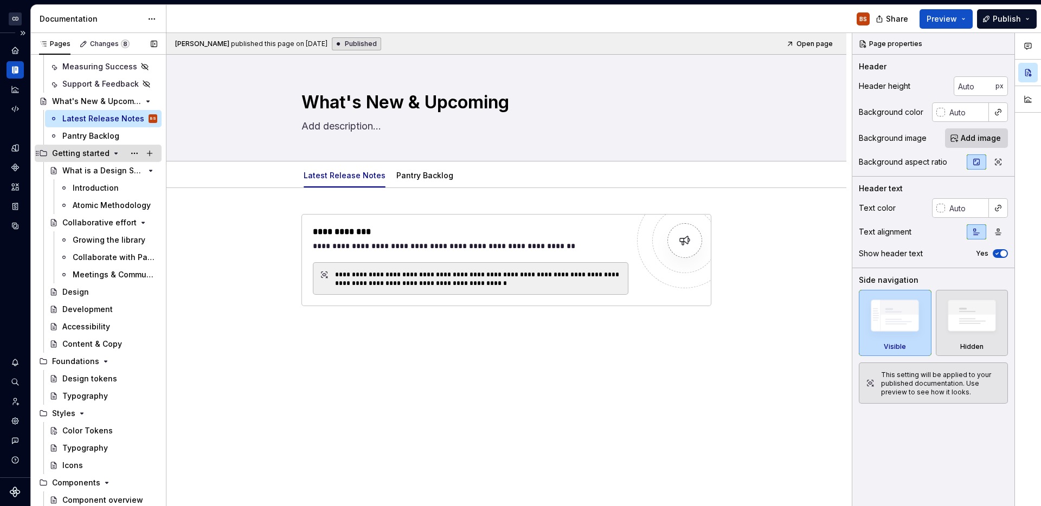
scroll to position [93, 0]
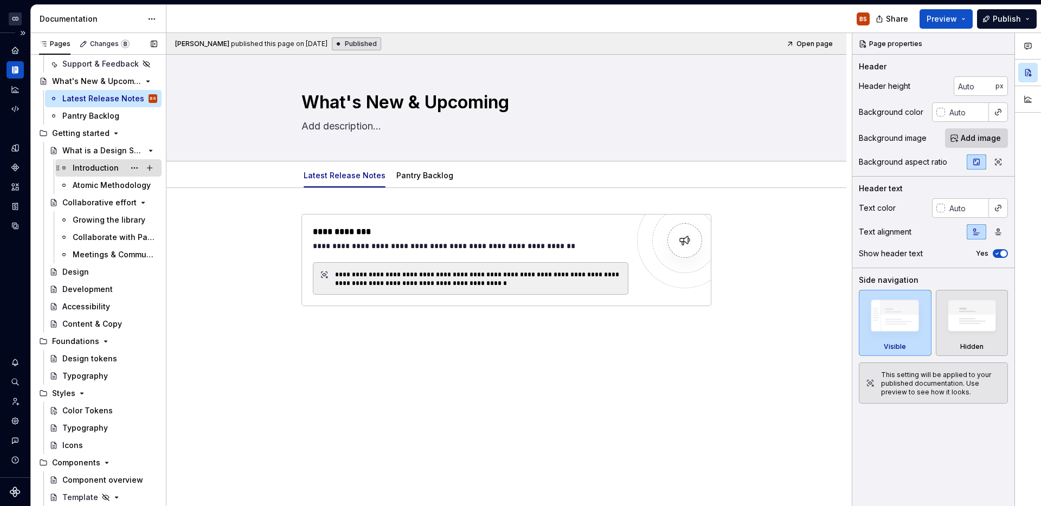
click at [88, 169] on div "Introduction" at bounding box center [96, 168] width 46 height 11
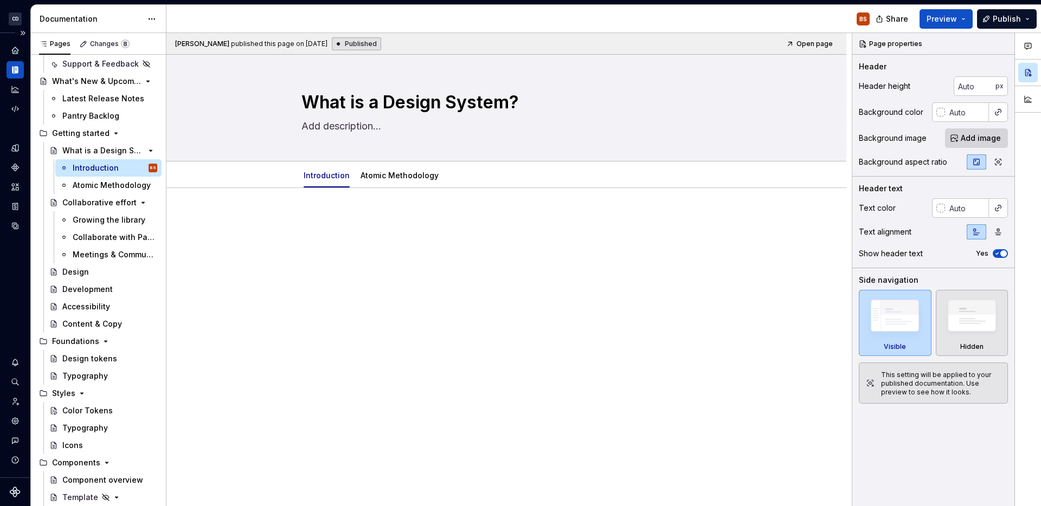
type textarea "*"
